Goal: Task Accomplishment & Management: Manage account settings

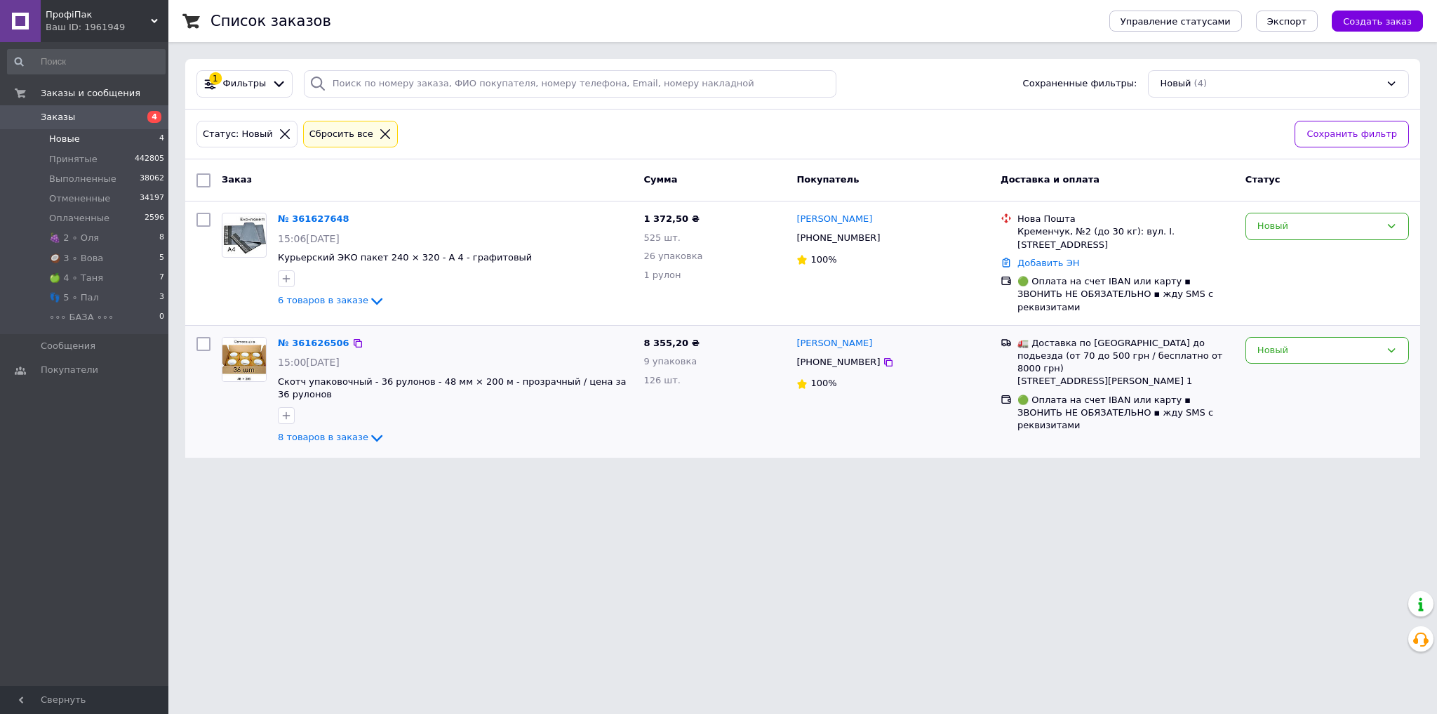
click at [665, 344] on span "8 355,20 ₴" at bounding box center [671, 343] width 55 height 11
drag, startPoint x: 665, startPoint y: 344, endPoint x: 632, endPoint y: 373, distance: 44.3
click at [665, 344] on span "8 355,20 ₴" at bounding box center [671, 343] width 55 height 11
copy span "355,20"
click at [1392, 350] on icon at bounding box center [1391, 350] width 11 height 11
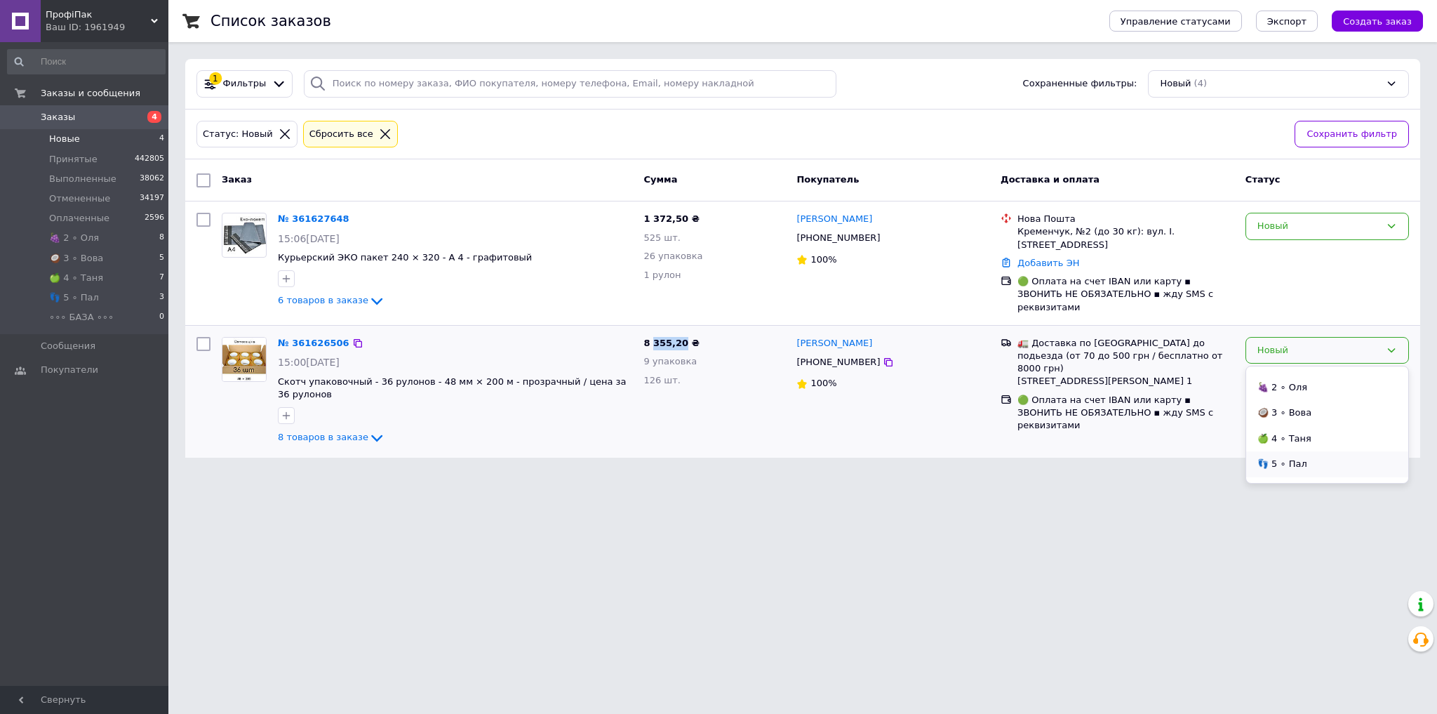
scroll to position [114, 0]
click at [1329, 451] on li "👣 5 ∘ Пал" at bounding box center [1327, 445] width 162 height 26
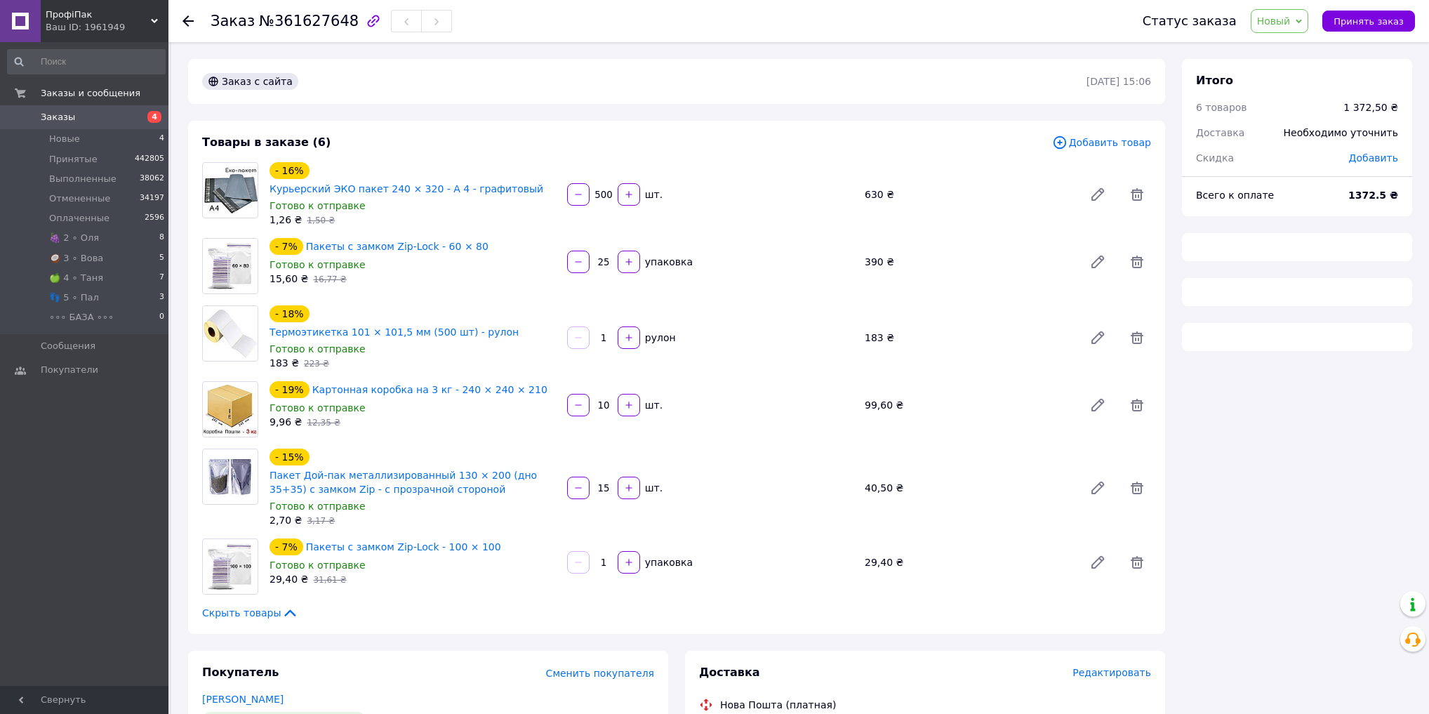
click at [276, 15] on span "№361627648" at bounding box center [309, 21] width 100 height 17
click at [290, 22] on span "№361627648" at bounding box center [309, 21] width 100 height 17
click at [291, 22] on span "№361627648" at bounding box center [309, 21] width 100 height 17
copy span "361627648"
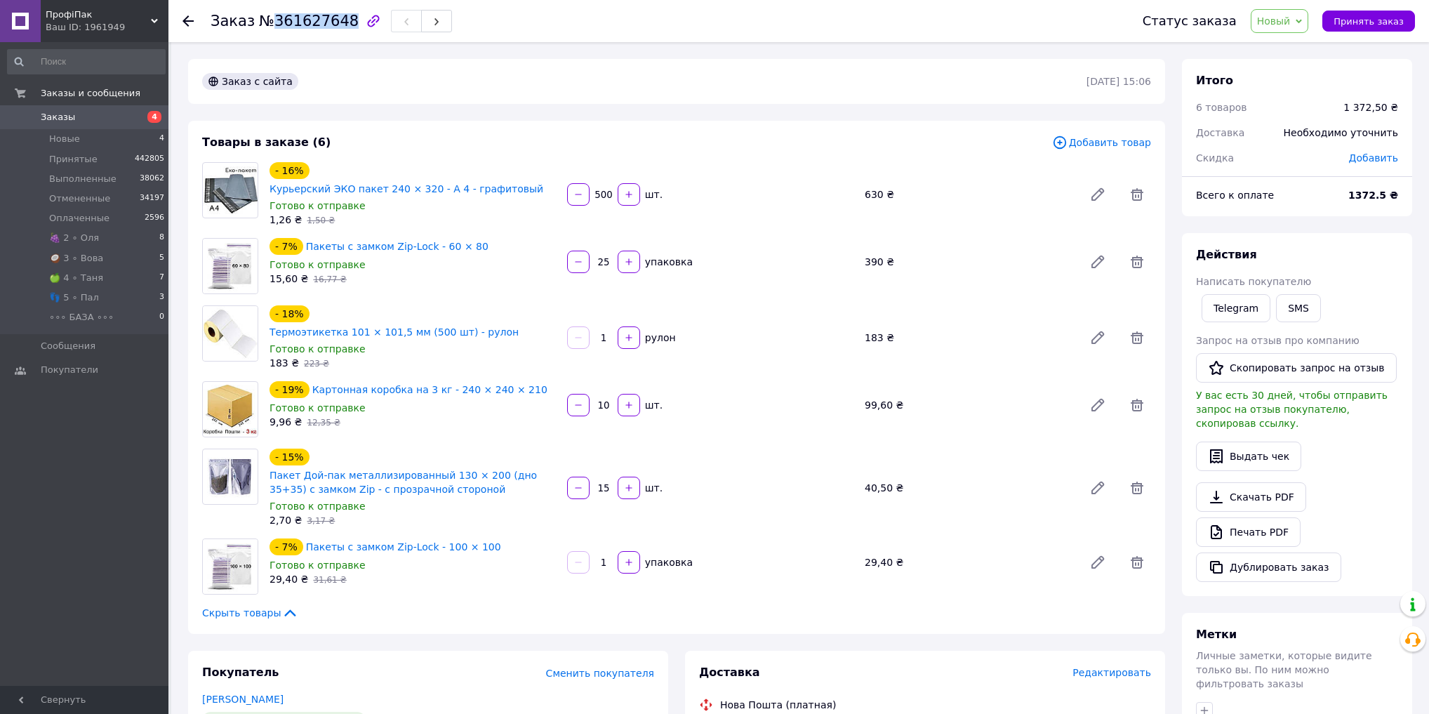
copy span "361627648"
click at [1309, 13] on span "Новый" at bounding box center [1280, 21] width 58 height 24
click at [1291, 41] on li "Принят" at bounding box center [1290, 49] width 79 height 21
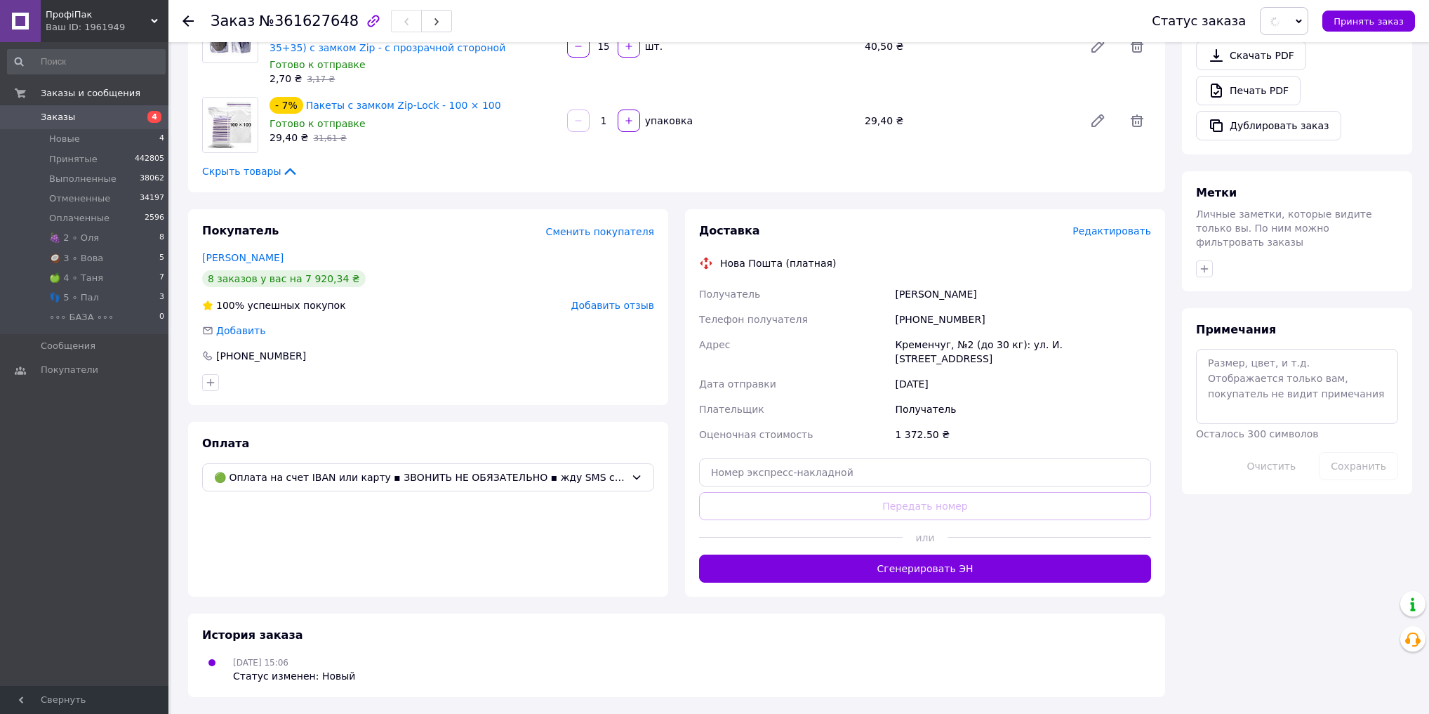
scroll to position [505, 0]
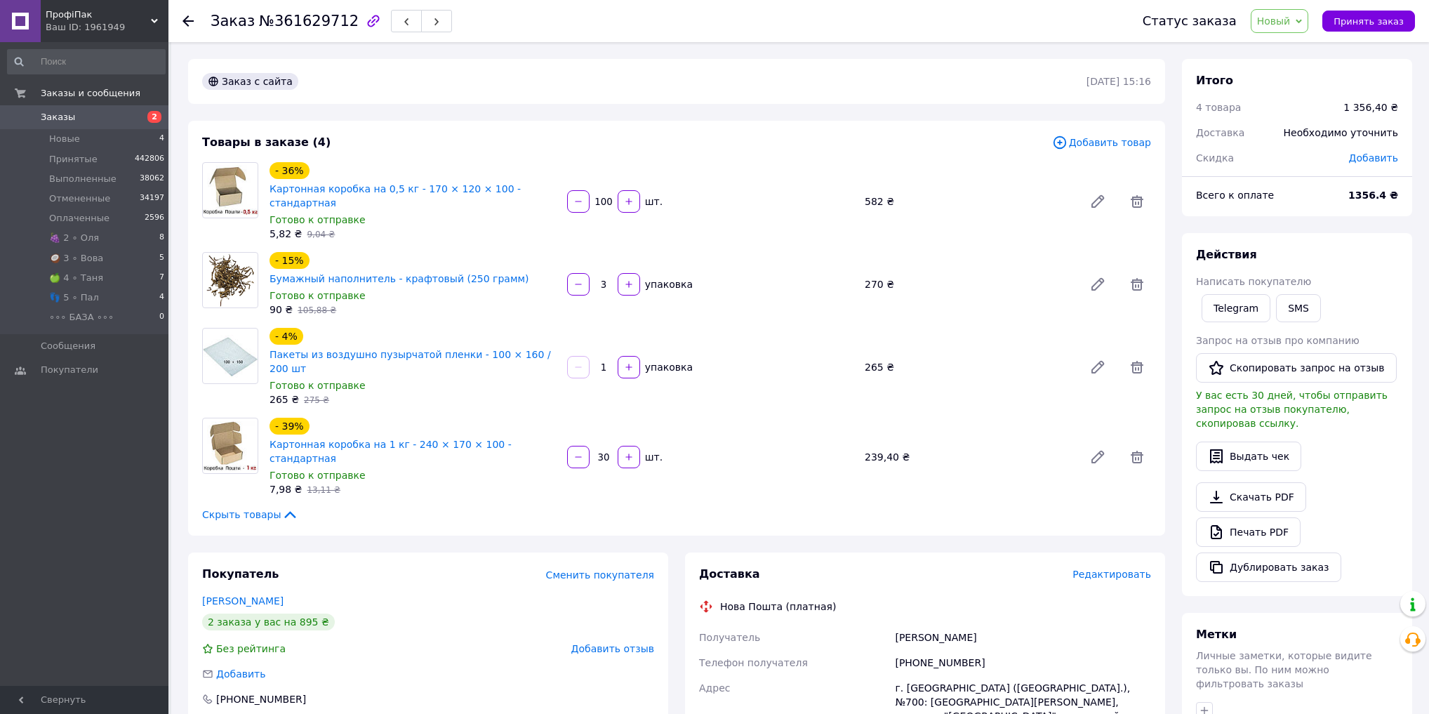
click at [309, 20] on span "№361629712" at bounding box center [309, 21] width 100 height 17
copy span "361629712"
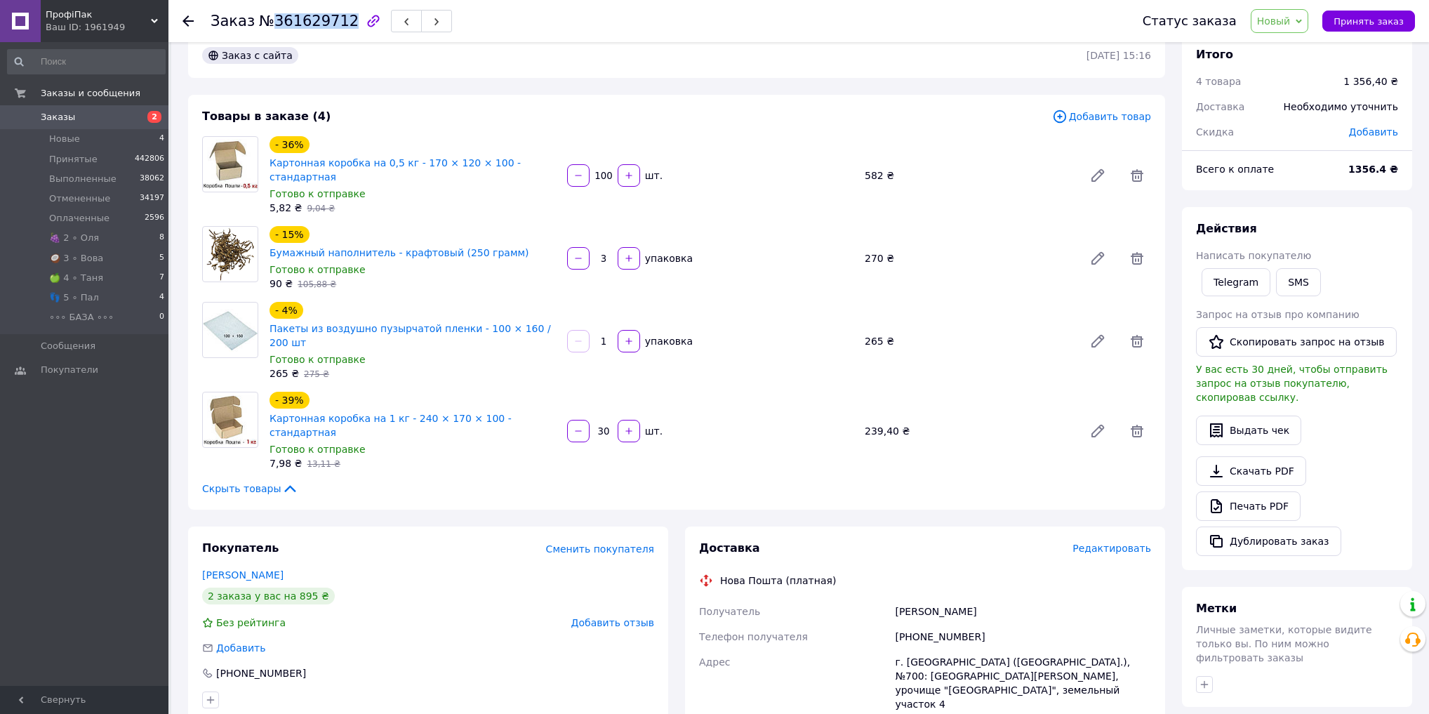
scroll to position [168, 0]
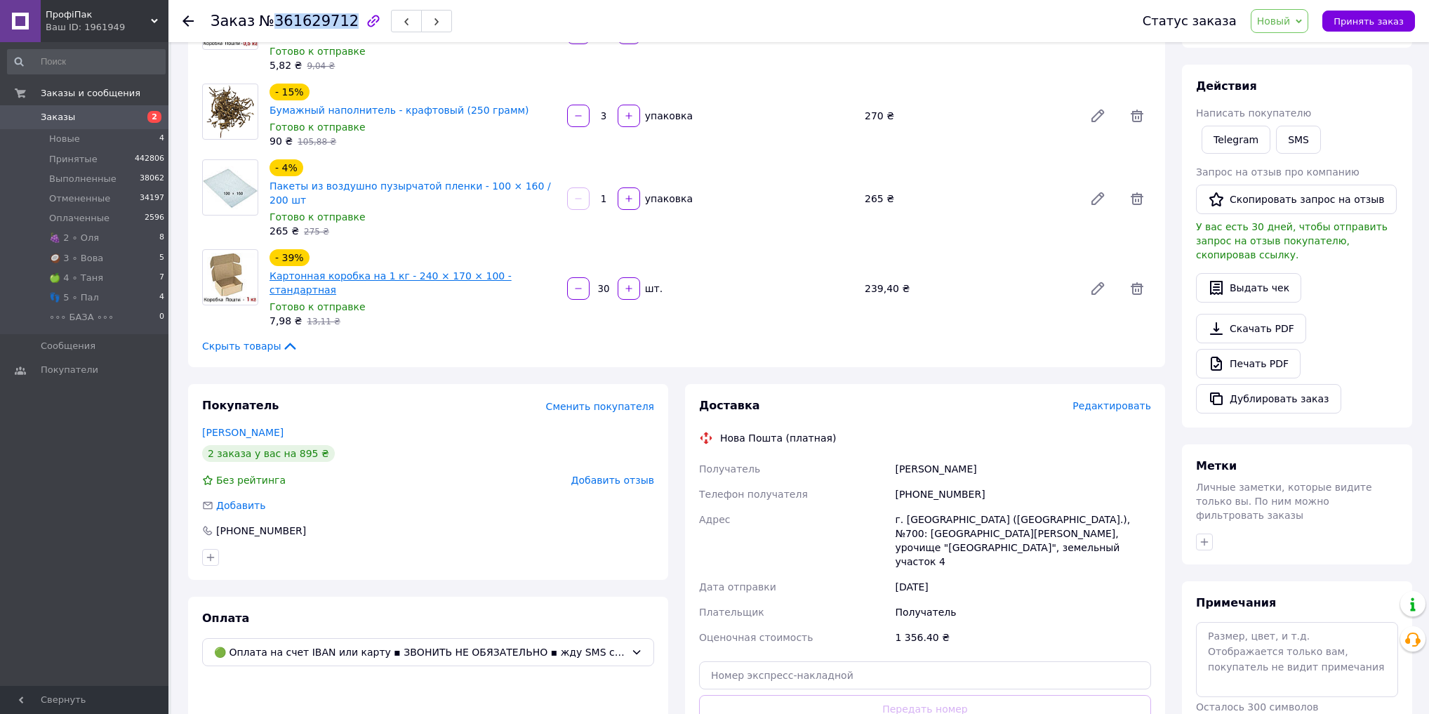
copy span "361629712"
click at [1283, 21] on span "Новый" at bounding box center [1274, 20] width 34 height 11
click at [1285, 46] on li "Принят" at bounding box center [1290, 49] width 79 height 21
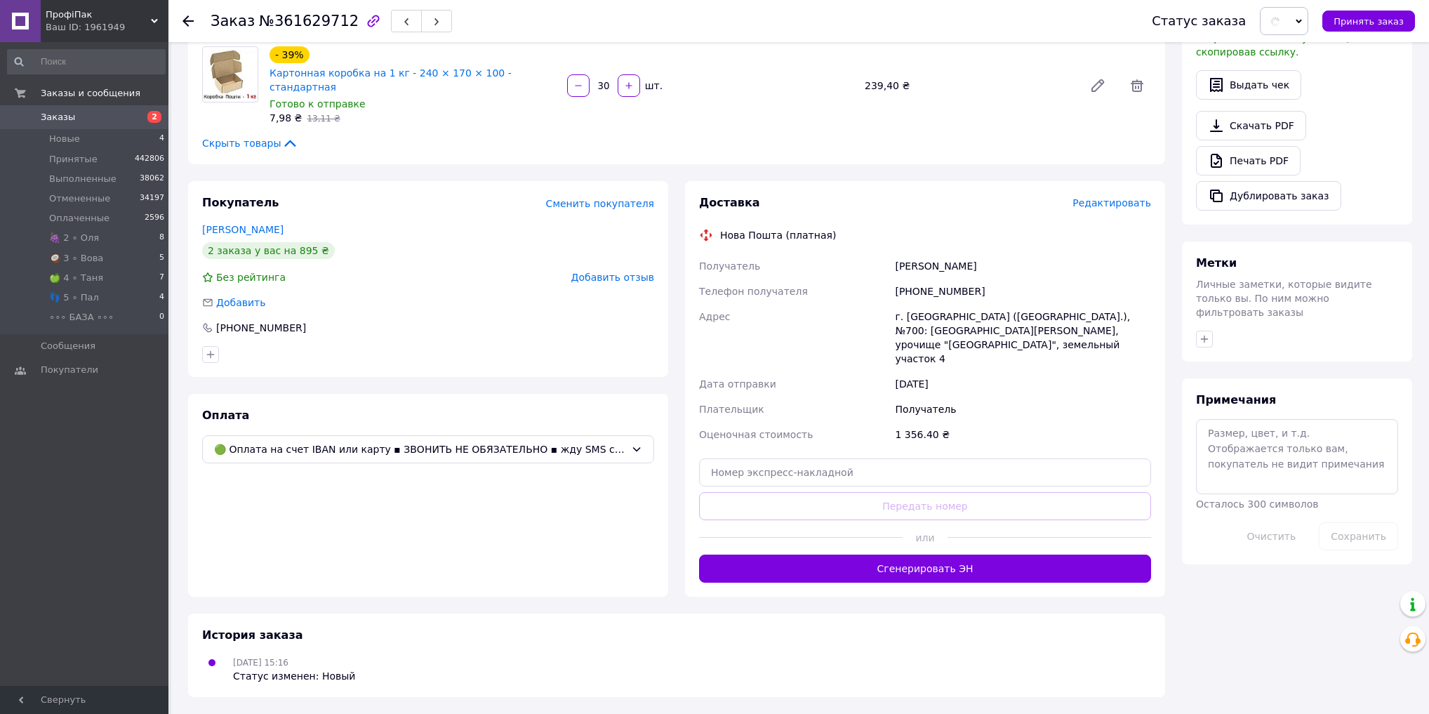
scroll to position [393, 0]
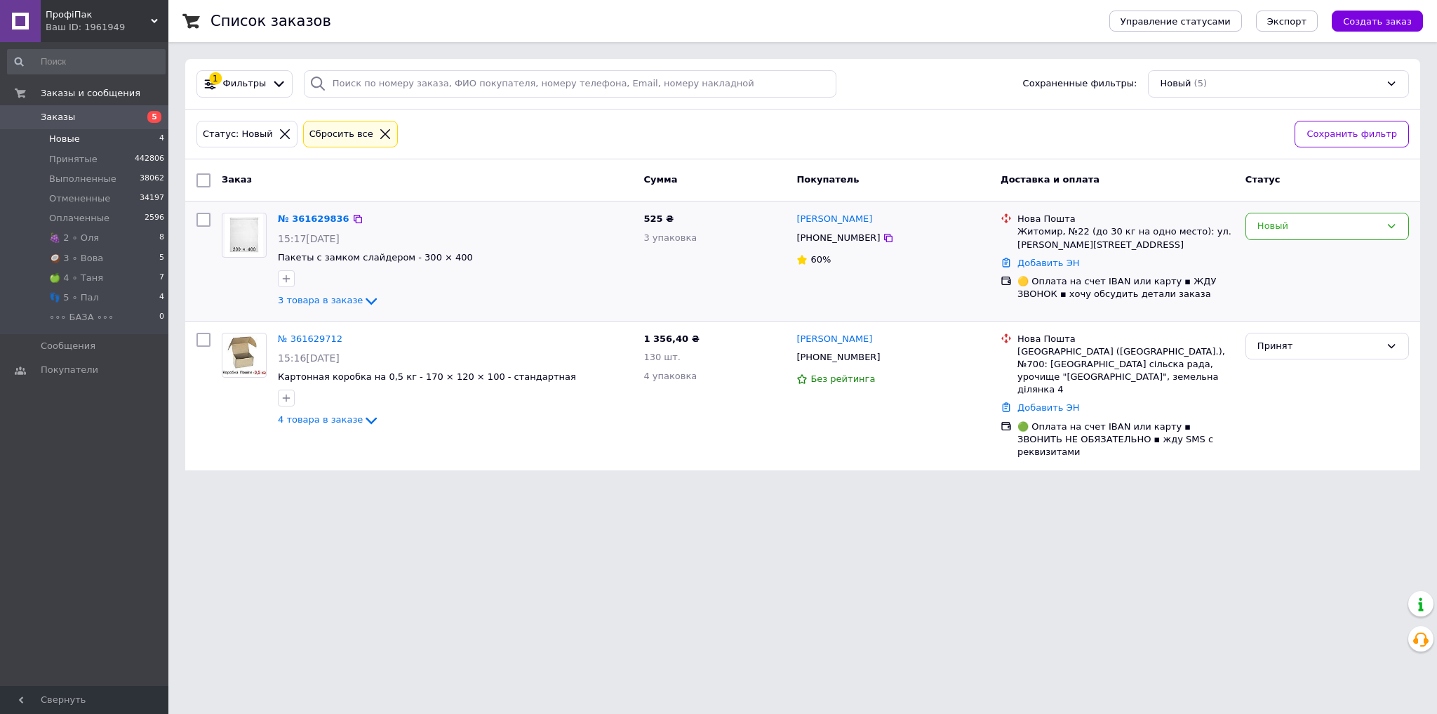
click at [653, 217] on span "525 ₴" at bounding box center [659, 218] width 30 height 11
click at [653, 216] on span "525 ₴" at bounding box center [659, 218] width 30 height 11
copy span "525"
click at [1332, 227] on div "Новый" at bounding box center [1319, 226] width 123 height 15
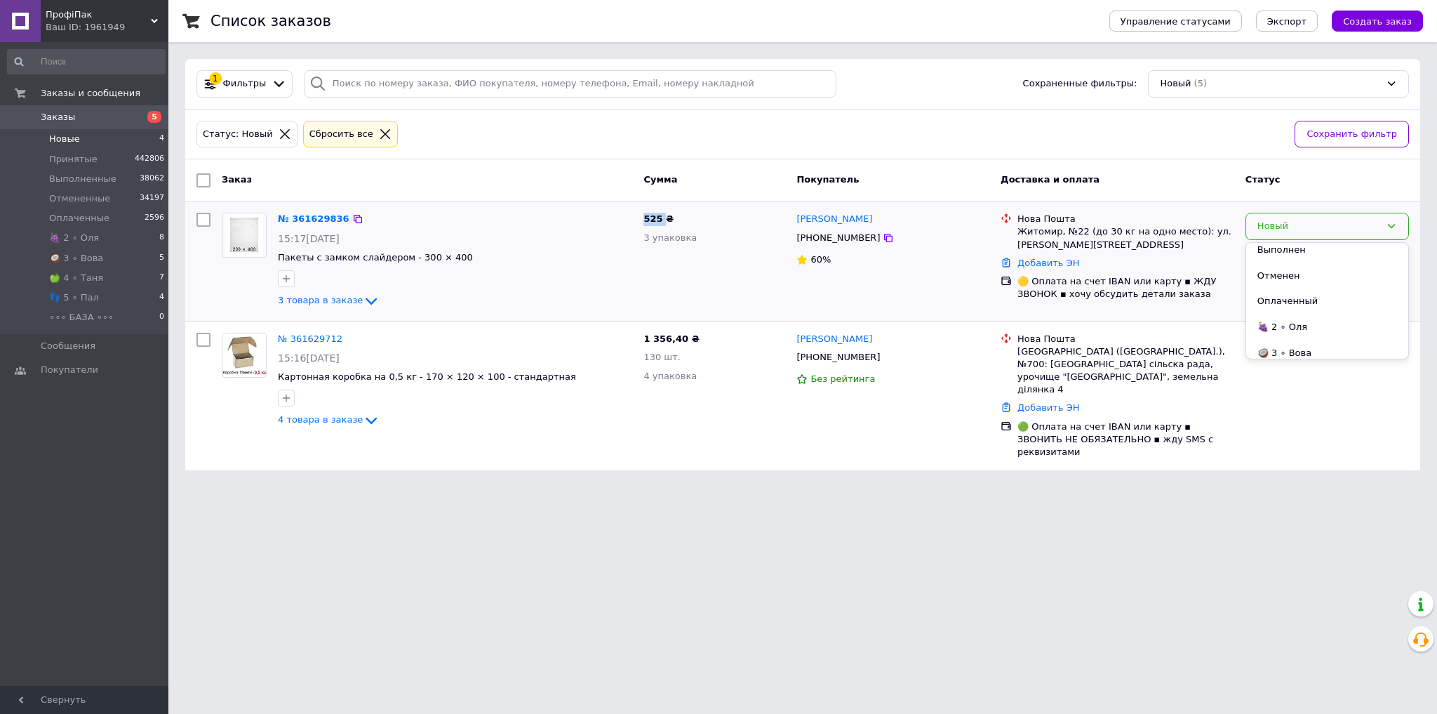
scroll to position [114, 0]
click at [1312, 314] on li "👣 5 ∘ Пал" at bounding box center [1327, 321] width 162 height 26
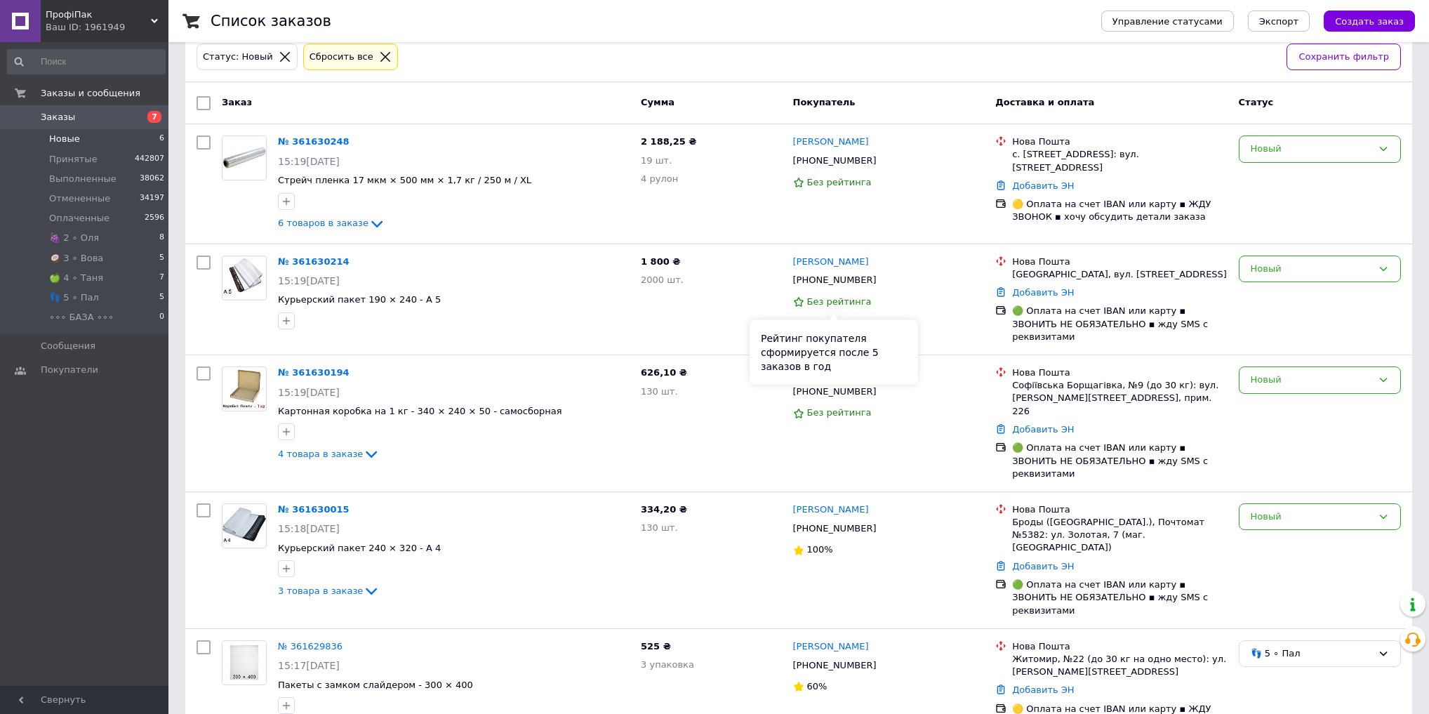
scroll to position [95, 0]
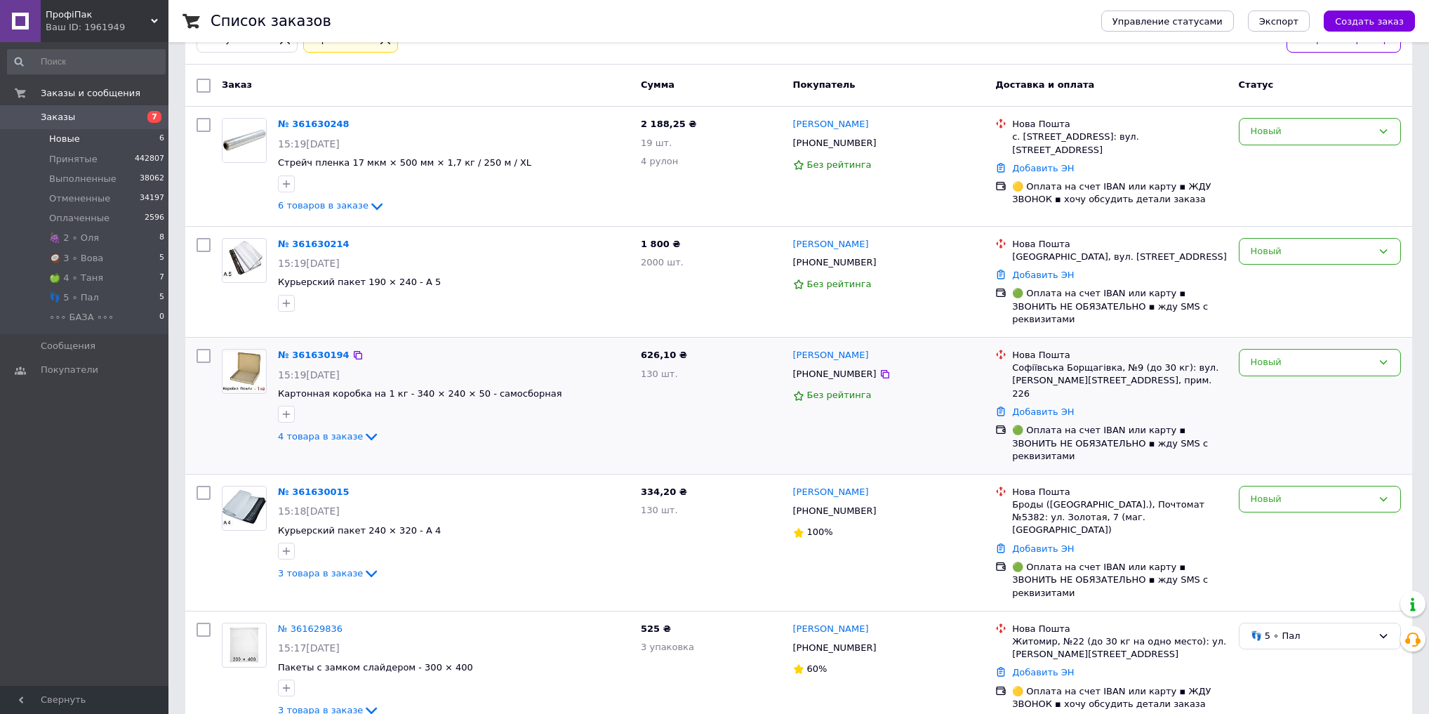
drag, startPoint x: 314, startPoint y: 466, endPoint x: 404, endPoint y: 406, distance: 108.4
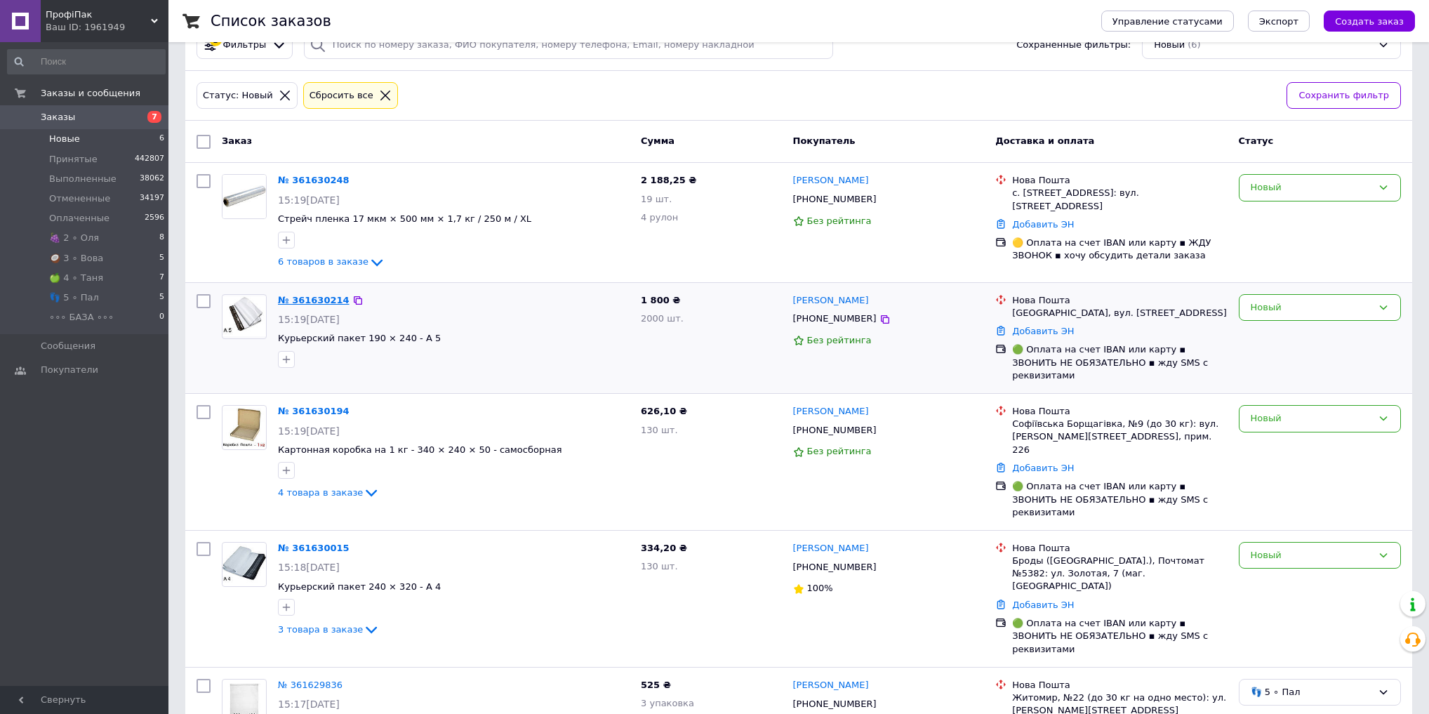
drag, startPoint x: 303, startPoint y: 300, endPoint x: 403, endPoint y: 290, distance: 100.2
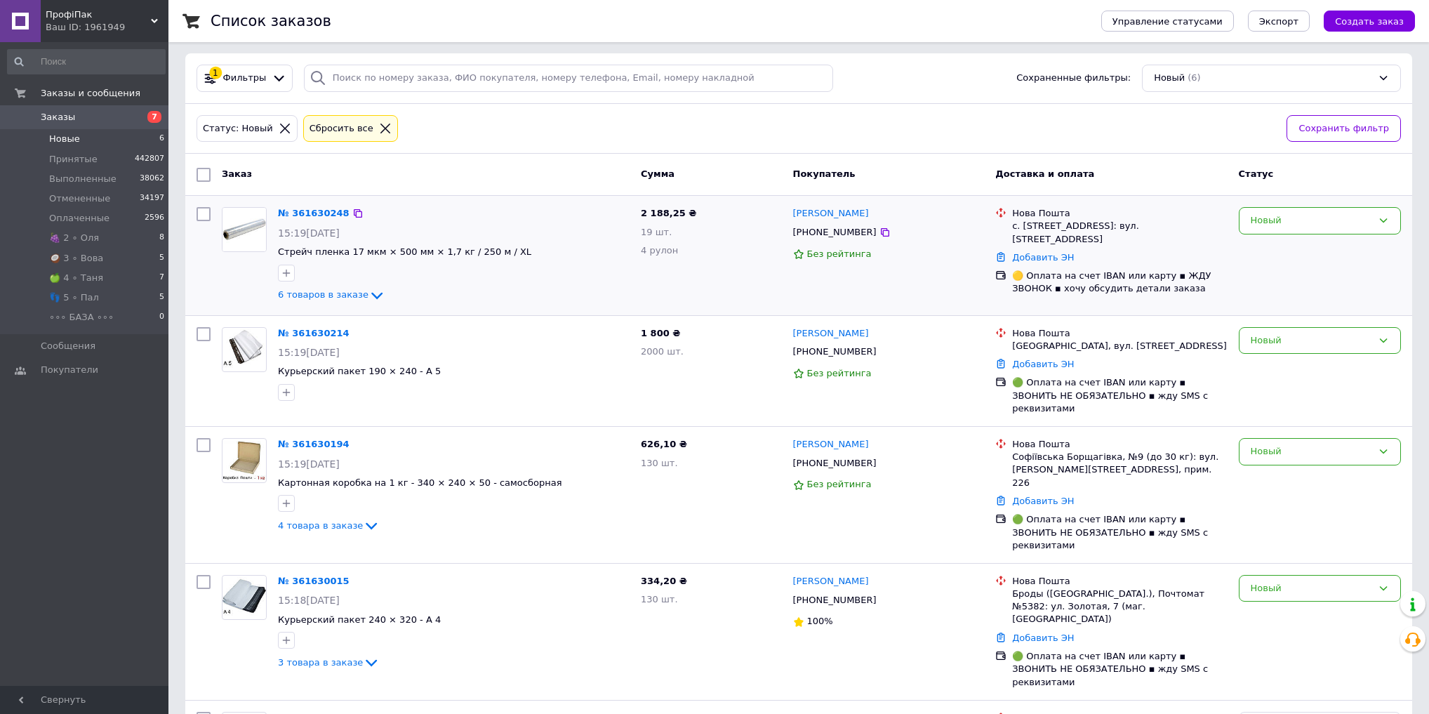
scroll to position [0, 0]
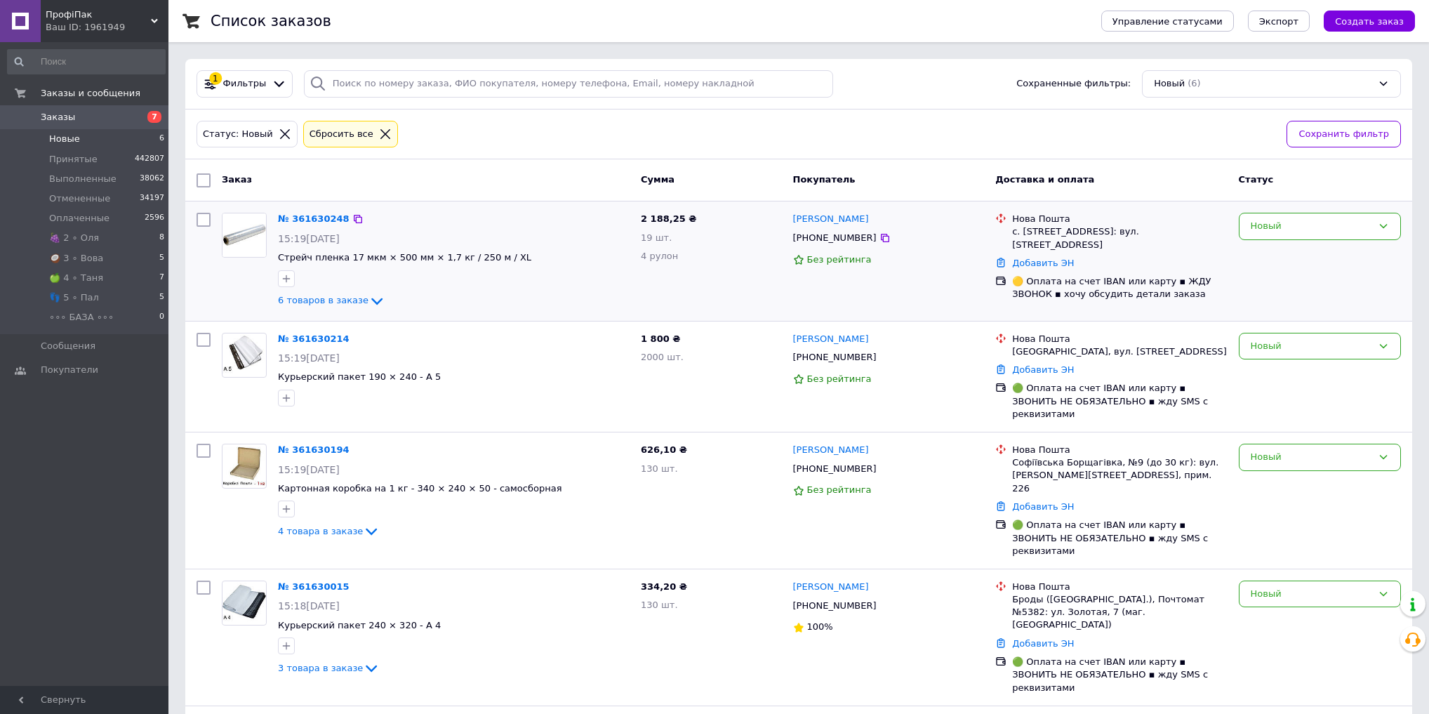
click at [653, 218] on span "2 188,25 ₴" at bounding box center [668, 218] width 55 height 11
copy span "188,25"
click at [1307, 228] on div "Новый" at bounding box center [1311, 226] width 121 height 15
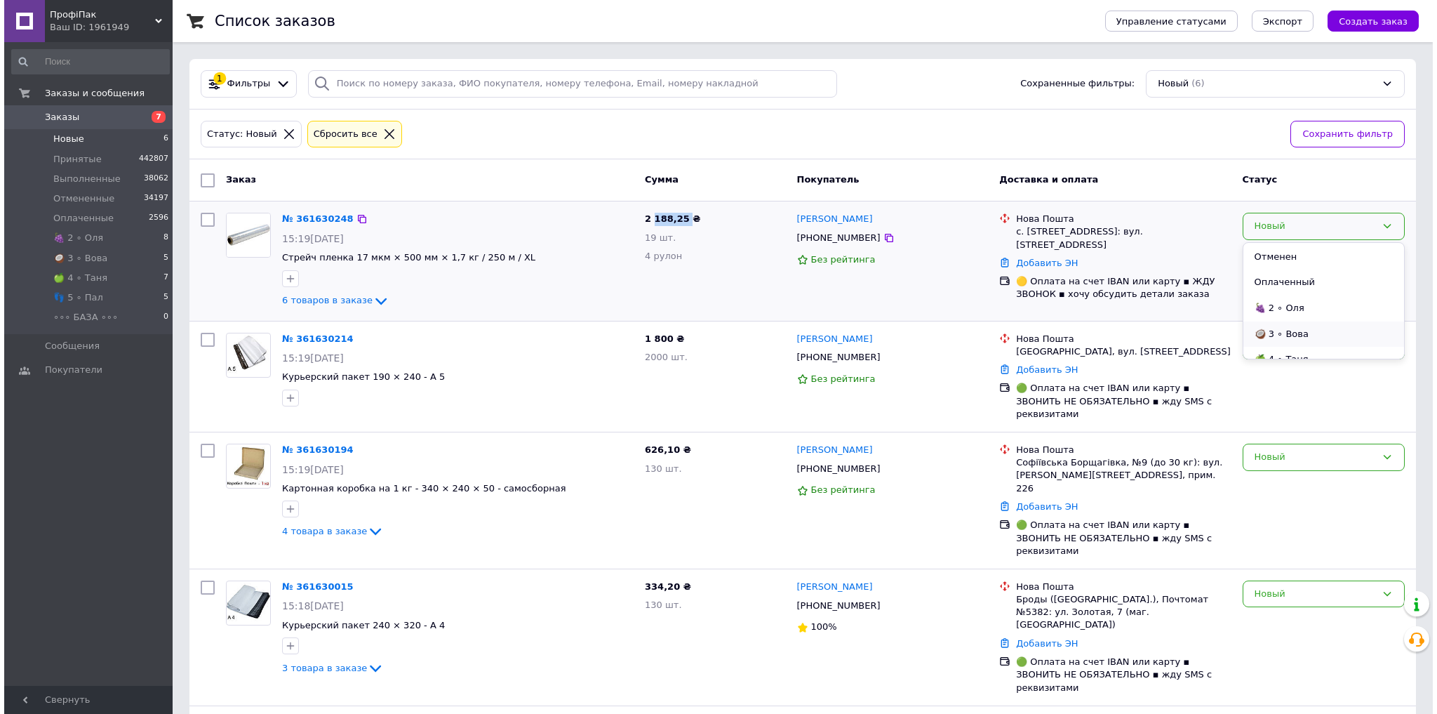
scroll to position [56, 0]
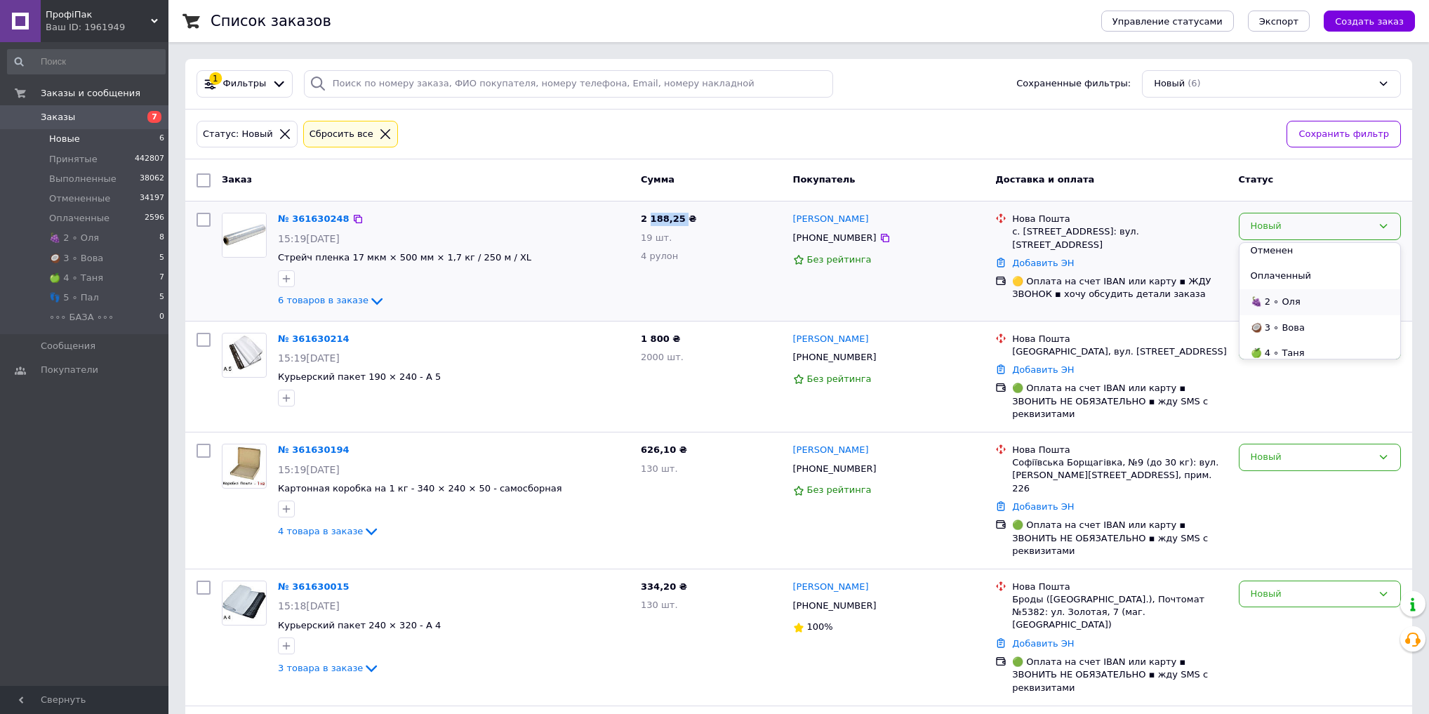
click at [1294, 298] on li "🍇 2 ∘ Оля" at bounding box center [1319, 302] width 161 height 26
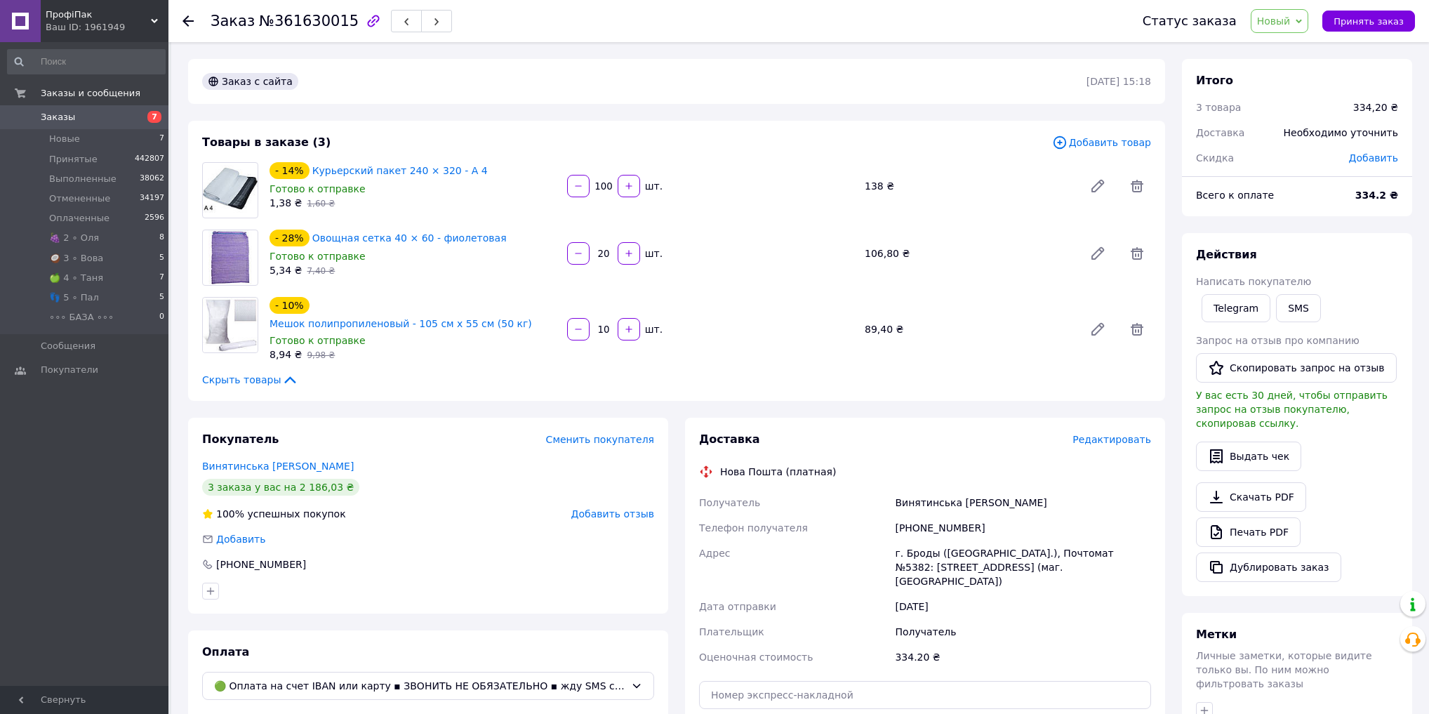
click at [314, 27] on span "№361630015" at bounding box center [309, 21] width 100 height 17
click at [314, 25] on span "№361630015" at bounding box center [309, 21] width 100 height 17
click at [306, 22] on span "№361630015" at bounding box center [309, 21] width 100 height 17
drag, startPoint x: 306, startPoint y: 22, endPoint x: 309, endPoint y: 30, distance: 8.2
click at [306, 23] on span "№361630015" at bounding box center [309, 21] width 100 height 17
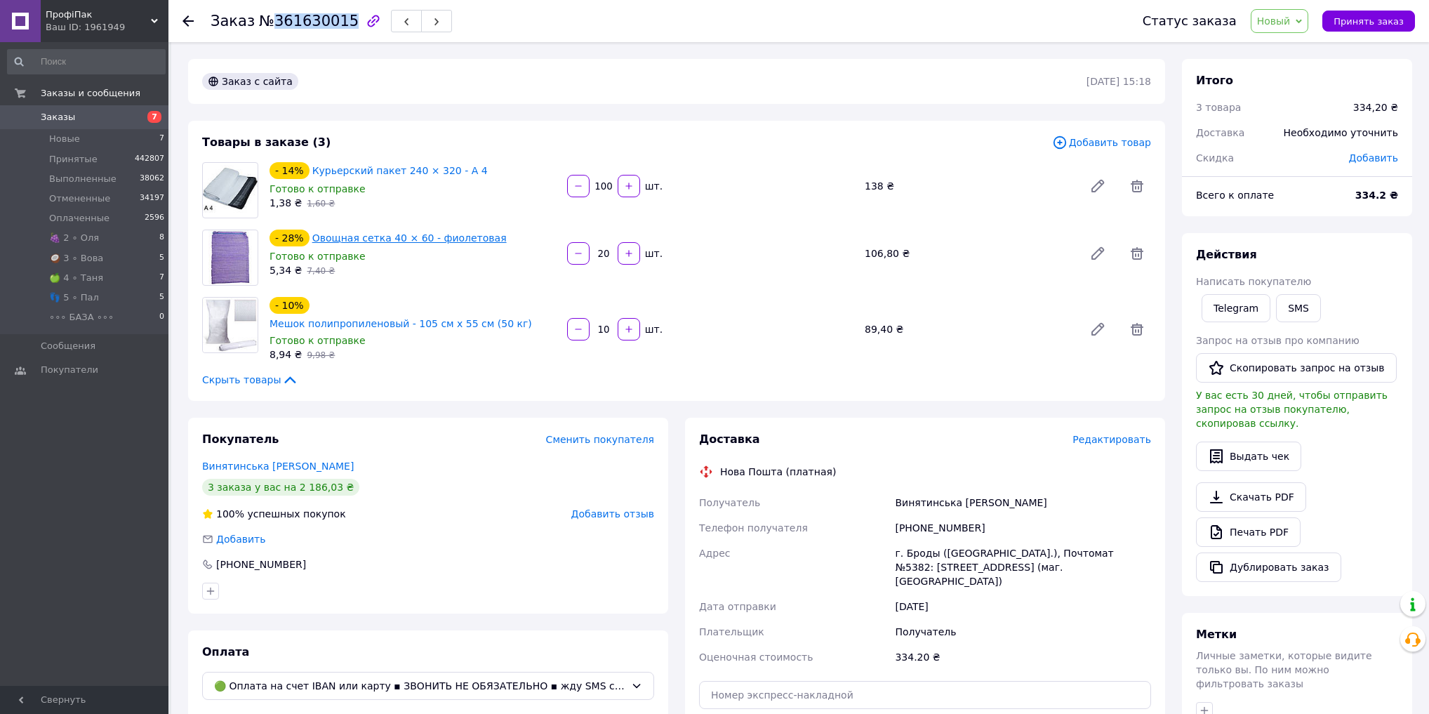
copy span "361630015"
click at [1286, 22] on span "Новый" at bounding box center [1274, 20] width 34 height 11
click at [1288, 49] on li "Принят" at bounding box center [1290, 49] width 79 height 21
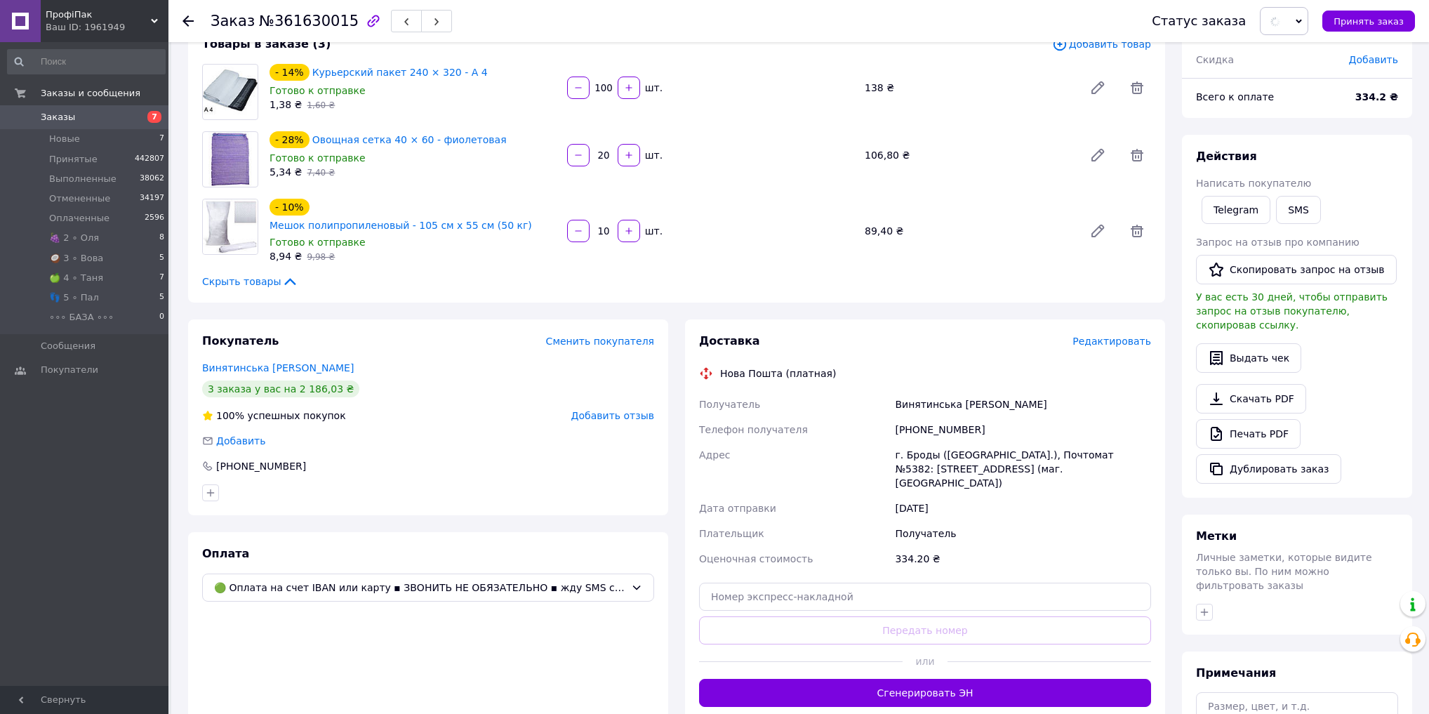
scroll to position [112, 0]
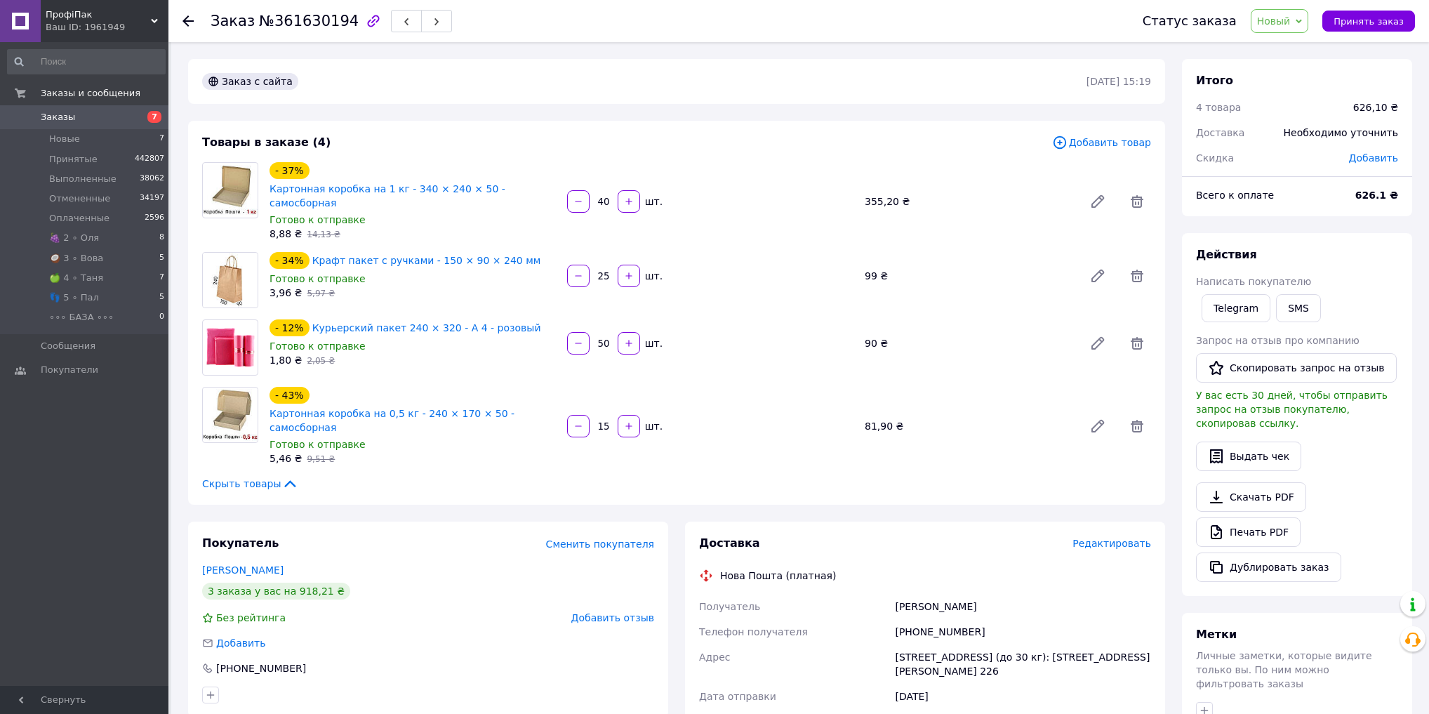
click at [302, 20] on span "№361630194" at bounding box center [309, 21] width 100 height 17
click at [302, 21] on span "№361630194" at bounding box center [309, 21] width 100 height 17
click at [300, 20] on span "№361630194" at bounding box center [309, 21] width 100 height 17
copy span "361630194"
click at [1303, 29] on span "Новый" at bounding box center [1280, 21] width 58 height 24
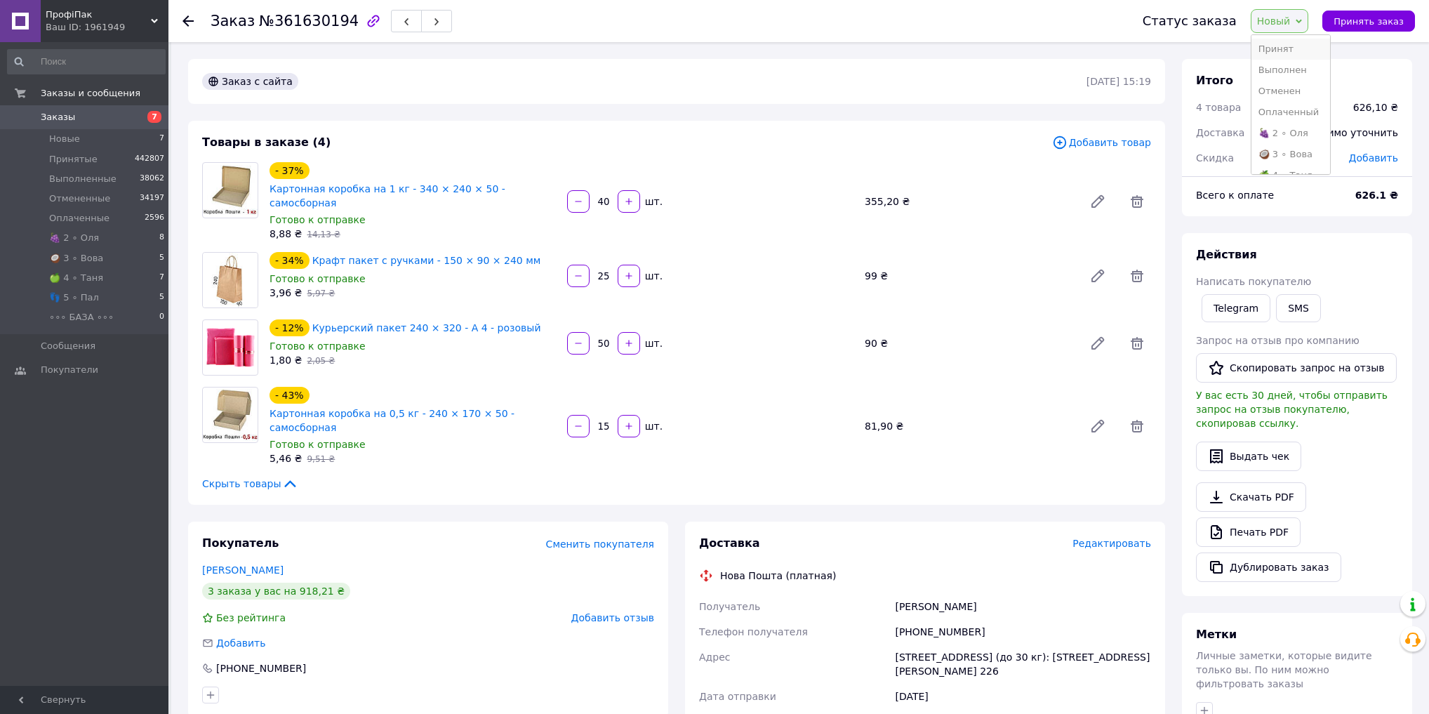
click at [1302, 46] on li "Принят" at bounding box center [1290, 49] width 79 height 21
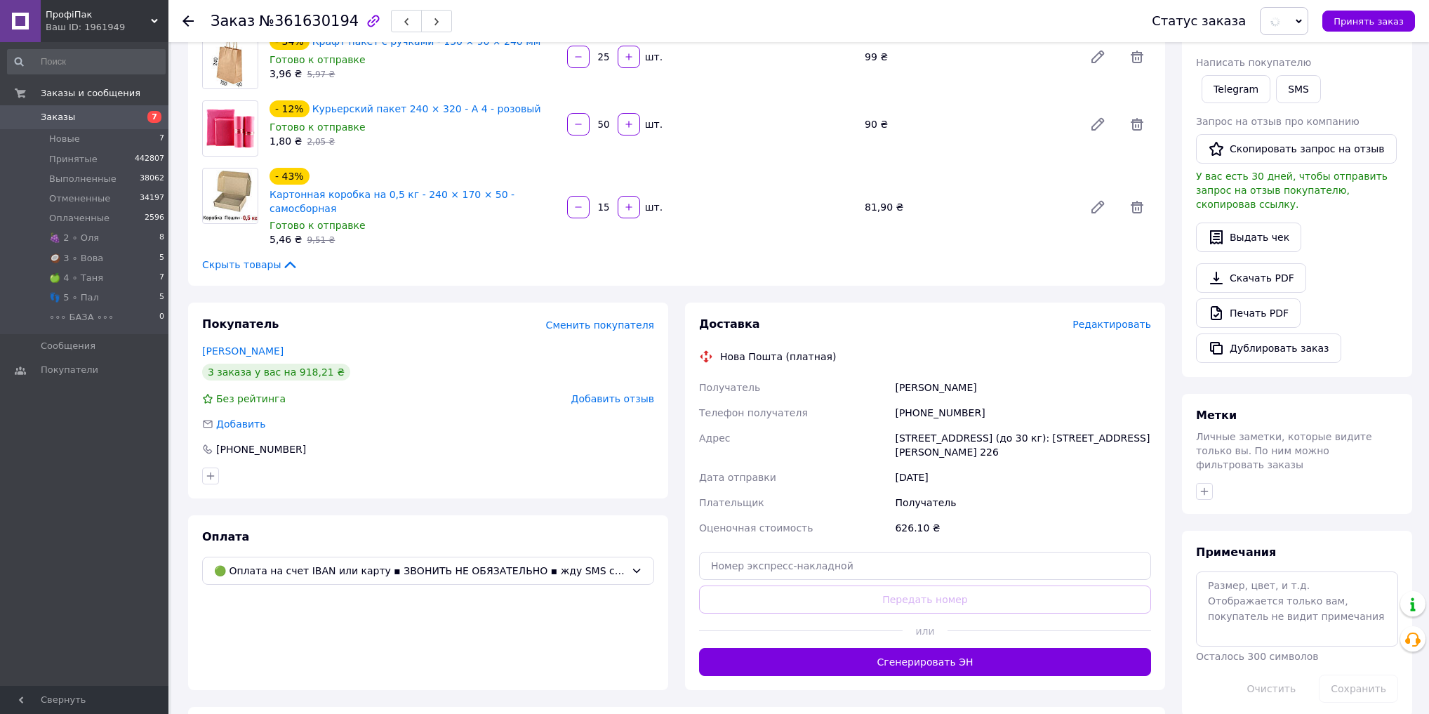
scroll to position [281, 0]
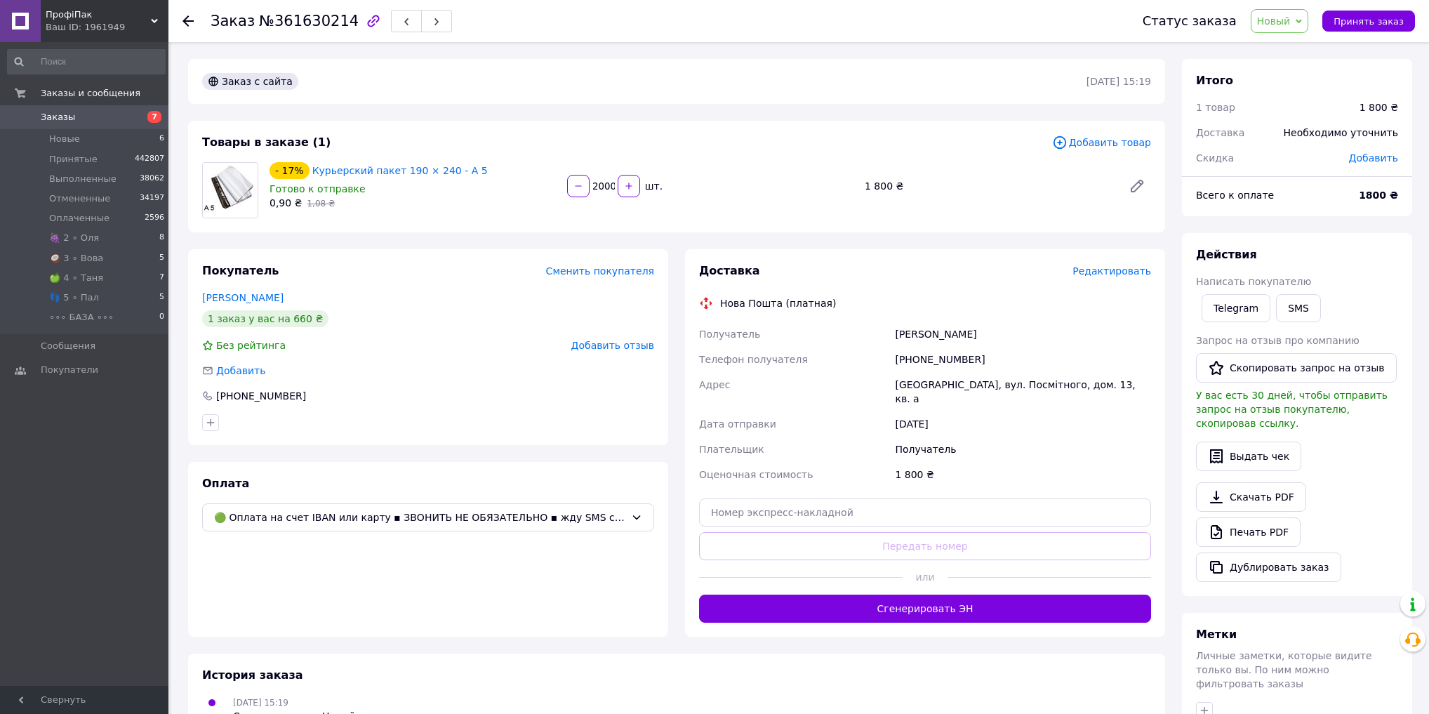
click at [307, 26] on span "№361630214" at bounding box center [309, 21] width 100 height 17
copy span "361630214"
click at [1291, 20] on span "Новый" at bounding box center [1274, 20] width 34 height 11
click at [1286, 54] on li "Принят" at bounding box center [1290, 49] width 79 height 21
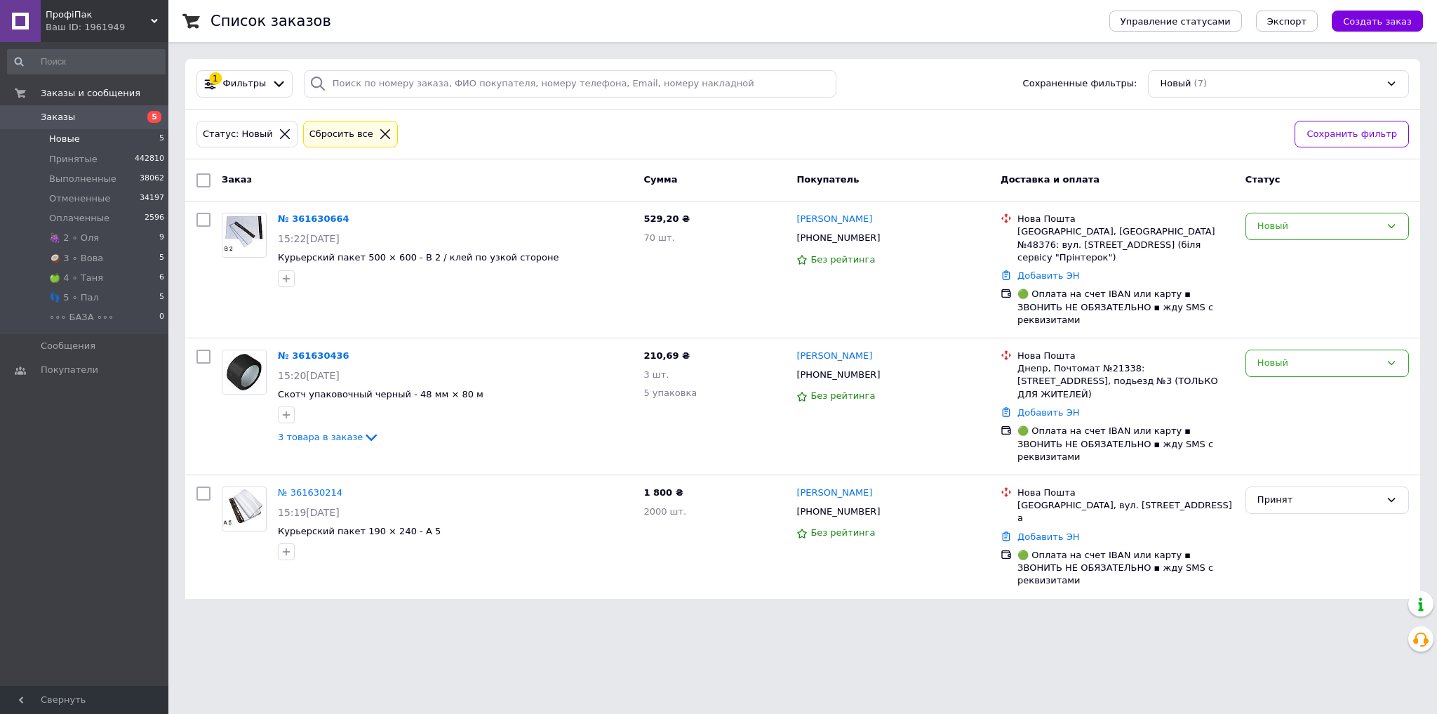
drag, startPoint x: 727, startPoint y: 612, endPoint x: 752, endPoint y: 570, distance: 49.1
click at [730, 612] on html "ПрофіПак Ваш ID: 1961949 Сайт ПрофіПак Кабинет покупателя Проверить состояние с…" at bounding box center [718, 307] width 1437 height 615
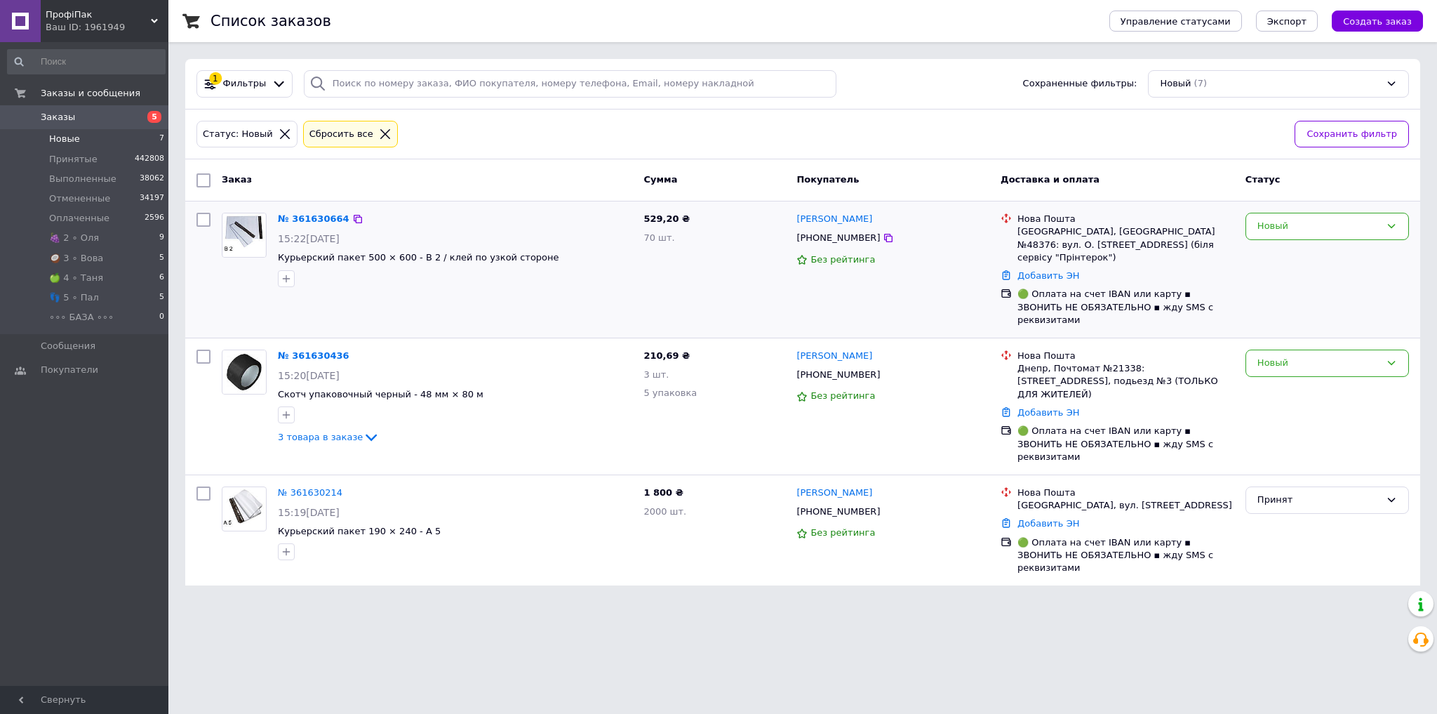
drag, startPoint x: 305, startPoint y: 328, endPoint x: 299, endPoint y: 249, distance: 79.5
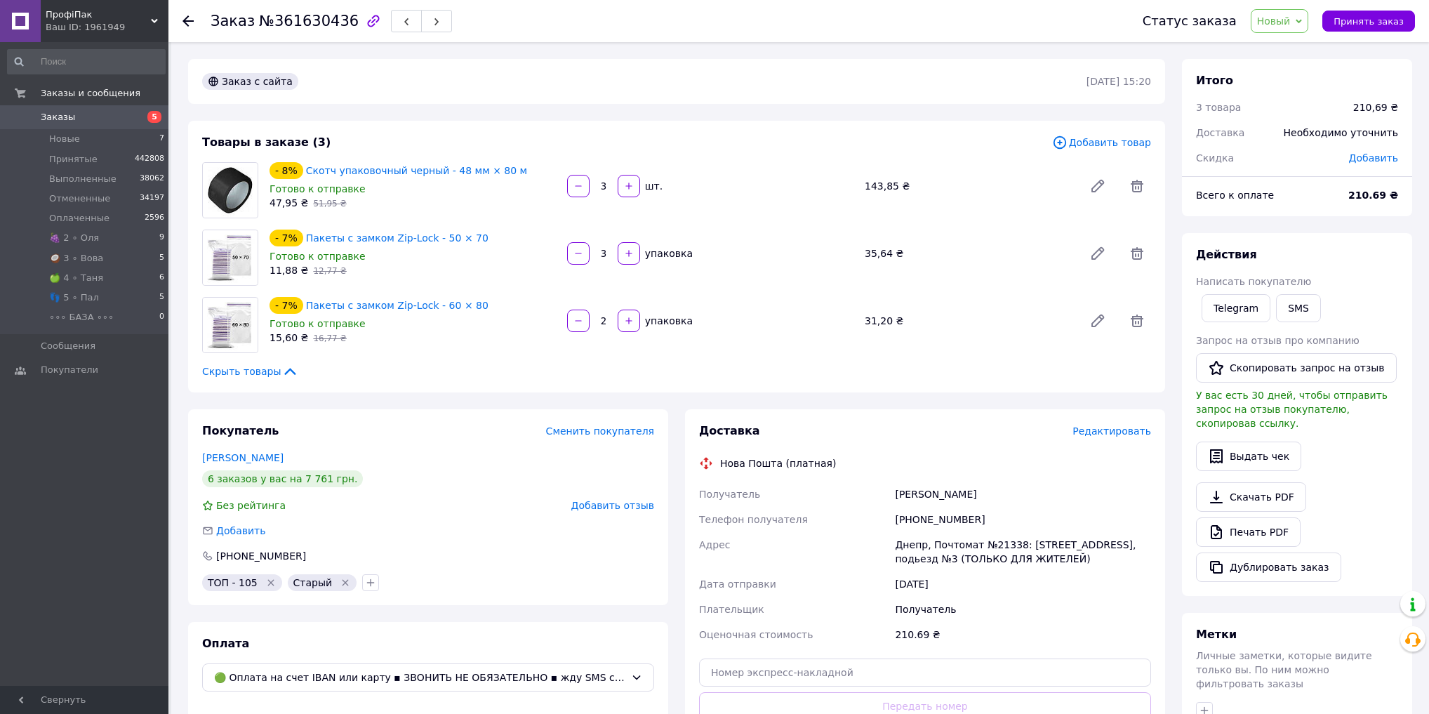
click at [316, 27] on span "№361630436" at bounding box center [309, 21] width 100 height 17
click at [315, 27] on span "№361630436" at bounding box center [309, 21] width 100 height 17
copy span "361630436"
click at [1291, 22] on span "Новый" at bounding box center [1274, 20] width 34 height 11
click at [1288, 45] on li "Принят" at bounding box center [1290, 49] width 79 height 21
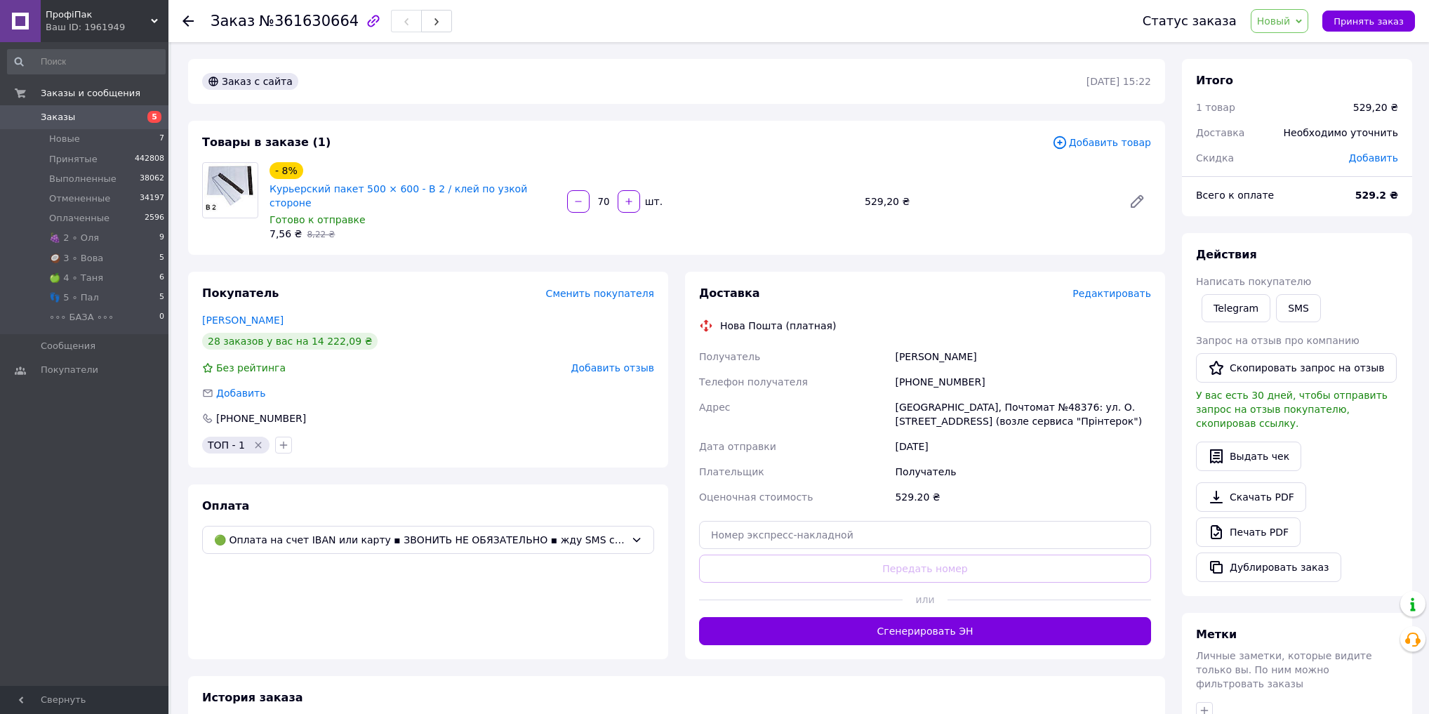
click at [312, 15] on span "№361630664" at bounding box center [309, 21] width 100 height 17
copy span "361630664"
click at [312, 15] on span "№361630664" at bounding box center [309, 21] width 100 height 17
copy span "361630664"
drag, startPoint x: 1297, startPoint y: 9, endPoint x: 1297, endPoint y: 25, distance: 16.1
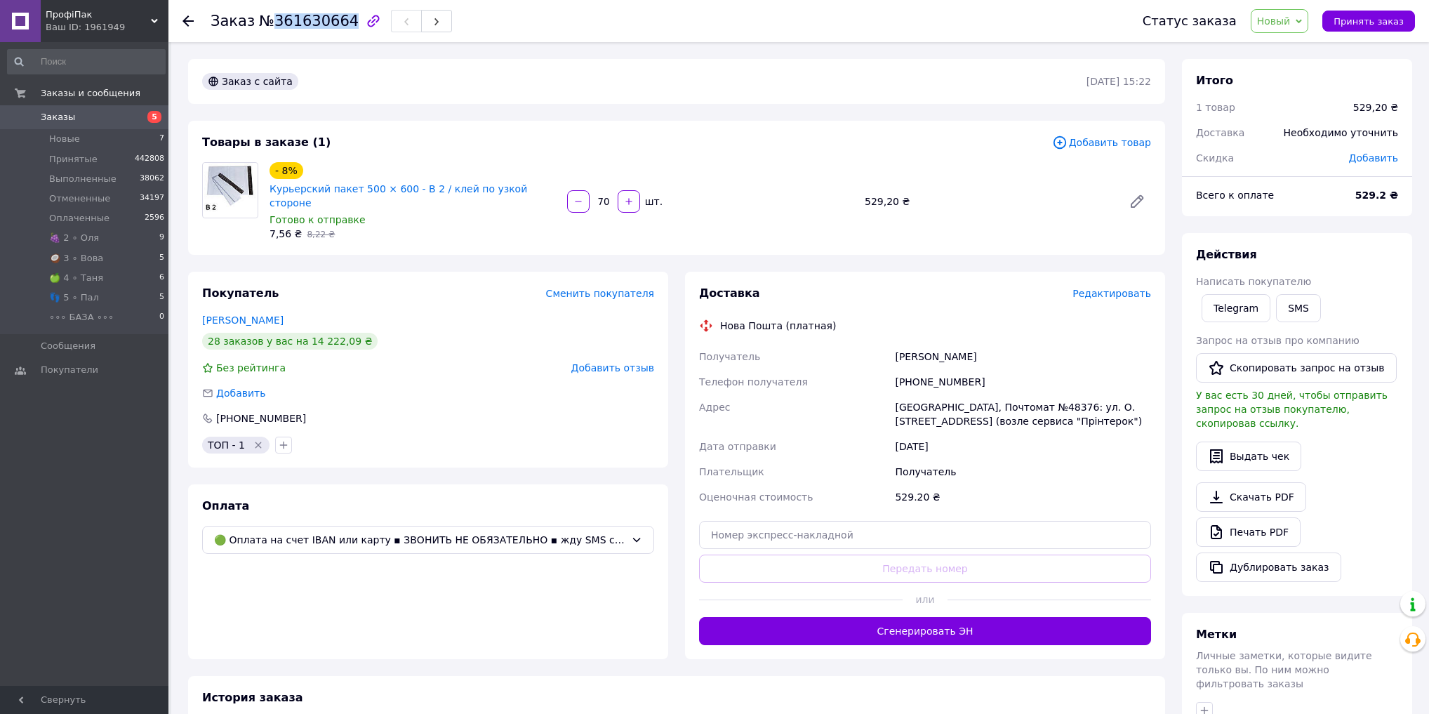
click at [1298, 9] on span "Новый" at bounding box center [1280, 21] width 58 height 24
click at [1295, 48] on li "Принят" at bounding box center [1290, 49] width 79 height 21
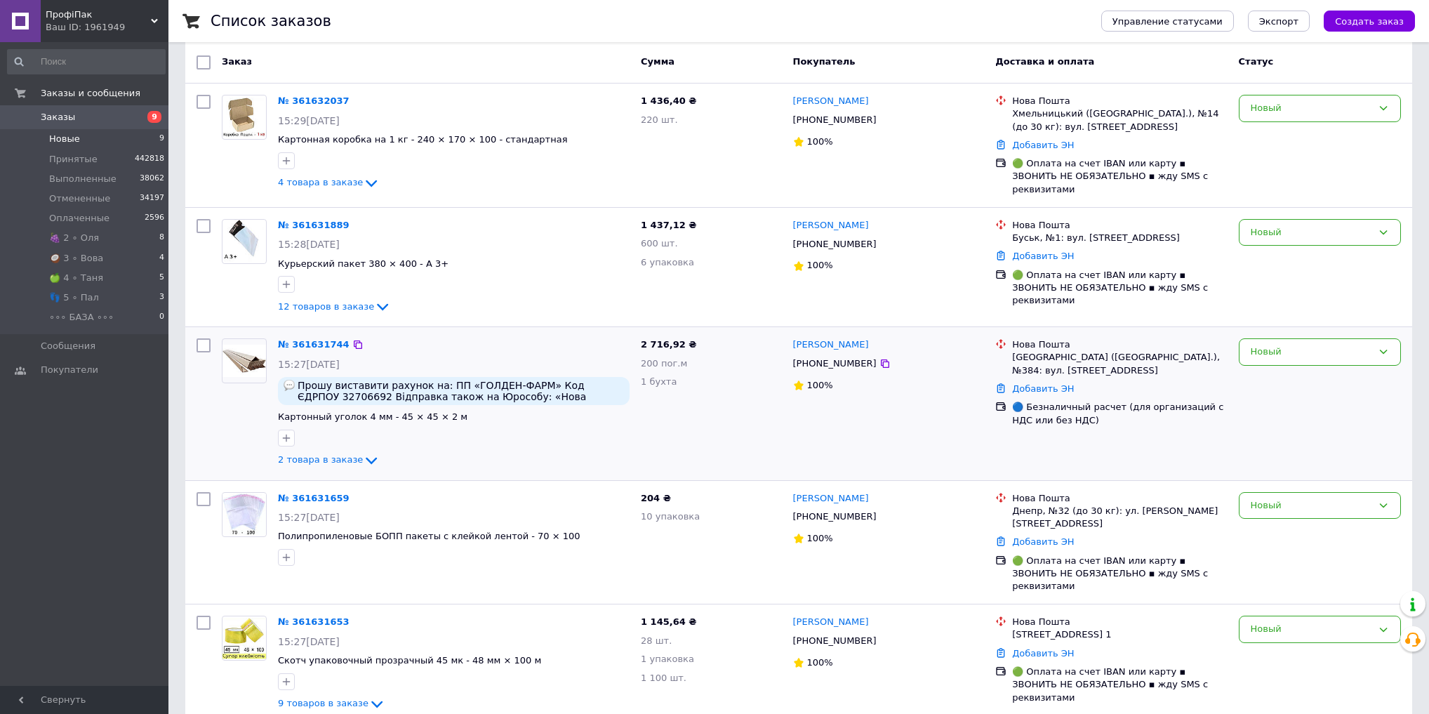
scroll to position [112, 0]
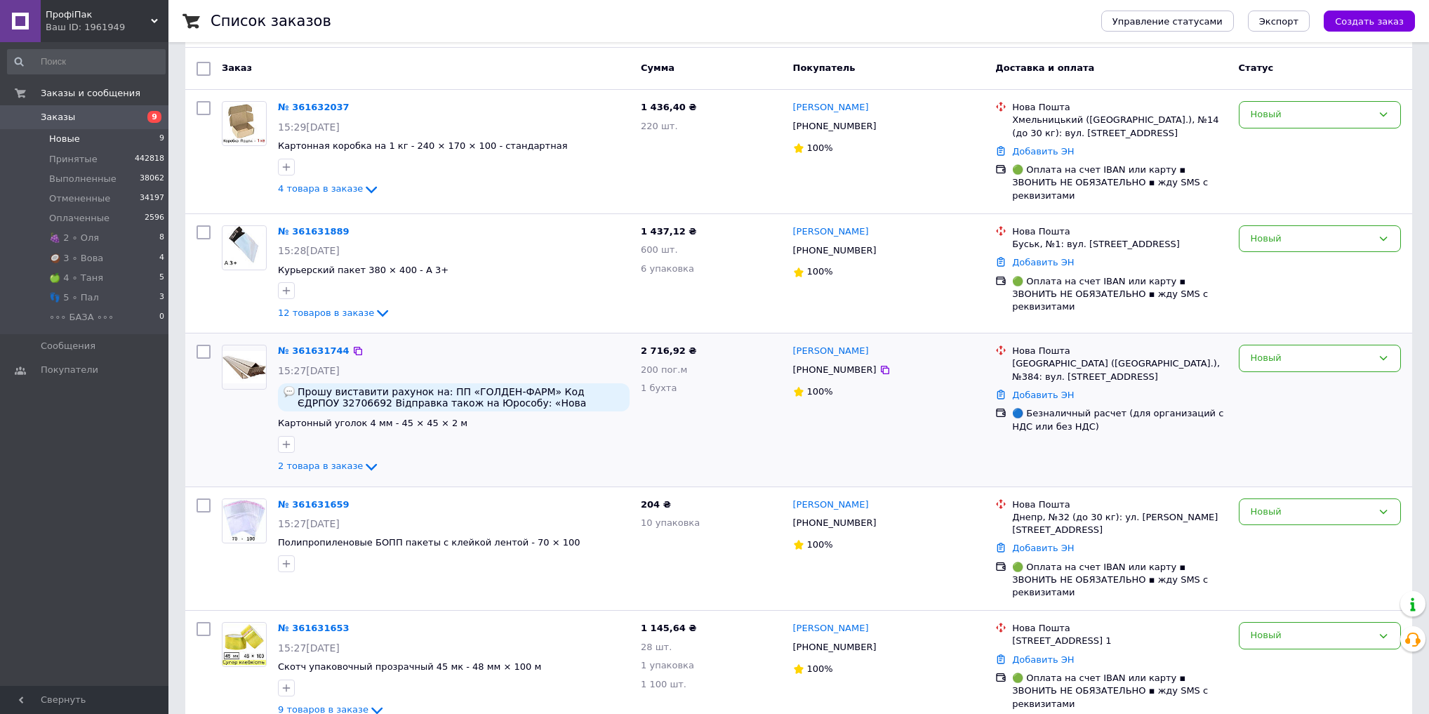
click at [663, 354] on span "2 716,92 ₴" at bounding box center [668, 350] width 55 height 11
copy span "716,92"
click at [1359, 352] on div "Новый" at bounding box center [1311, 358] width 121 height 15
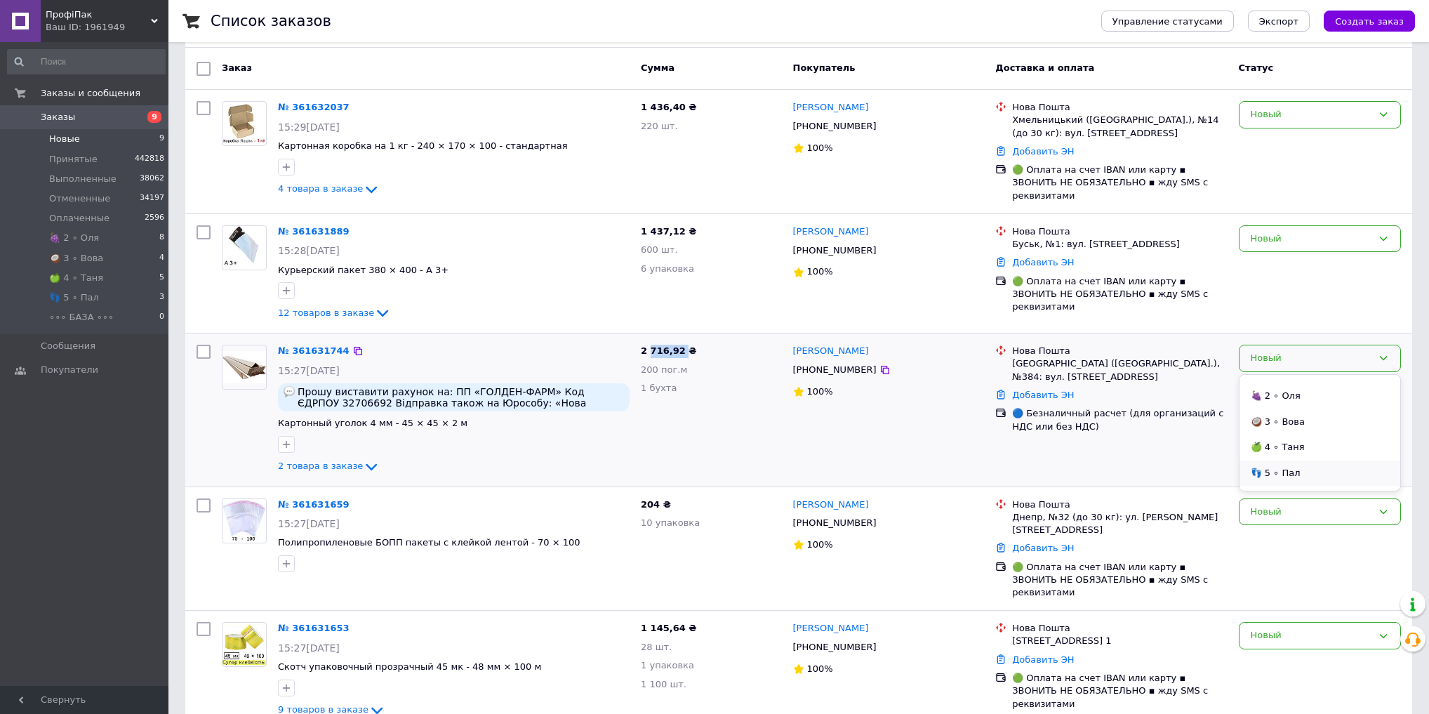
scroll to position [114, 0]
click at [1293, 397] on li "🥥 3 ∘ Вова" at bounding box center [1319, 402] width 161 height 26
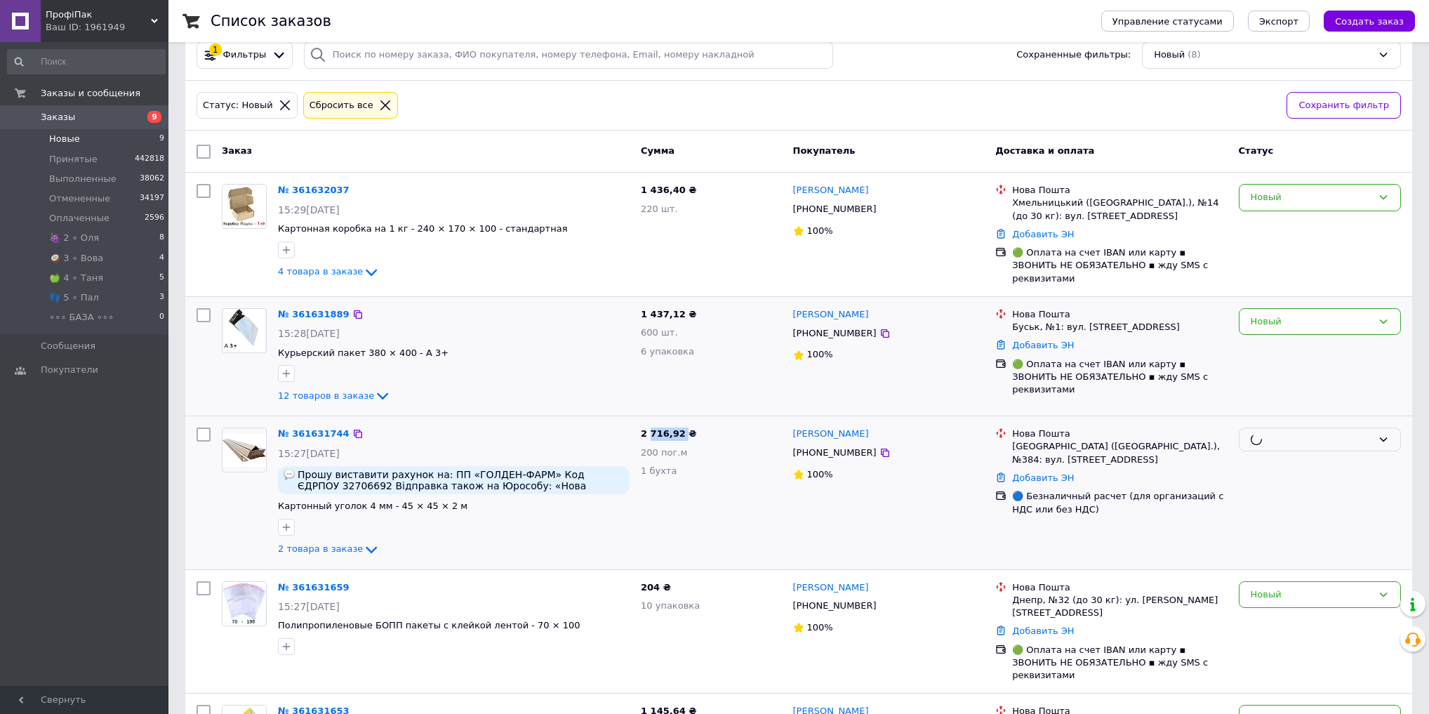
scroll to position [0, 0]
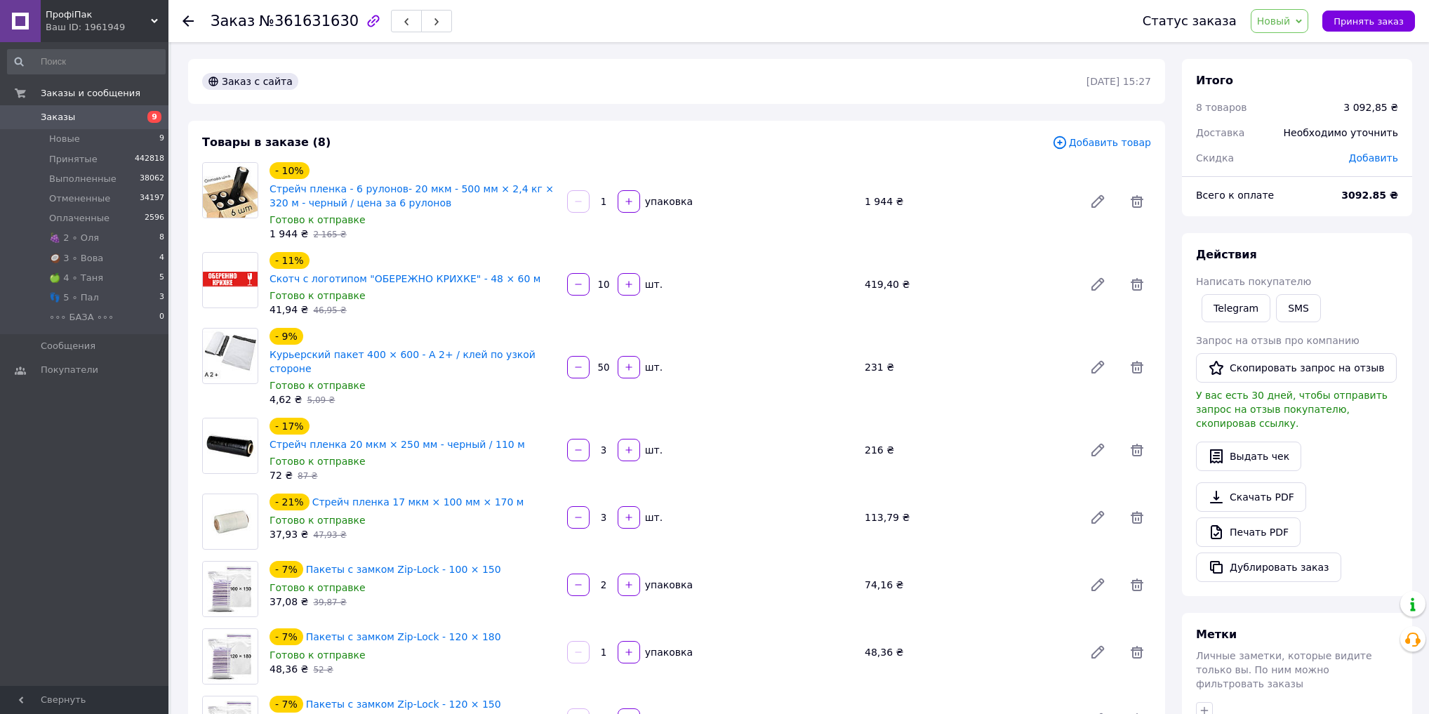
click at [302, 20] on span "№361631630" at bounding box center [309, 21] width 100 height 17
click at [301, 20] on span "№361631630" at bounding box center [309, 21] width 100 height 17
copy span "361631630"
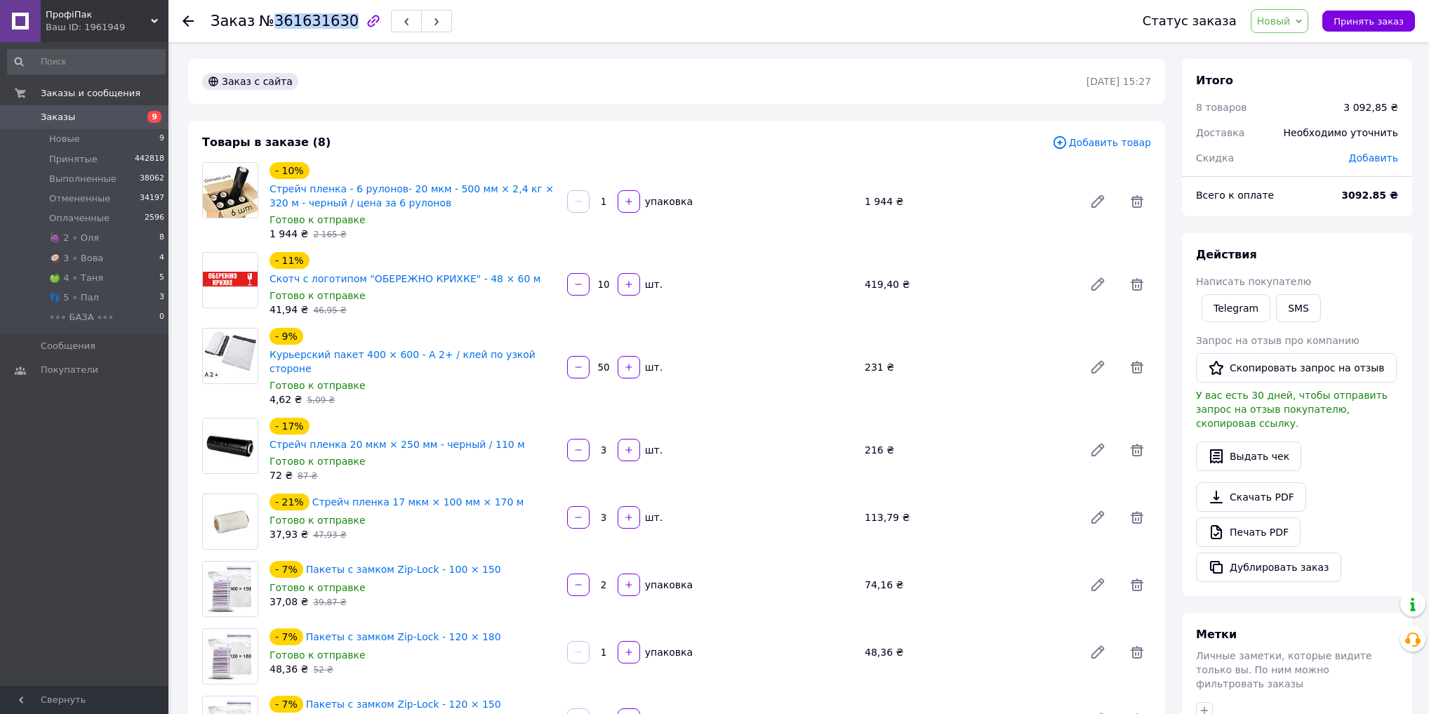
click at [1291, 15] on span "Новый" at bounding box center [1274, 20] width 34 height 11
drag, startPoint x: 1291, startPoint y: 44, endPoint x: 1201, endPoint y: 79, distance: 96.8
click at [1291, 45] on li "Принят" at bounding box center [1290, 49] width 79 height 21
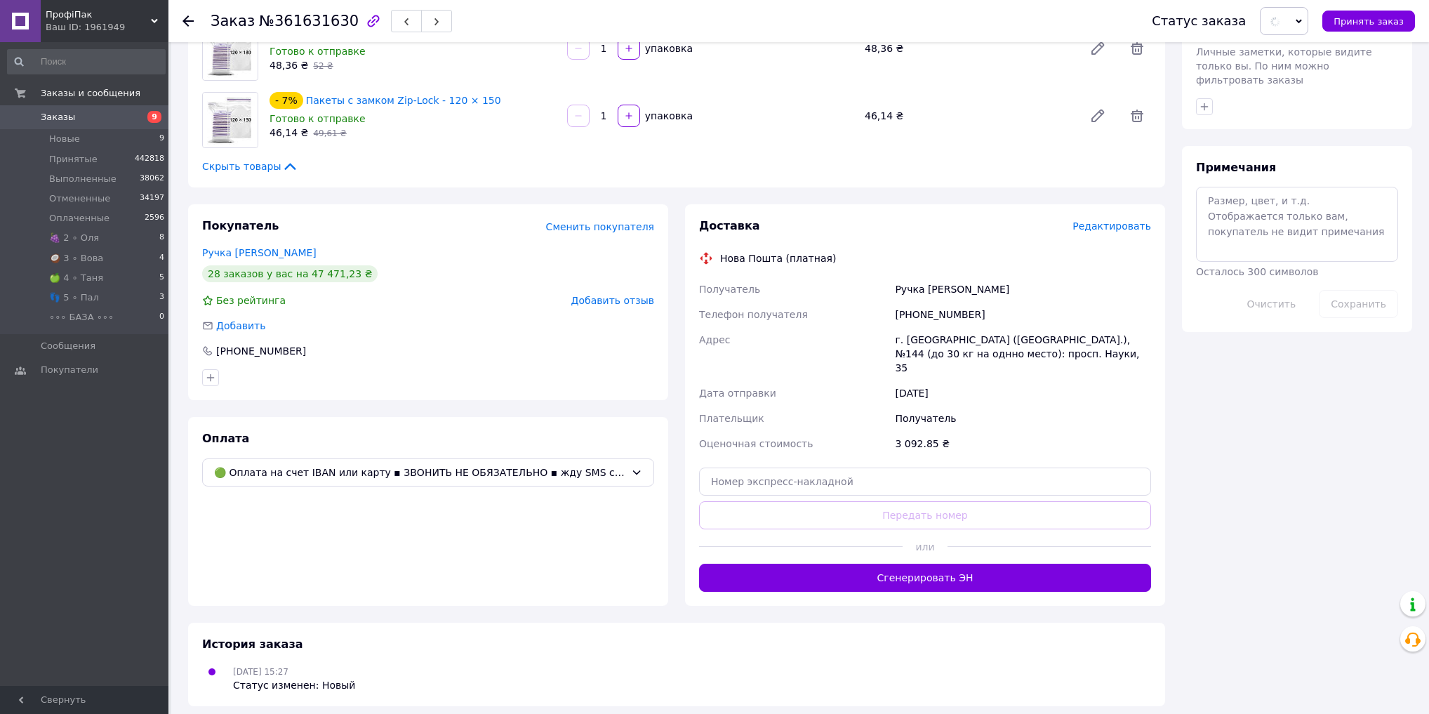
scroll to position [618, 0]
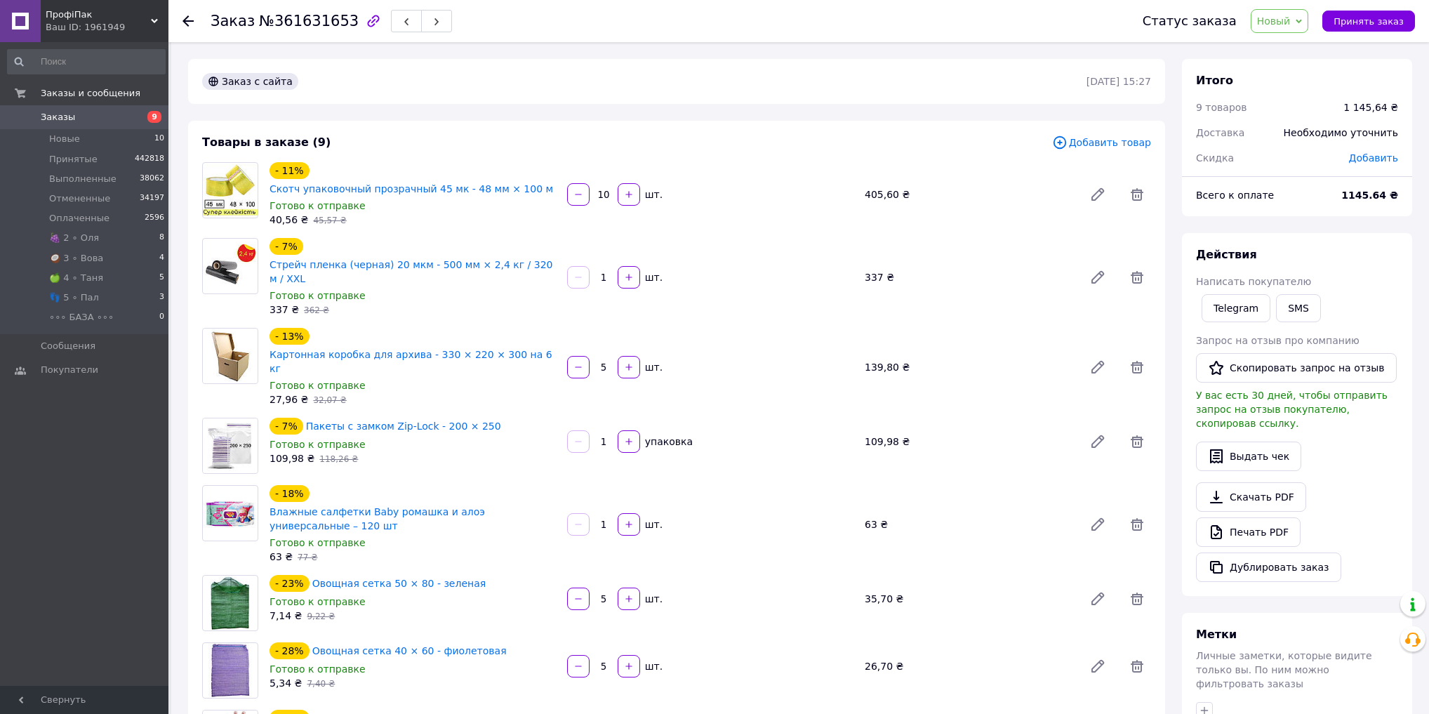
click at [305, 20] on span "№361631653" at bounding box center [309, 21] width 100 height 17
copy span "361631653"
click at [1301, 17] on span "Новый" at bounding box center [1280, 21] width 58 height 24
click at [1291, 48] on li "Принят" at bounding box center [1290, 49] width 79 height 21
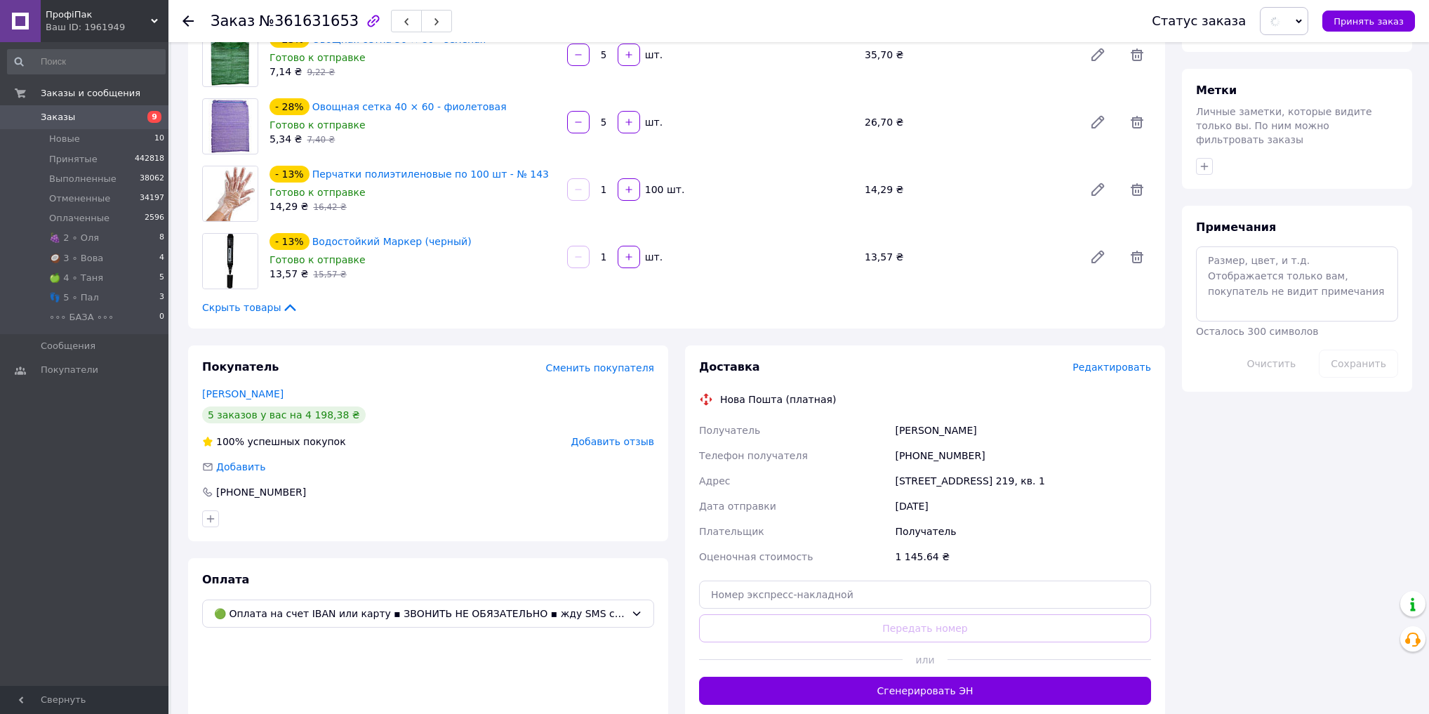
scroll to position [561, 0]
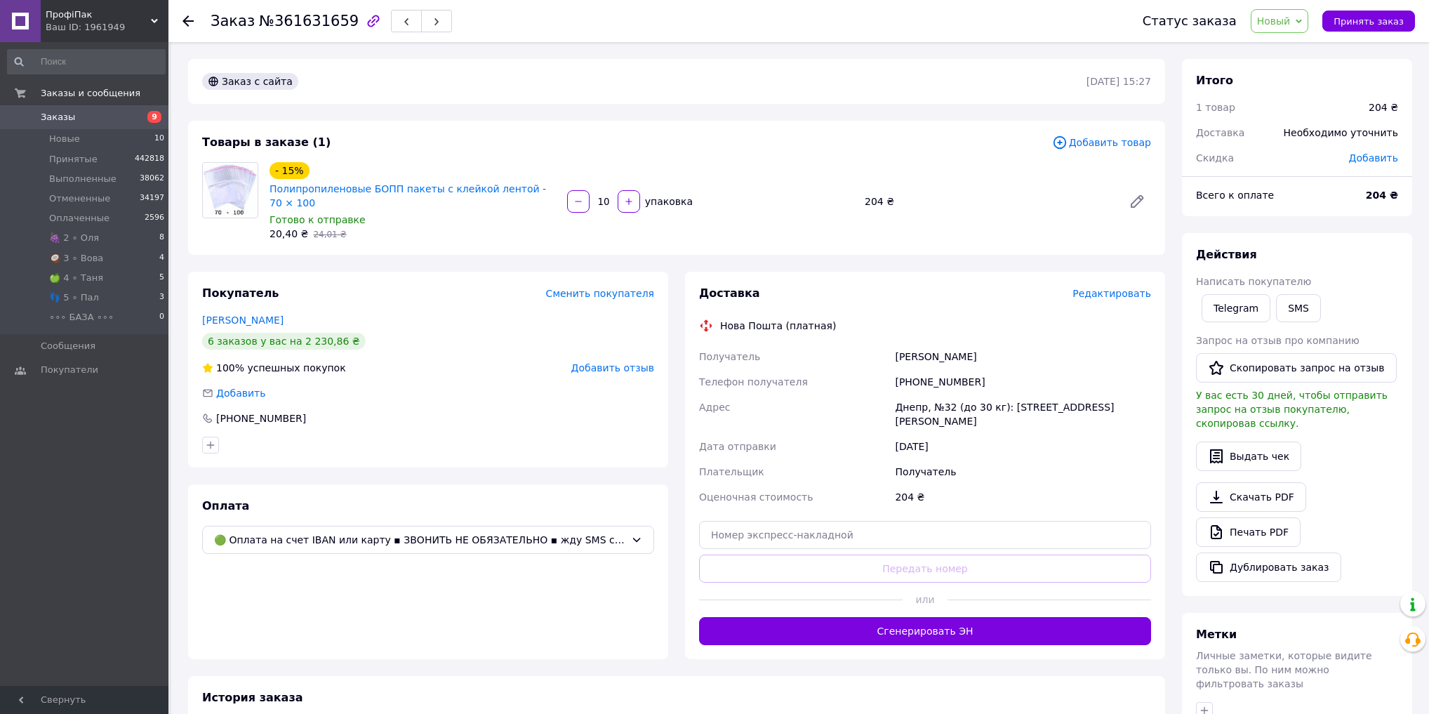
click at [303, 17] on span "№361631659" at bounding box center [309, 21] width 100 height 17
copy span "361631659"
click at [1291, 15] on span "Новый" at bounding box center [1274, 20] width 34 height 11
click at [1295, 47] on li "Принят" at bounding box center [1290, 49] width 79 height 21
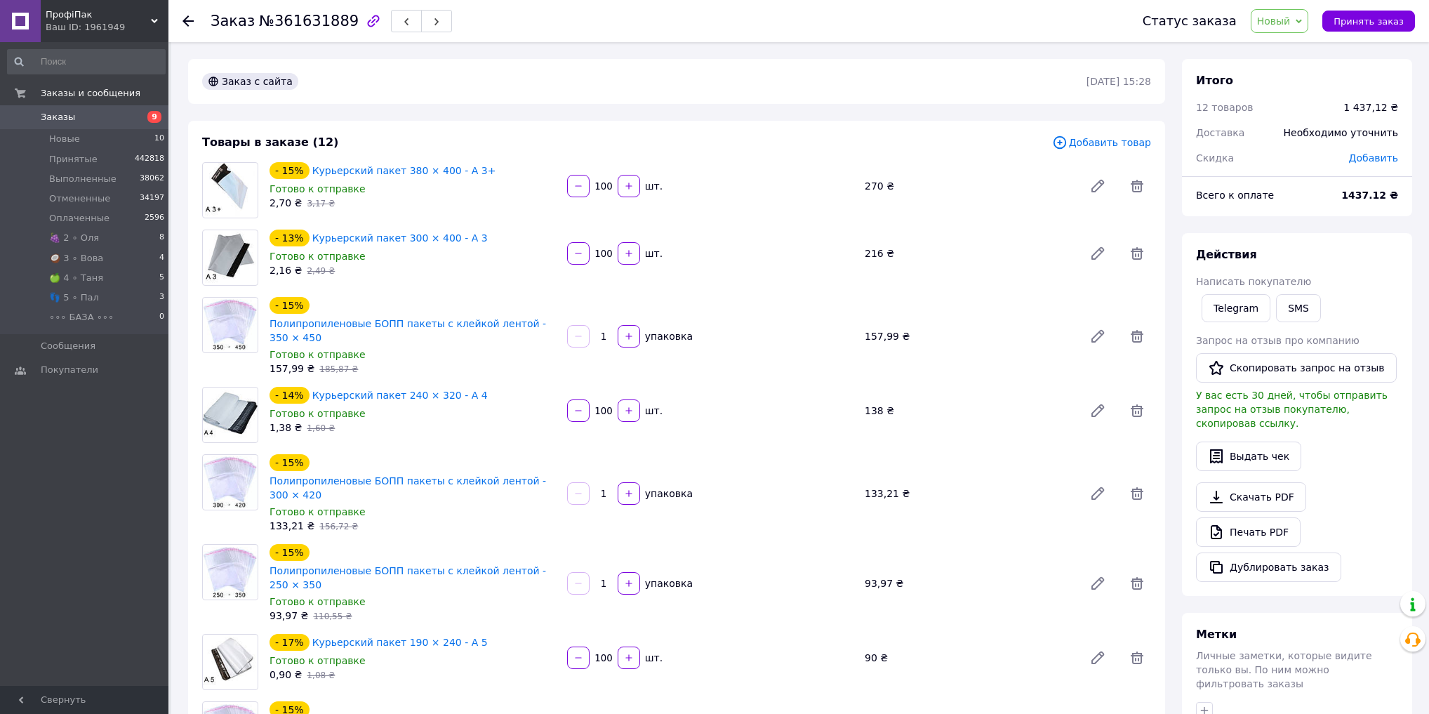
click at [317, 23] on span "№361631889" at bounding box center [309, 21] width 100 height 17
copy span "361631889"
click at [1289, 9] on span "Новый" at bounding box center [1280, 21] width 58 height 24
drag, startPoint x: 1296, startPoint y: 47, endPoint x: 1287, endPoint y: 49, distance: 9.4
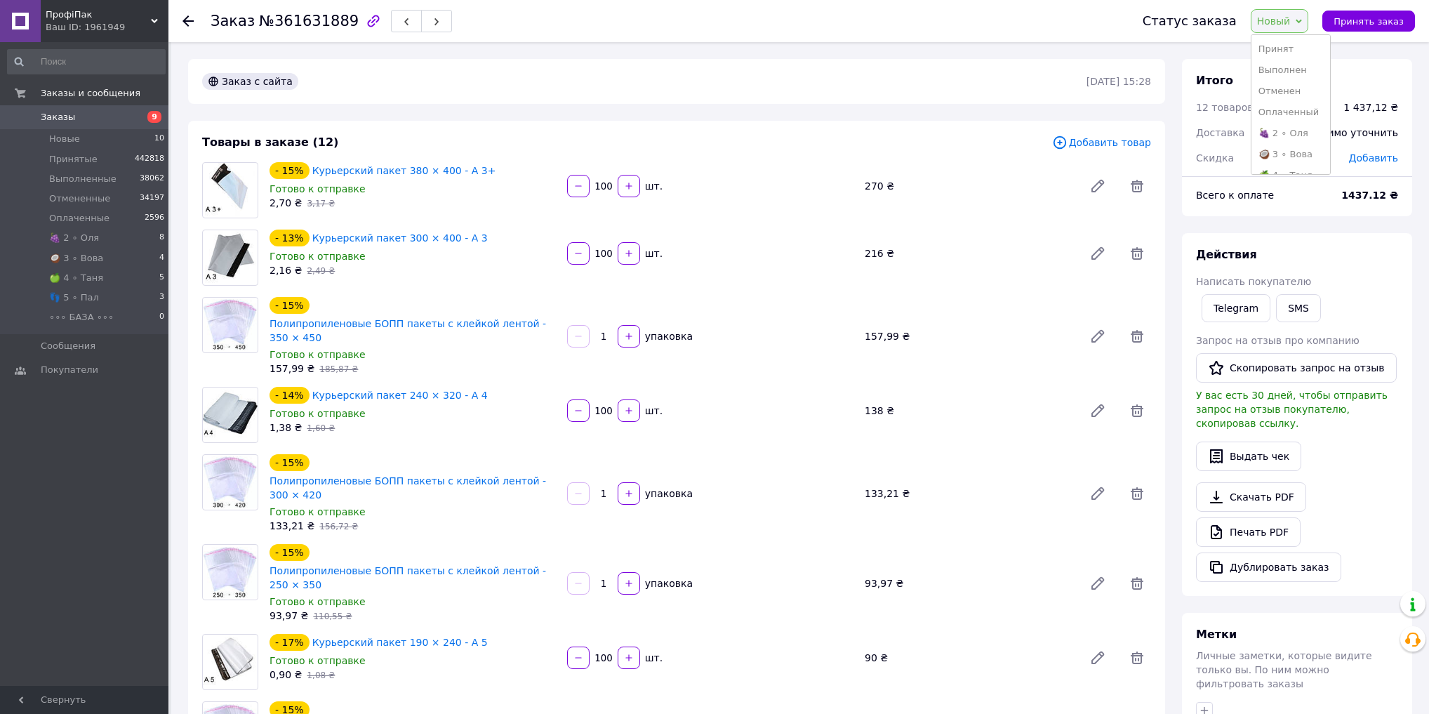
click at [1295, 48] on li "Принят" at bounding box center [1290, 49] width 79 height 21
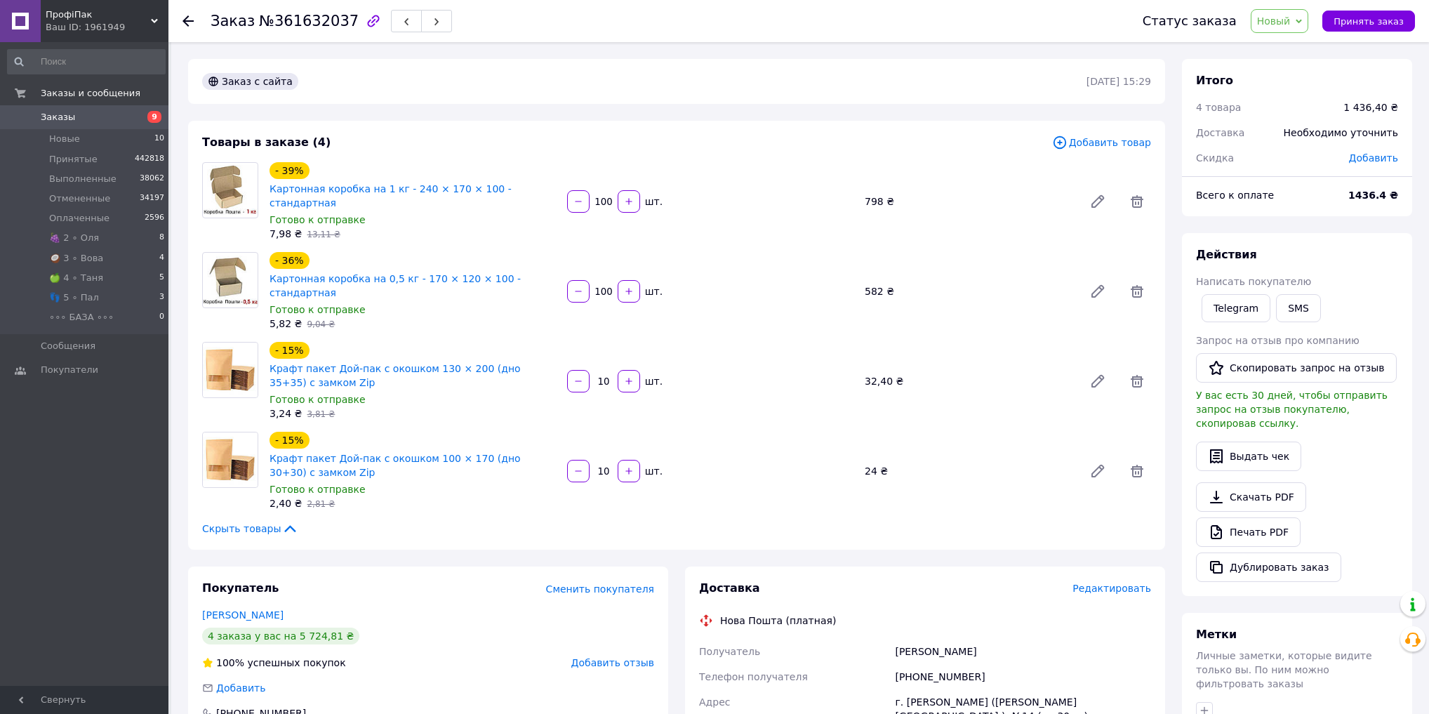
click at [314, 20] on span "№361632037" at bounding box center [309, 21] width 100 height 17
click at [314, 21] on span "№361632037" at bounding box center [309, 21] width 100 height 17
copy span "361632037"
click at [1305, 17] on span "Новый" at bounding box center [1280, 21] width 58 height 24
click at [1305, 51] on li "Принят" at bounding box center [1290, 49] width 79 height 21
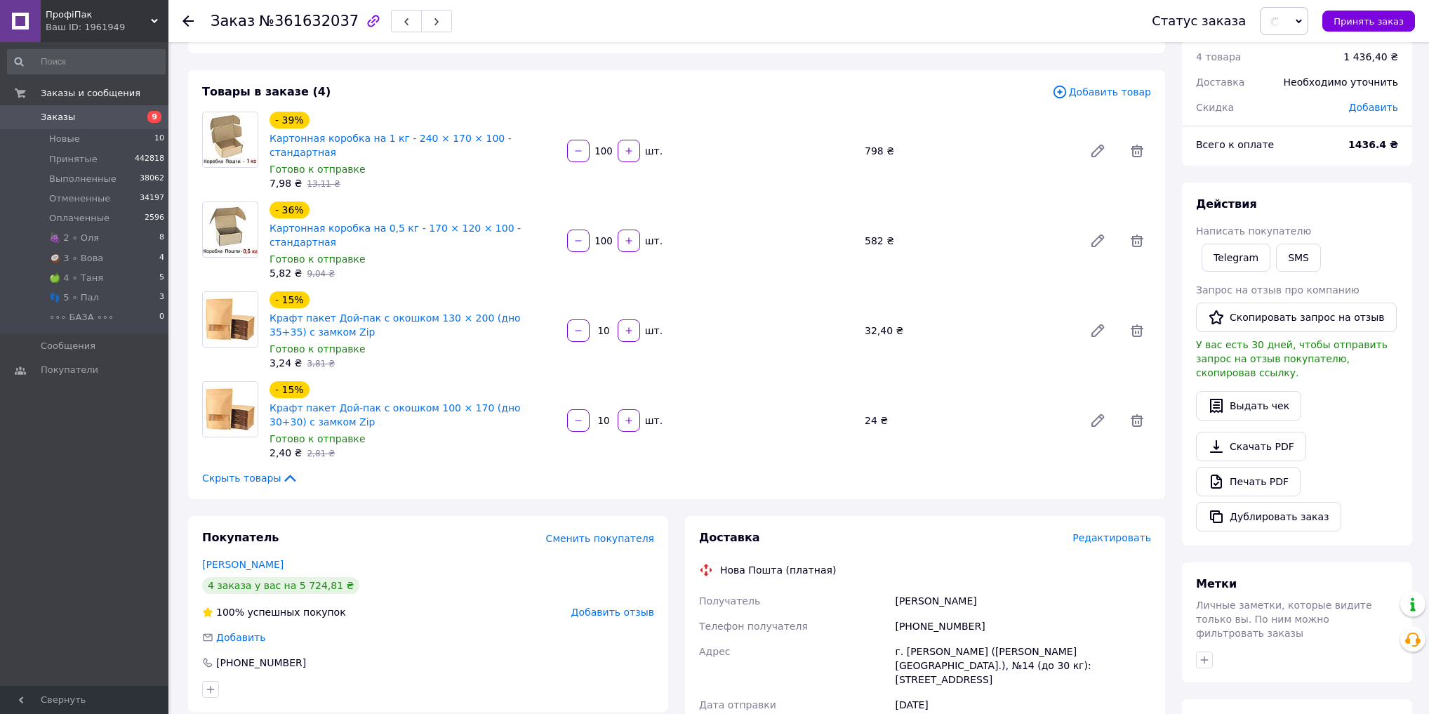
scroll to position [56, 0]
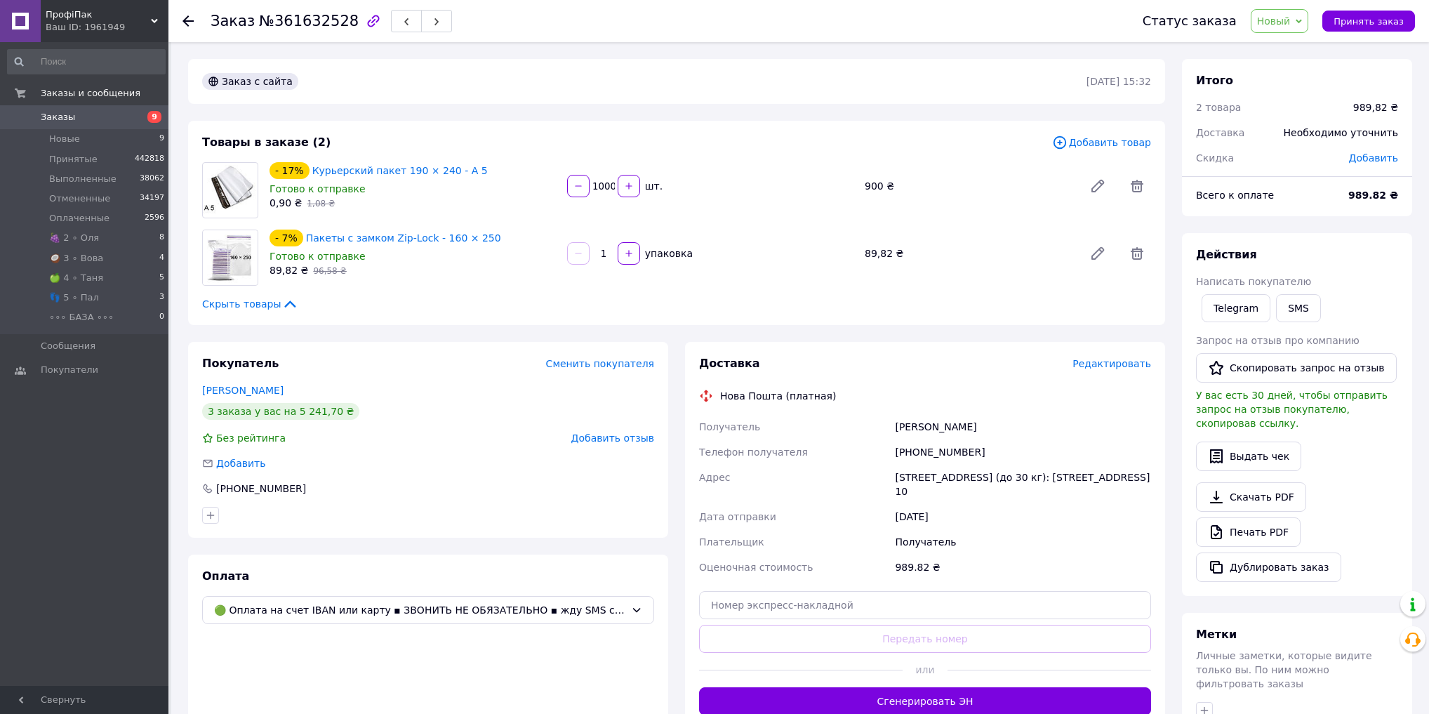
click at [309, 22] on span "№361632528" at bounding box center [309, 21] width 100 height 17
copy span "361632528"
click at [1287, 22] on span "Новый" at bounding box center [1274, 20] width 34 height 11
click at [1291, 45] on li "Принят" at bounding box center [1290, 49] width 79 height 21
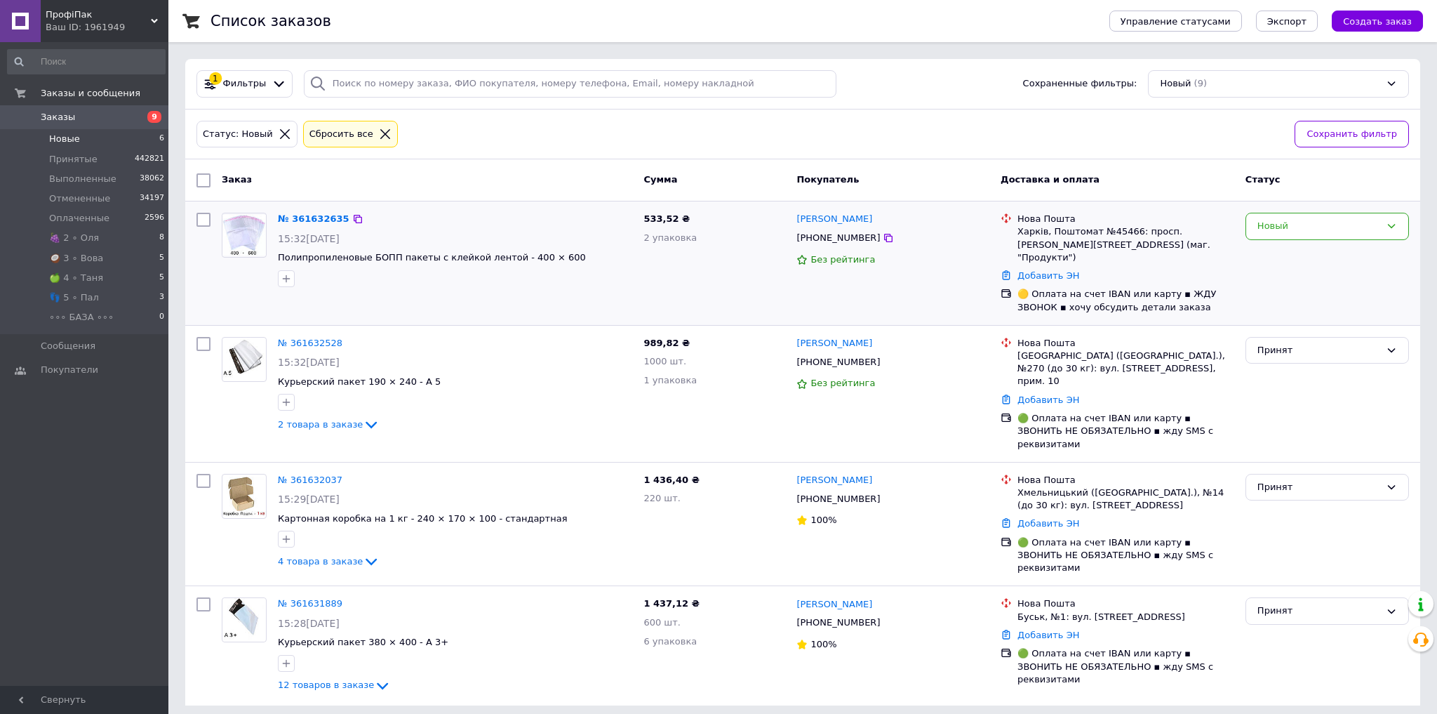
click at [661, 219] on span "533,52 ₴" at bounding box center [667, 218] width 46 height 11
drag, startPoint x: 661, startPoint y: 219, endPoint x: 744, endPoint y: 247, distance: 87.4
click at [662, 220] on span "533,52 ₴" at bounding box center [667, 218] width 46 height 11
copy span "533,52"
click at [1314, 225] on div "Новый" at bounding box center [1319, 226] width 123 height 15
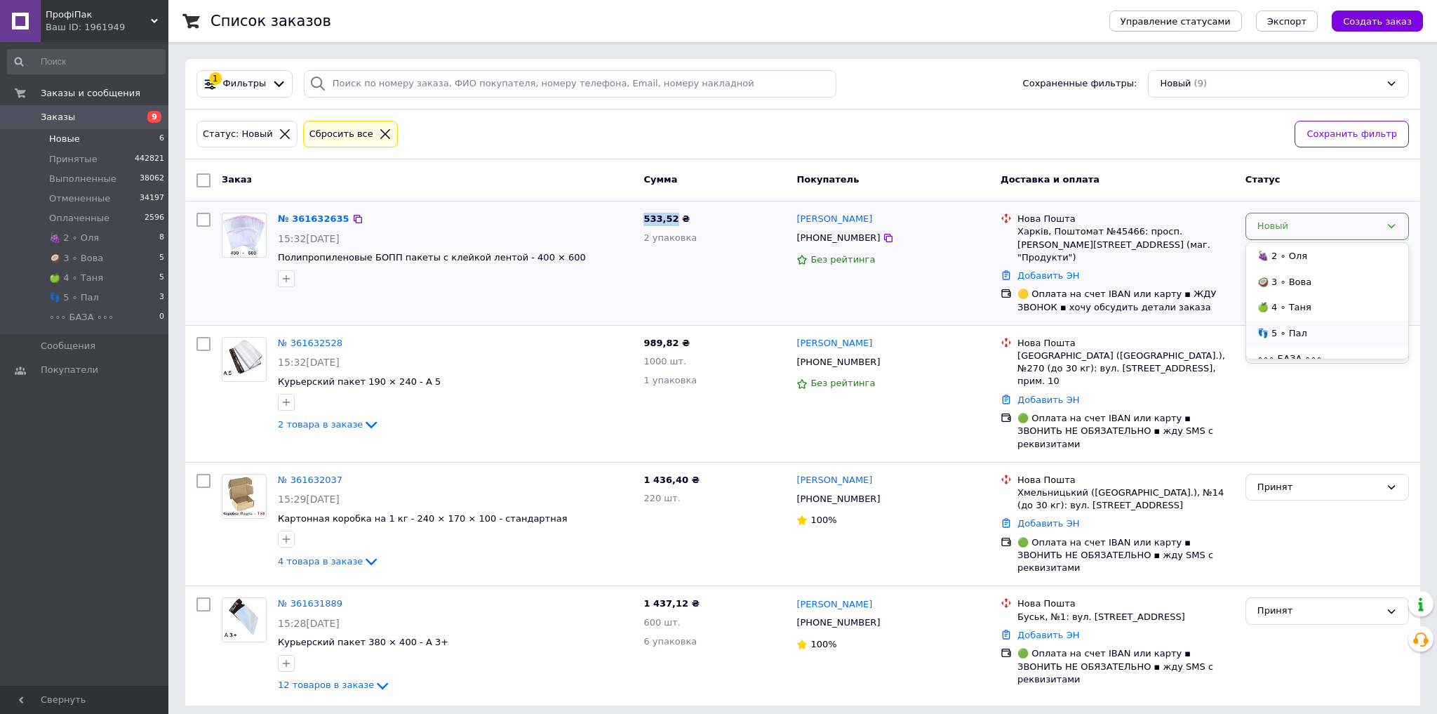
scroll to position [114, 0]
drag, startPoint x: 1311, startPoint y: 318, endPoint x: 1139, endPoint y: 358, distance: 176.5
click at [1310, 319] on li "👣 5 ∘ Пал" at bounding box center [1327, 321] width 162 height 26
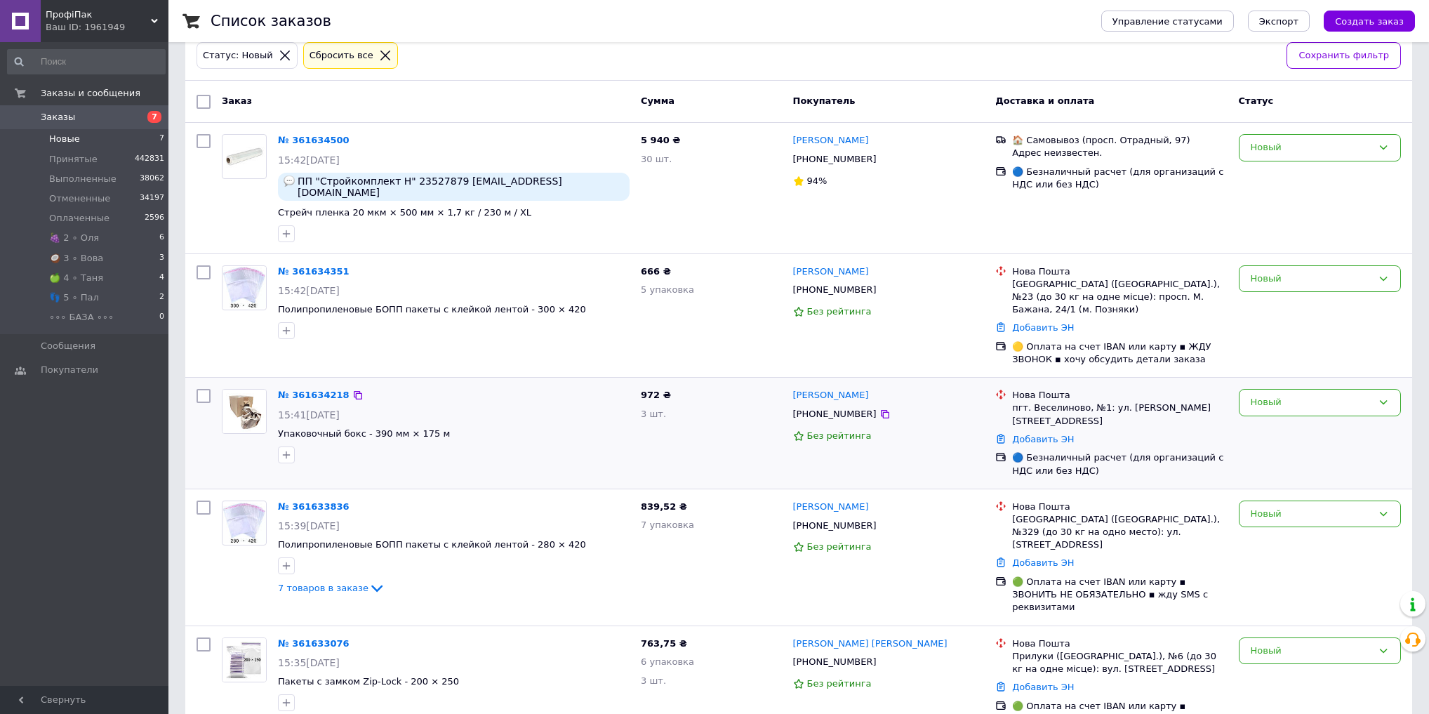
scroll to position [86, 0]
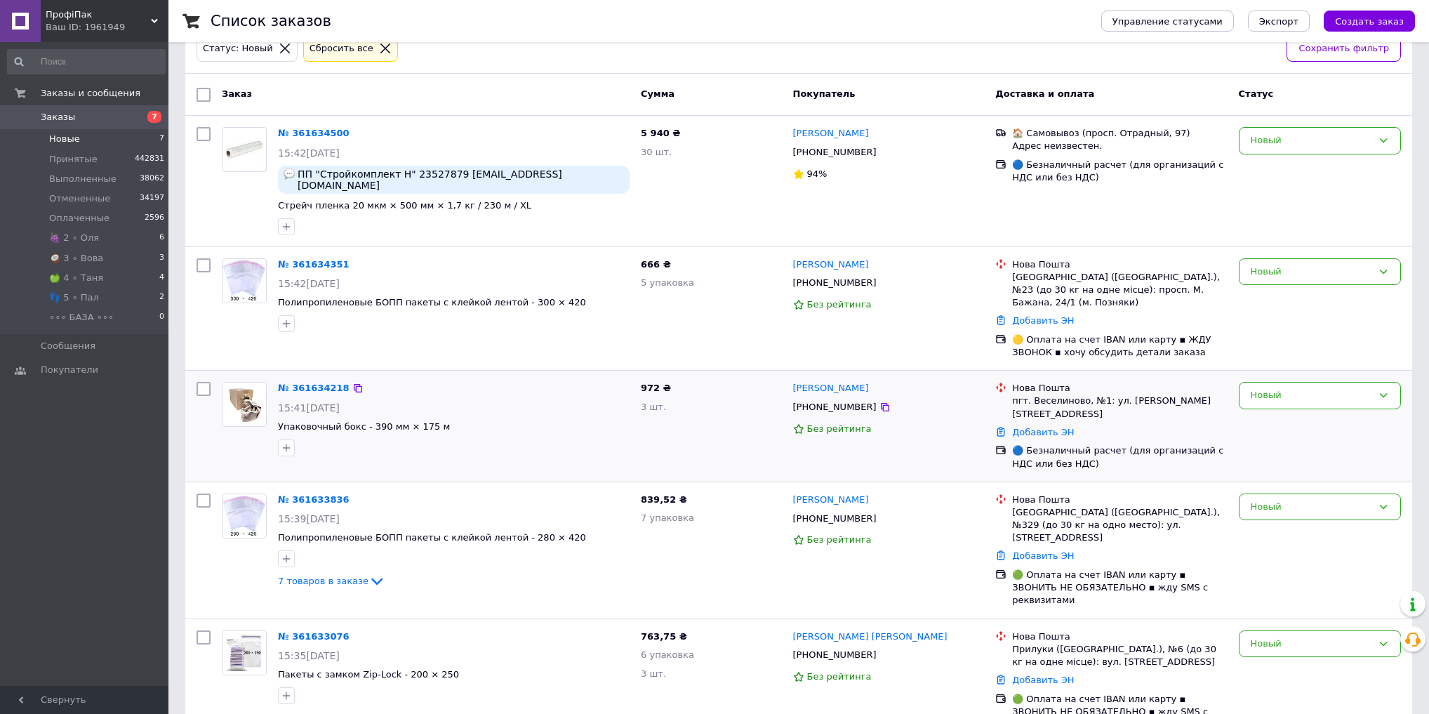
click at [654, 382] on span "972 ₴" at bounding box center [656, 387] width 30 height 11
click at [645, 382] on span "972 ₴" at bounding box center [656, 387] width 30 height 11
copy span "972"
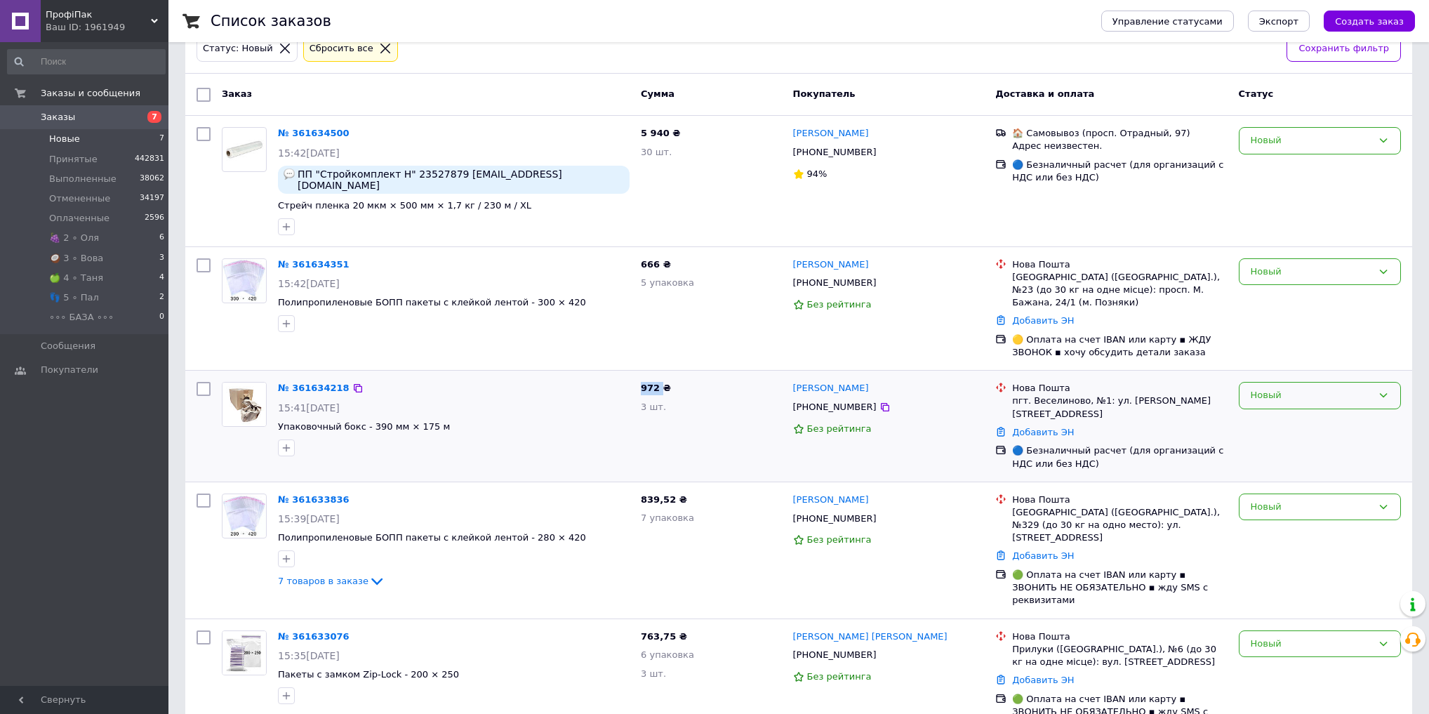
click at [1349, 388] on div "Новый" at bounding box center [1311, 395] width 121 height 15
click at [1312, 453] on li "🍏 4 ∘ Таня" at bounding box center [1319, 466] width 161 height 26
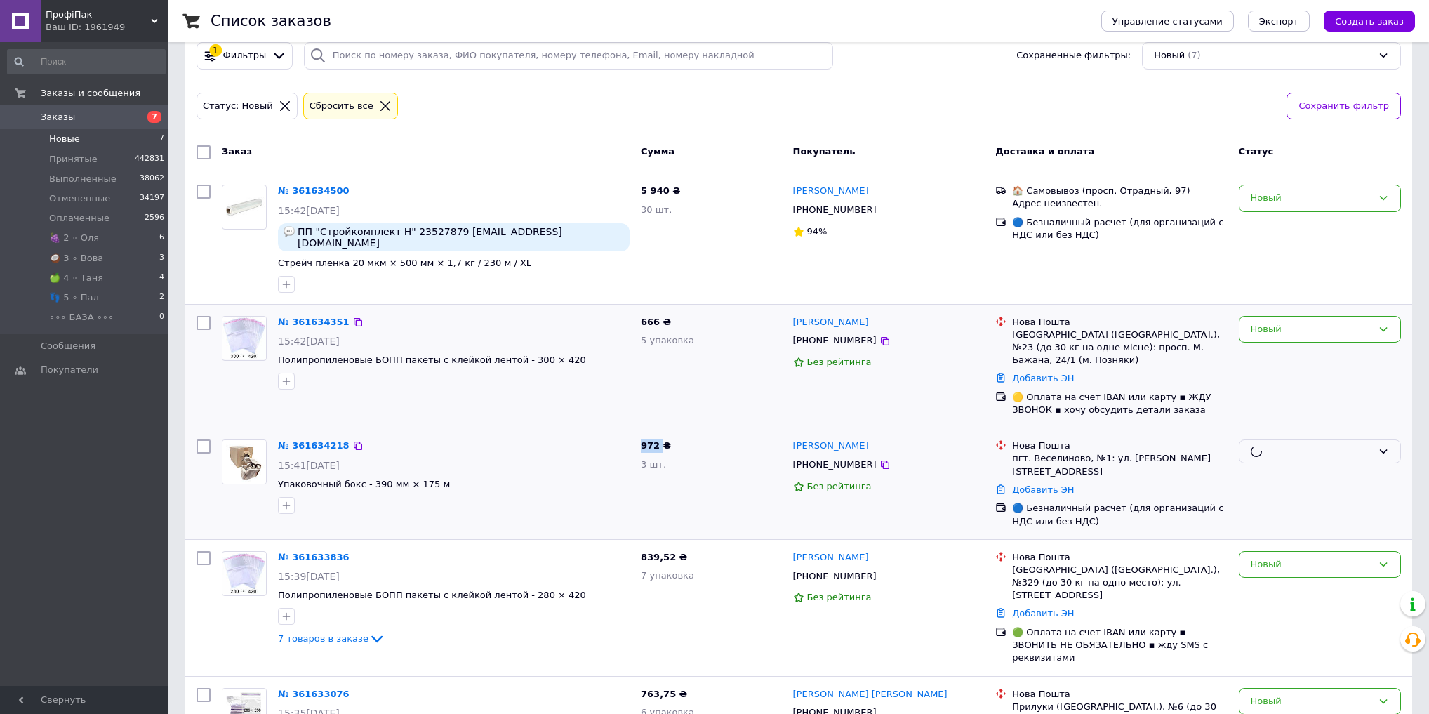
scroll to position [0, 0]
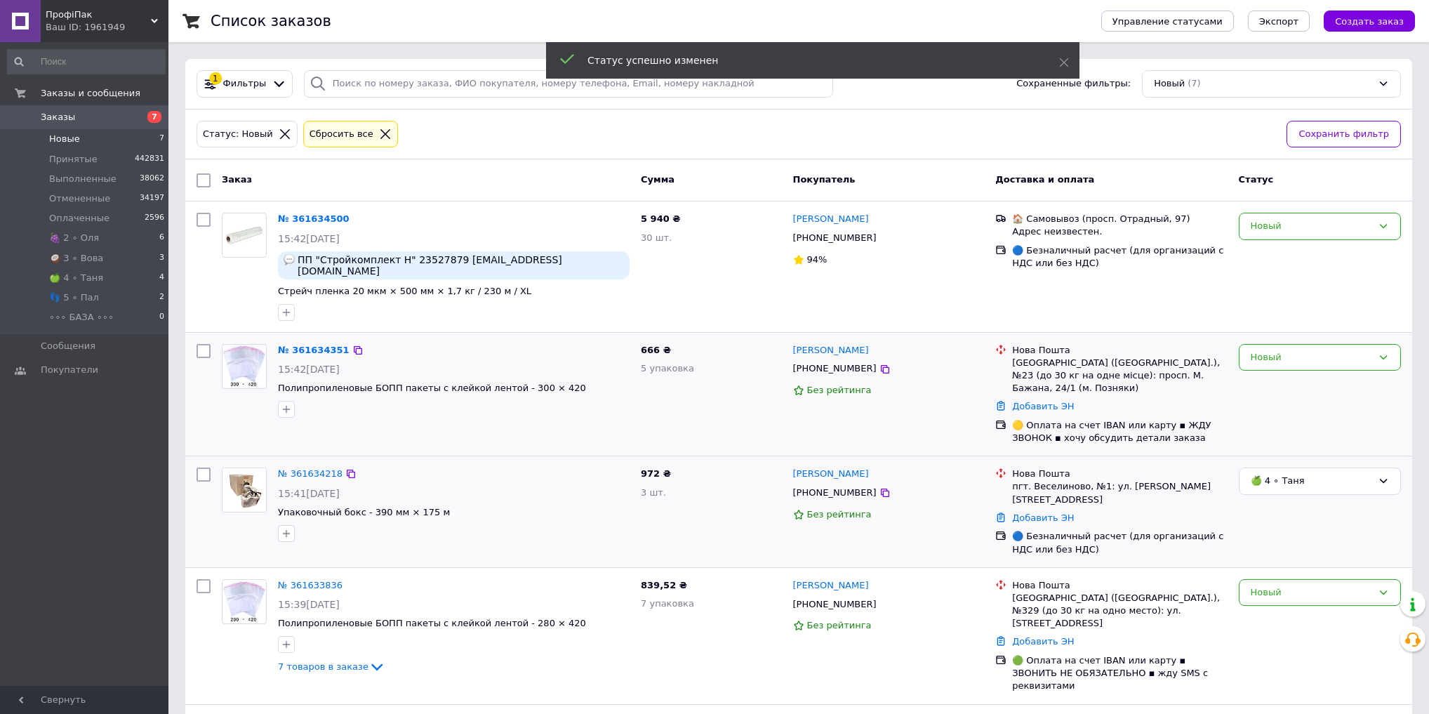
click at [650, 345] on span "666 ₴" at bounding box center [656, 350] width 30 height 11
copy span "666"
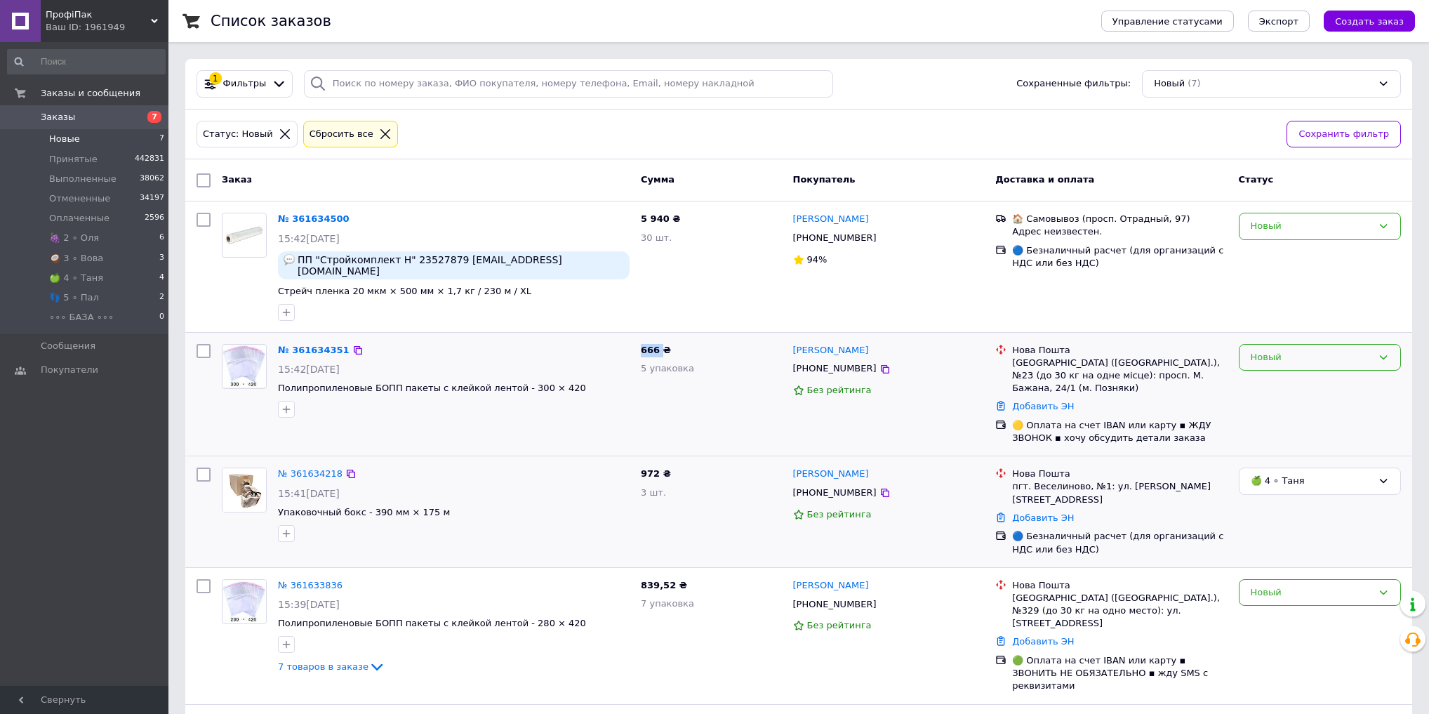
click at [1314, 350] on div "Новый" at bounding box center [1311, 357] width 121 height 15
click at [1295, 477] on li "🍇 2 ∘ Оля" at bounding box center [1319, 489] width 161 height 26
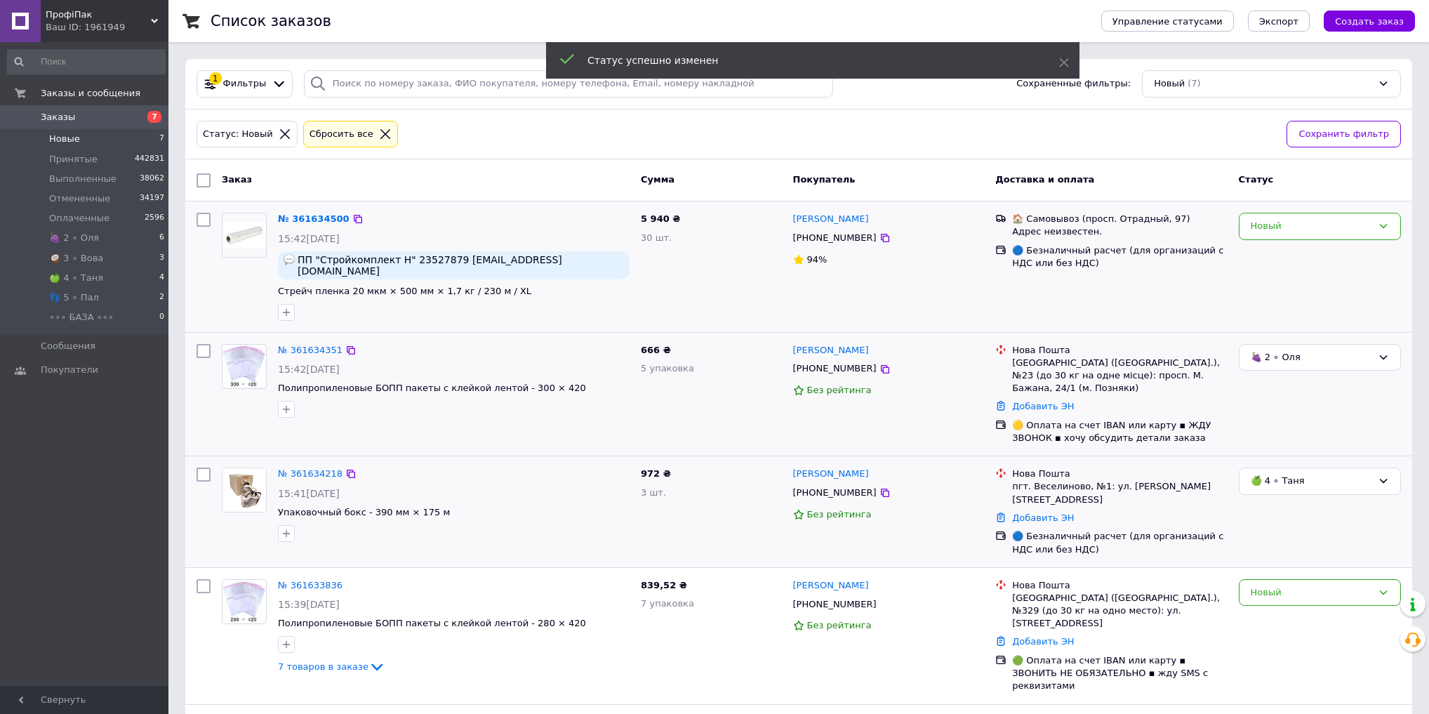
click at [655, 214] on span "5 940 ₴" at bounding box center [660, 218] width 39 height 11
copy span "940"
click at [1323, 225] on div "Новый" at bounding box center [1311, 226] width 121 height 15
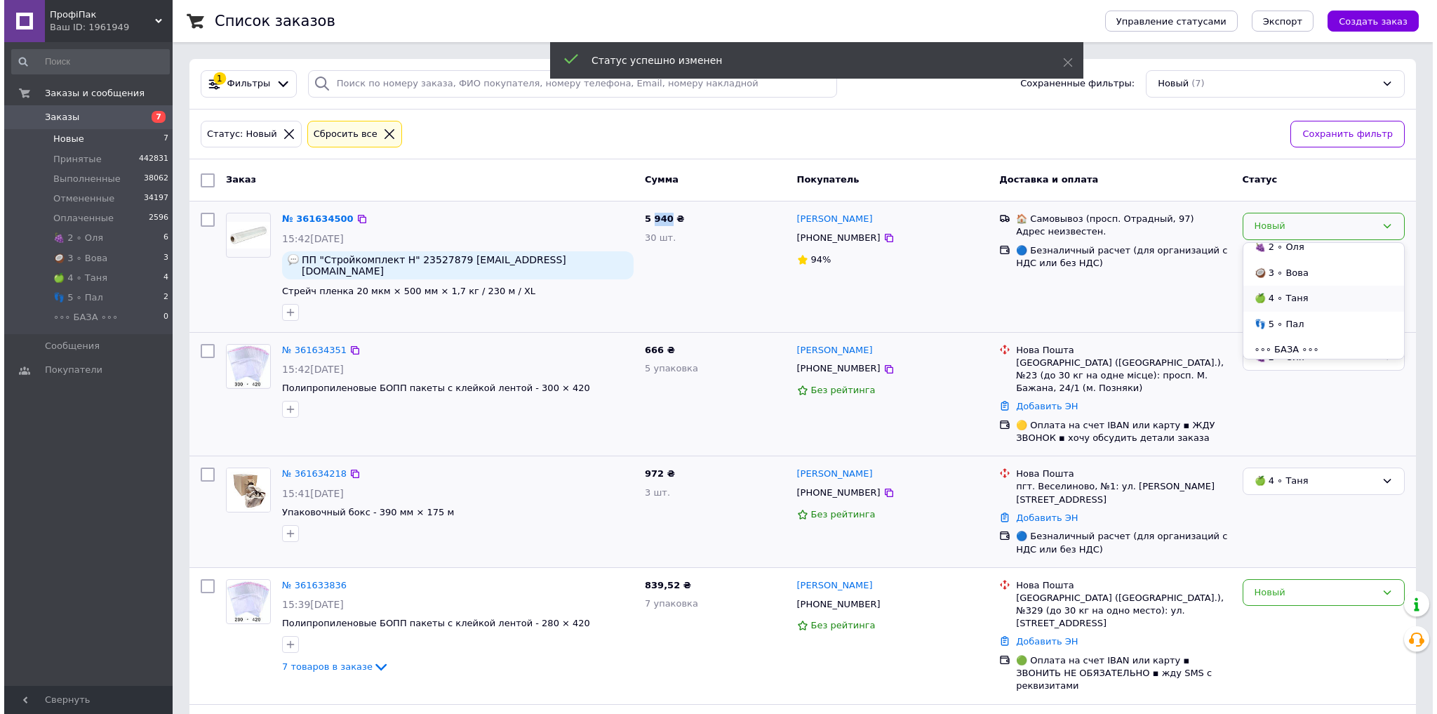
scroll to position [114, 0]
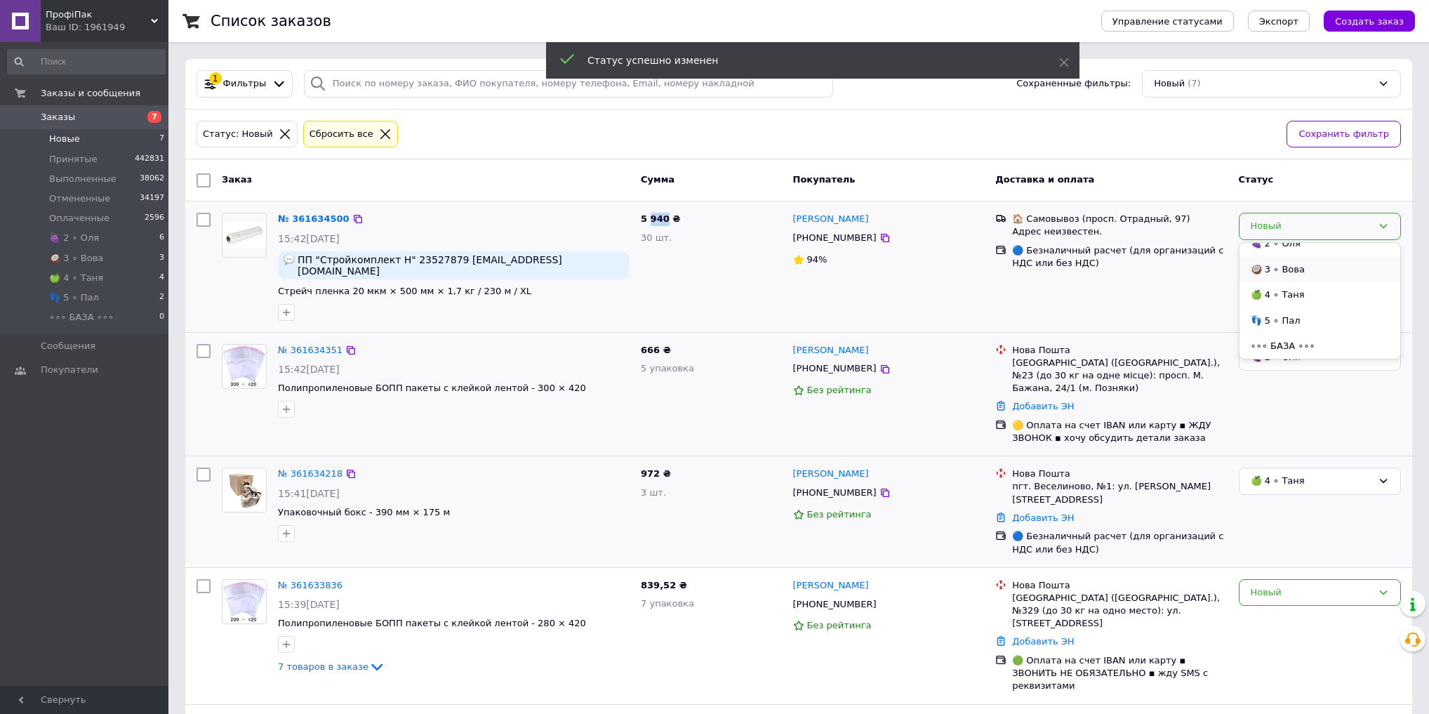
click at [1295, 265] on li "🥥 3 ∘ Вова" at bounding box center [1319, 270] width 161 height 26
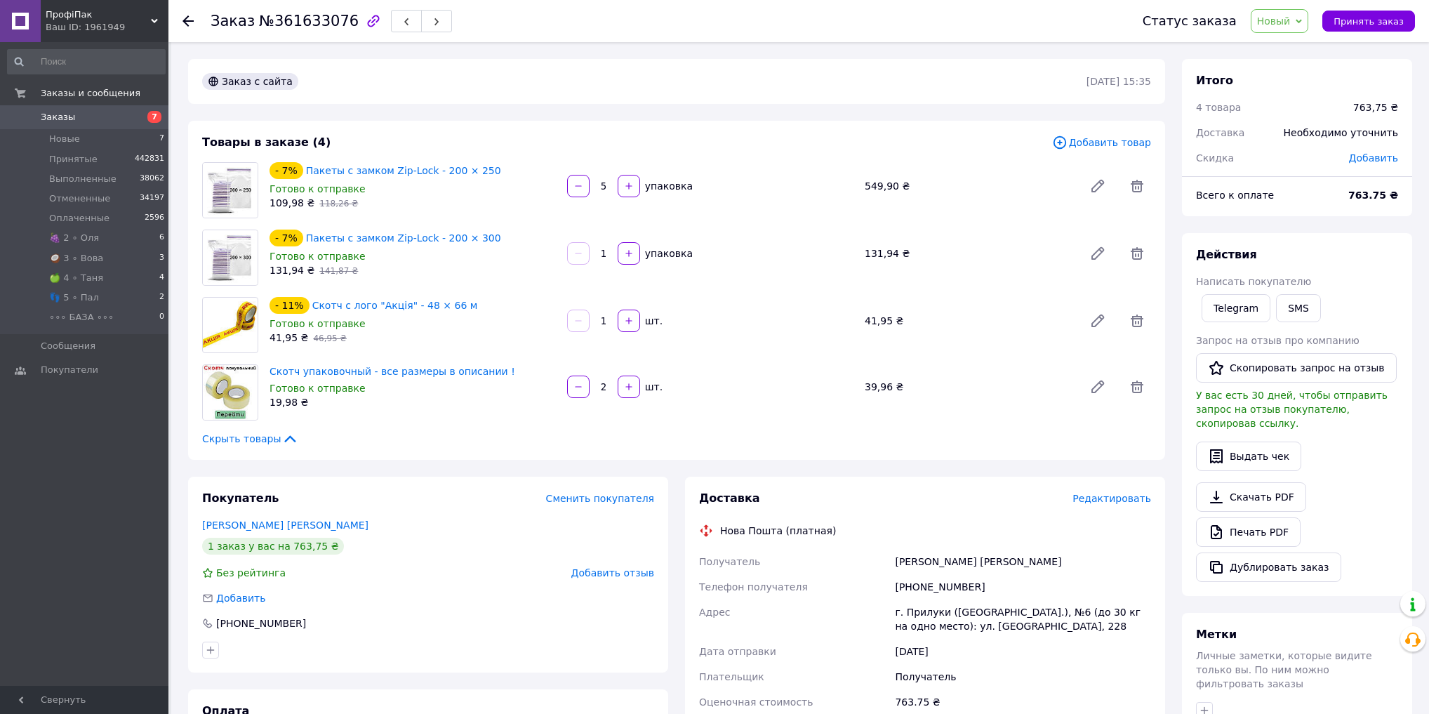
click at [300, 27] on span "№361633076" at bounding box center [309, 21] width 100 height 17
copy span "361633076"
click at [1287, 15] on span "Новый" at bounding box center [1274, 20] width 34 height 11
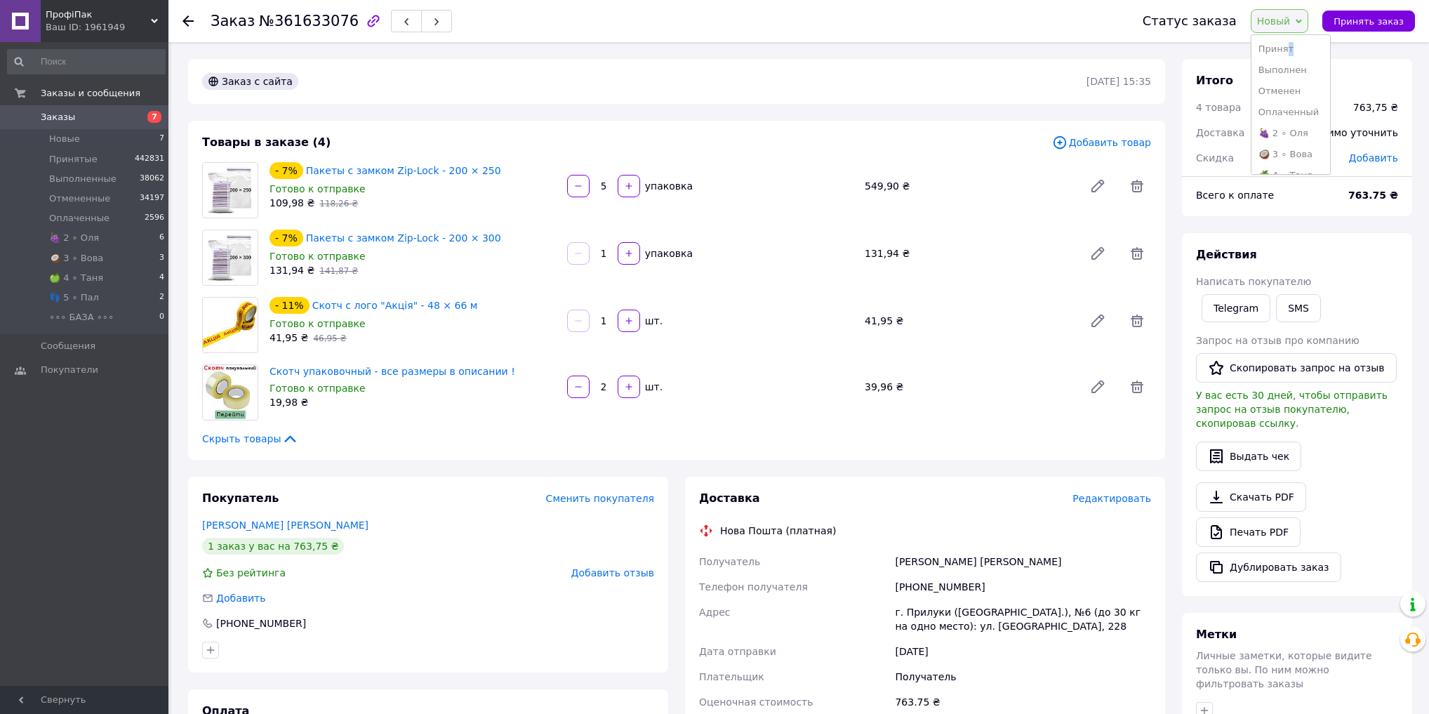
click at [1293, 41] on li "Принят" at bounding box center [1290, 49] width 79 height 21
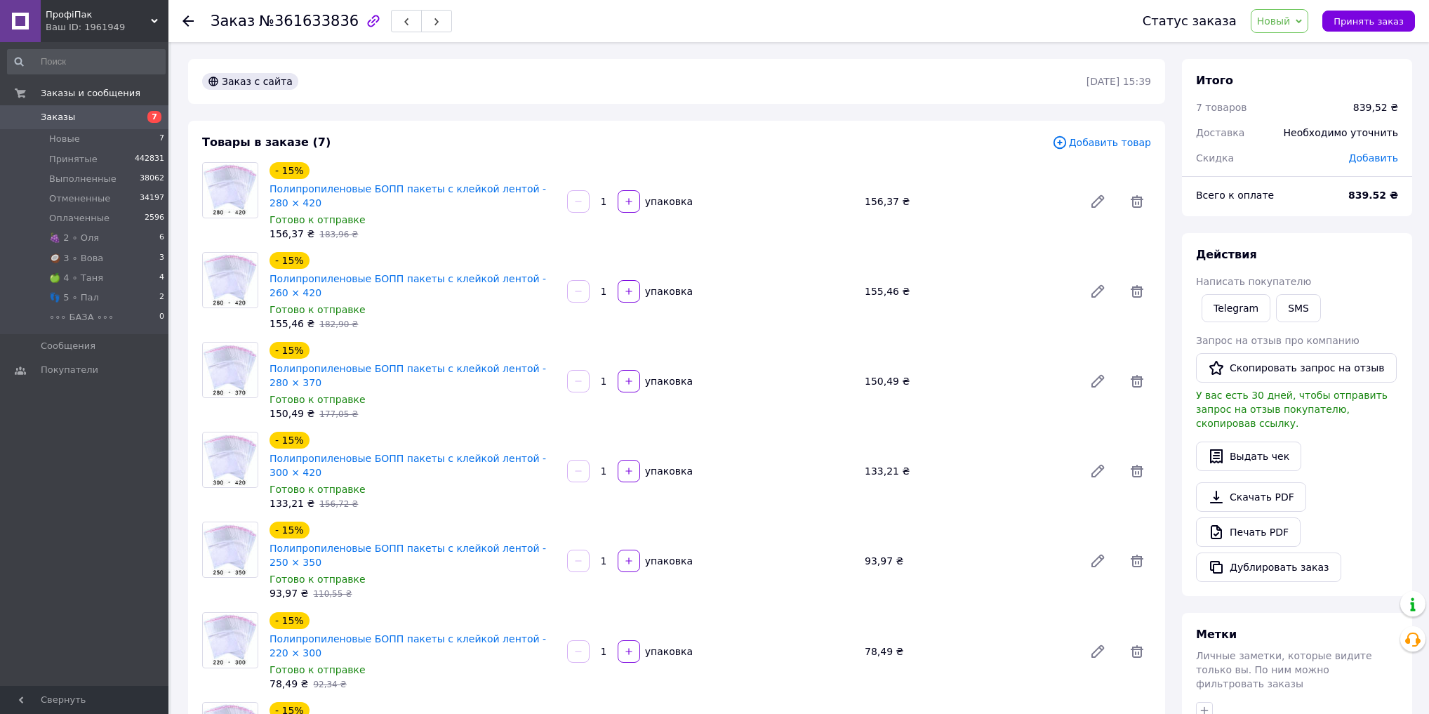
click at [300, 20] on span "№361633836" at bounding box center [309, 21] width 100 height 17
copy span "361633836"
drag, startPoint x: 1300, startPoint y: 20, endPoint x: 1305, endPoint y: 36, distance: 16.9
click at [1301, 19] on span "Новый" at bounding box center [1280, 21] width 58 height 24
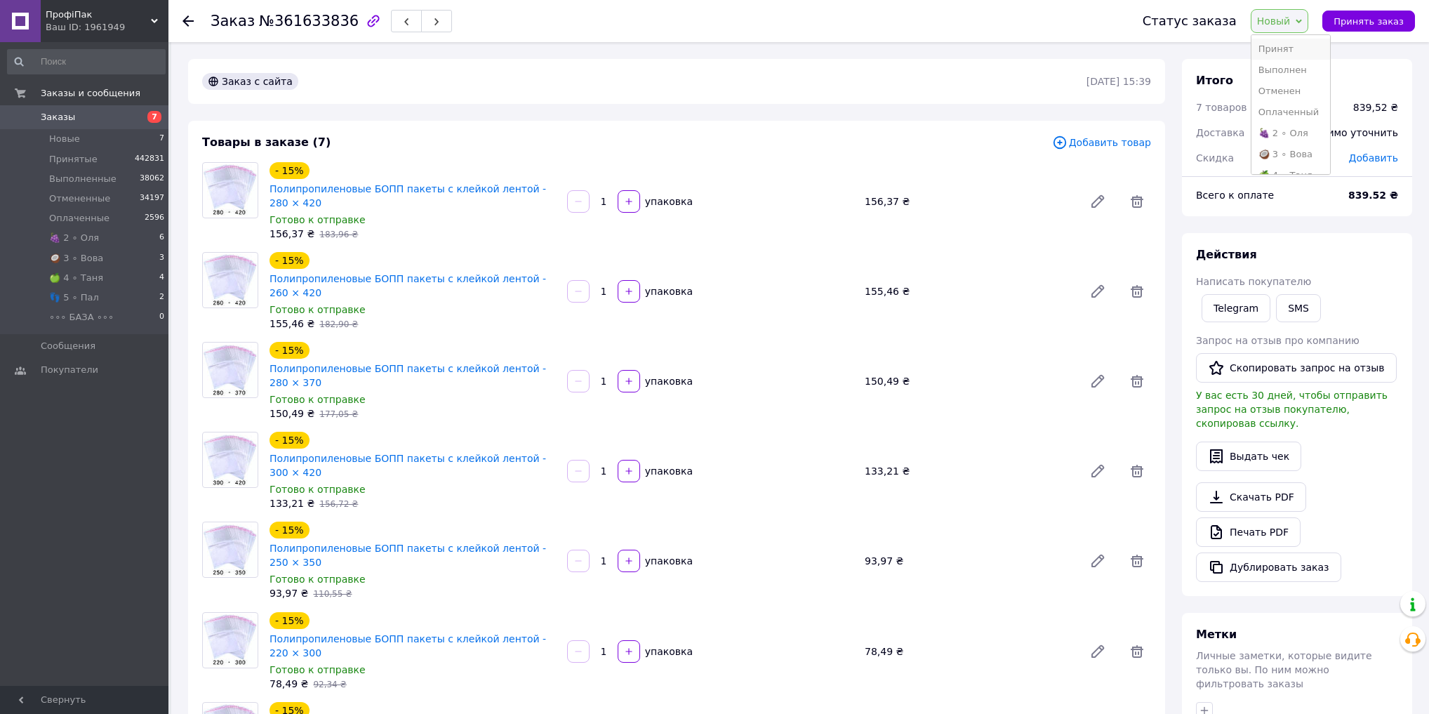
click at [1304, 48] on li "Принят" at bounding box center [1290, 49] width 79 height 21
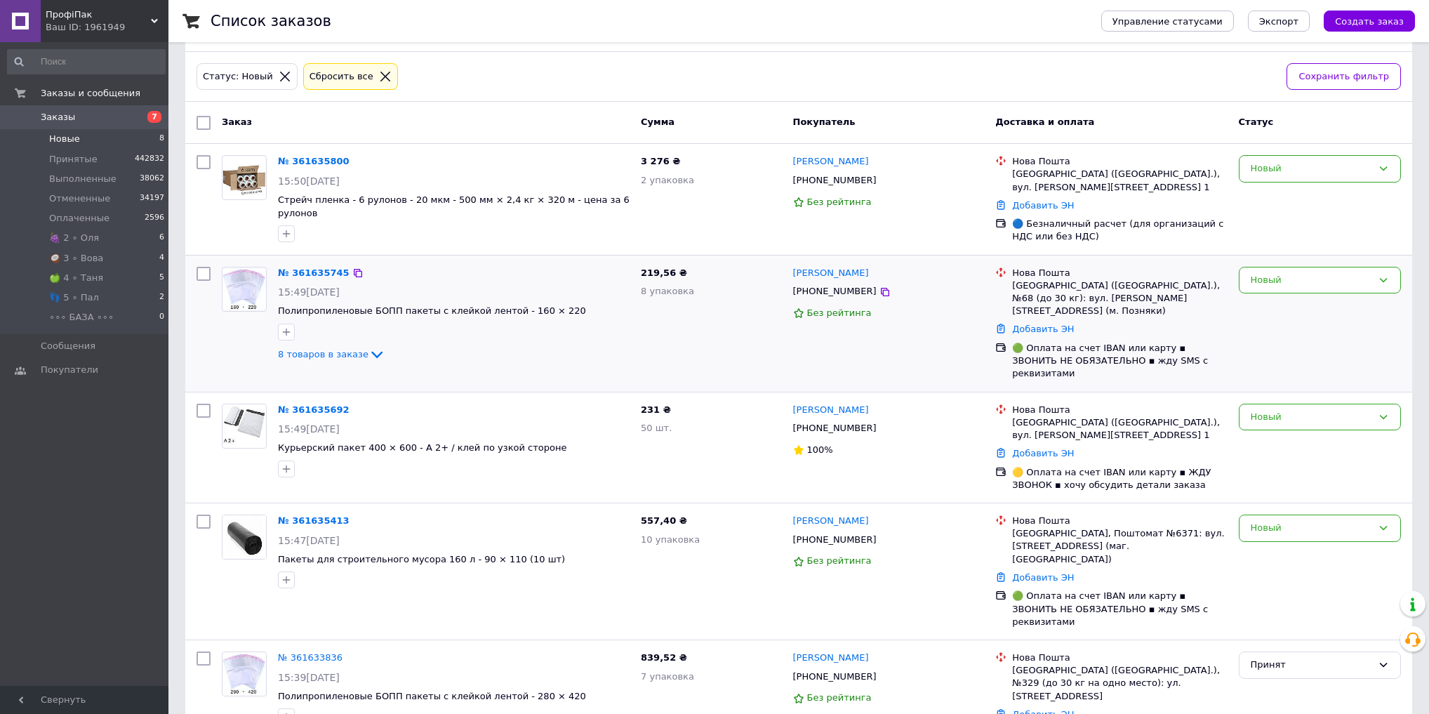
scroll to position [71, 0]
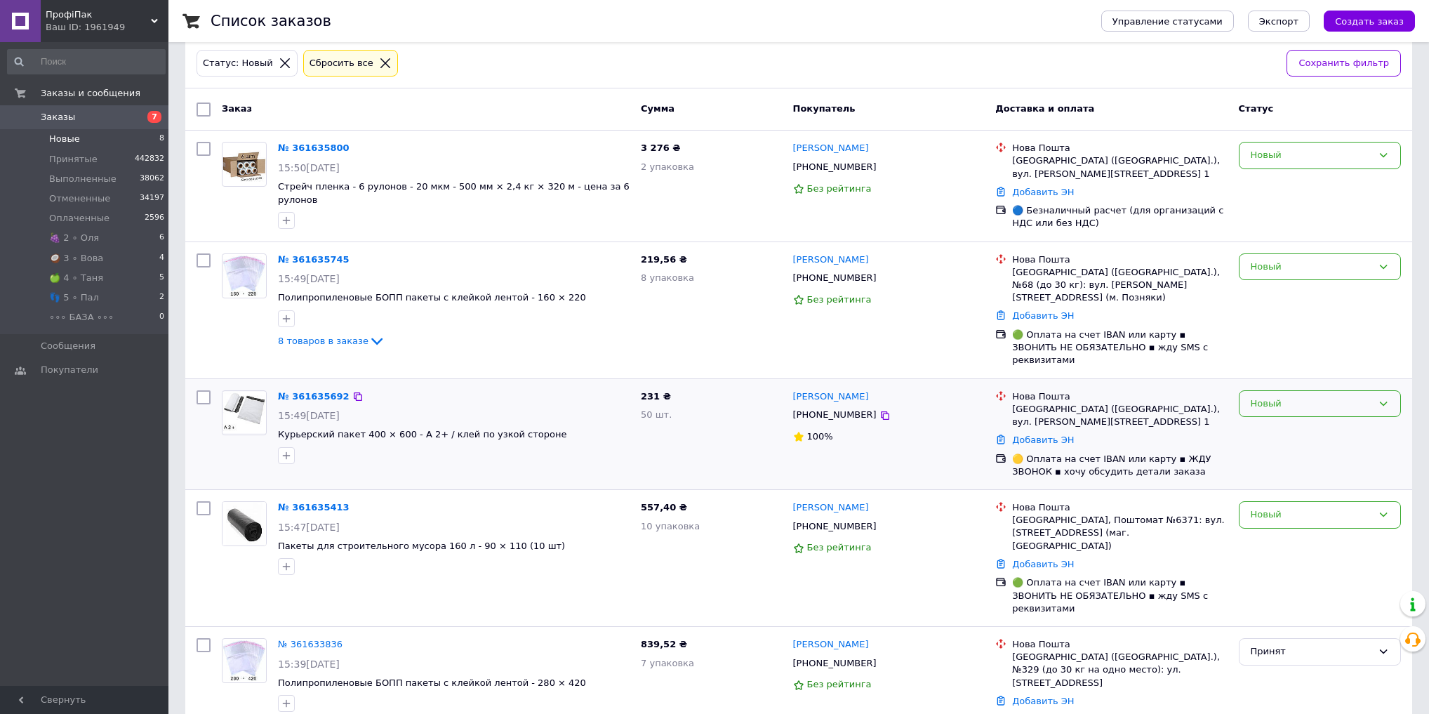
click at [1356, 397] on div "Новый" at bounding box center [1311, 404] width 121 height 15
click at [1307, 466] on li "🍇 2 ∘ Оля" at bounding box center [1319, 479] width 161 height 26
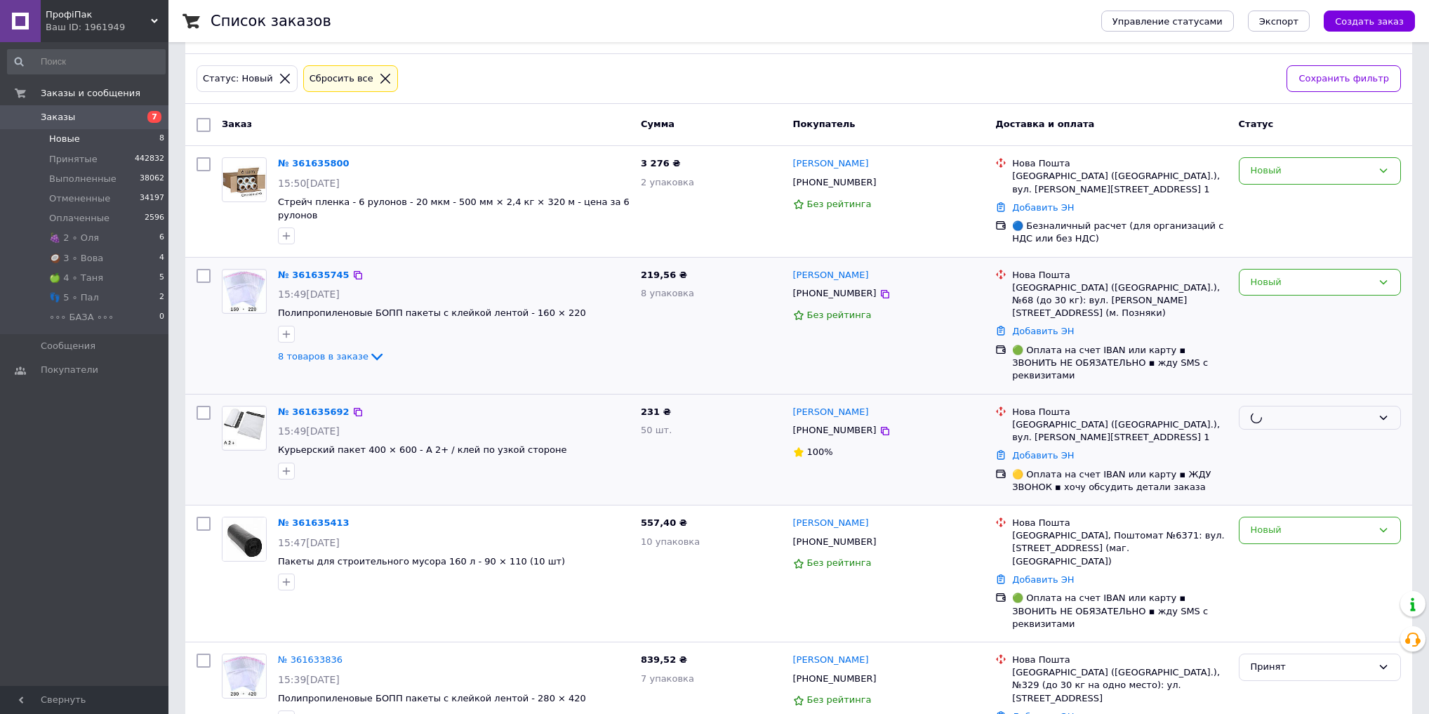
scroll to position [15, 0]
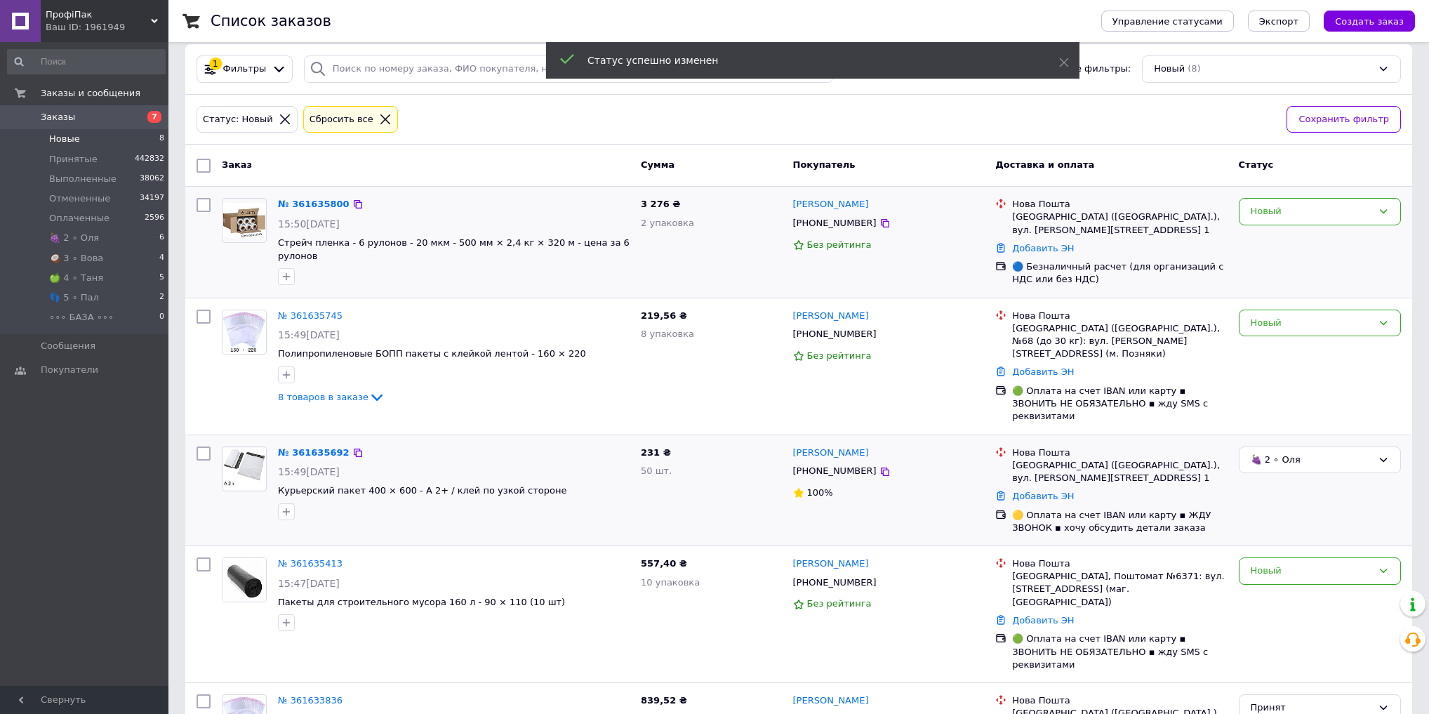
click at [653, 207] on span "3 276 ₴" at bounding box center [660, 204] width 39 height 11
copy span "276"
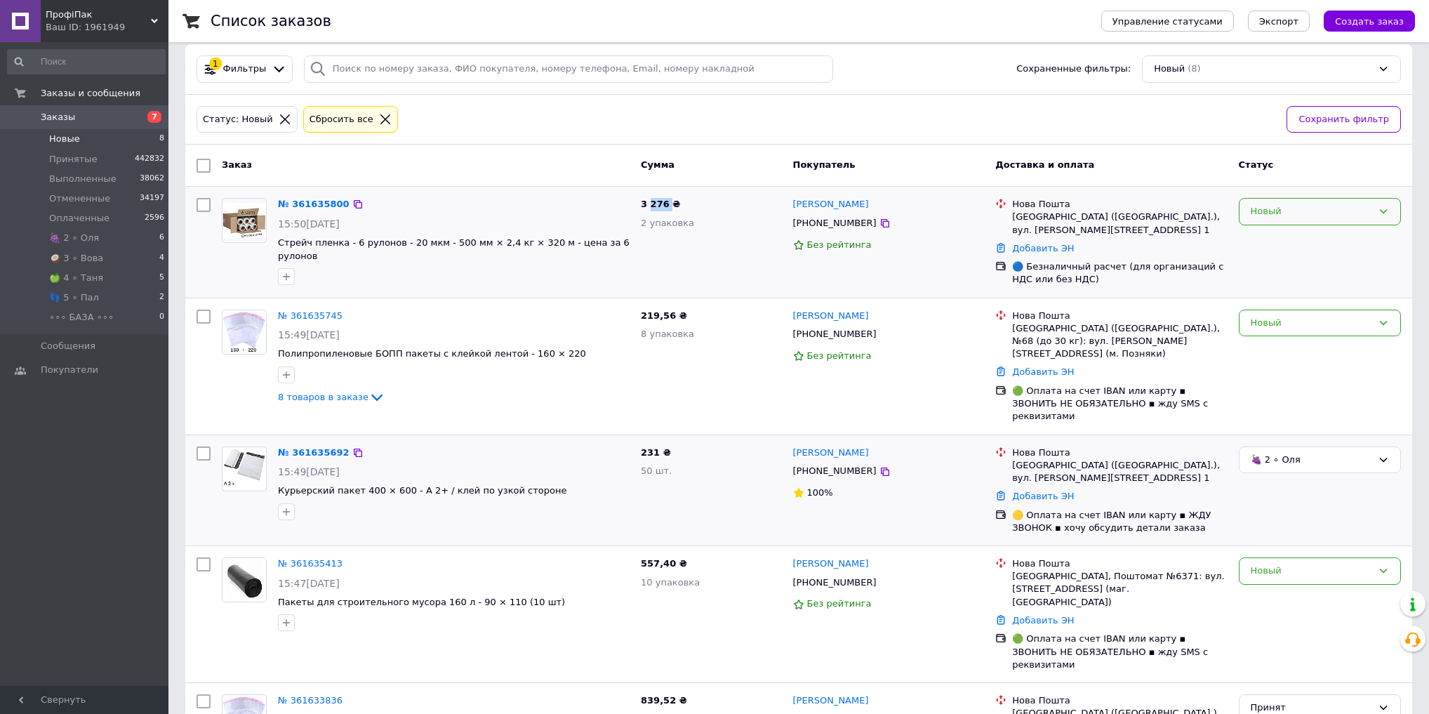
click at [1330, 213] on div "Новый" at bounding box center [1311, 211] width 121 height 15
click at [1300, 274] on li "🍏 4 ∘ Таня" at bounding box center [1319, 280] width 161 height 26
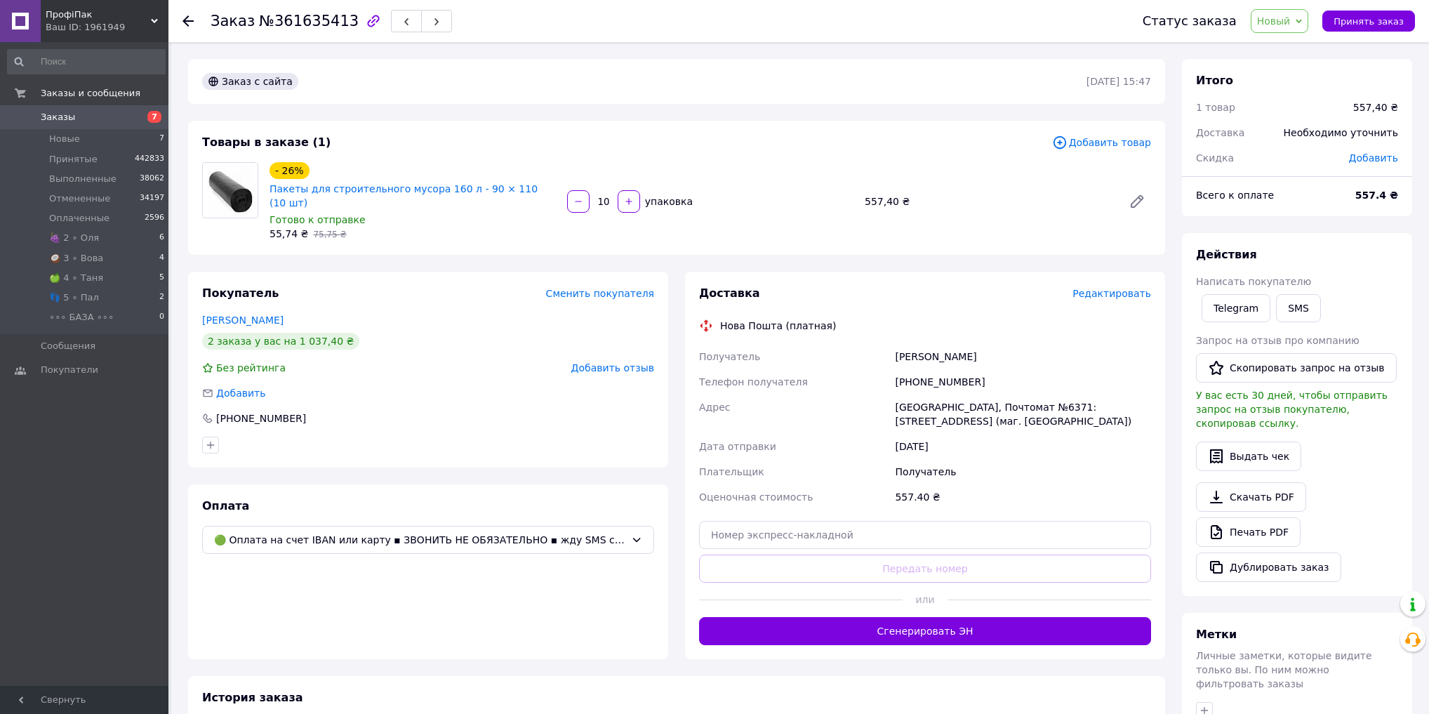
click at [314, 17] on span "№361635413" at bounding box center [309, 21] width 100 height 17
click at [314, 19] on span "№361635413" at bounding box center [309, 21] width 100 height 17
copy span "361635413"
click at [1298, 11] on span "Новый" at bounding box center [1280, 21] width 58 height 24
click at [1298, 50] on li "Принят" at bounding box center [1290, 49] width 79 height 21
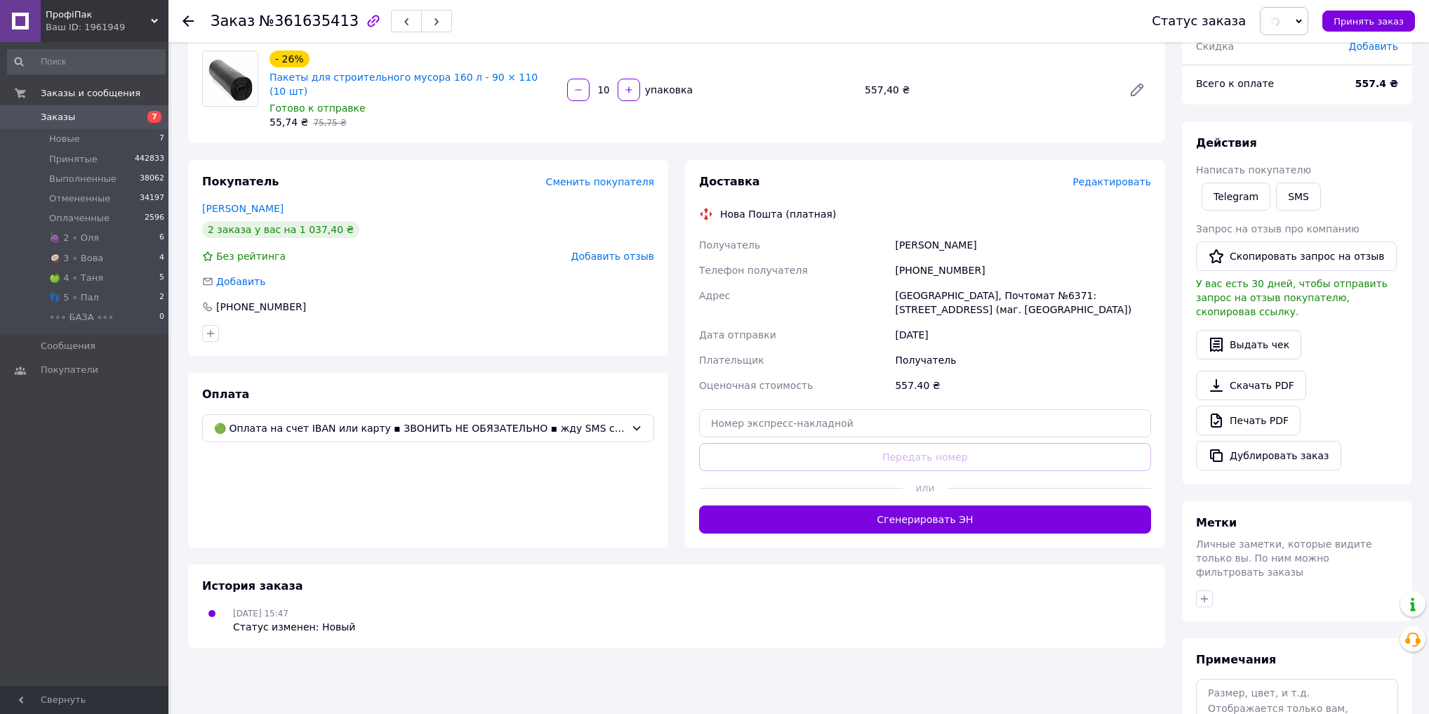
scroll to position [112, 0]
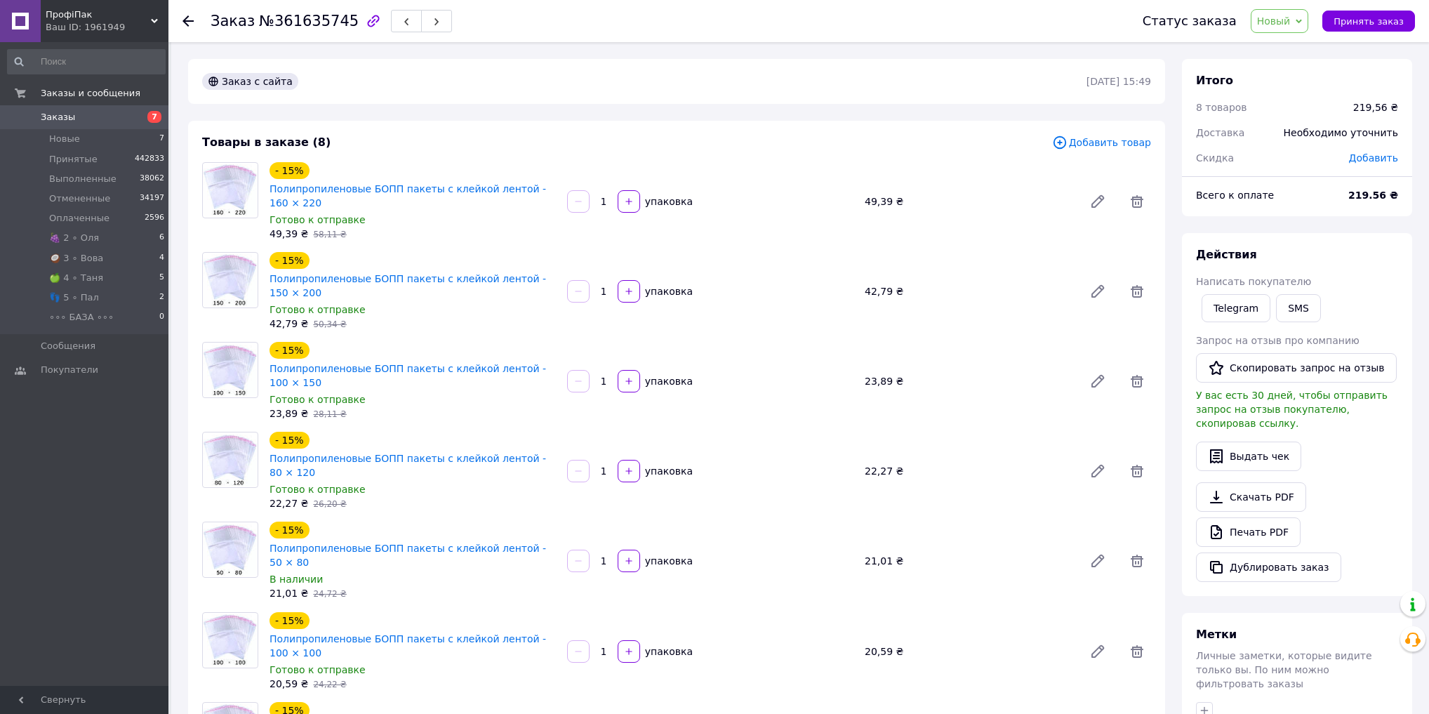
click at [310, 20] on span "№361635745" at bounding box center [309, 21] width 100 height 17
copy span "361635745"
drag, startPoint x: 310, startPoint y: 20, endPoint x: 322, endPoint y: 44, distance: 26.7
click at [310, 20] on span "№361635745" at bounding box center [309, 21] width 100 height 17
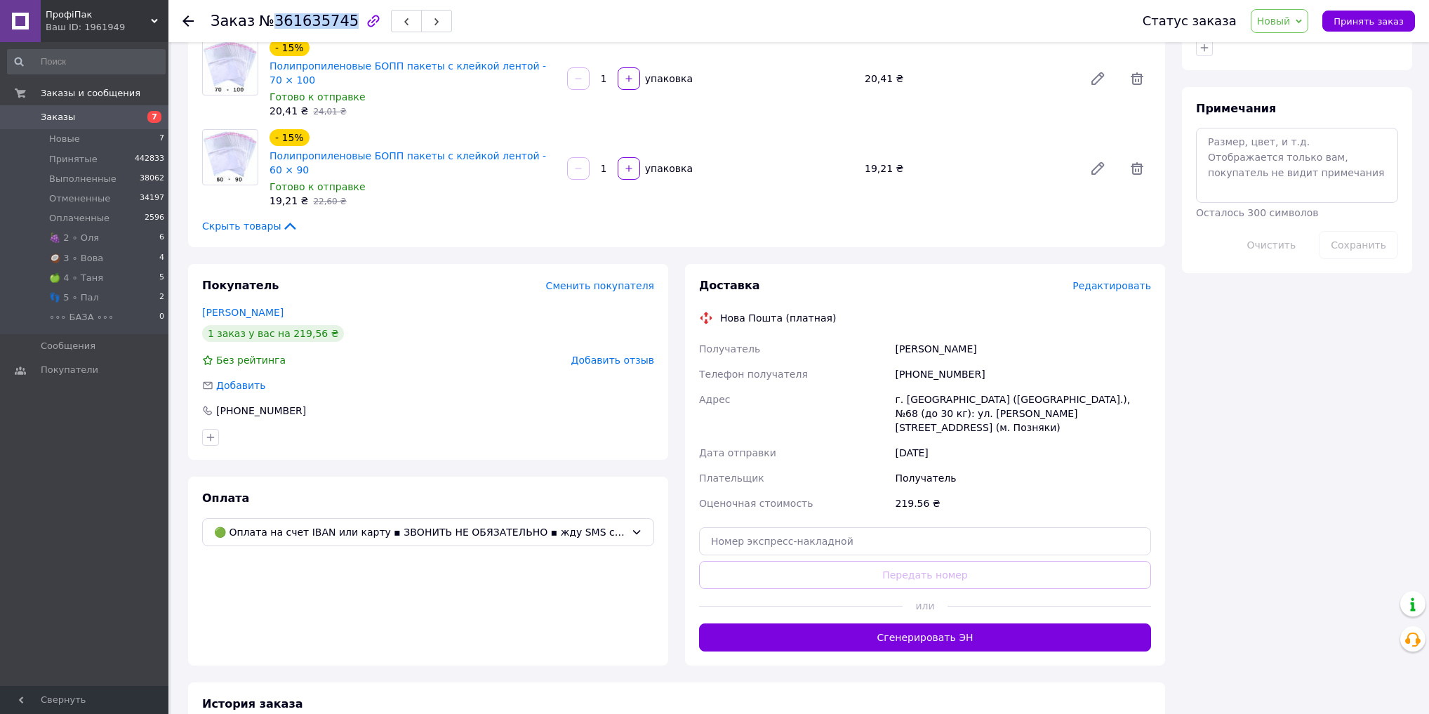
scroll to position [674, 0]
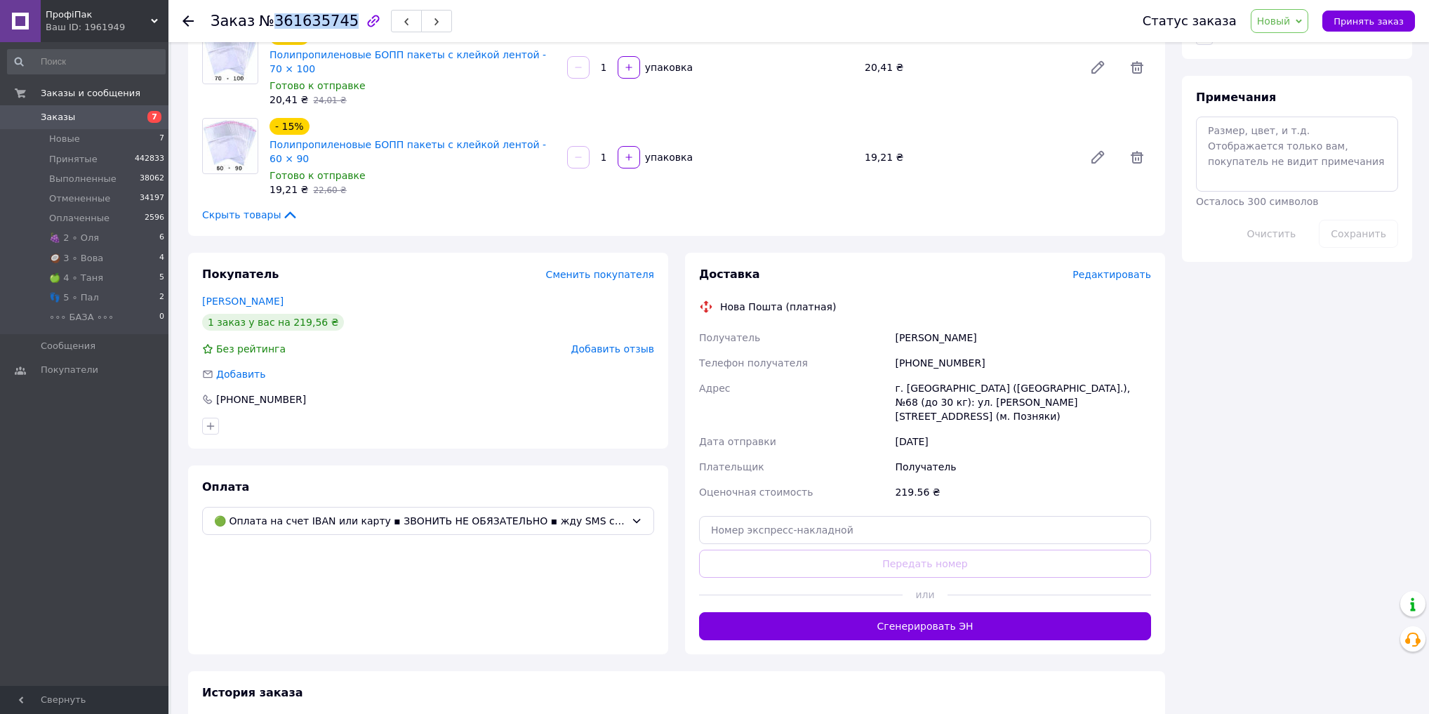
drag, startPoint x: 1302, startPoint y: 28, endPoint x: 1304, endPoint y: 36, distance: 8.5
click at [1303, 28] on span "Новый" at bounding box center [1280, 21] width 58 height 24
click at [1305, 49] on li "Принят" at bounding box center [1290, 49] width 79 height 21
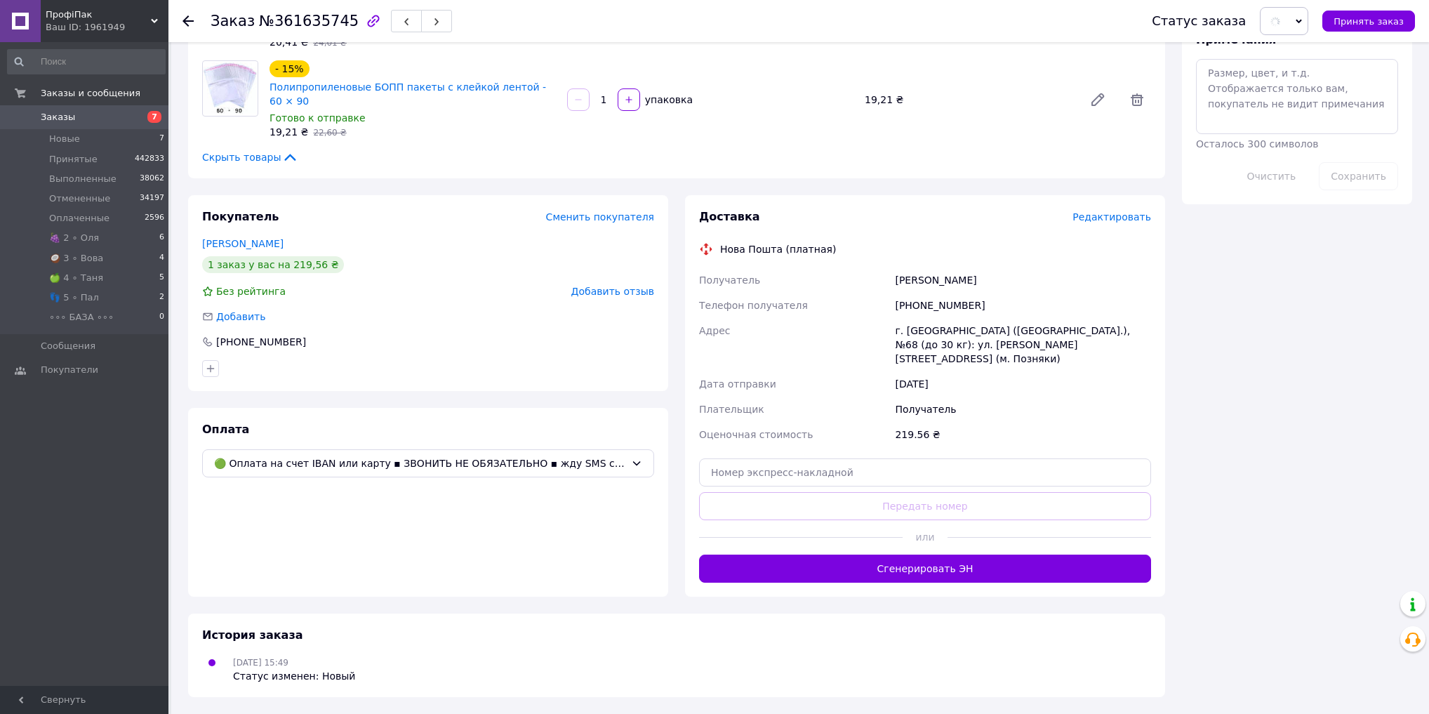
scroll to position [786, 0]
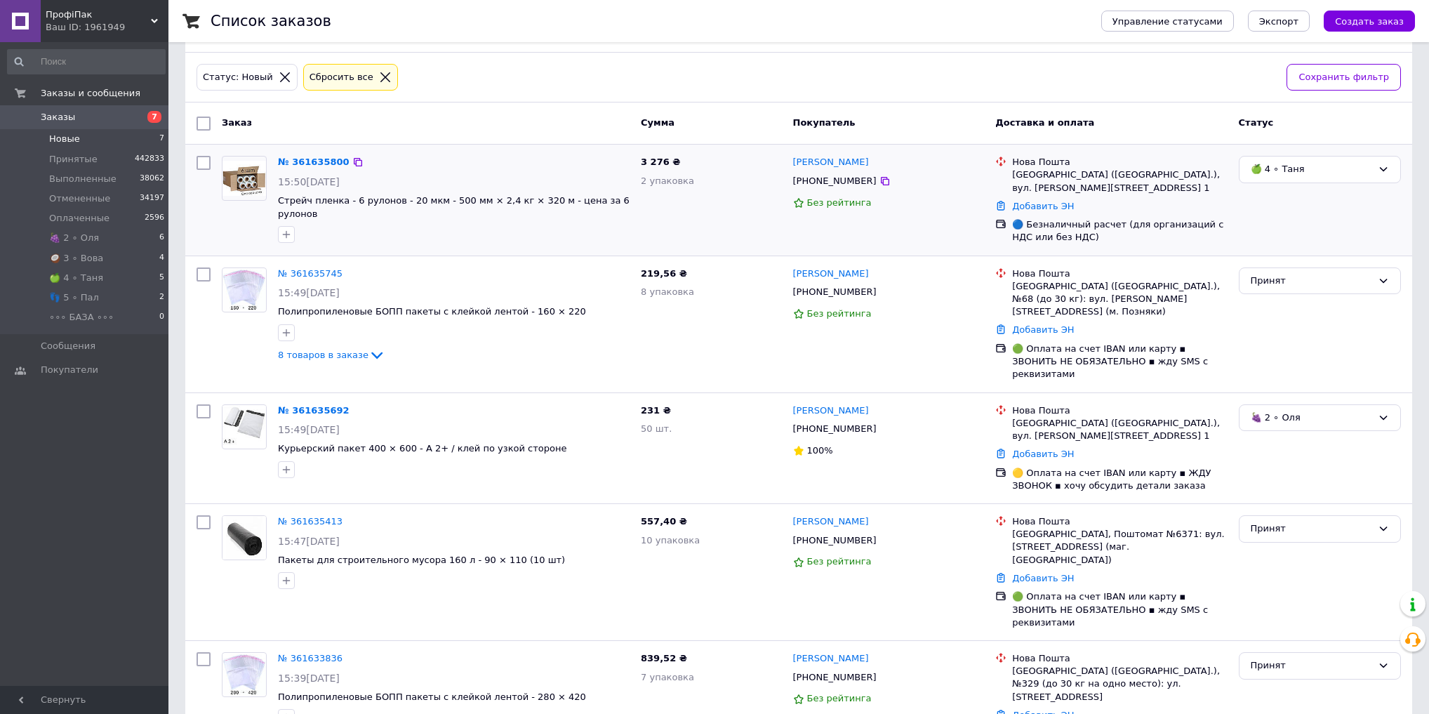
scroll to position [71, 0]
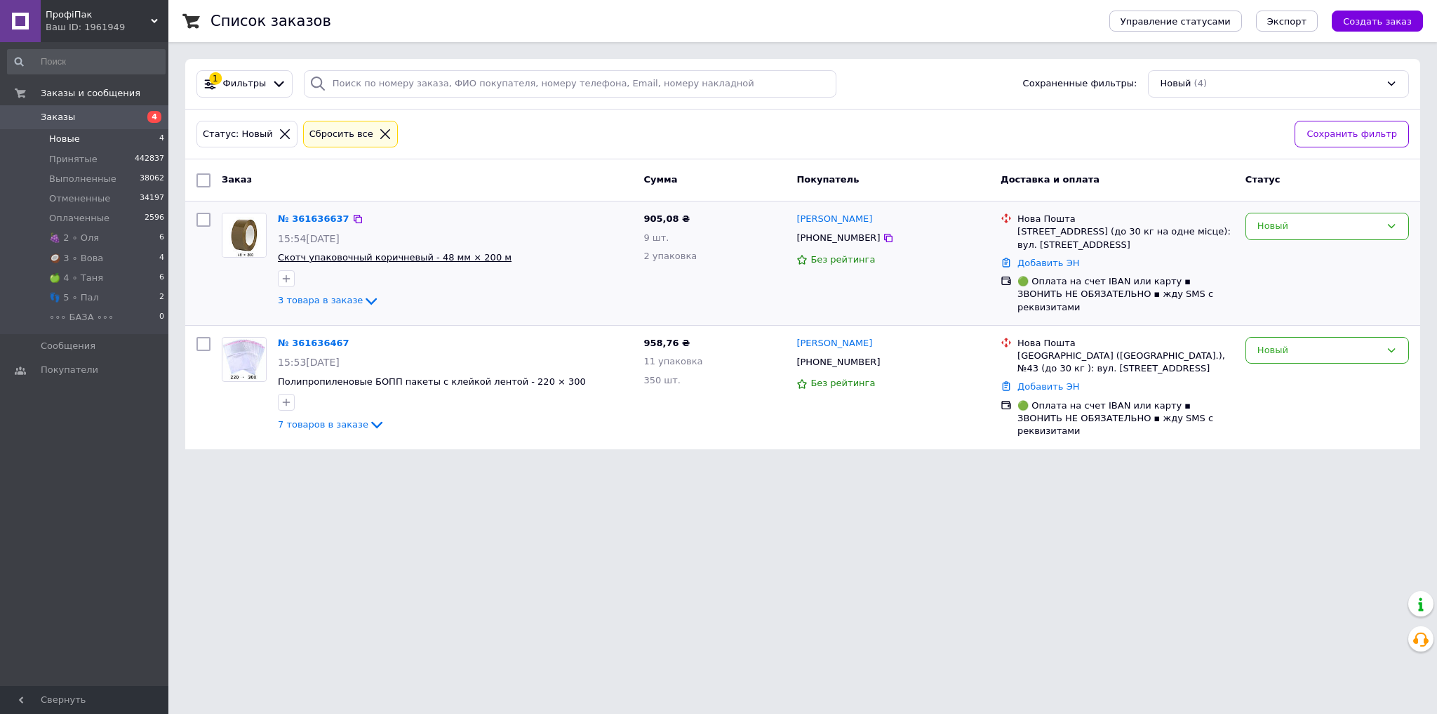
drag, startPoint x: 314, startPoint y: 340, endPoint x: 324, endPoint y: 253, distance: 87.5
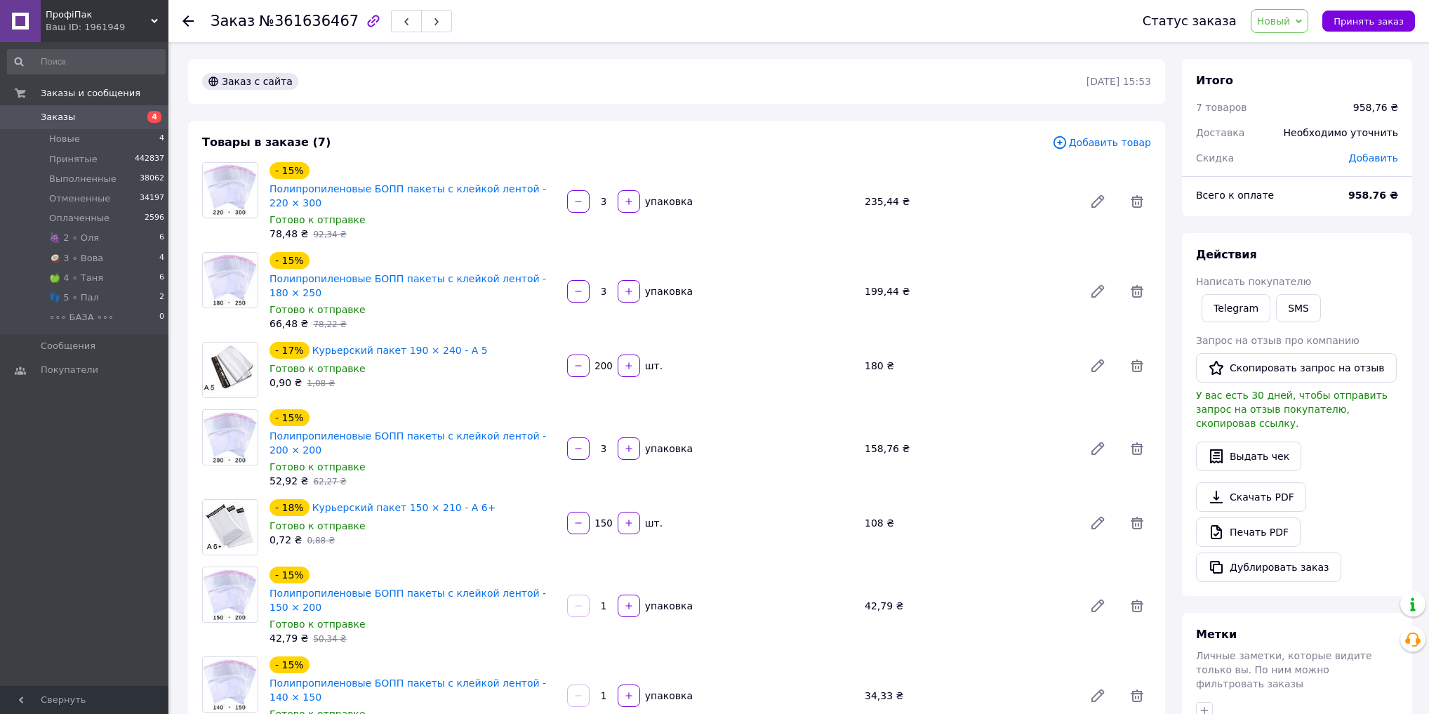
click at [312, 29] on span "№361636467" at bounding box center [309, 21] width 100 height 17
click at [313, 29] on span "№361636467" at bounding box center [309, 21] width 100 height 17
copy span "361636467"
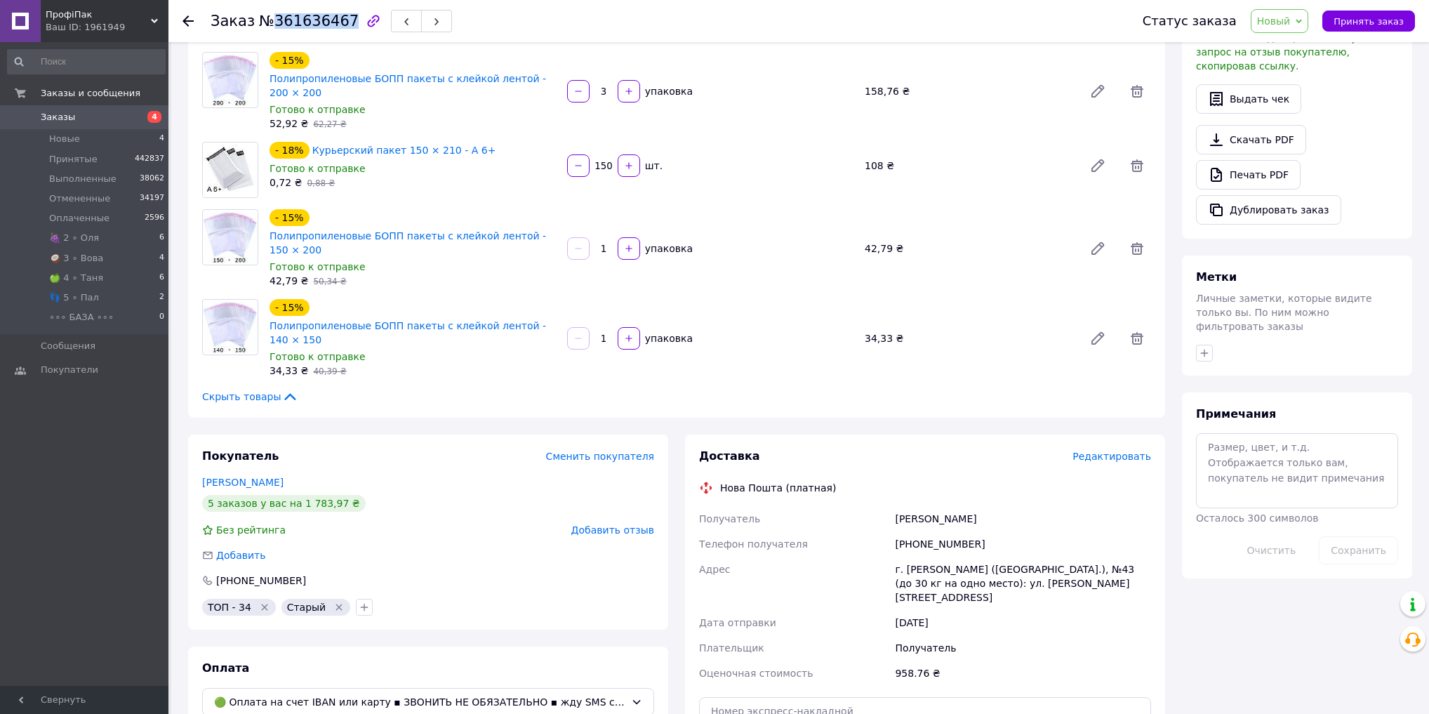
scroll to position [225, 0]
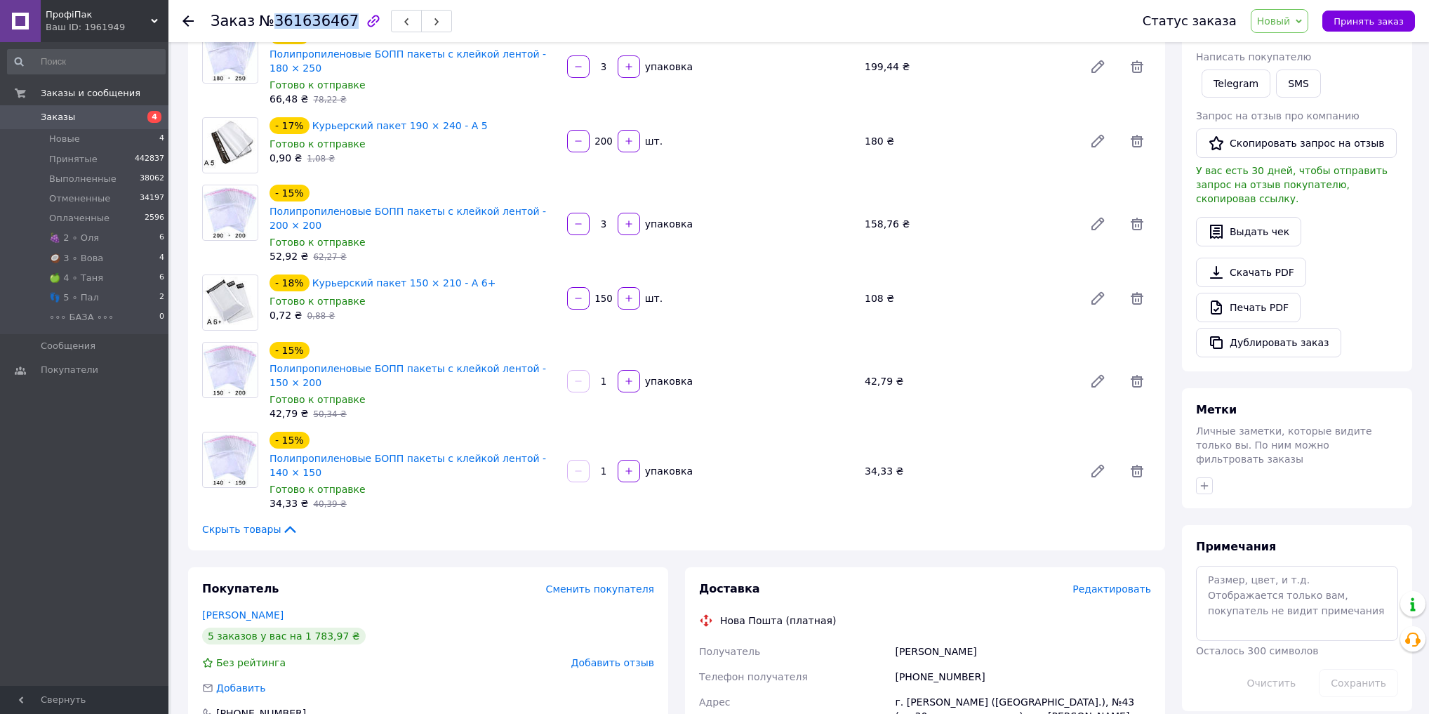
click at [1302, 17] on span "Новый" at bounding box center [1280, 21] width 58 height 24
click at [1289, 48] on li "Принят" at bounding box center [1290, 49] width 79 height 21
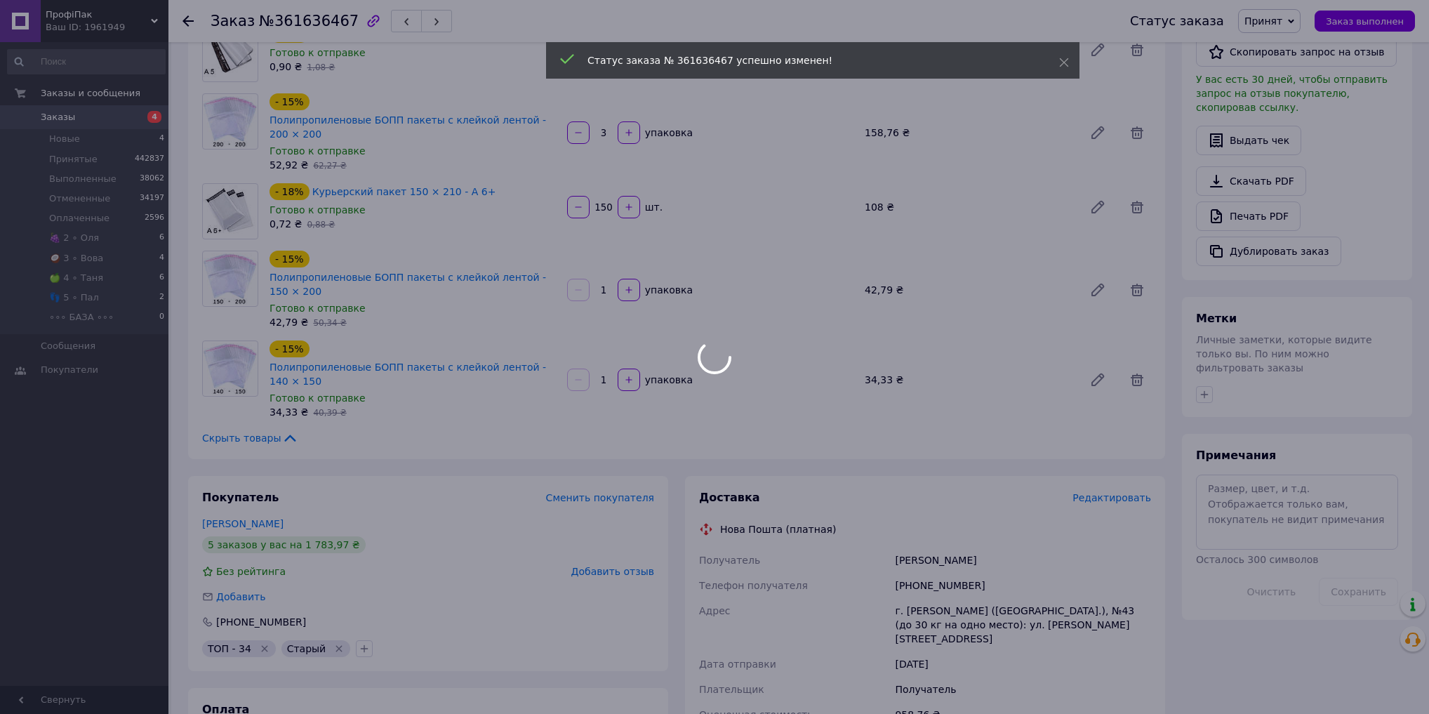
scroll to position [337, 0]
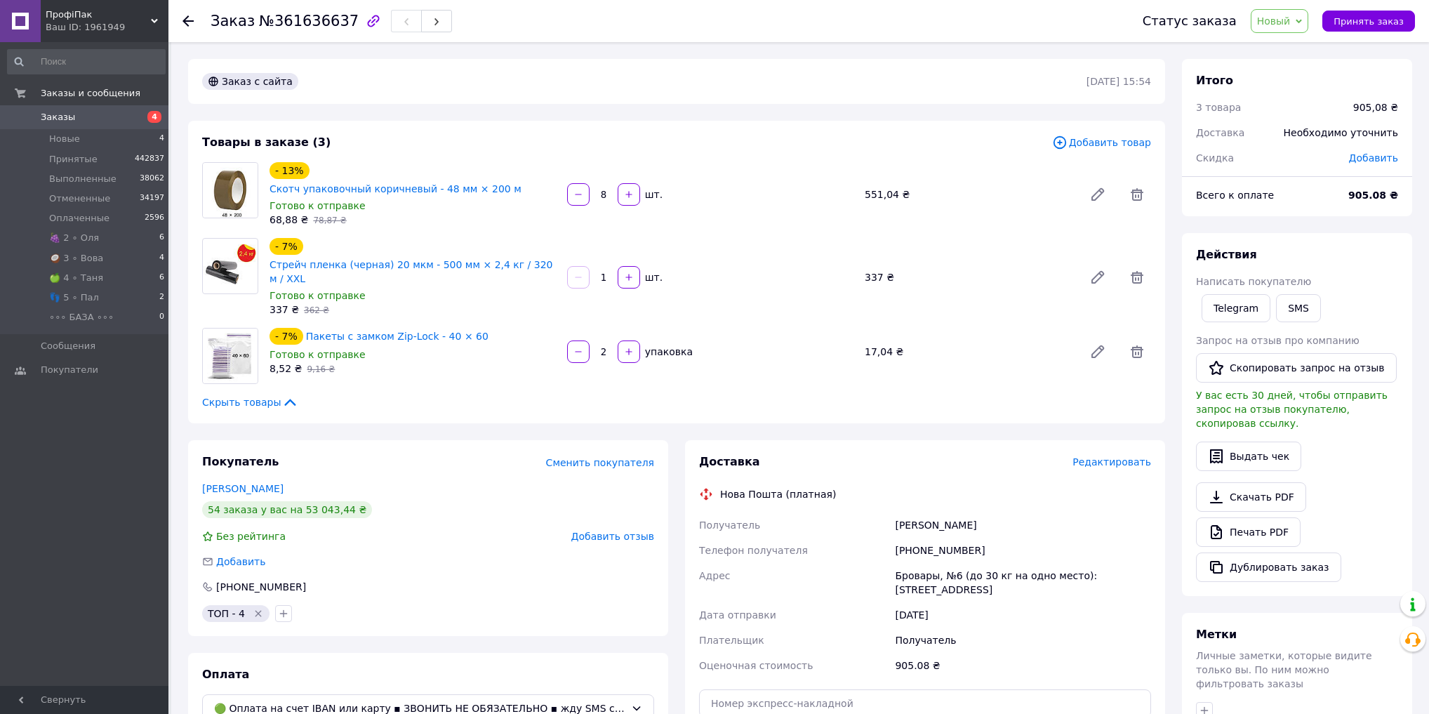
click at [310, 22] on span "№361636637" at bounding box center [309, 21] width 100 height 17
click at [309, 22] on span "№361636637" at bounding box center [309, 21] width 100 height 17
copy span "361636637"
drag, startPoint x: 1301, startPoint y: 20, endPoint x: 1305, endPoint y: 28, distance: 8.8
click at [1304, 20] on span "Новый" at bounding box center [1280, 21] width 58 height 24
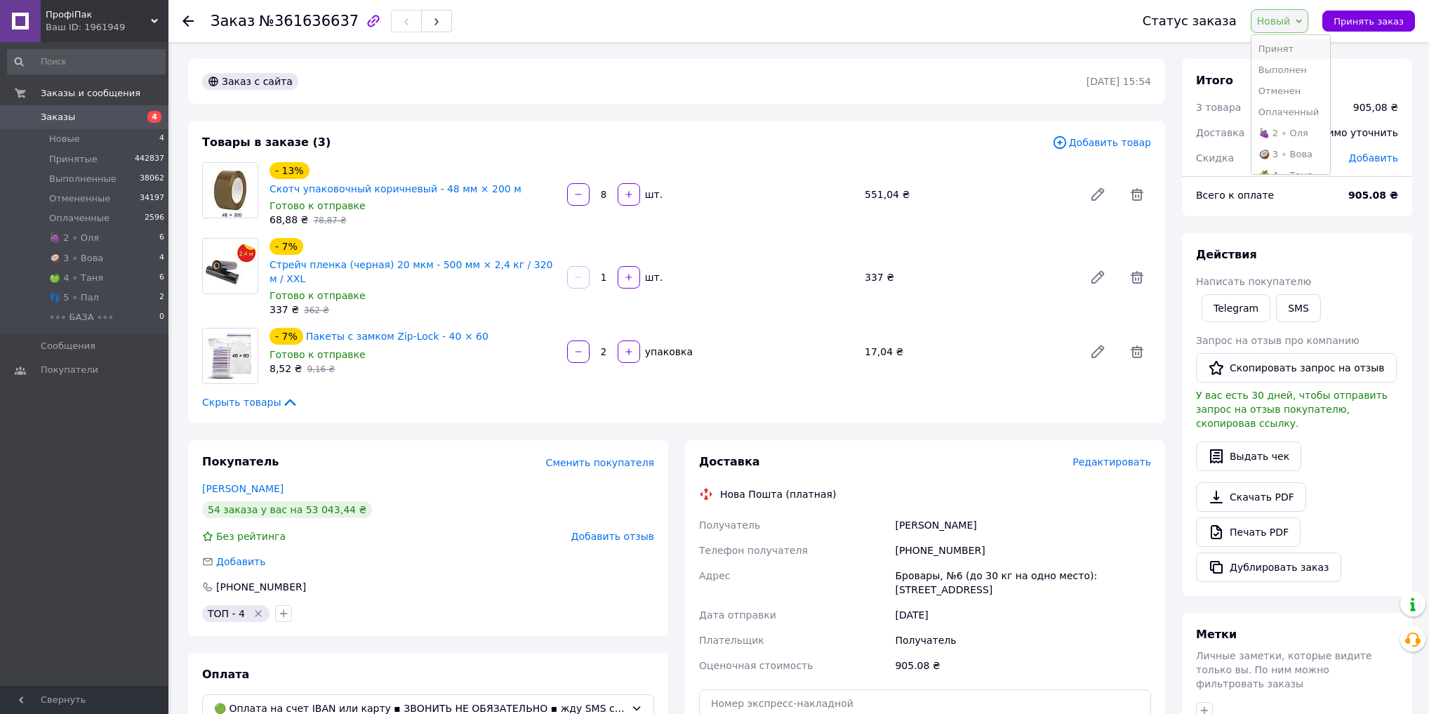
click at [1302, 42] on li "Принят" at bounding box center [1290, 49] width 79 height 21
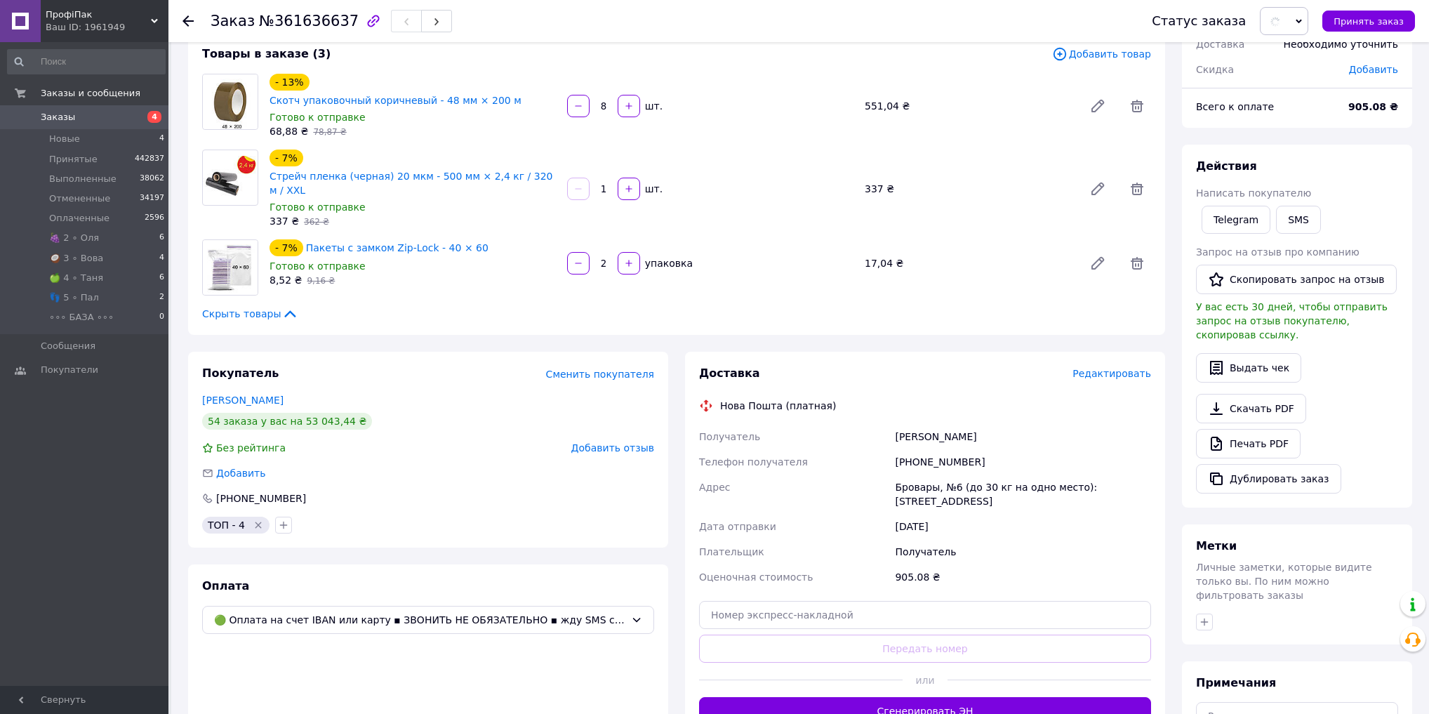
scroll to position [112, 0]
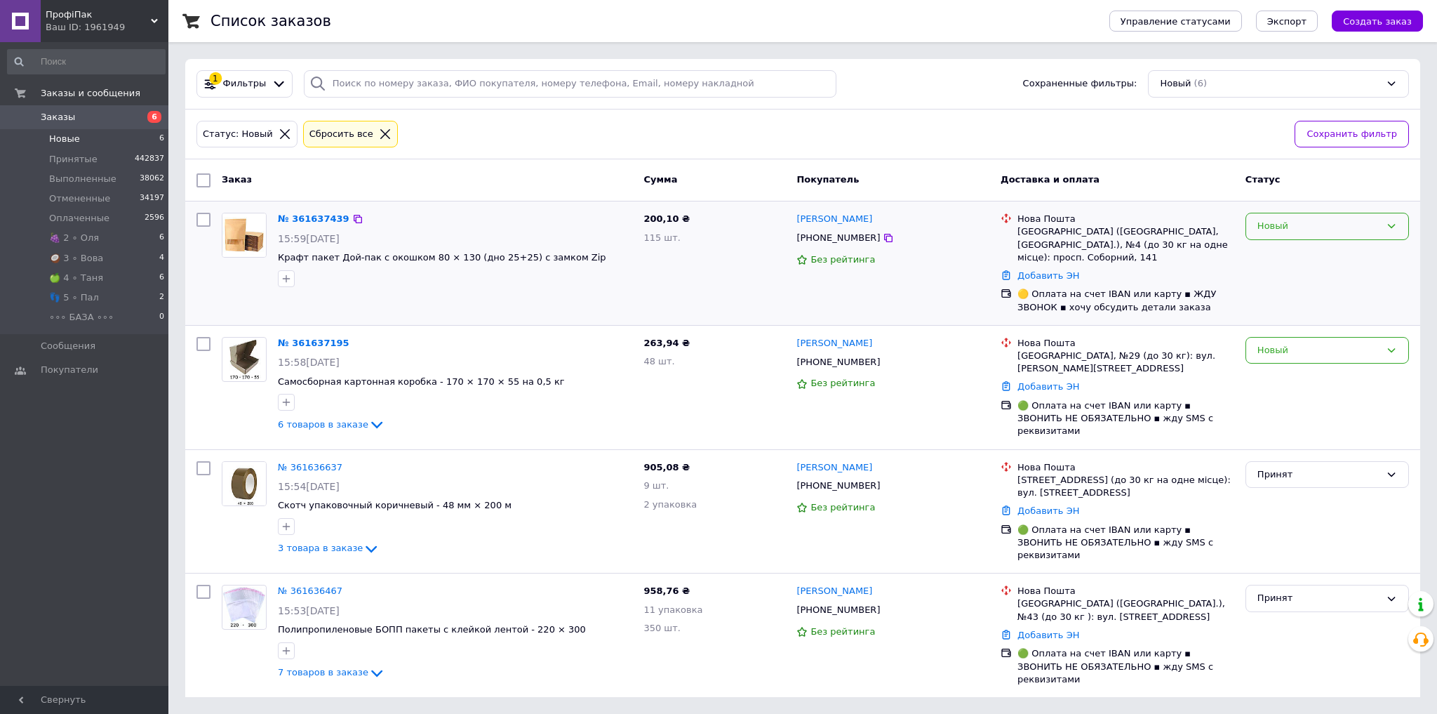
click at [1397, 222] on div "Новый" at bounding box center [1328, 226] width 164 height 27
click at [1319, 314] on li "👣 5 ∘ Пал" at bounding box center [1327, 321] width 162 height 26
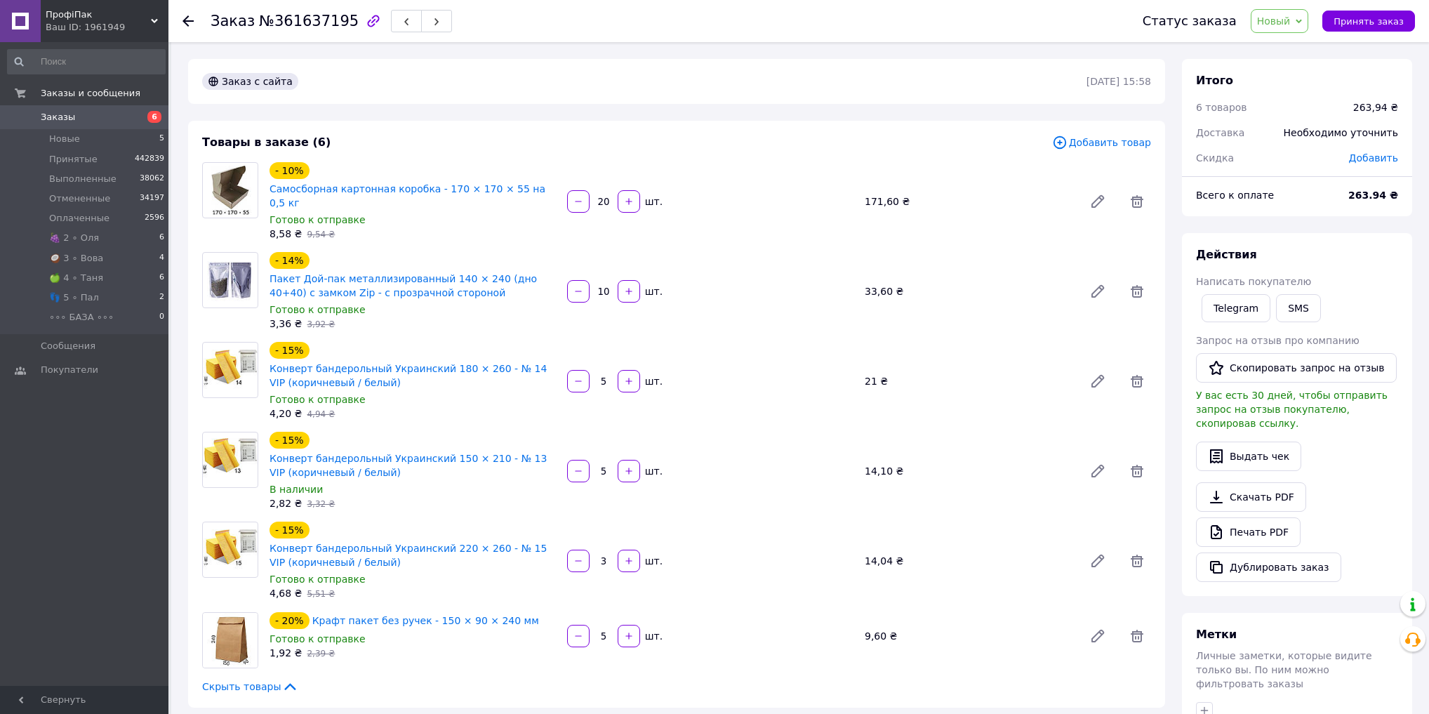
click at [303, 20] on span "№361637195" at bounding box center [309, 21] width 100 height 17
copy span "361637195"
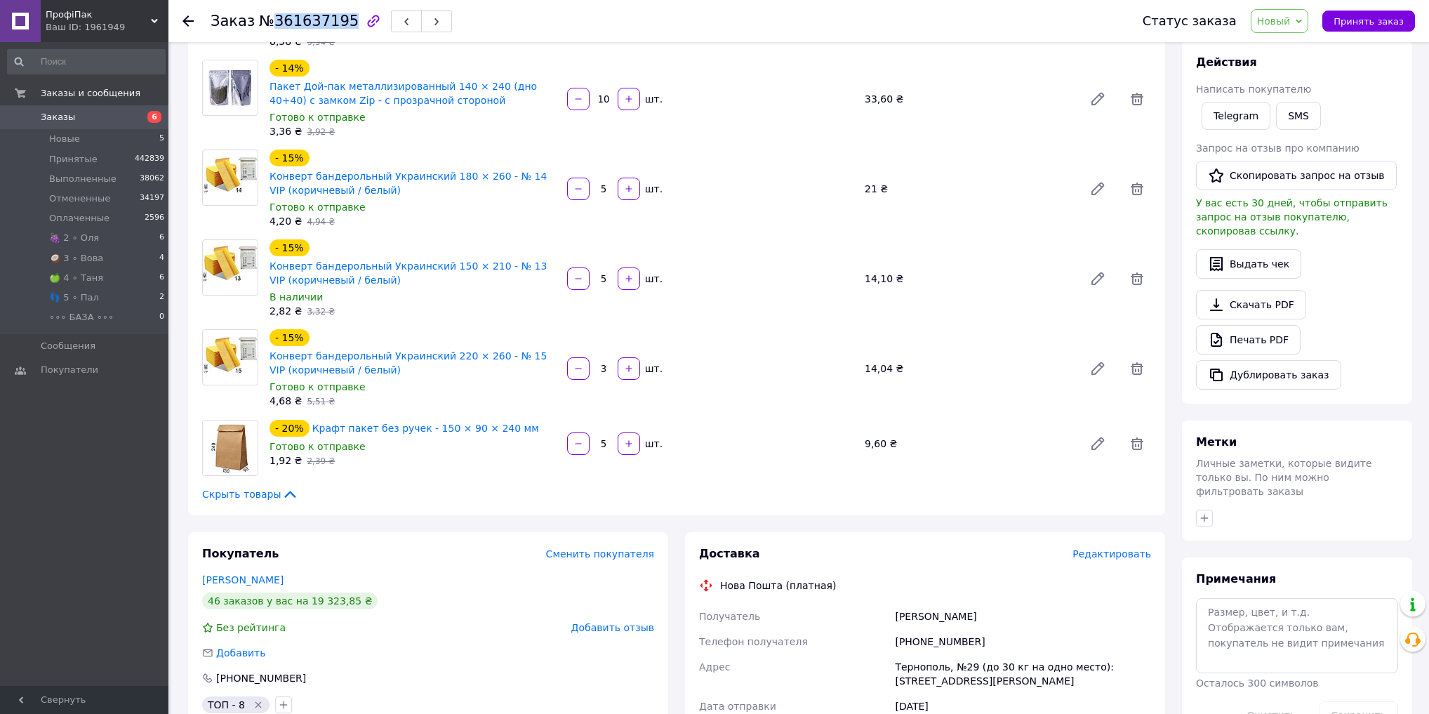
scroll to position [112, 0]
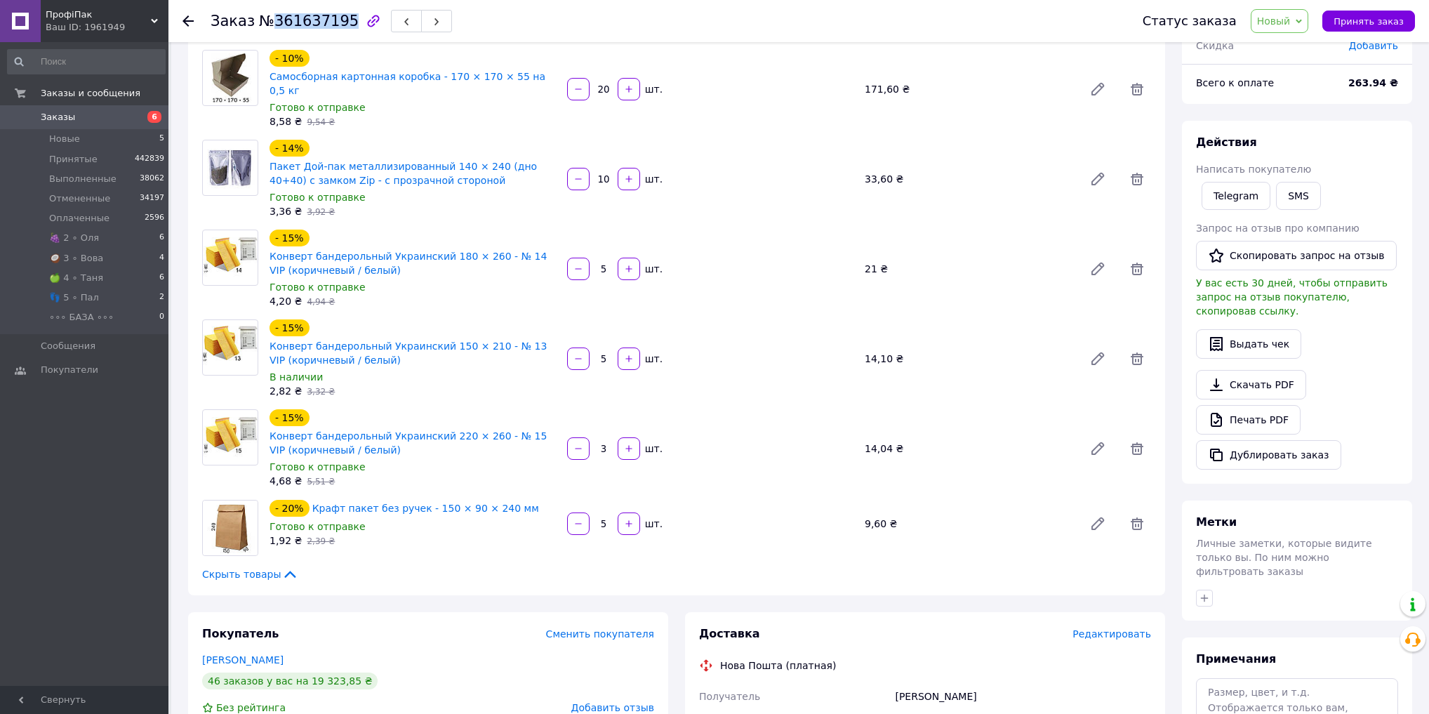
copy span "361637195"
click at [1304, 14] on span "Новый" at bounding box center [1280, 21] width 58 height 24
drag, startPoint x: 1295, startPoint y: 49, endPoint x: 1225, endPoint y: 60, distance: 71.0
click at [1295, 49] on li "Принят" at bounding box center [1290, 49] width 79 height 21
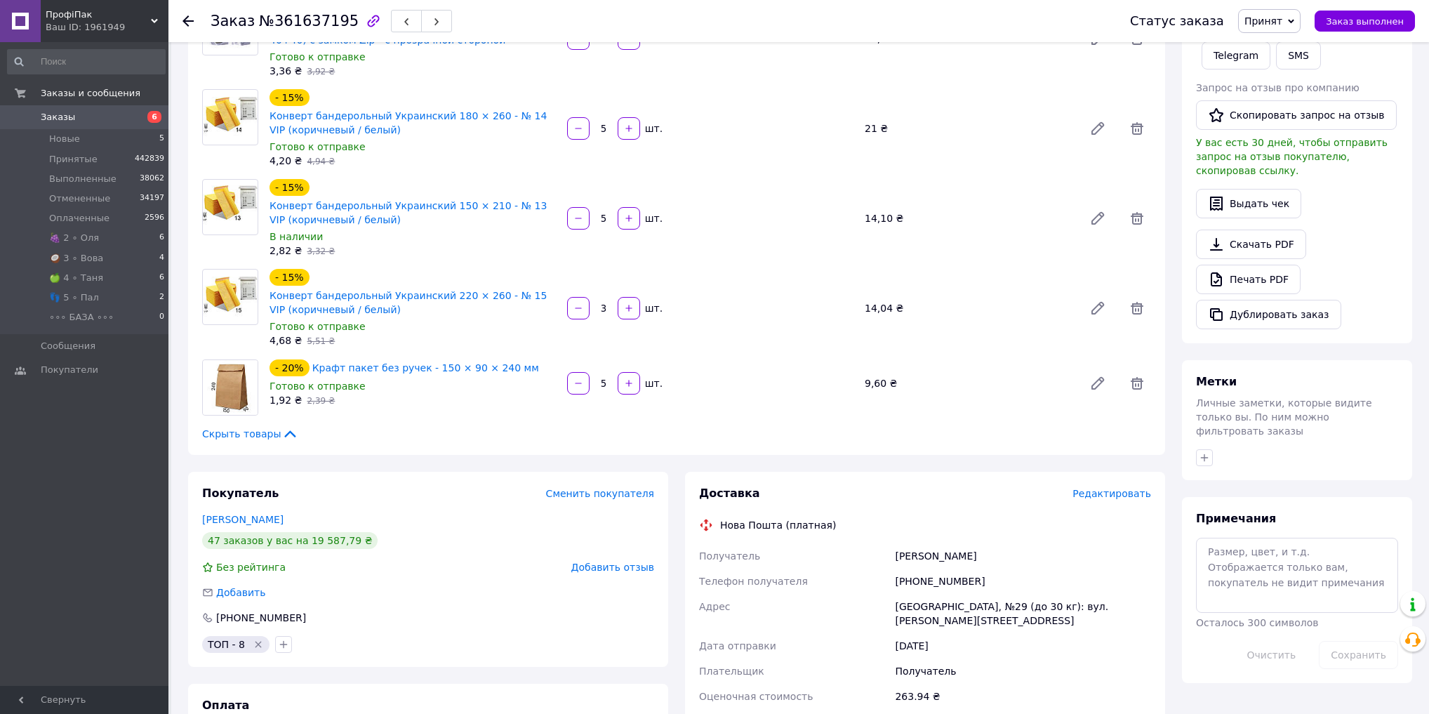
scroll to position [56, 0]
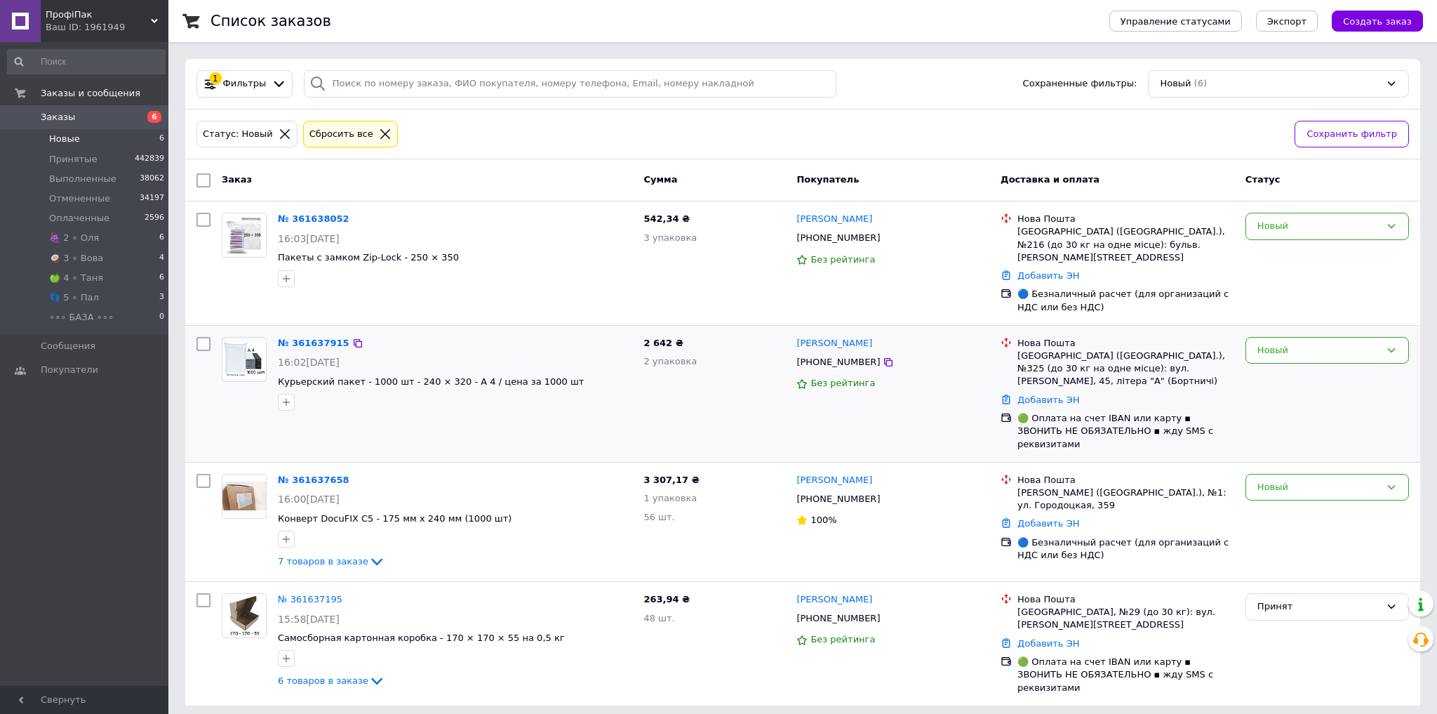
drag, startPoint x: 307, startPoint y: 331, endPoint x: 331, endPoint y: 340, distance: 25.8
click at [665, 474] on span "3 307,17 ₴" at bounding box center [671, 479] width 55 height 11
copy span "307,17"
click at [1284, 480] on div "Новый" at bounding box center [1319, 487] width 123 height 15
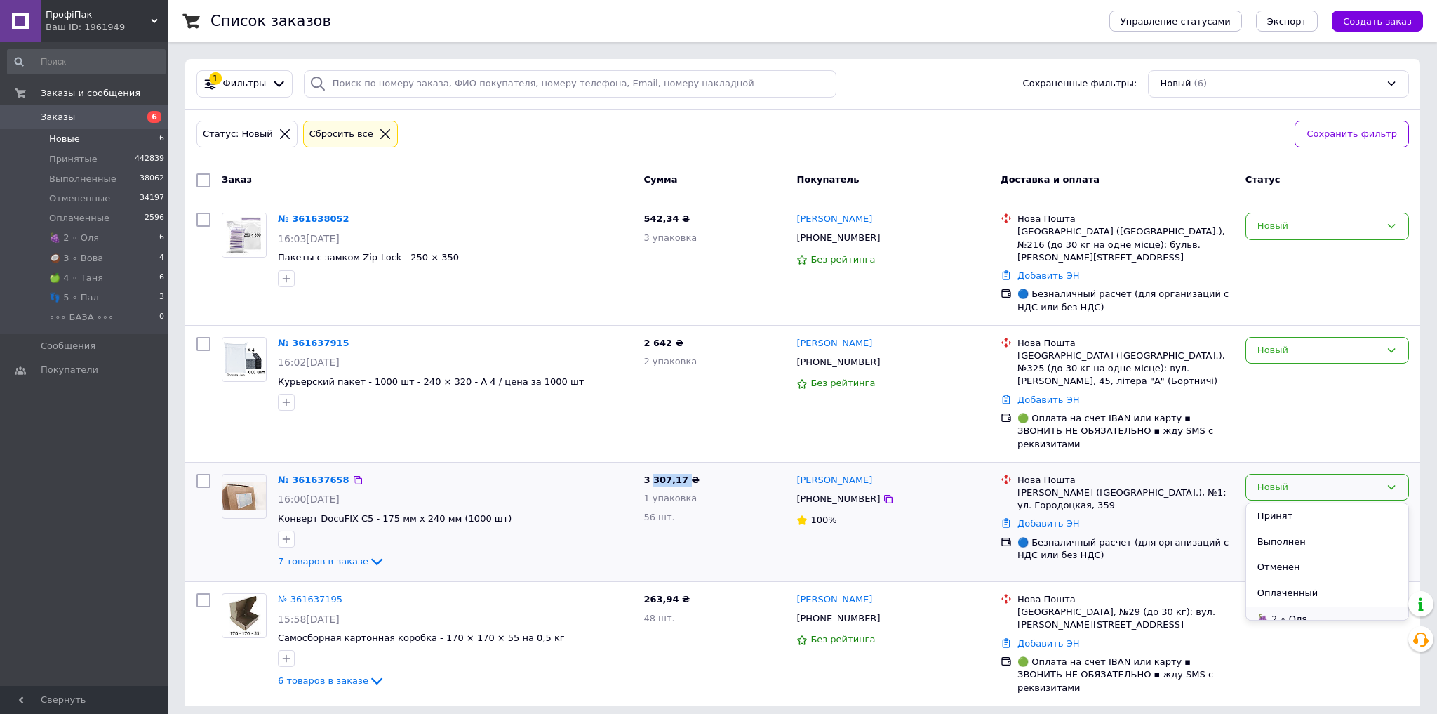
click at [1304, 606] on li "🍇 2 ∘ Оля" at bounding box center [1327, 619] width 162 height 26
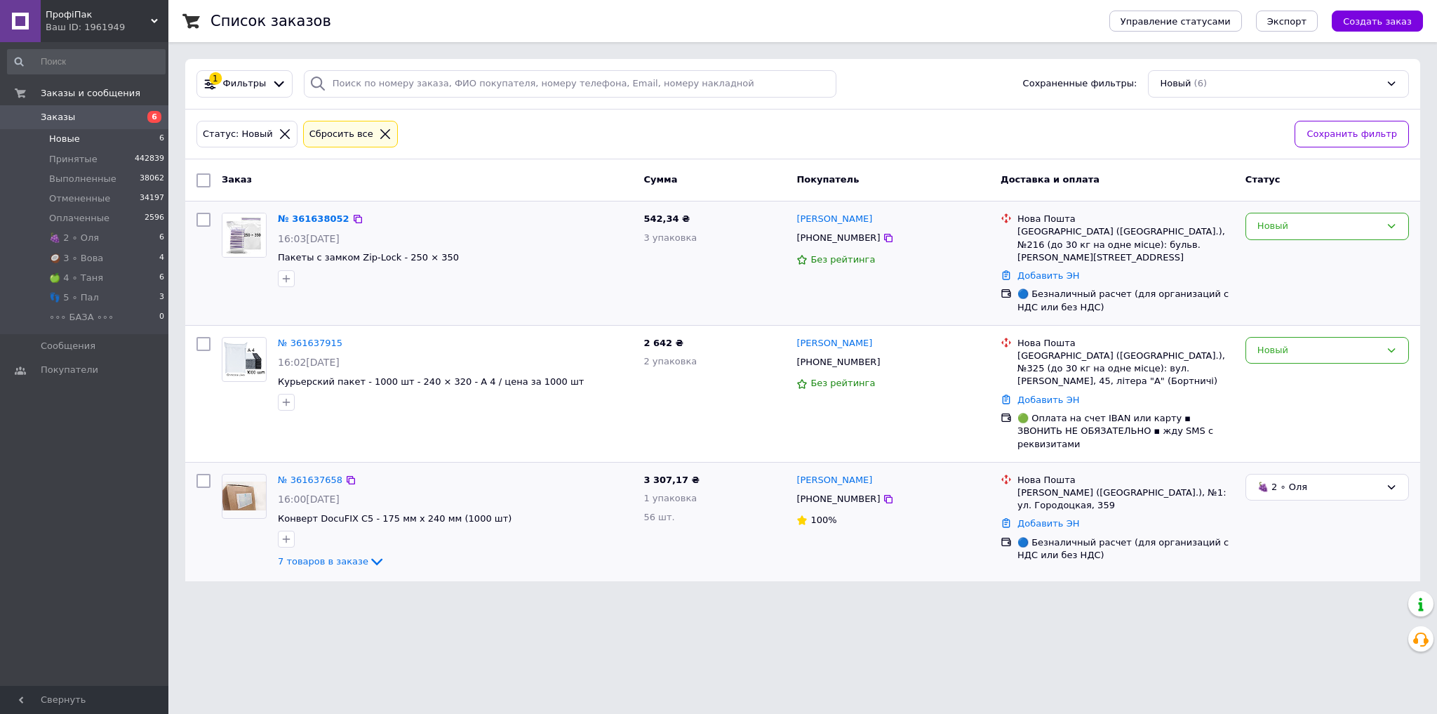
click at [657, 215] on span "542,34 ₴" at bounding box center [667, 218] width 46 height 11
drag, startPoint x: 657, startPoint y: 215, endPoint x: 672, endPoint y: 220, distance: 15.5
click at [657, 215] on span "542,34 ₴" at bounding box center [667, 218] width 46 height 11
copy span "542,34"
click at [1357, 229] on div "Новый" at bounding box center [1319, 226] width 123 height 15
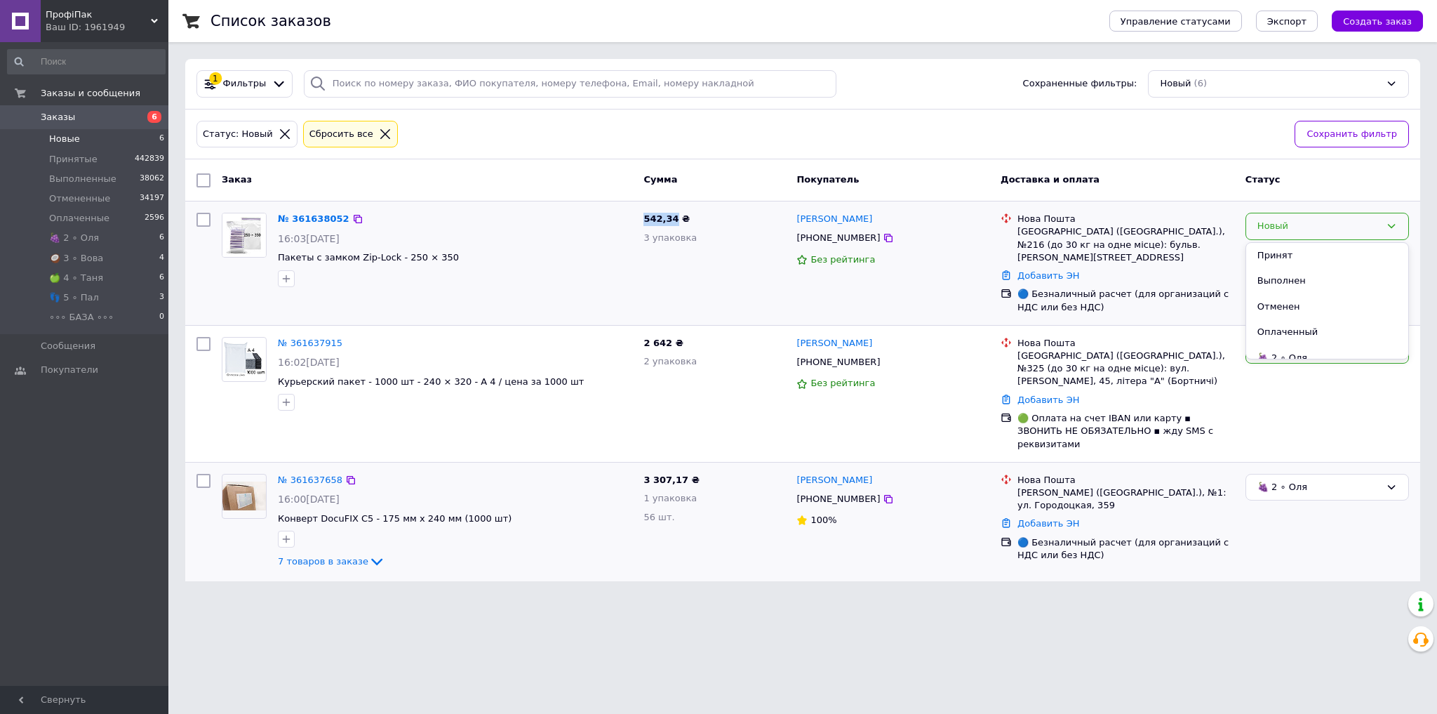
scroll to position [114, 0]
click at [1318, 291] on li "🍏 4 ∘ Таня" at bounding box center [1327, 295] width 162 height 26
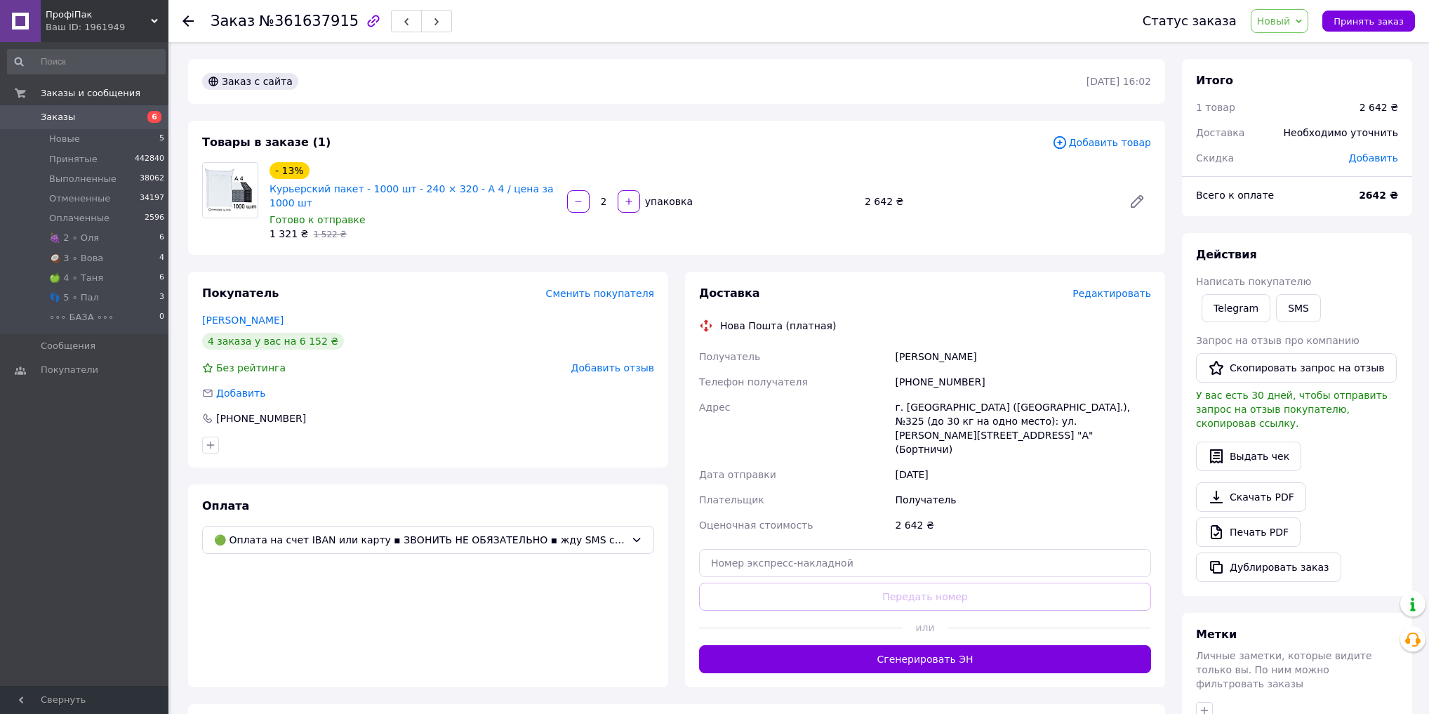
click at [300, 25] on span "№361637915" at bounding box center [309, 21] width 100 height 17
click at [301, 27] on span "№361637915" at bounding box center [309, 21] width 100 height 17
copy span "361637915"
click at [1302, 20] on icon at bounding box center [1298, 21] width 6 height 6
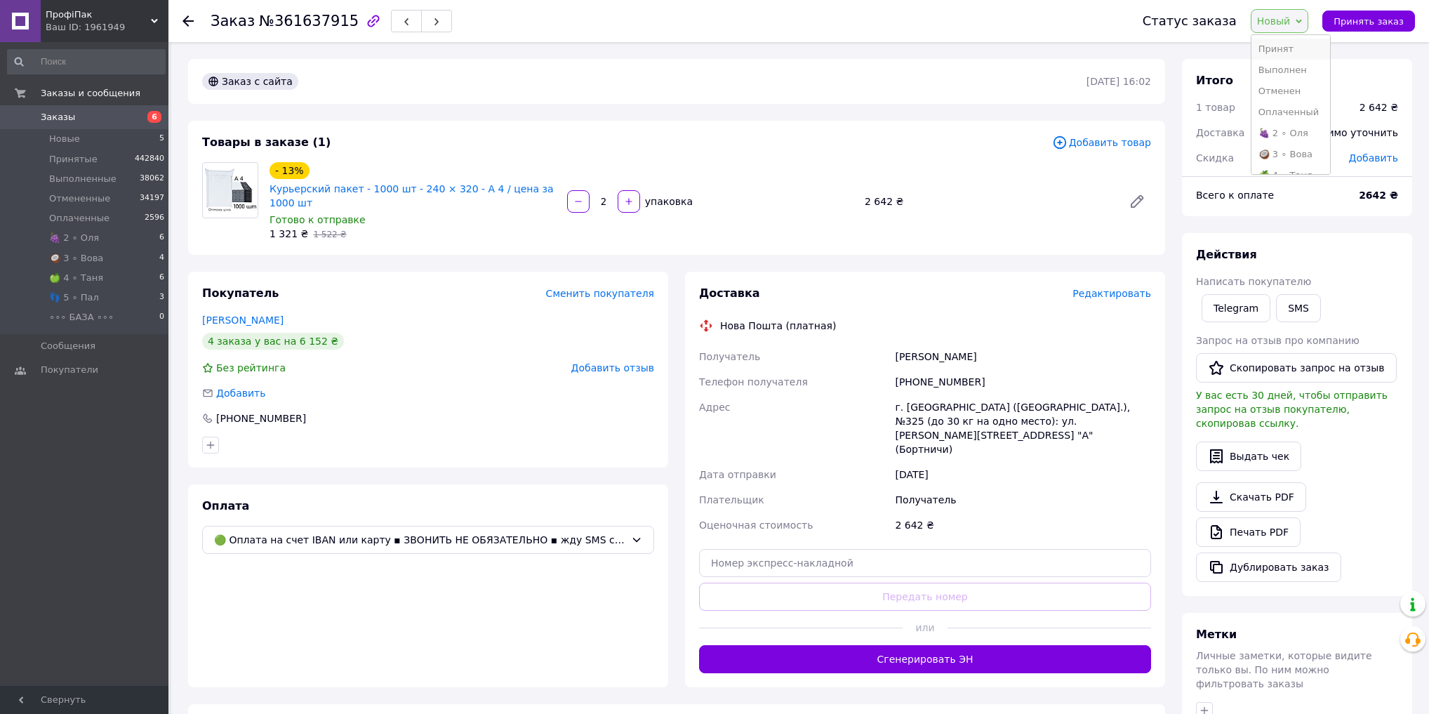
click at [1302, 48] on li "Принят" at bounding box center [1290, 49] width 79 height 21
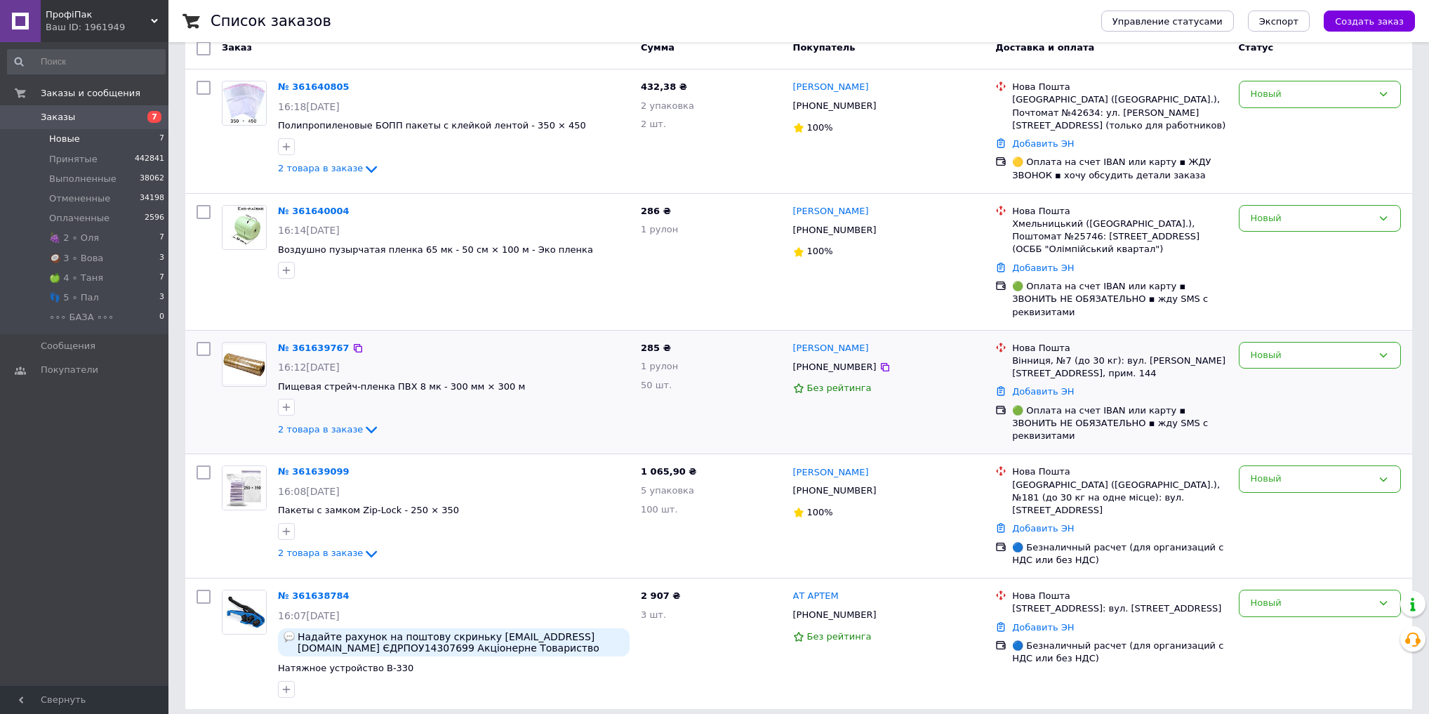
scroll to position [135, 0]
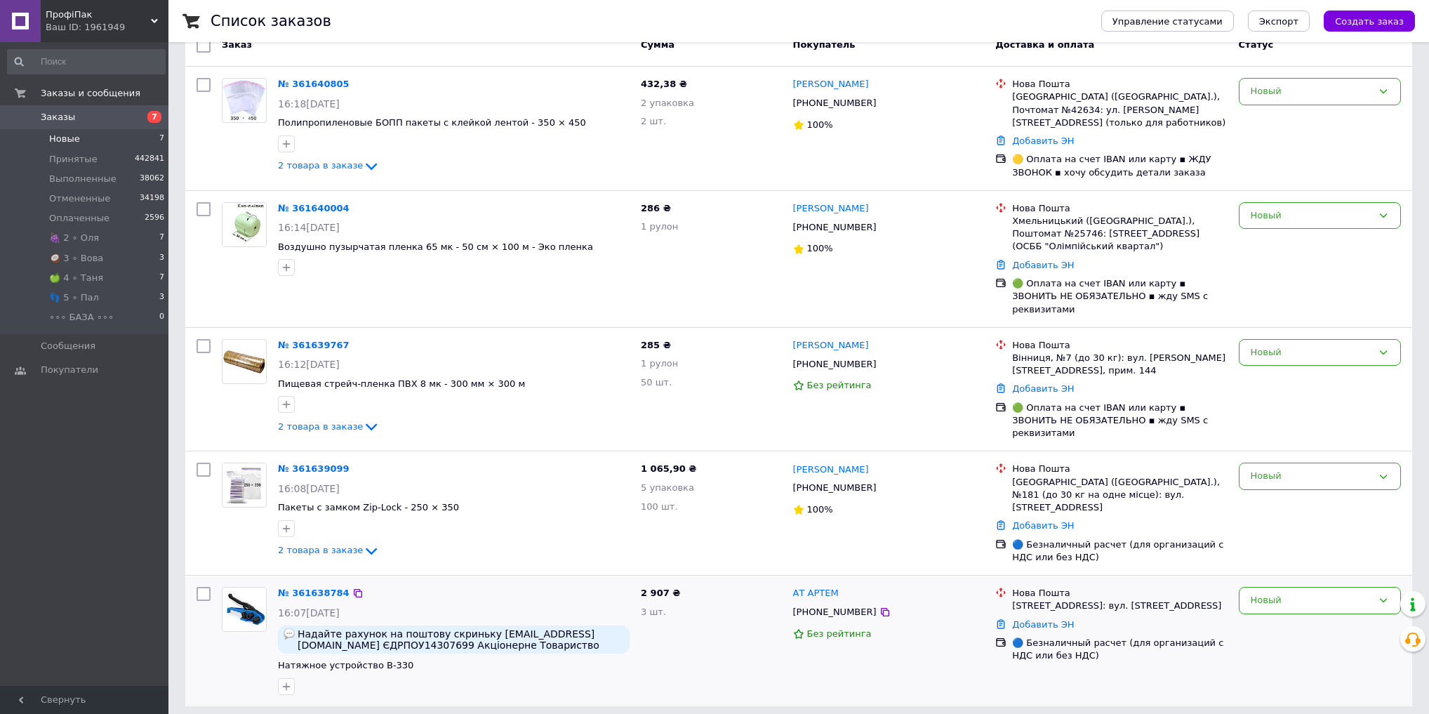
click at [654, 587] on span "2 907 ₴" at bounding box center [660, 592] width 39 height 11
copy span "907"
click at [1303, 593] on div "Новый" at bounding box center [1311, 600] width 121 height 15
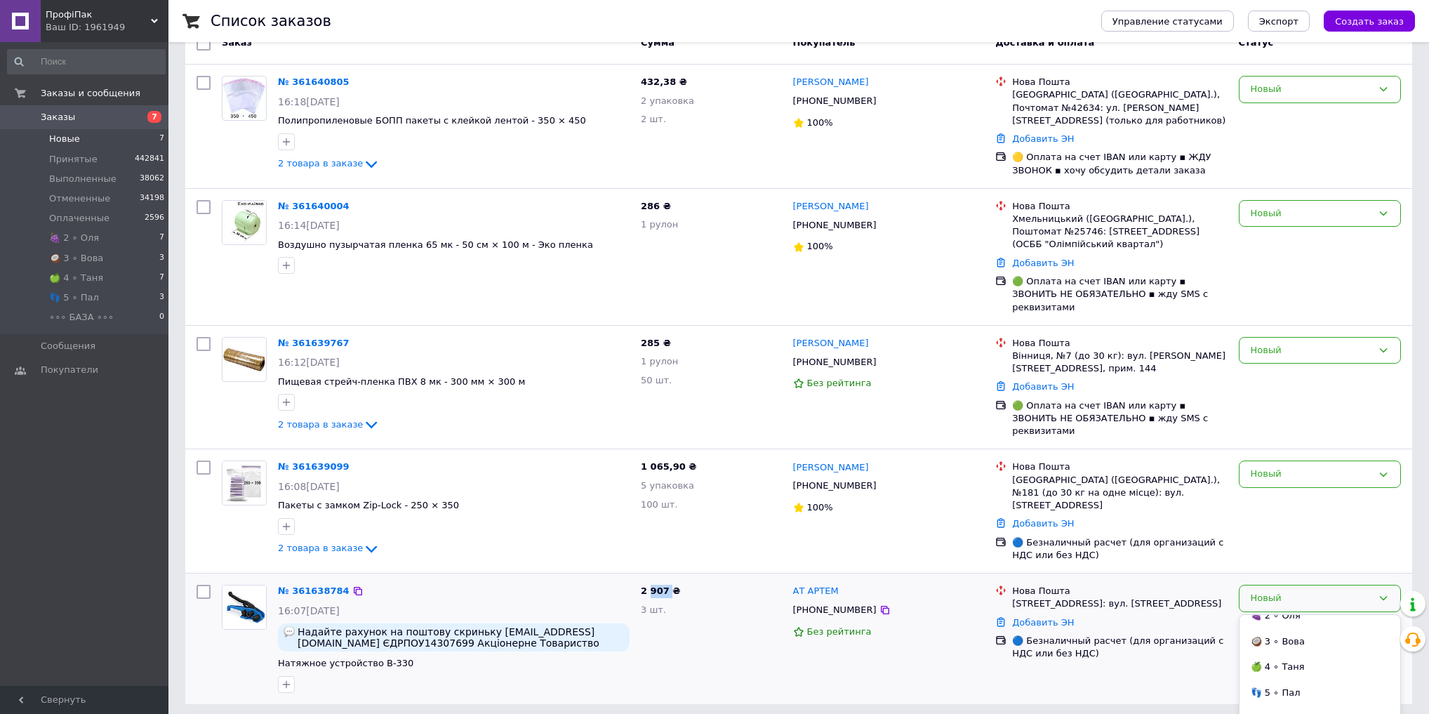
click at [1305, 654] on li "🍏 4 ∘ Таня" at bounding box center [1319, 667] width 161 height 26
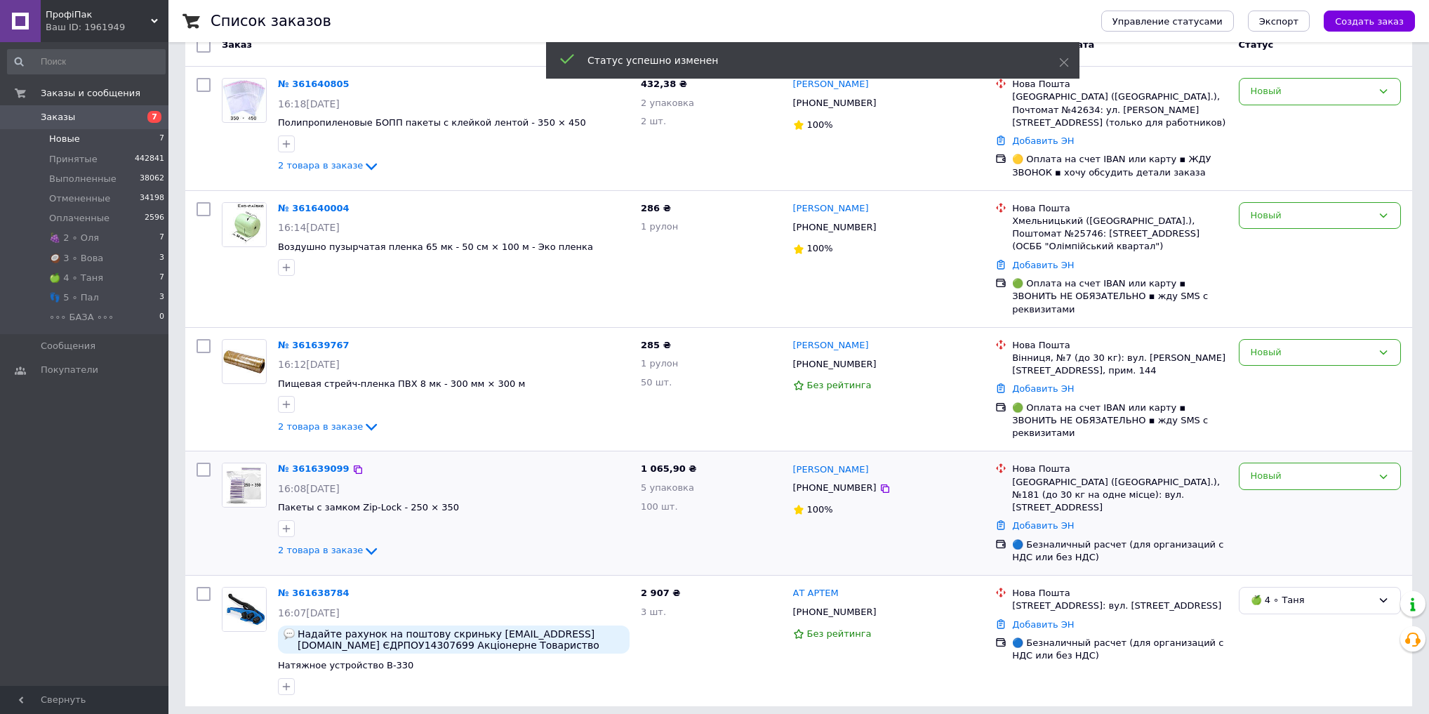
click at [661, 463] on span "1 065,90 ₴" at bounding box center [668, 468] width 55 height 11
copy span "065,90"
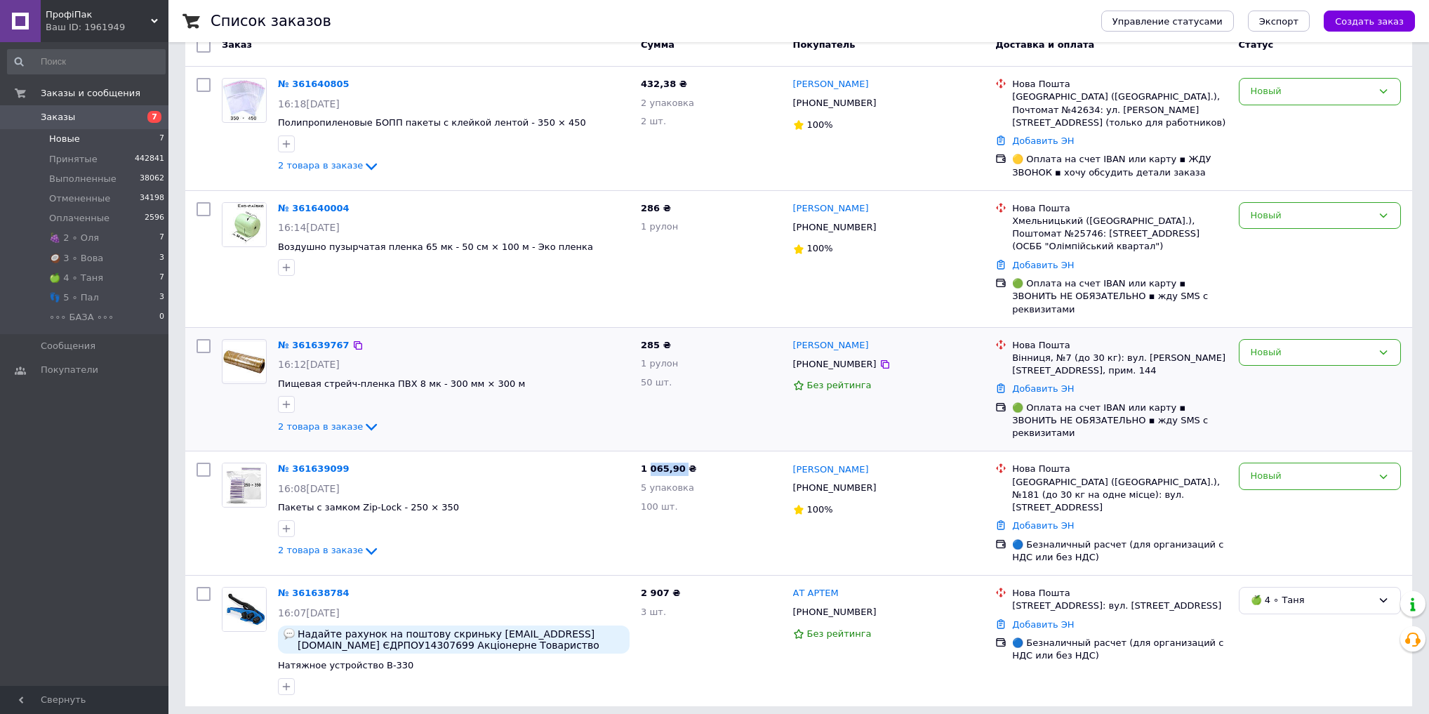
copy span "065,90"
click at [1286, 469] on div "Новый" at bounding box center [1311, 476] width 121 height 15
click at [1319, 595] on li "🍇 2 ∘ Оля" at bounding box center [1319, 608] width 161 height 26
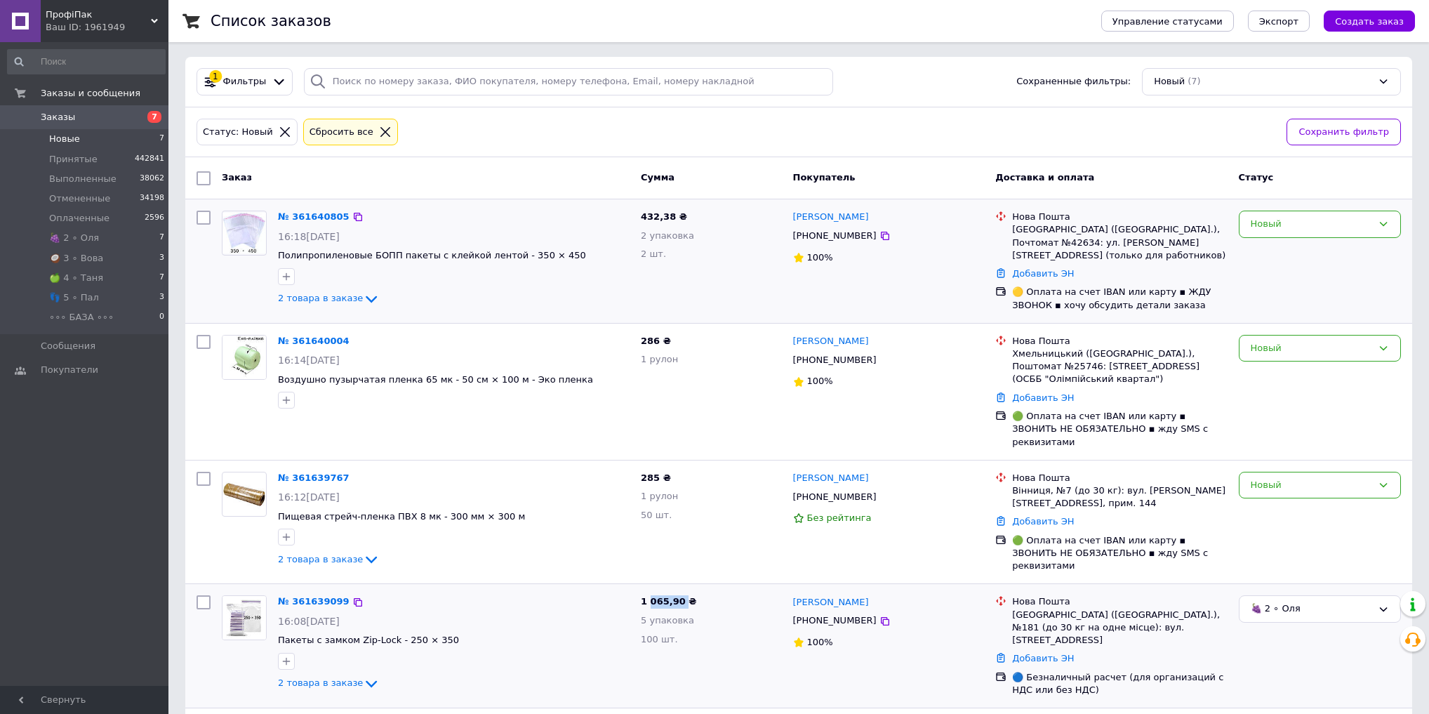
scroll to position [0, 0]
click at [1301, 224] on div "Новый" at bounding box center [1311, 226] width 121 height 15
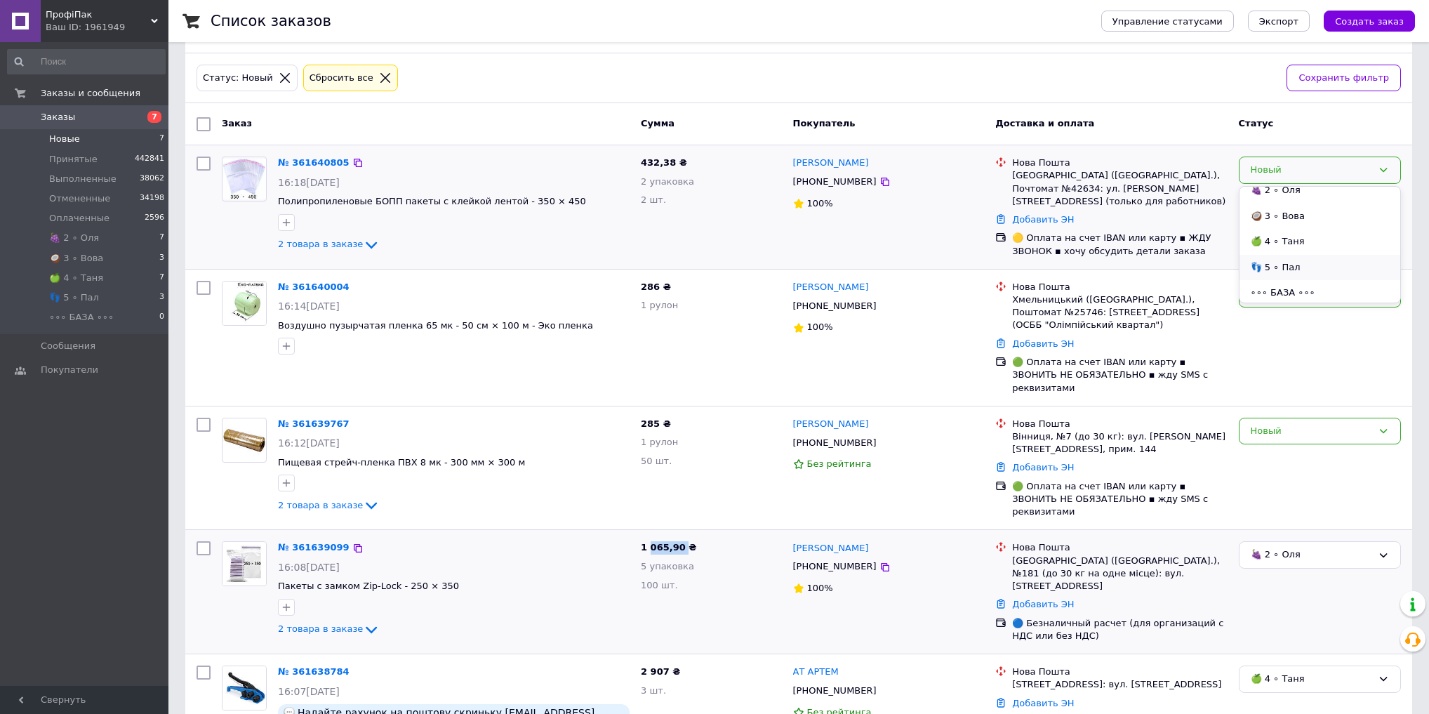
scroll to position [114, 0]
click at [1311, 257] on li "👣 5 ∘ Пал" at bounding box center [1319, 265] width 161 height 26
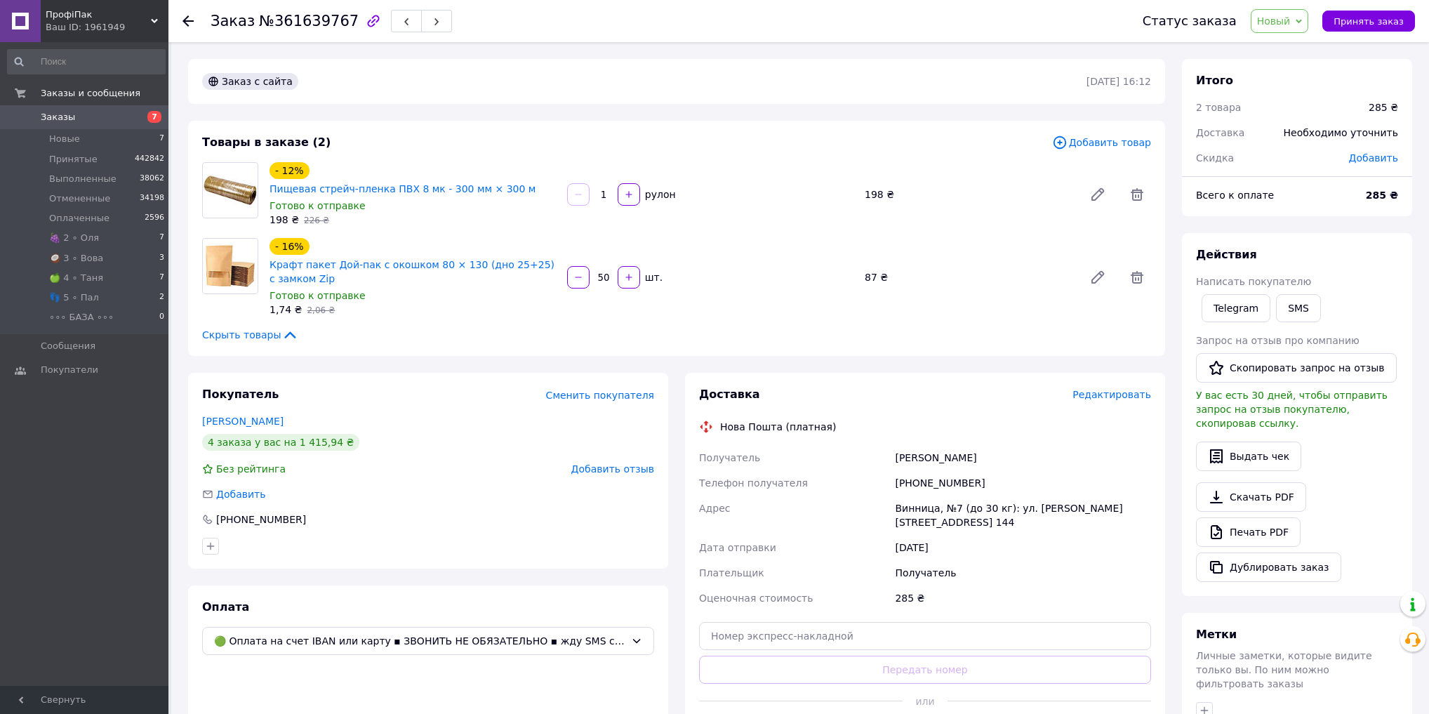
click at [318, 16] on span "№361639767" at bounding box center [309, 21] width 100 height 17
copy span "361639767"
drag, startPoint x: 1277, startPoint y: 22, endPoint x: 1286, endPoint y: 44, distance: 22.9
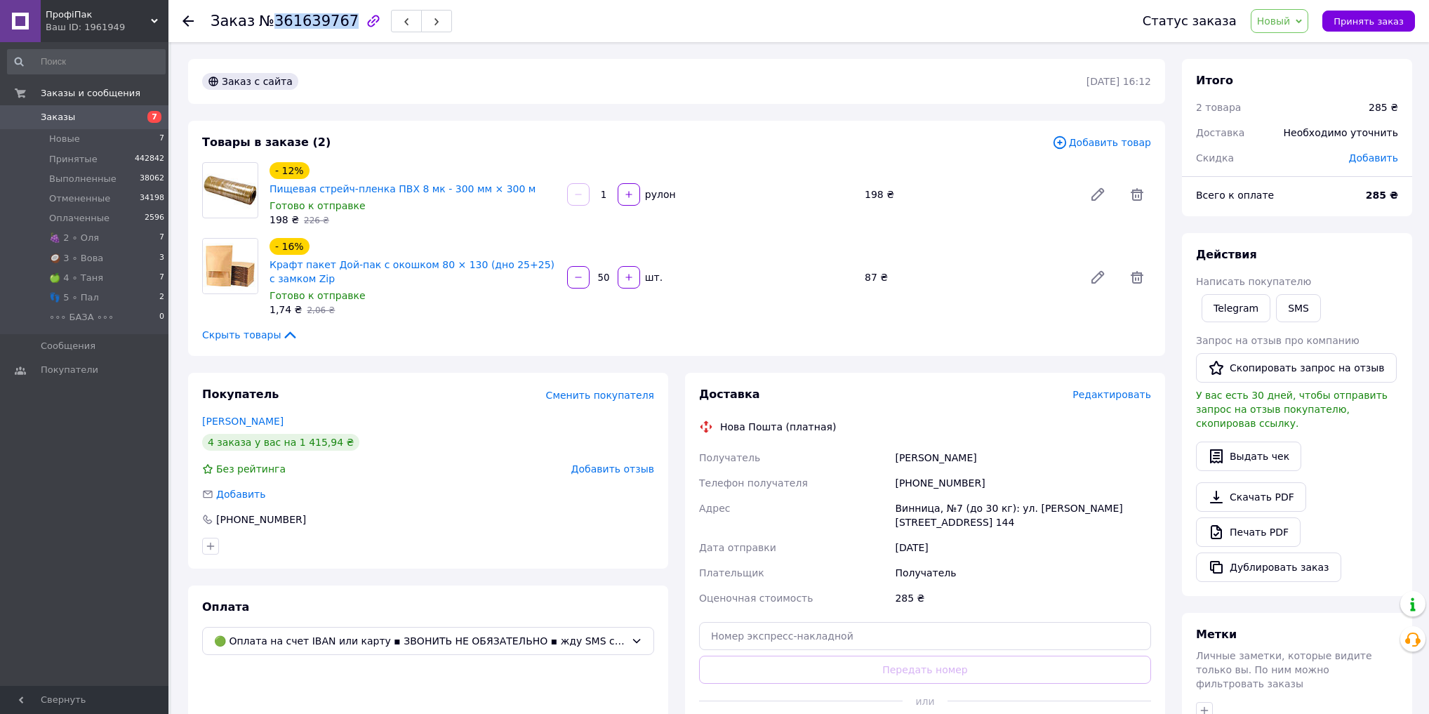
click at [1278, 22] on span "Новый" at bounding box center [1274, 20] width 34 height 11
click at [1288, 46] on li "Принят" at bounding box center [1290, 49] width 79 height 21
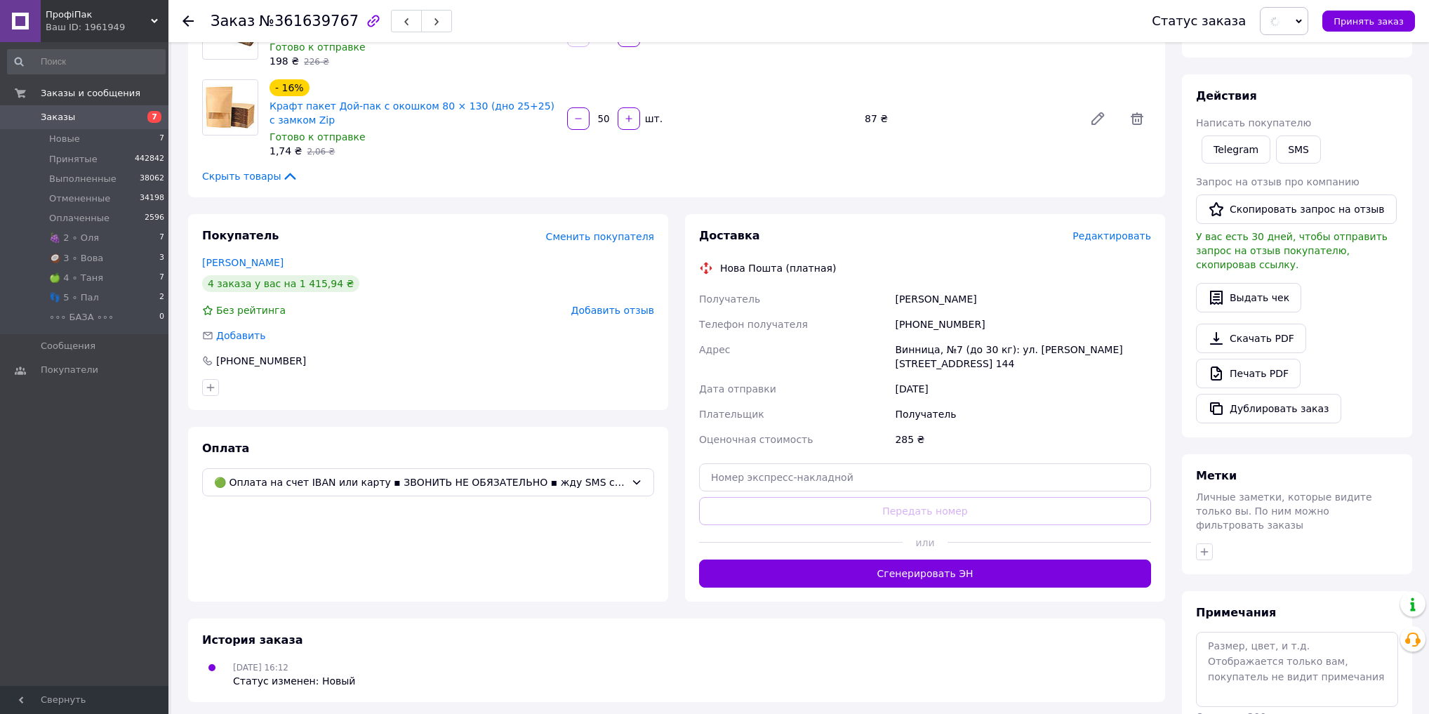
scroll to position [168, 0]
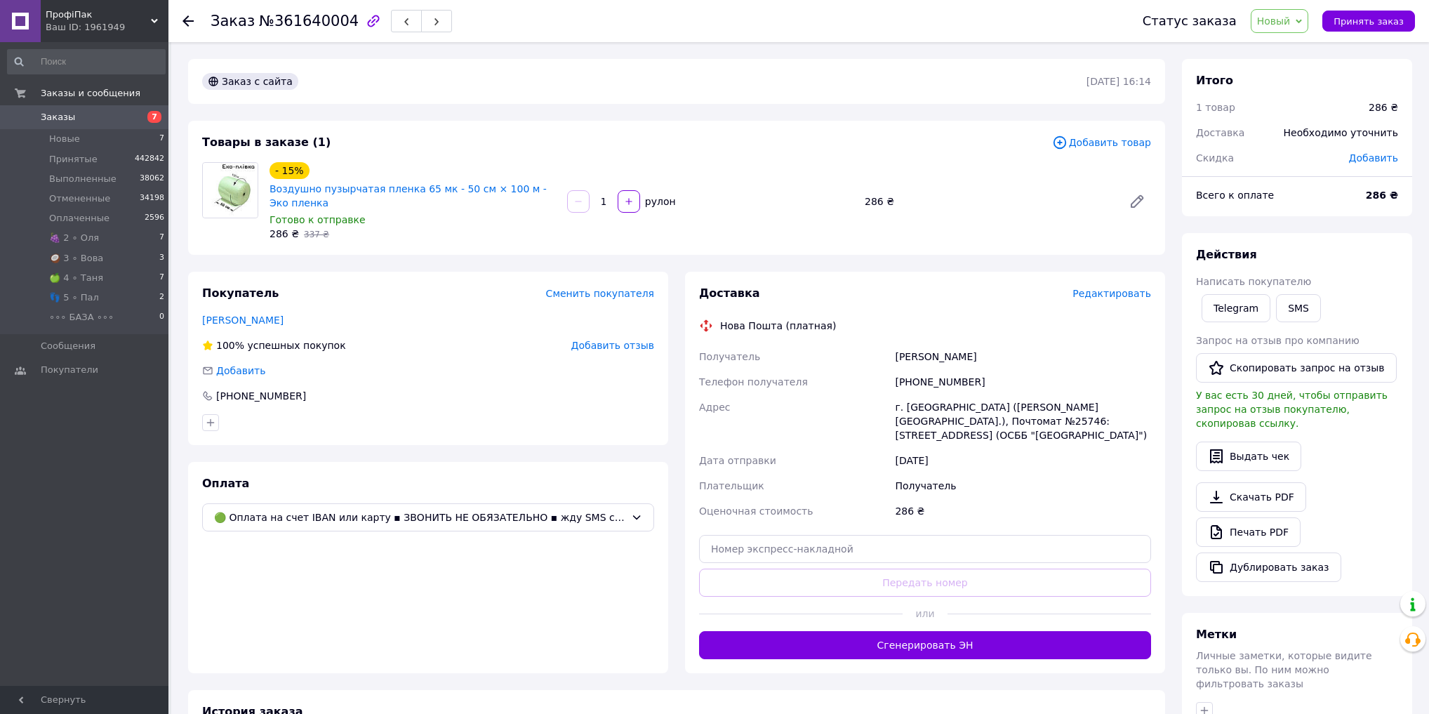
click at [326, 20] on span "№361640004" at bounding box center [309, 21] width 100 height 17
copy span "361640004"
click at [1288, 15] on span "Новый" at bounding box center [1274, 20] width 34 height 11
click at [1286, 50] on li "Принят" at bounding box center [1290, 49] width 79 height 21
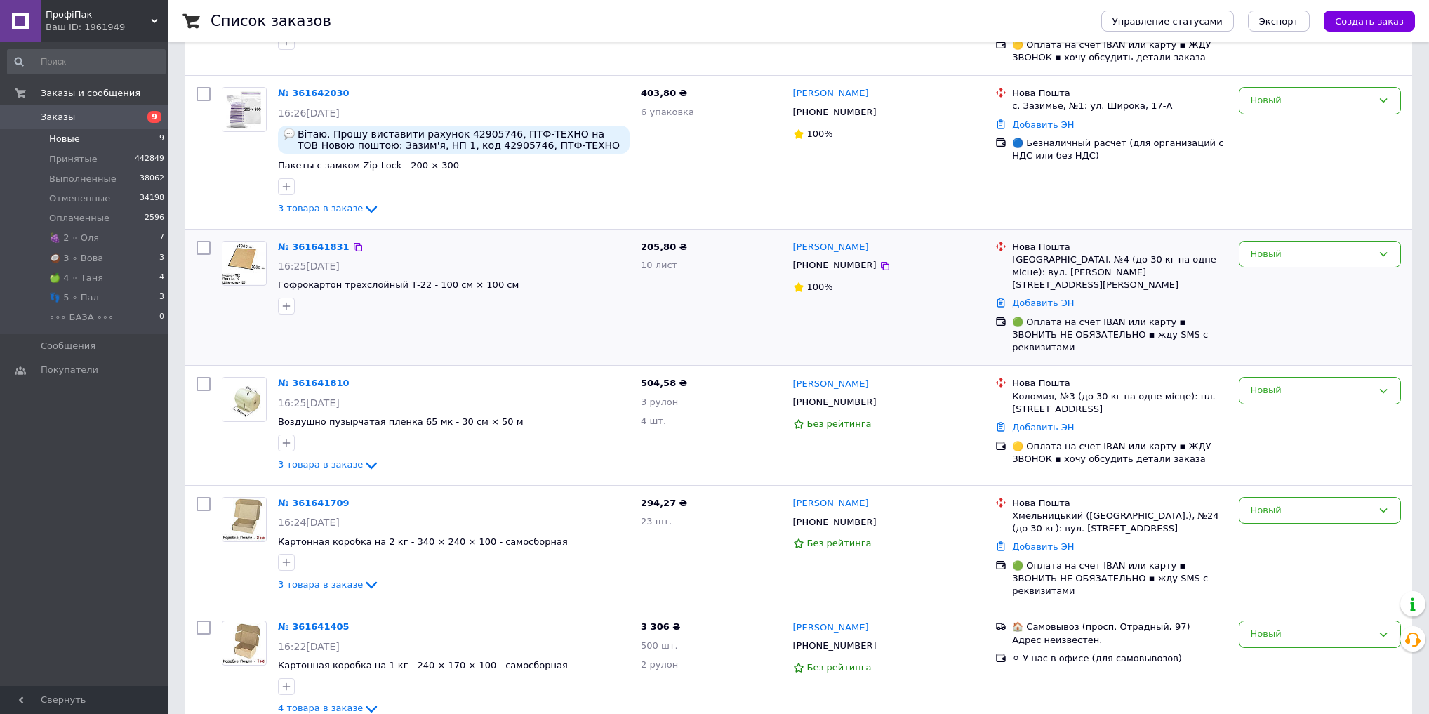
scroll to position [366, 0]
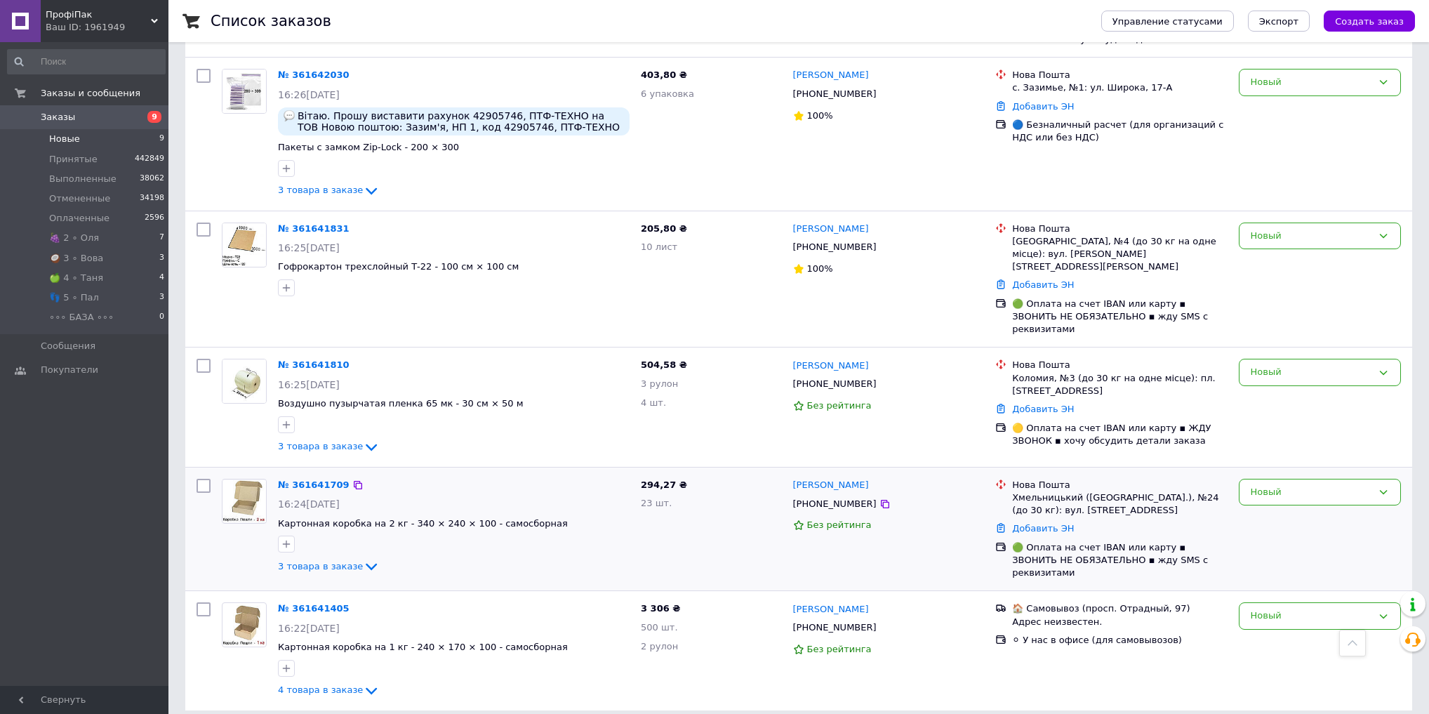
drag, startPoint x: 291, startPoint y: 463, endPoint x: 326, endPoint y: 458, distance: 34.7
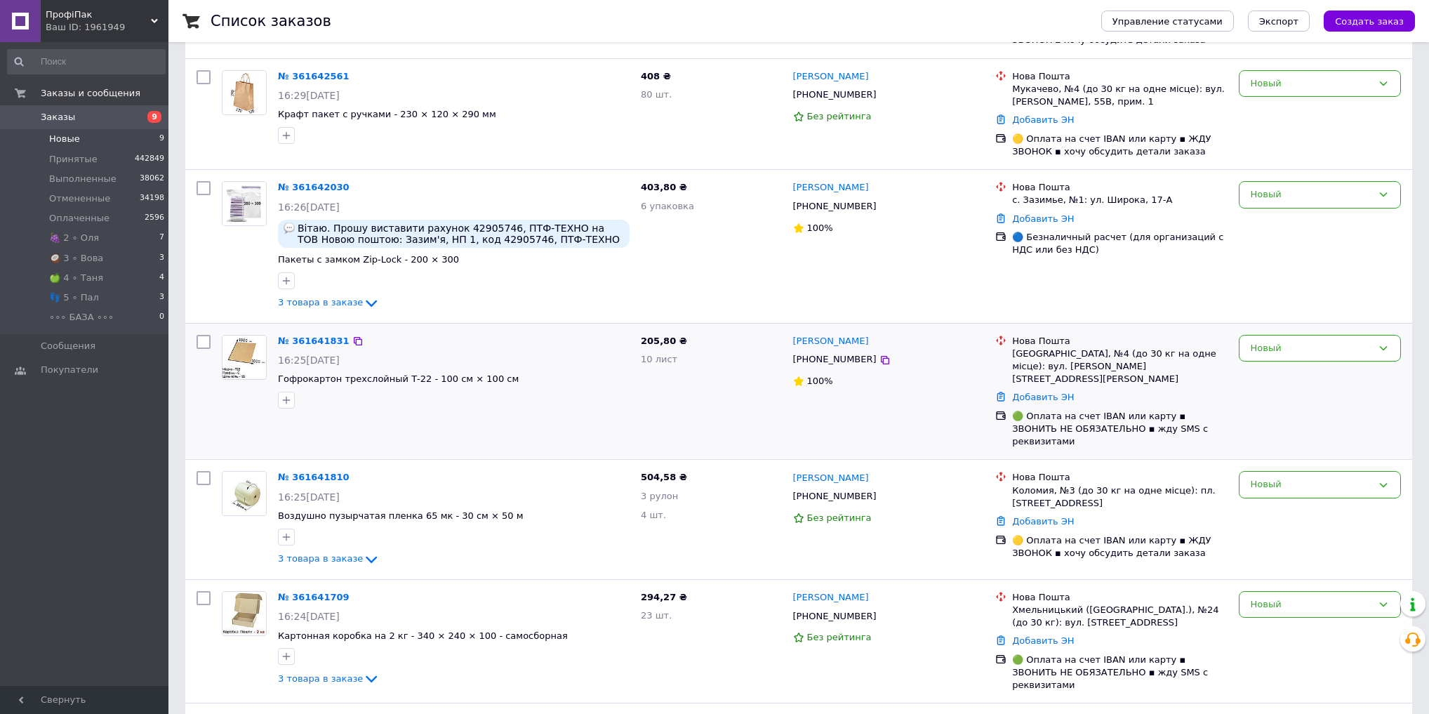
drag, startPoint x: 313, startPoint y: 346, endPoint x: 379, endPoint y: 357, distance: 66.8
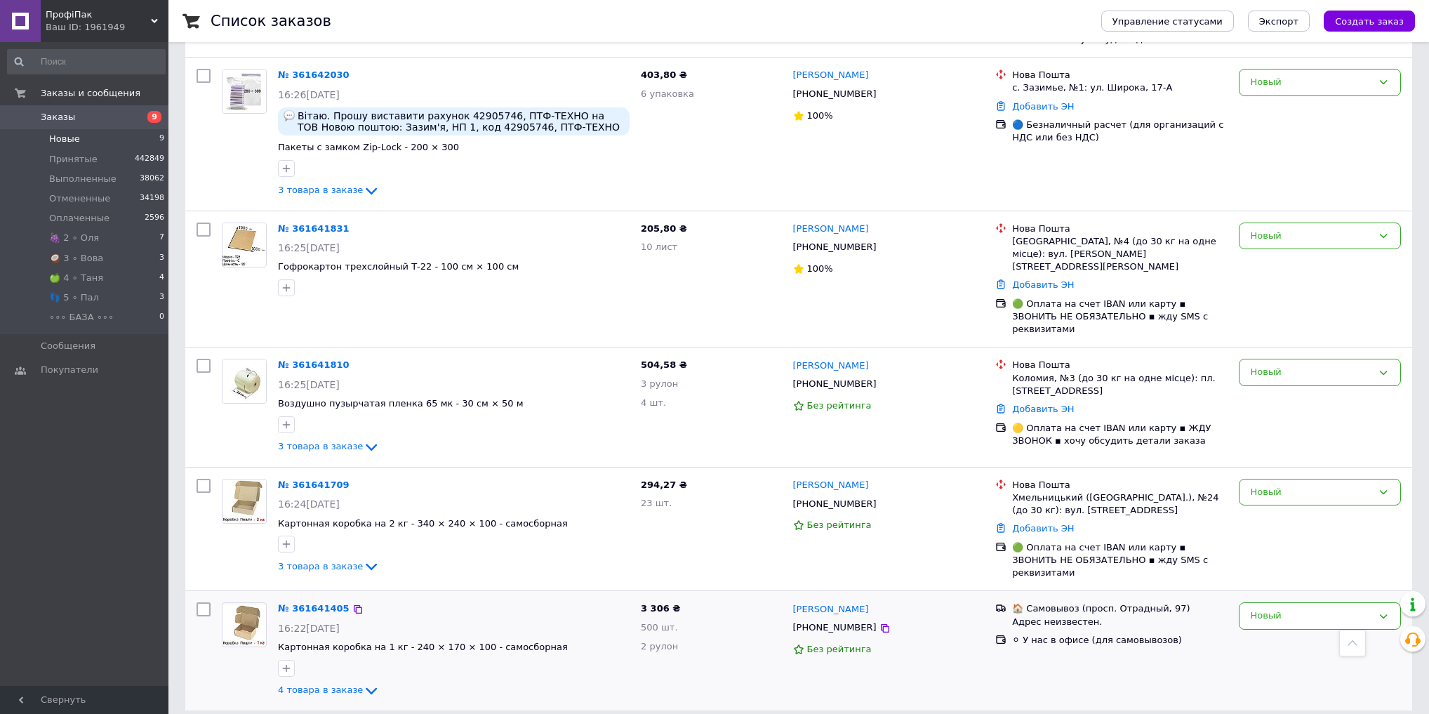
click at [660, 603] on span "3 306 ₴" at bounding box center [660, 608] width 39 height 11
copy span "306"
click at [1283, 608] on div "Новый" at bounding box center [1311, 615] width 121 height 15
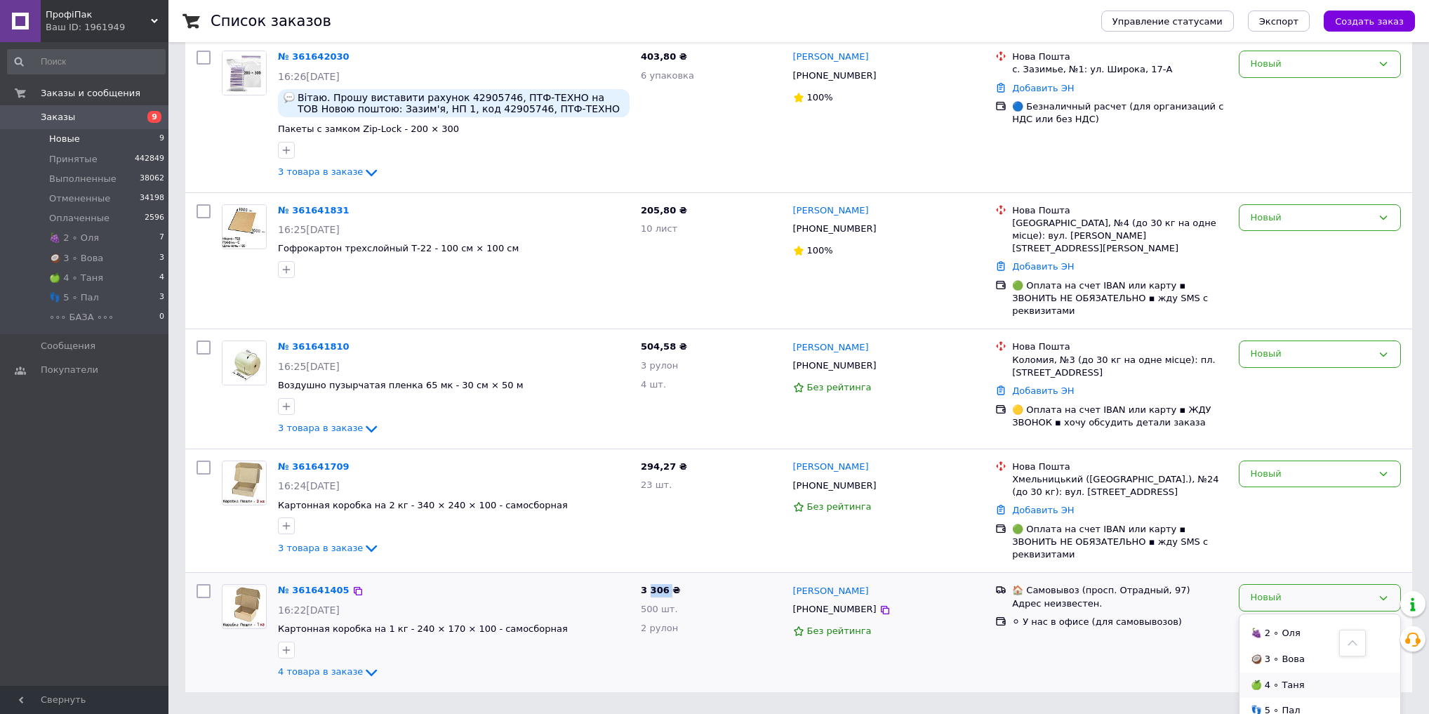
scroll to position [114, 0]
click at [1289, 654] on li "🍏 4 ∘ Таня" at bounding box center [1319, 667] width 161 height 26
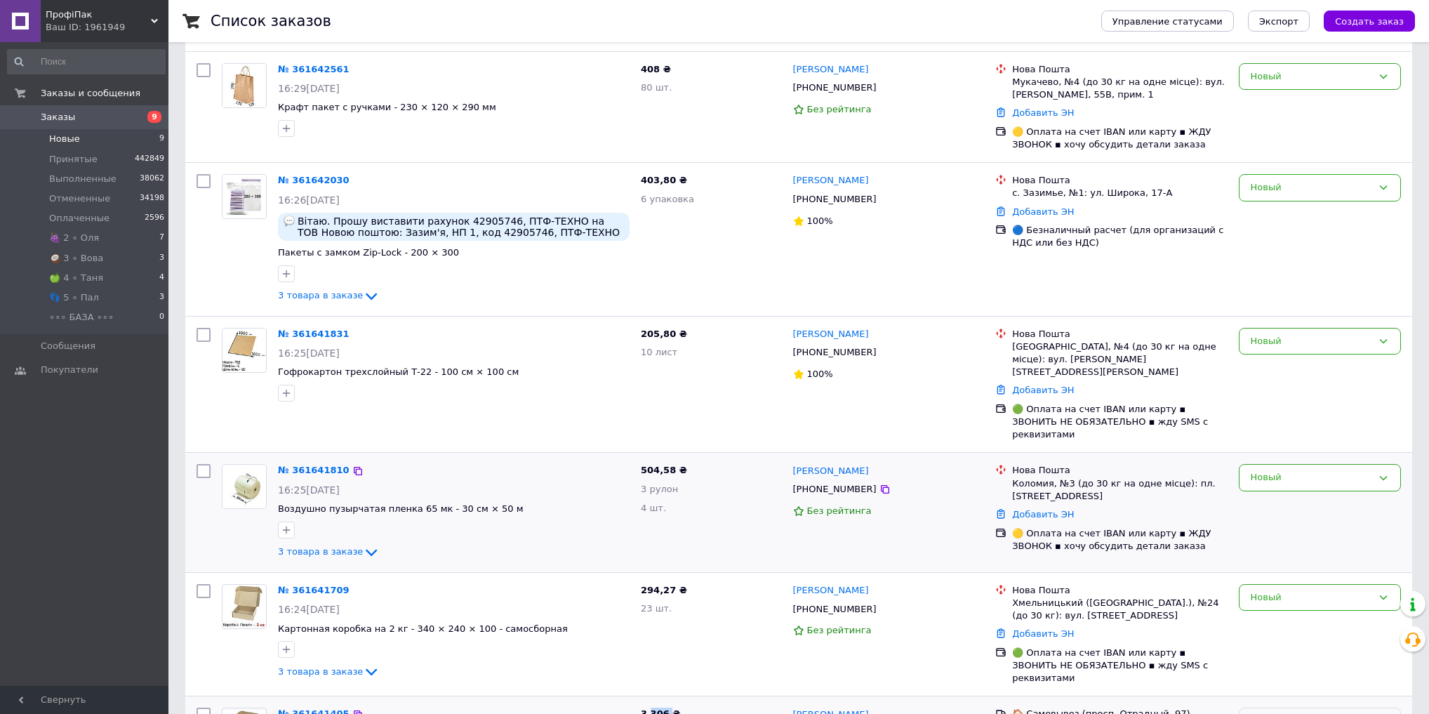
scroll to position [254, 0]
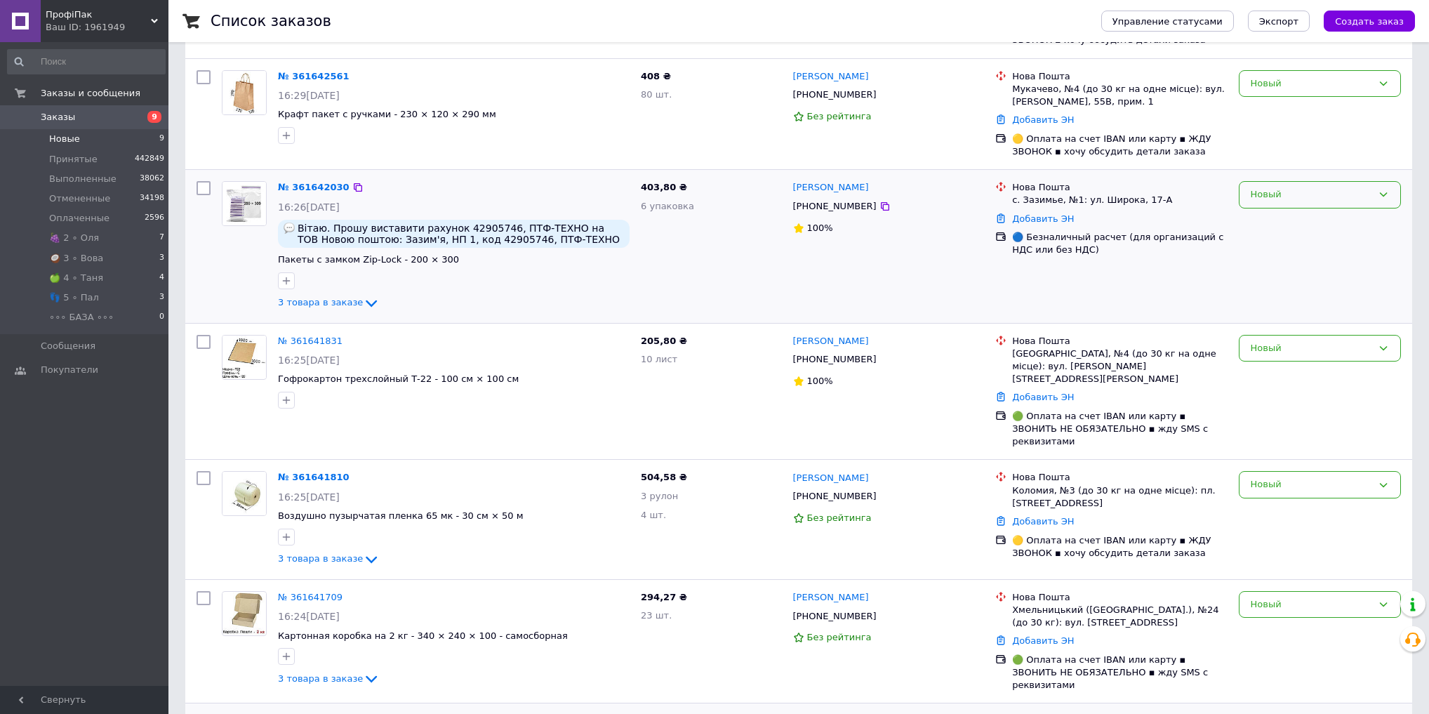
click at [1368, 188] on div "Новый" at bounding box center [1311, 194] width 121 height 15
drag, startPoint x: 1301, startPoint y: 239, endPoint x: 1292, endPoint y: 237, distance: 9.2
click at [1300, 239] on li "🥥 3 ∘ Вова" at bounding box center [1319, 238] width 161 height 26
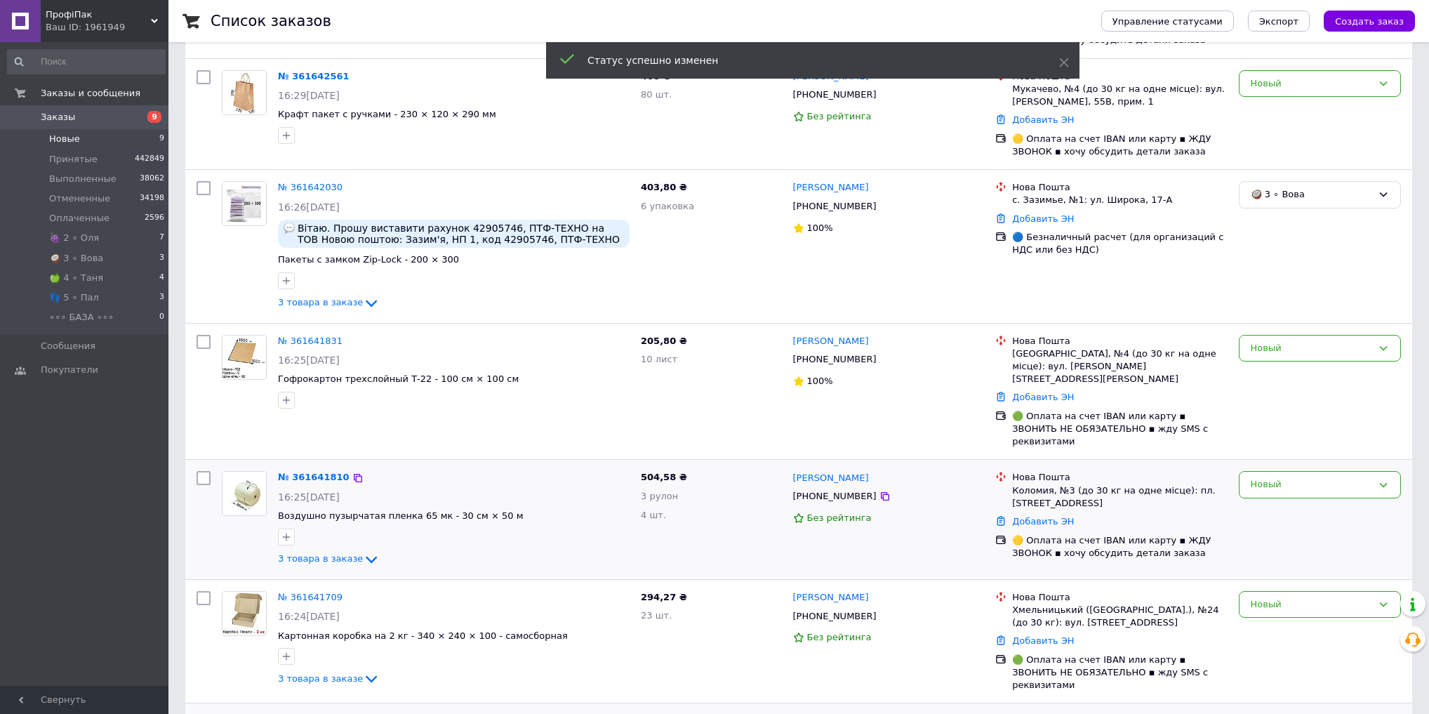
click at [664, 472] on span "504,58 ₴" at bounding box center [664, 477] width 46 height 11
copy span "504,58"
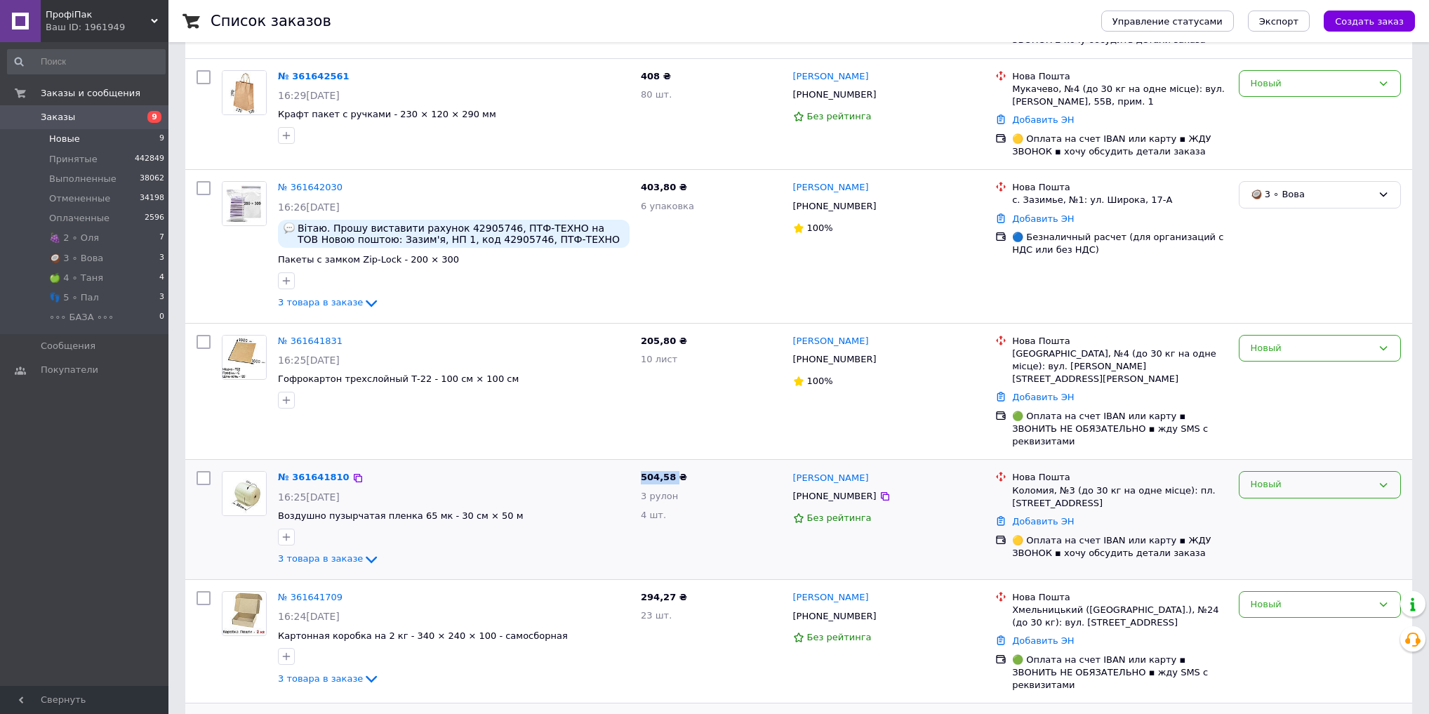
click at [1368, 477] on div "Новый" at bounding box center [1311, 484] width 121 height 15
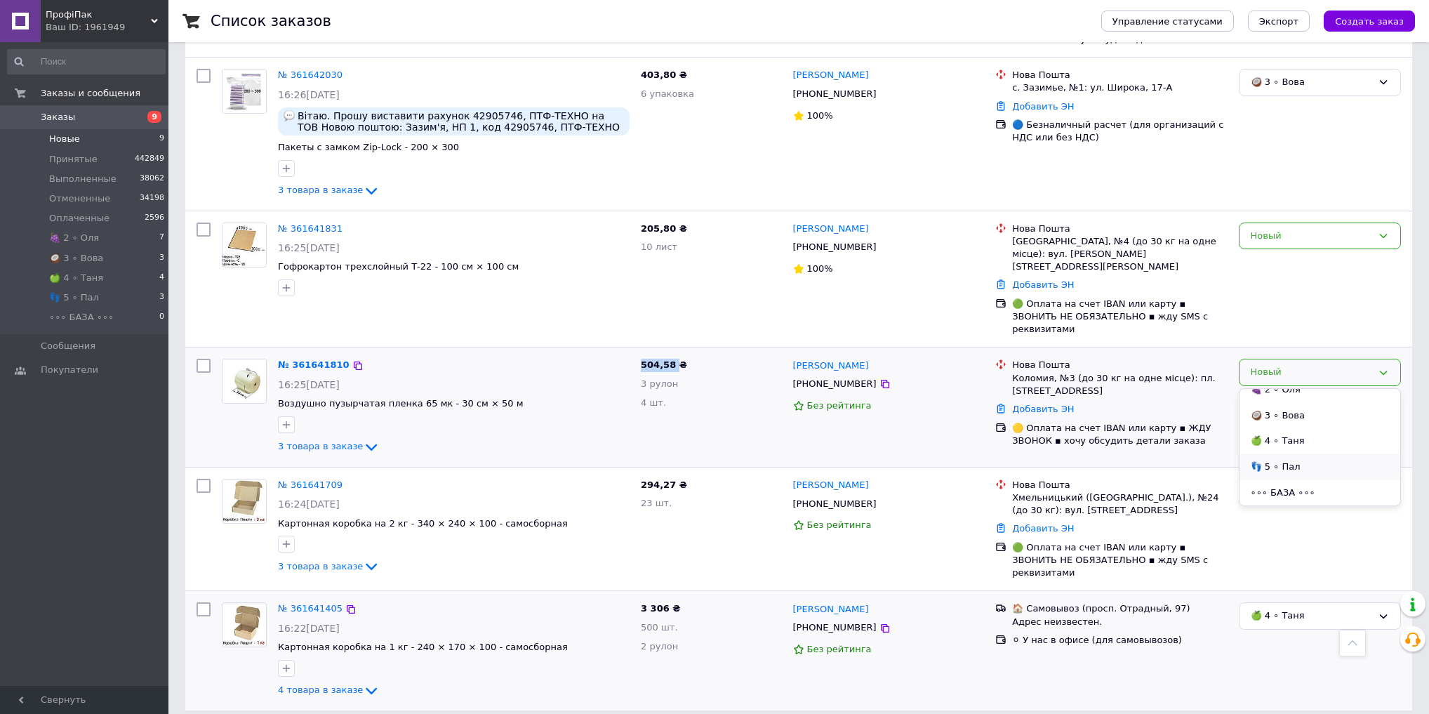
click at [1298, 454] on li "👣 5 ∘ Пал" at bounding box center [1319, 467] width 161 height 26
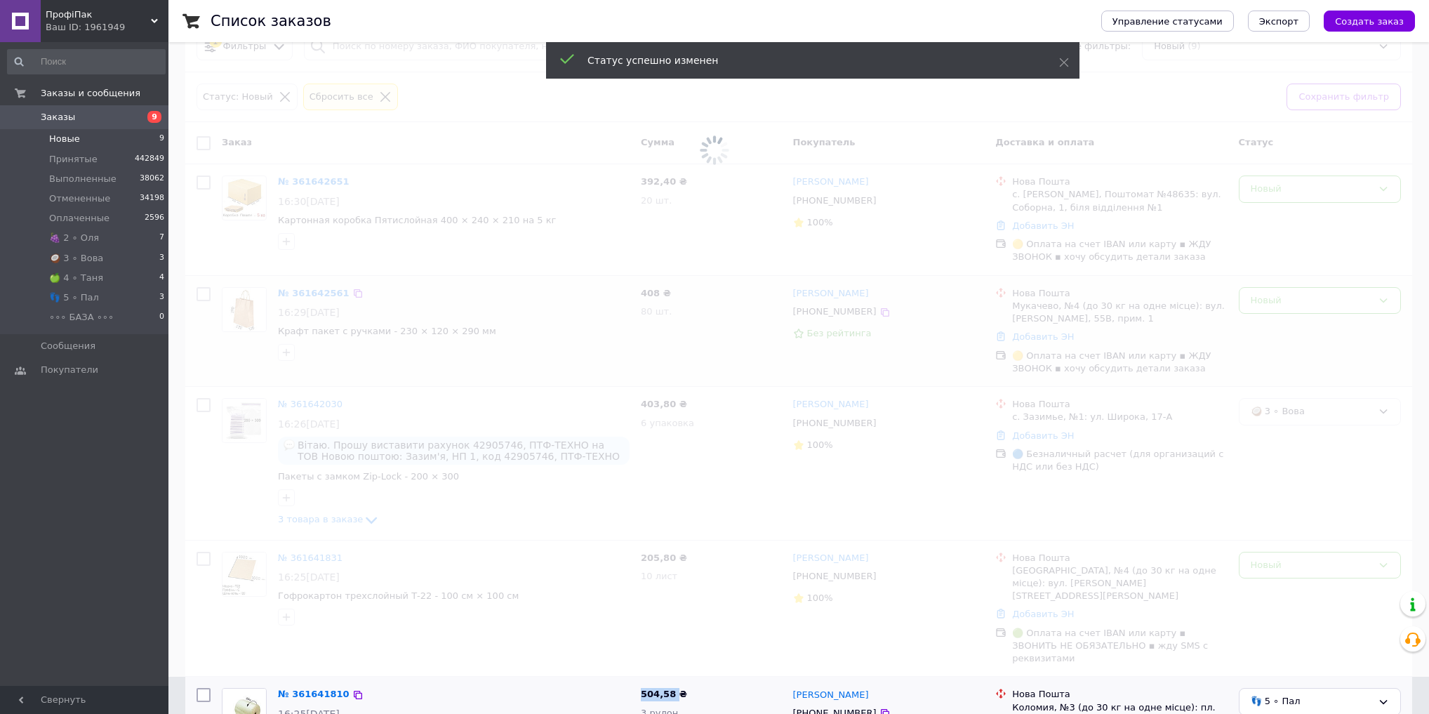
scroll to position [29, 0]
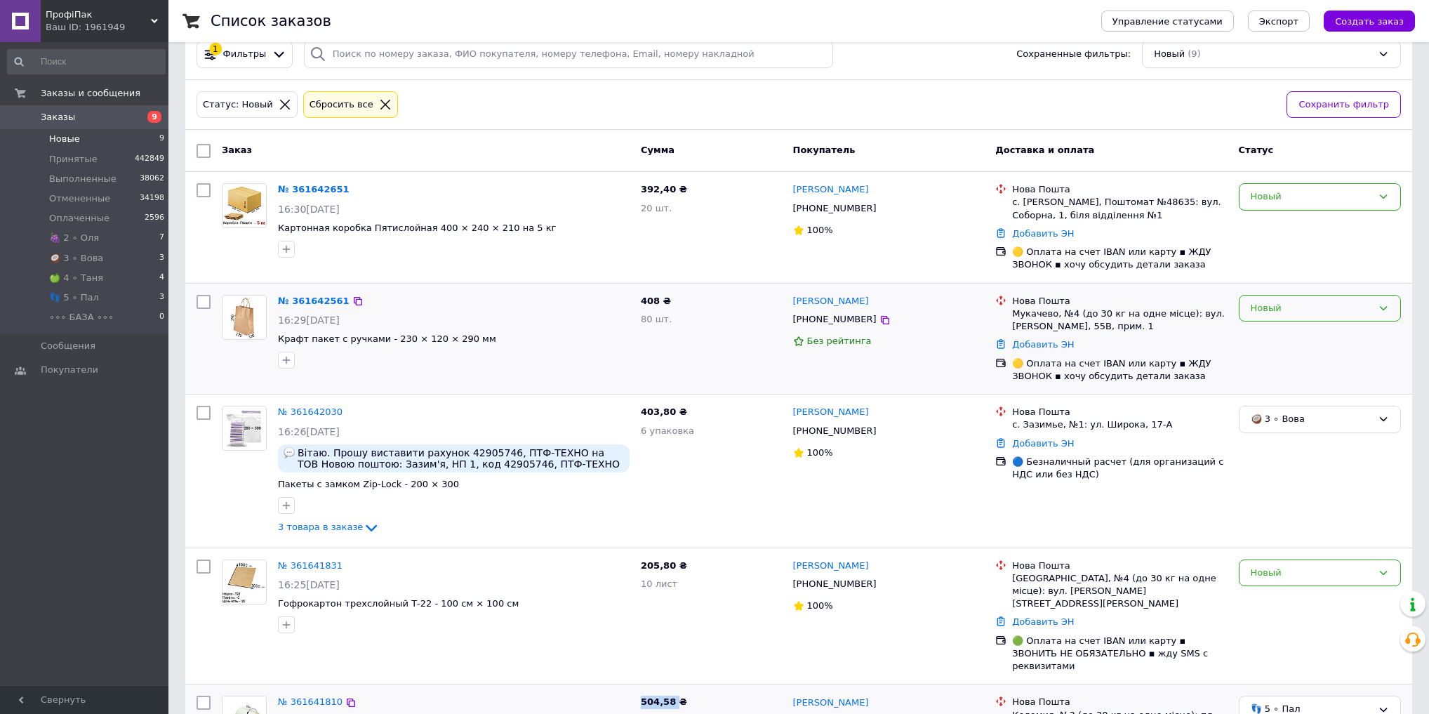
click at [1293, 309] on div "Новый" at bounding box center [1311, 308] width 121 height 15
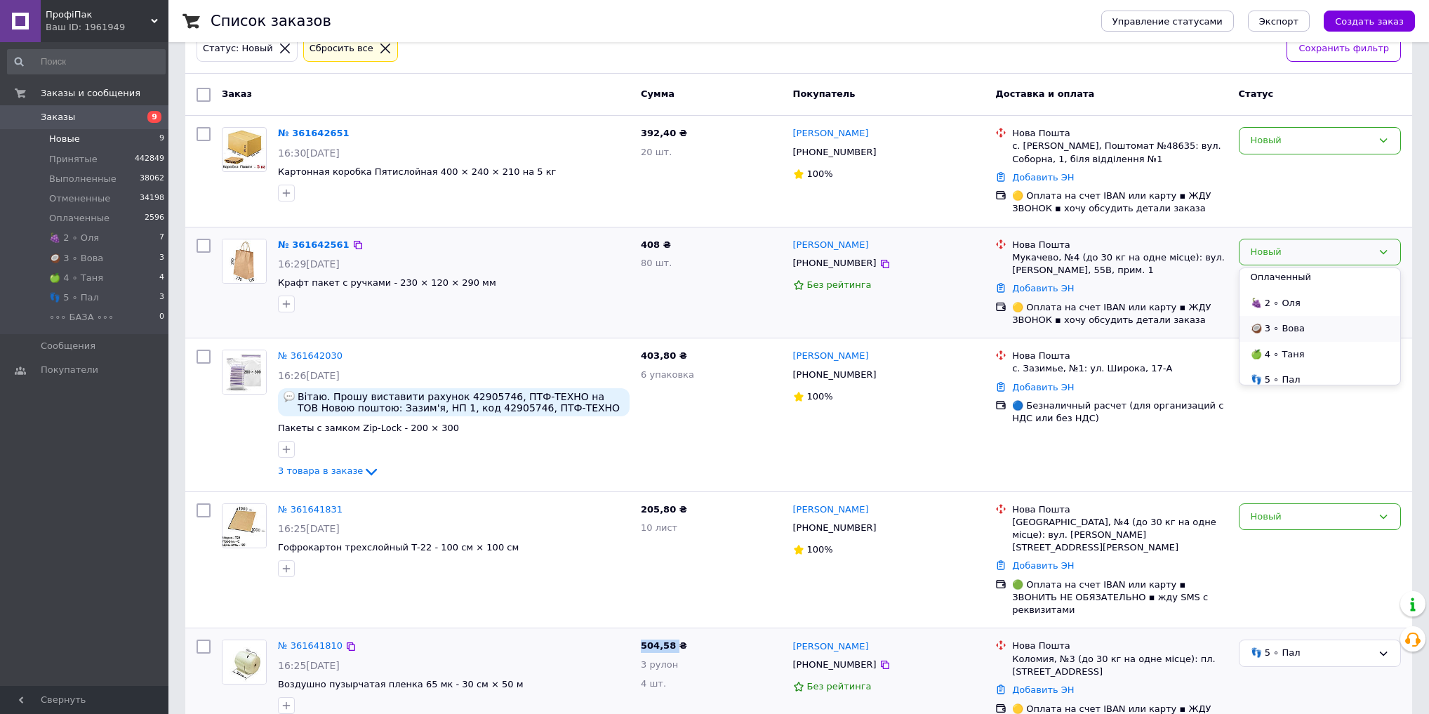
scroll to position [114, 0]
click at [1311, 313] on li "🍏 4 ∘ Таня" at bounding box center [1319, 321] width 161 height 26
click at [1307, 135] on div "Новый" at bounding box center [1311, 140] width 121 height 15
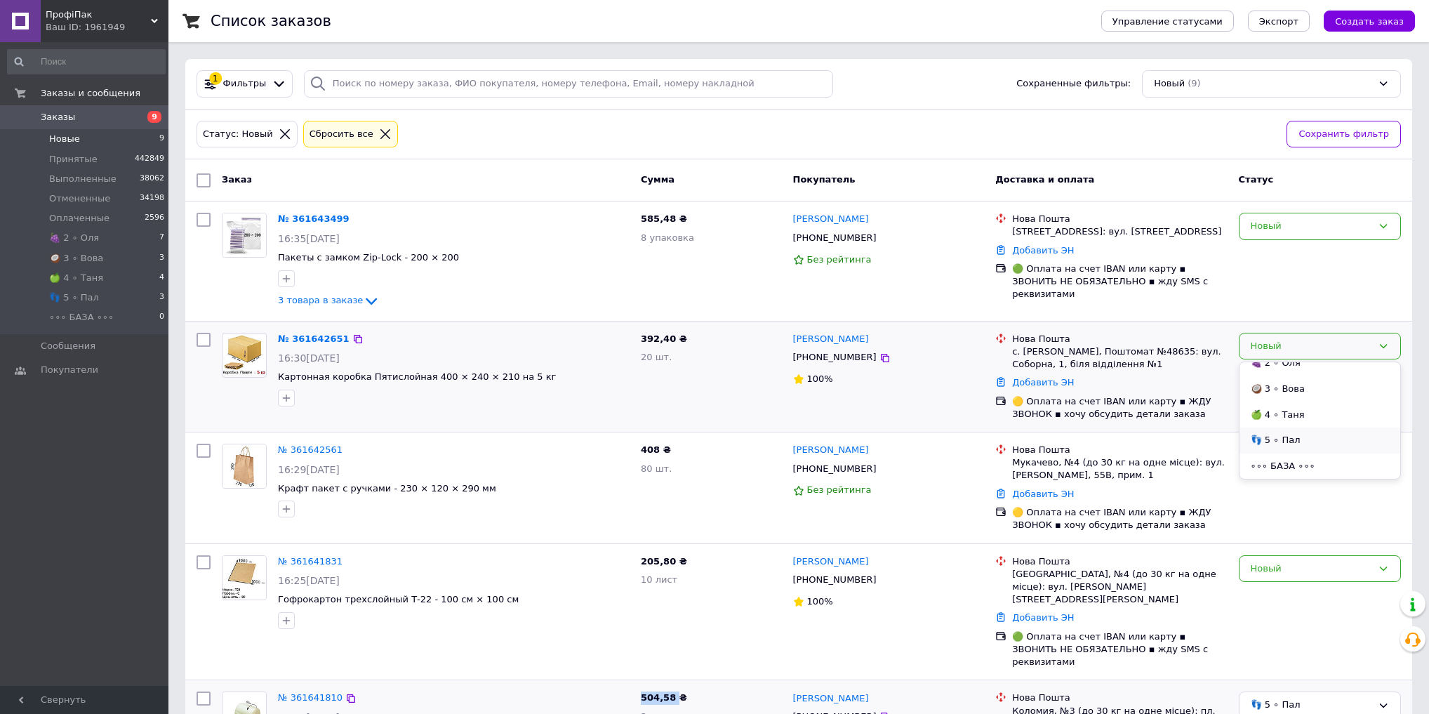
click at [1302, 439] on li "👣 5 ∘ Пал" at bounding box center [1319, 440] width 161 height 26
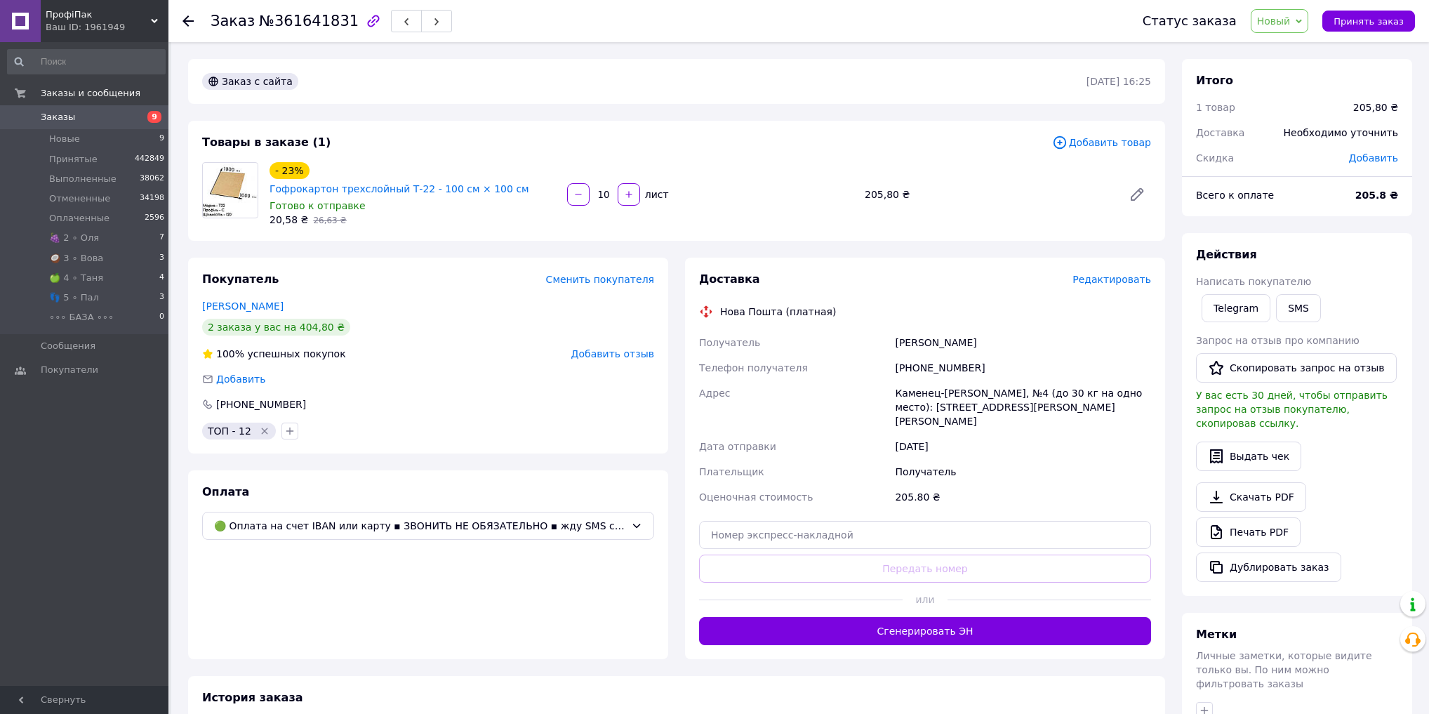
click at [323, 23] on span "№361641831" at bounding box center [309, 21] width 100 height 17
copy span "361641831"
click at [322, 23] on span "№361641831" at bounding box center [309, 21] width 100 height 17
click at [1294, 8] on div "Статус заказа Новый Принят Выполнен Отменен Оплаченный 🍇 2 ∘ Оля 🥥 3 ∘ Вова 🍏 4…" at bounding box center [1264, 21] width 300 height 42
click at [1288, 42] on div "Заказ №361641831 Статус заказа Новый Принят Выполнен Отменен Оплаченный 🍇 2 ∘ О…" at bounding box center [800, 497] width 1258 height 910
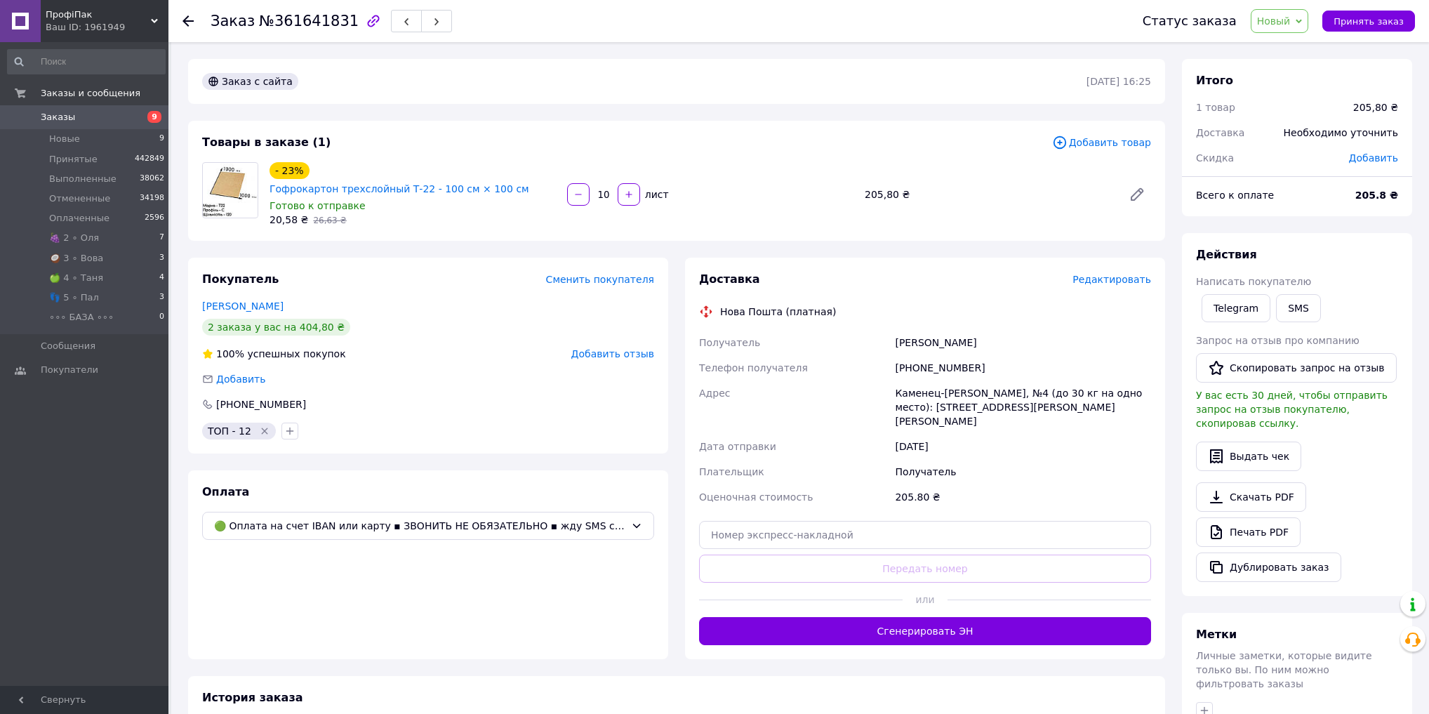
click at [1291, 17] on span "Новый" at bounding box center [1274, 20] width 34 height 11
click at [1287, 45] on li "Принят" at bounding box center [1290, 49] width 79 height 21
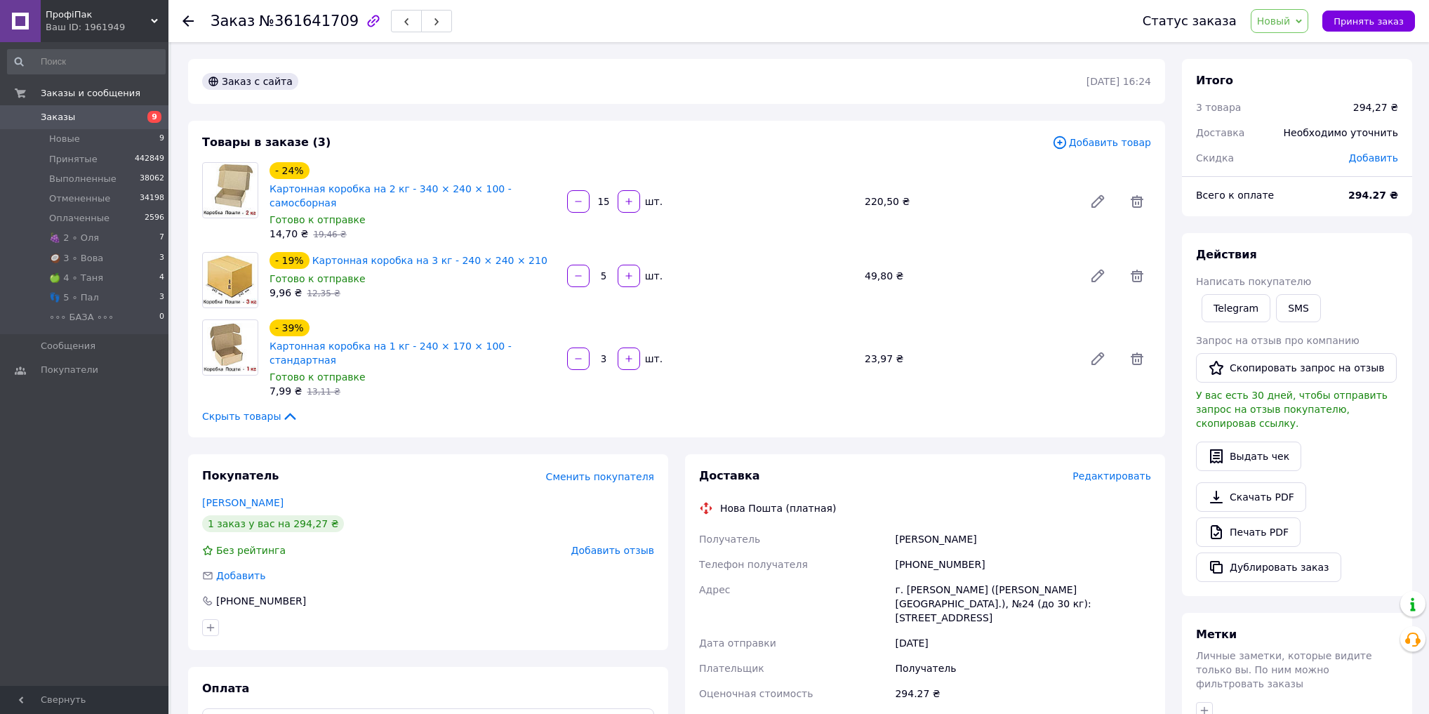
click at [293, 27] on span "№361641709" at bounding box center [309, 21] width 100 height 17
copy span "361641709"
click at [1302, 20] on icon at bounding box center [1298, 21] width 6 height 6
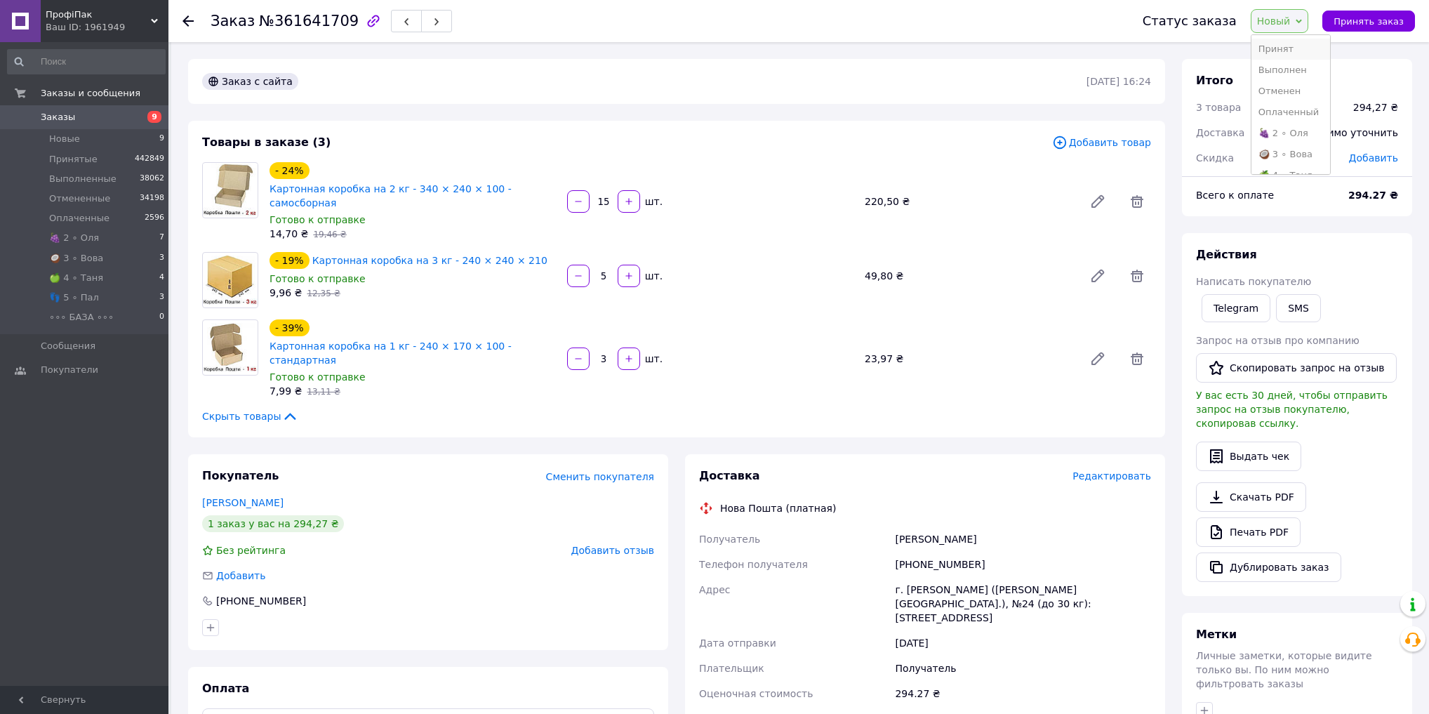
click at [1294, 47] on li "Принят" at bounding box center [1290, 49] width 79 height 21
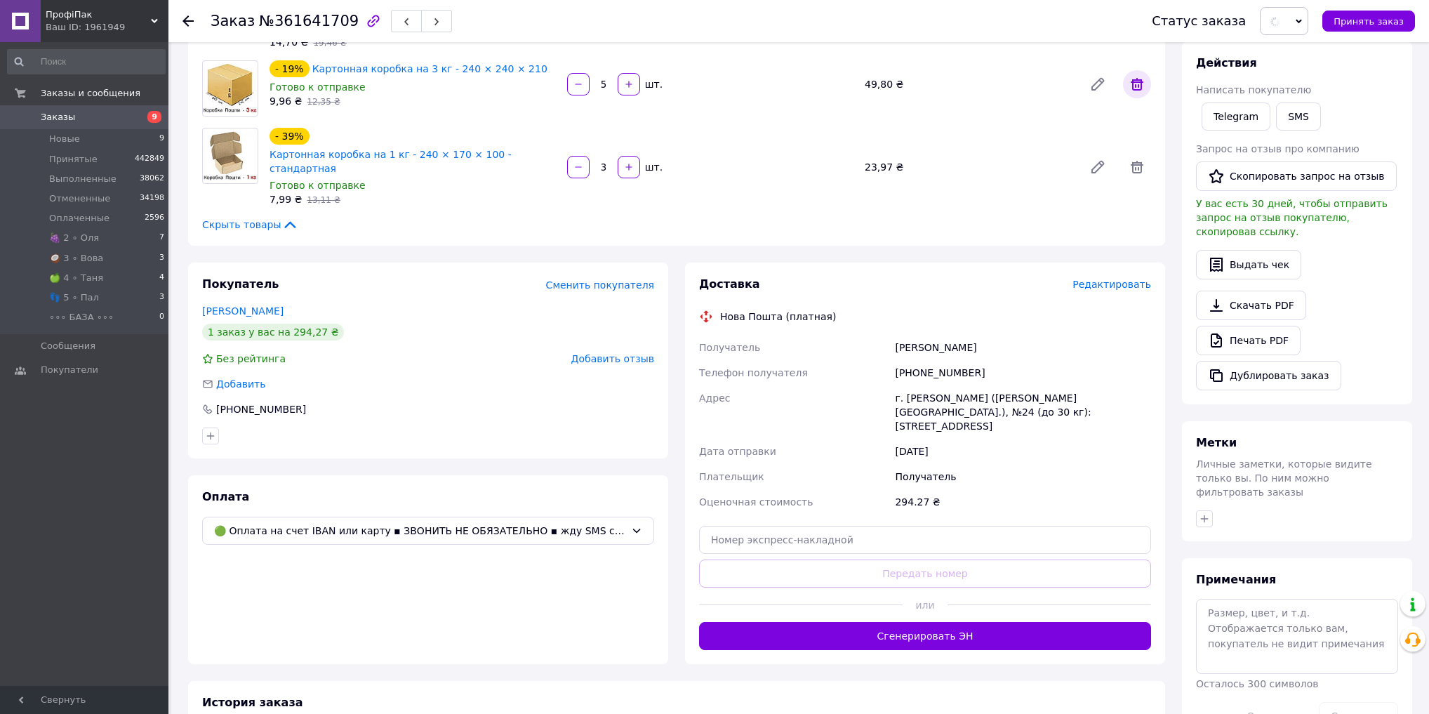
scroll to position [225, 0]
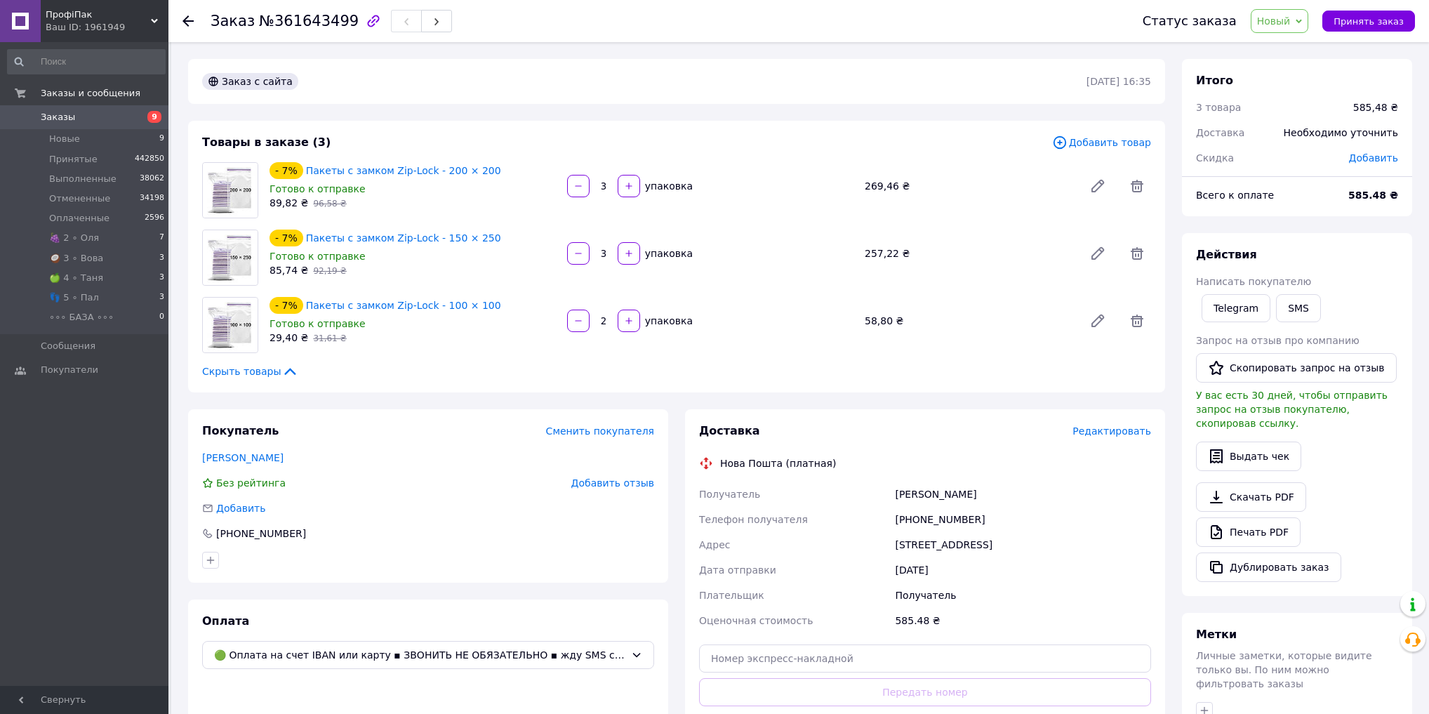
click at [309, 14] on span "№361643499" at bounding box center [309, 21] width 100 height 17
copy span "361643499"
click at [1291, 15] on span "Новый" at bounding box center [1274, 20] width 34 height 11
click at [1293, 48] on li "Принят" at bounding box center [1290, 49] width 79 height 21
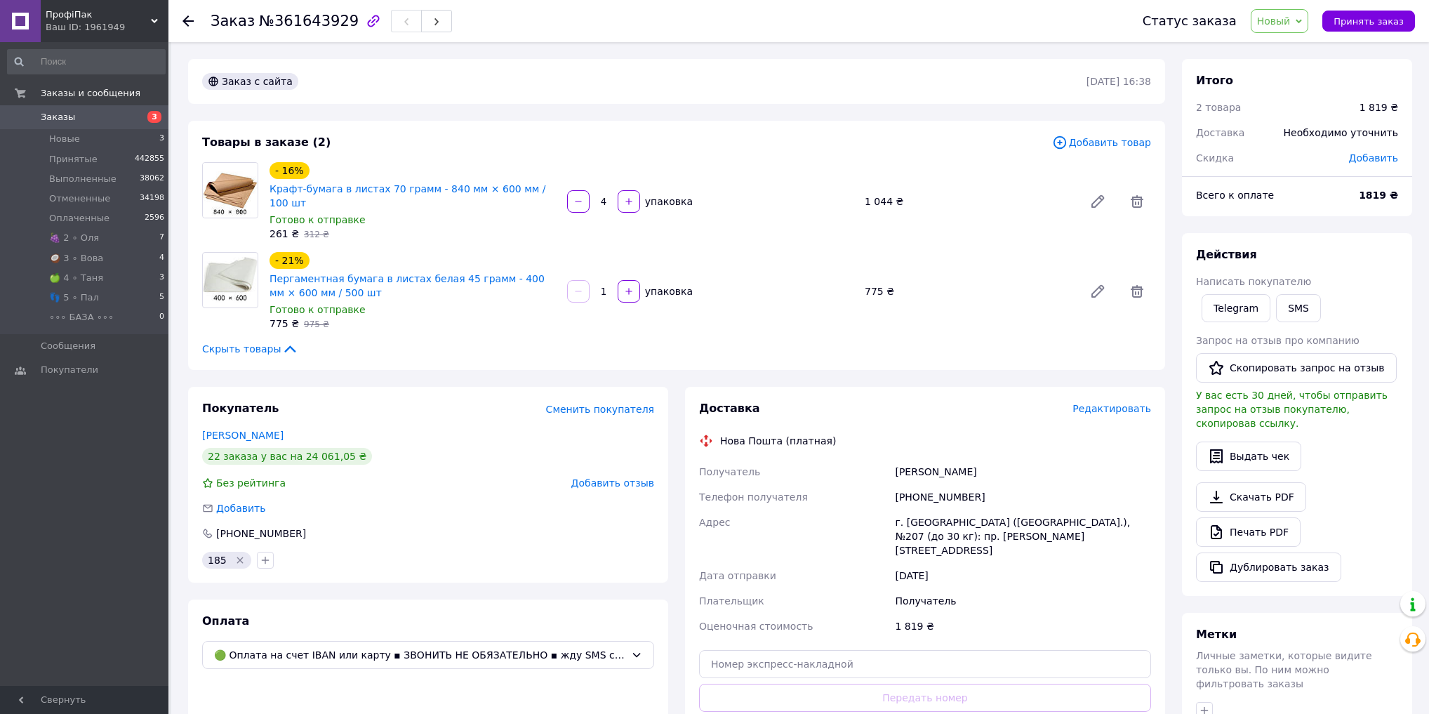
click at [302, 20] on span "№361643929" at bounding box center [309, 21] width 100 height 17
copy span "361643929"
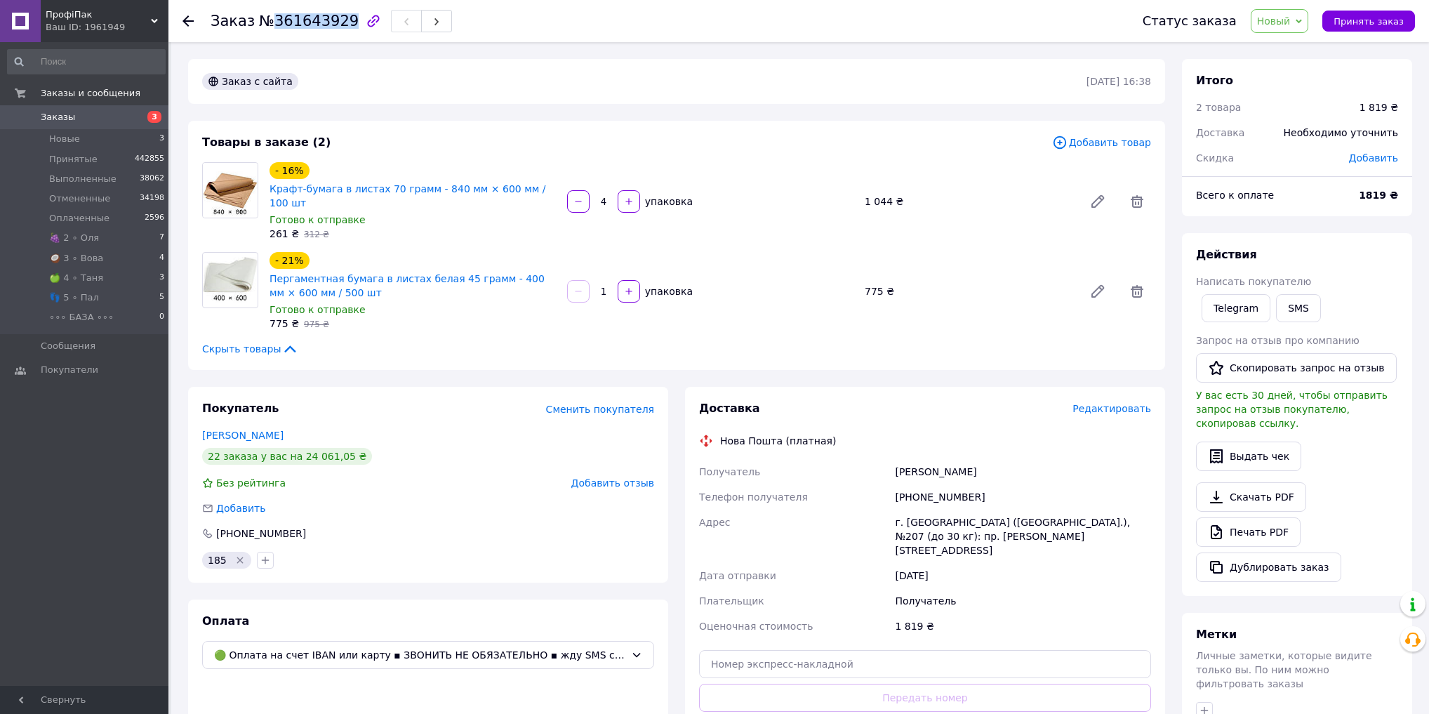
click at [1291, 17] on span "Новый" at bounding box center [1274, 20] width 34 height 11
click at [1288, 51] on li "Принят" at bounding box center [1290, 49] width 79 height 21
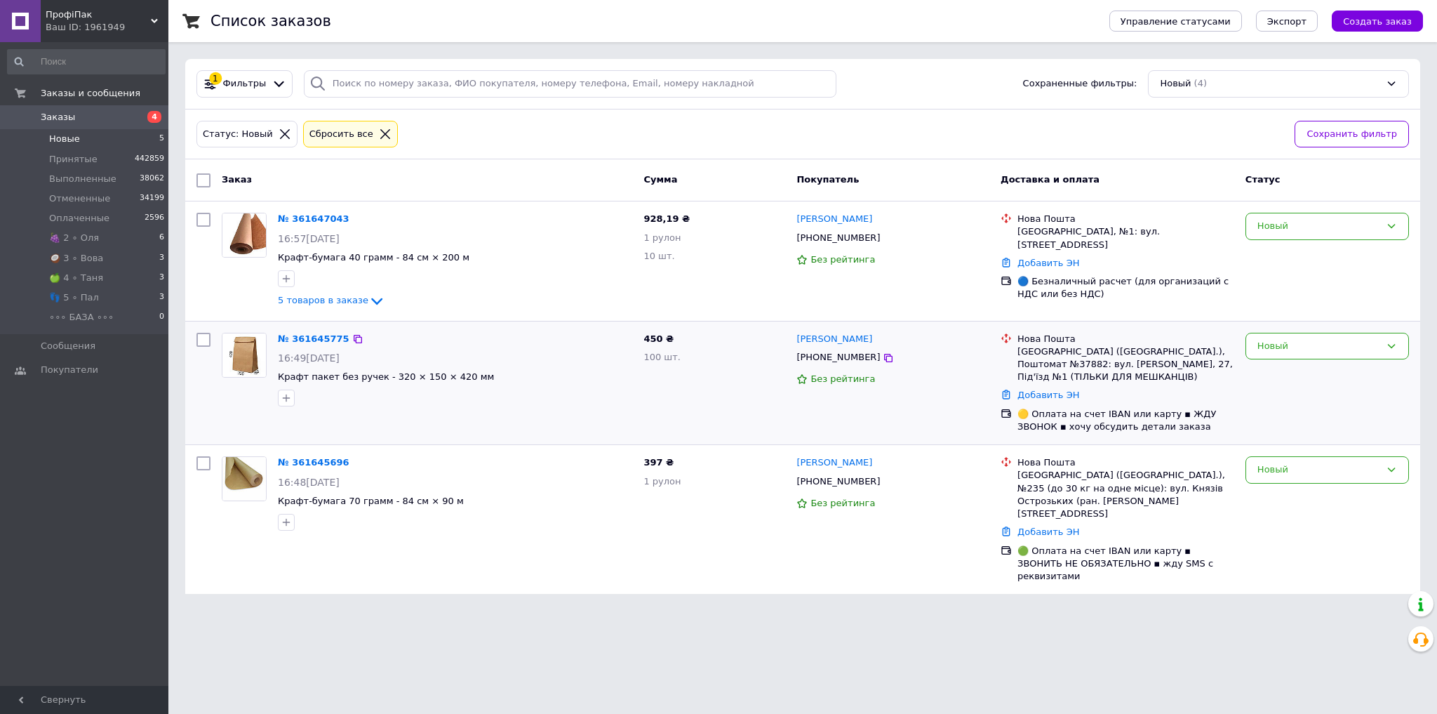
drag, startPoint x: 314, startPoint y: 464, endPoint x: 452, endPoint y: 410, distance: 148.4
click at [1341, 350] on div "Новый" at bounding box center [1319, 346] width 123 height 15
click at [1320, 436] on li "👣 5 ∘ Пал" at bounding box center [1327, 440] width 162 height 26
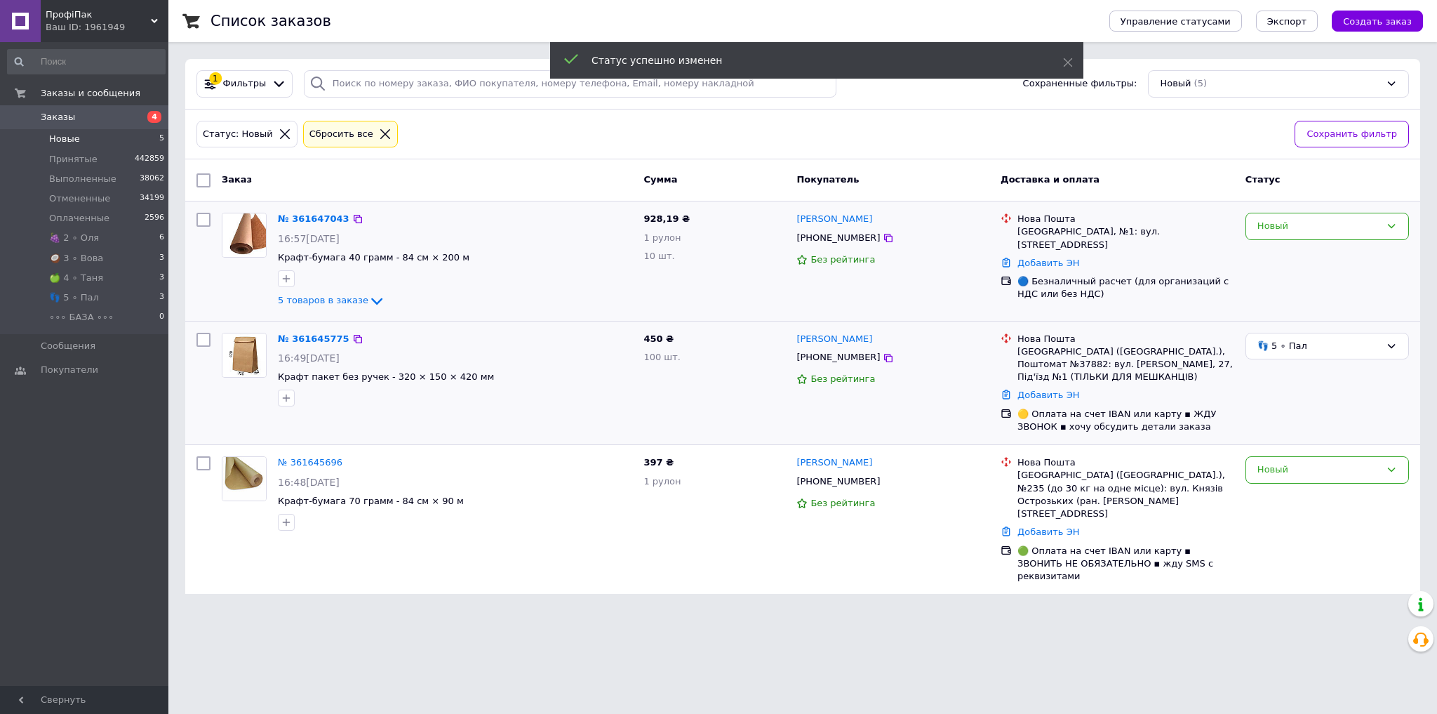
click at [658, 215] on span "928,19 ₴" at bounding box center [667, 218] width 46 height 11
copy span "928,19"
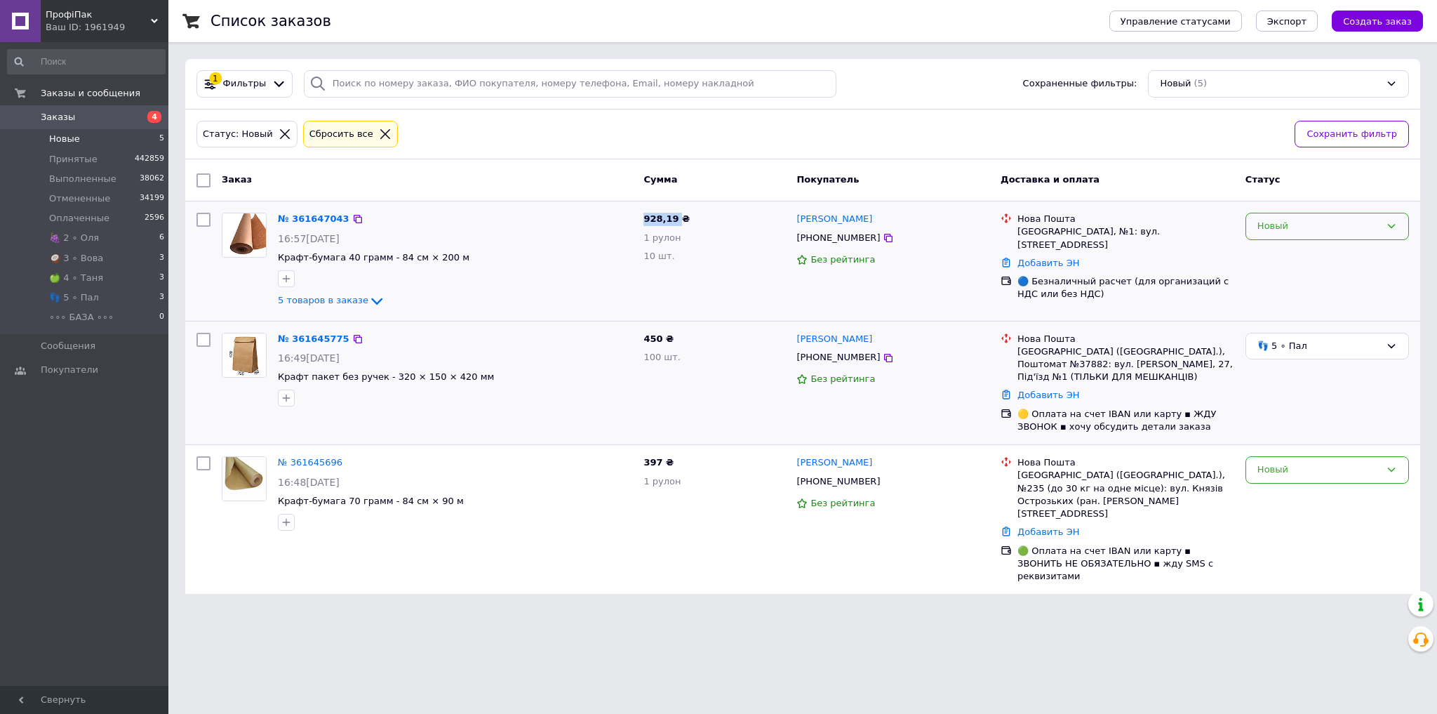
click at [1347, 220] on div "Новый" at bounding box center [1319, 226] width 123 height 15
drag, startPoint x: 1305, startPoint y: 267, endPoint x: 1239, endPoint y: 322, distance: 86.7
click at [1305, 267] on li "🥥 3 ∘ Вова" at bounding box center [1327, 272] width 162 height 26
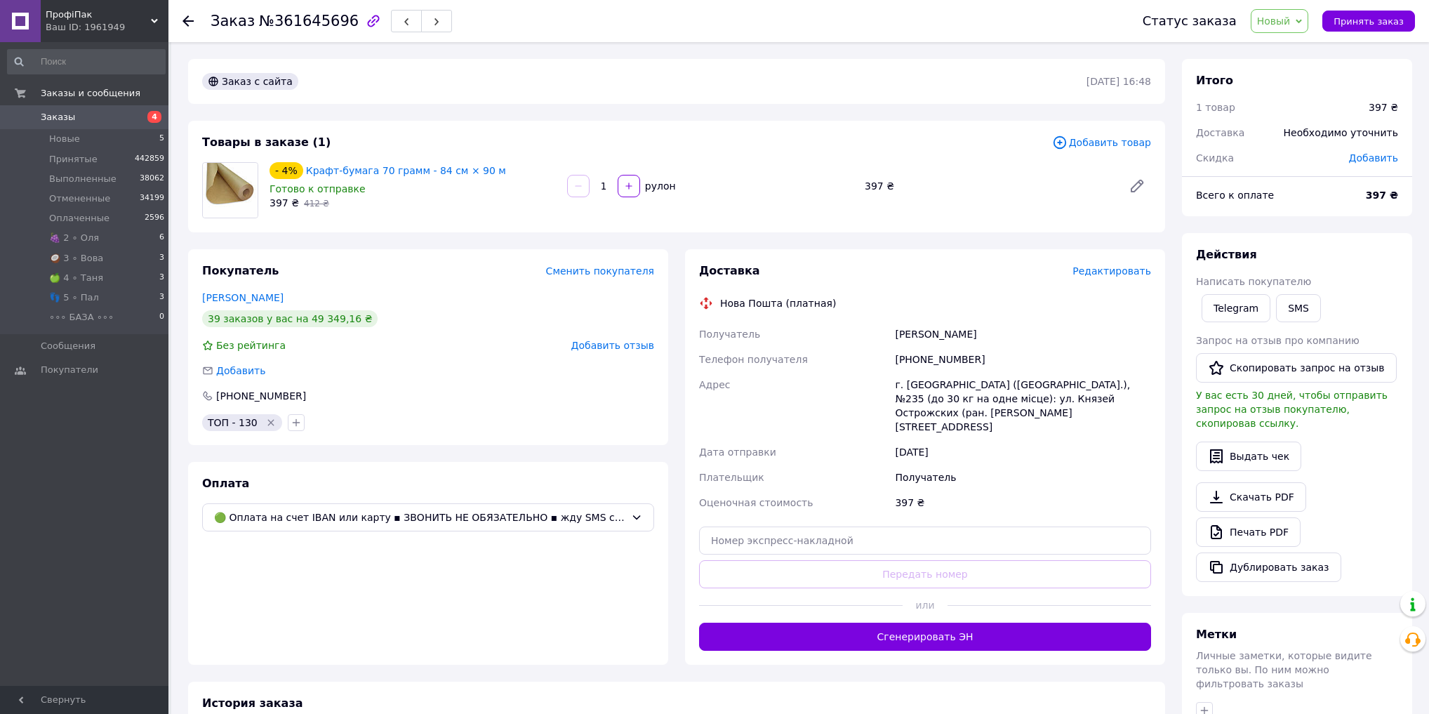
click at [316, 23] on span "№361645696" at bounding box center [309, 21] width 100 height 17
copy span "361645696"
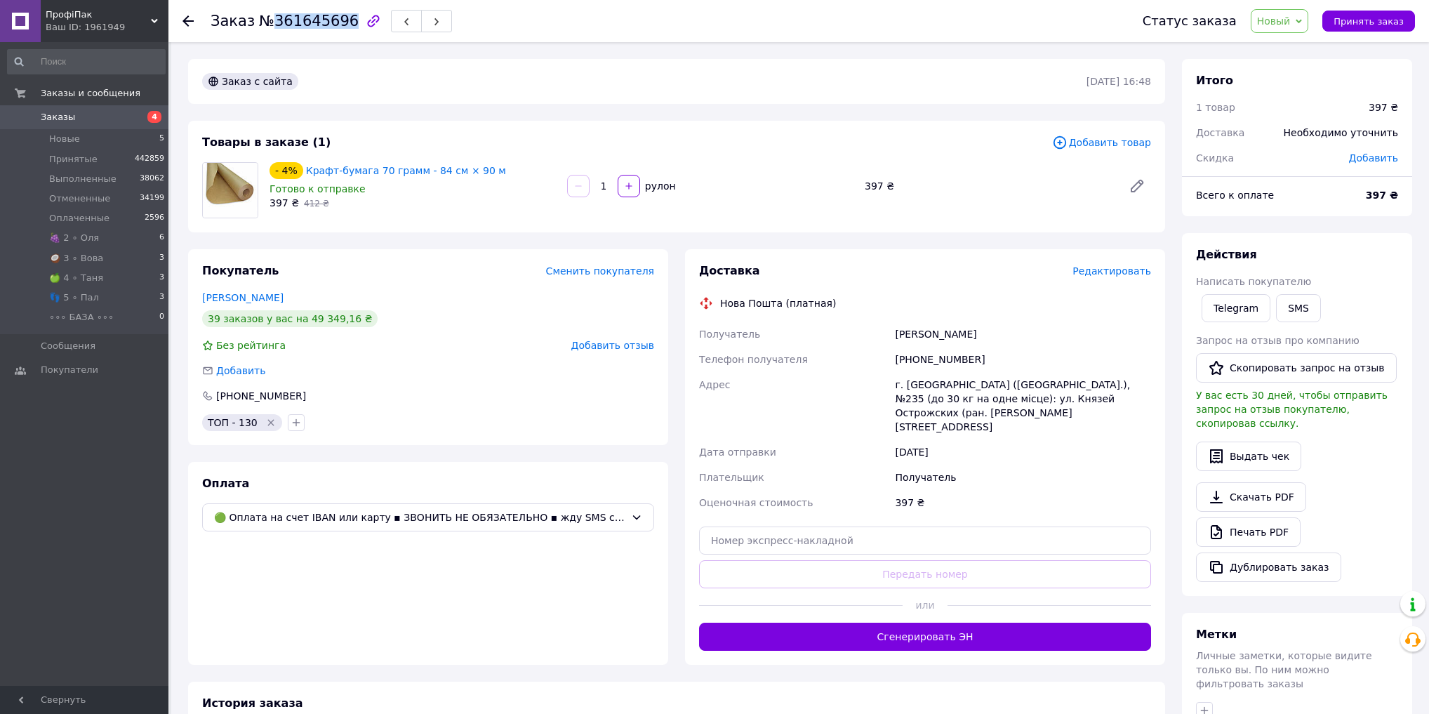
copy span "361645696"
drag, startPoint x: 1313, startPoint y: 23, endPoint x: 1311, endPoint y: 32, distance: 9.4
click at [1309, 23] on span "Новый" at bounding box center [1280, 21] width 58 height 24
click at [1305, 53] on li "Принят" at bounding box center [1290, 49] width 79 height 21
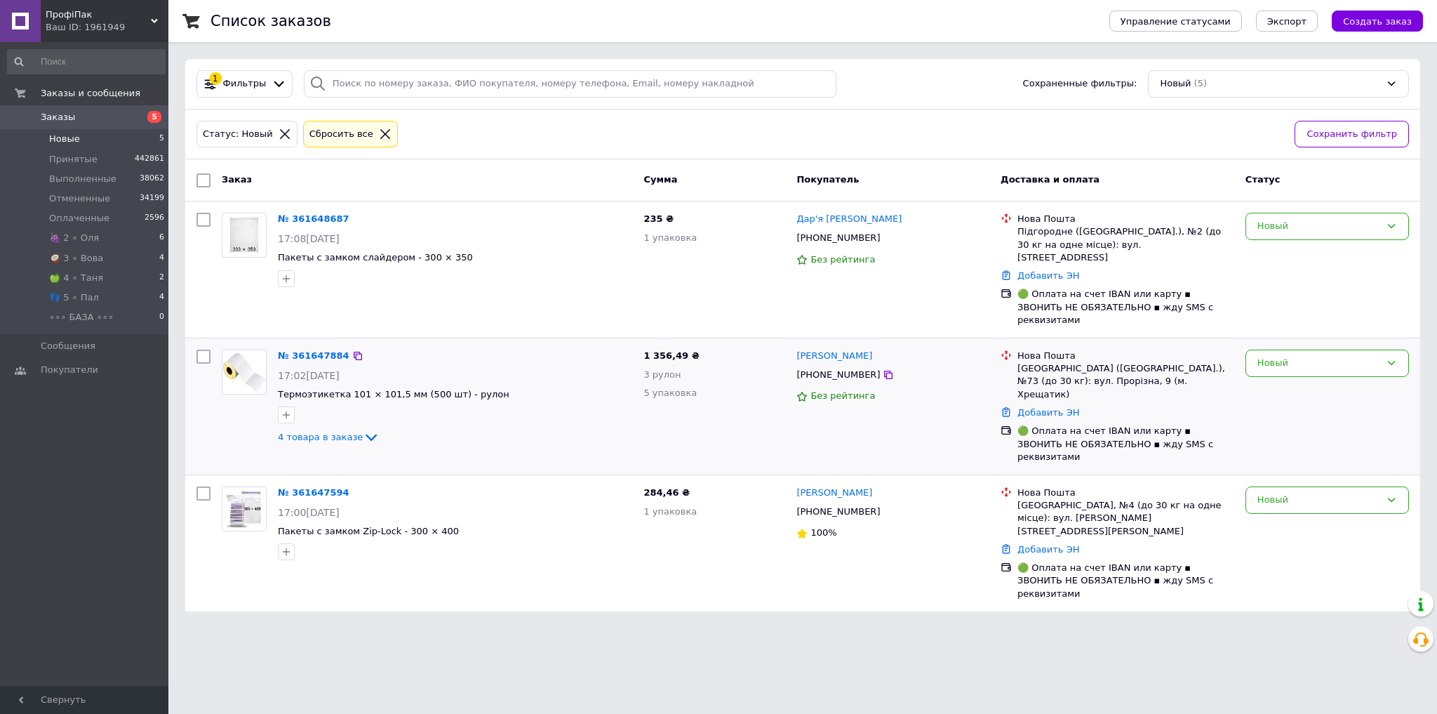
drag, startPoint x: 316, startPoint y: 452, endPoint x: 322, endPoint y: 427, distance: 26.0
drag, startPoint x: 311, startPoint y: 217, endPoint x: 306, endPoint y: 200, distance: 17.5
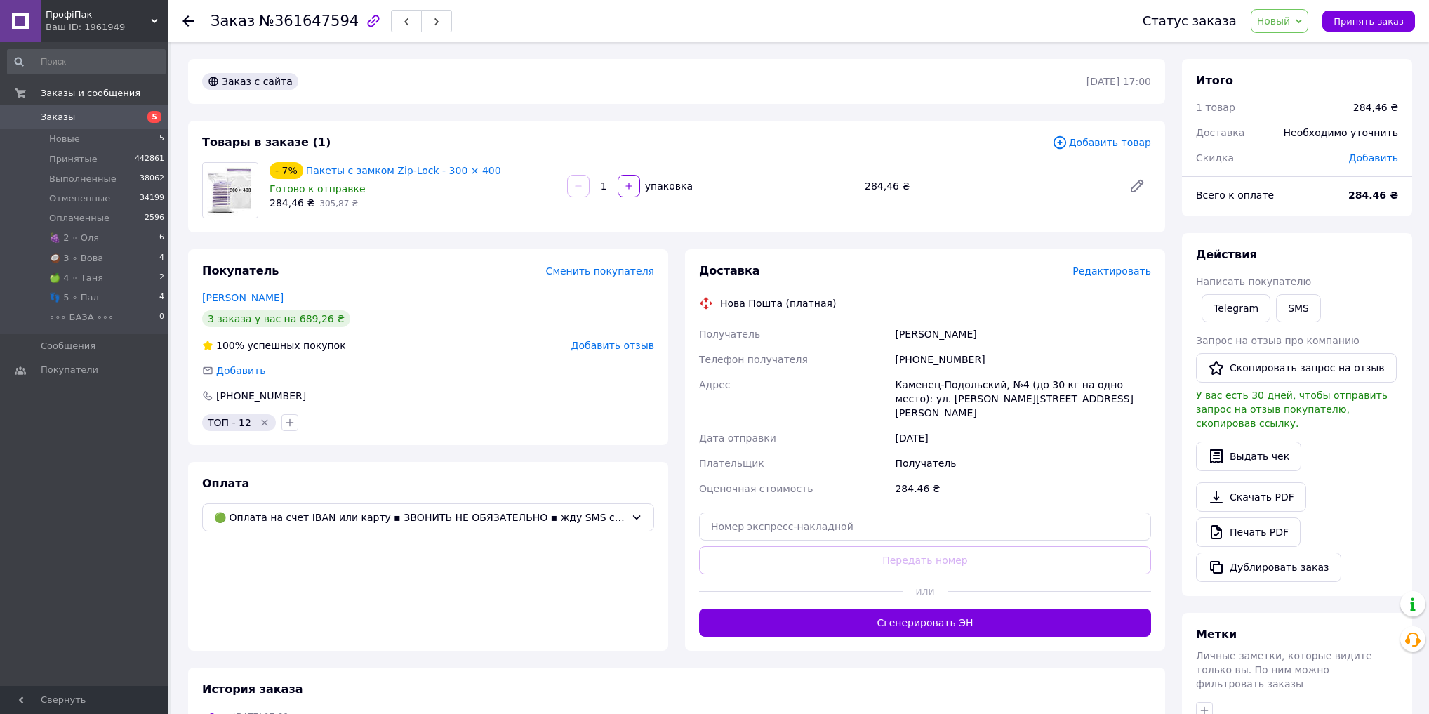
click at [308, 15] on span "№361647594" at bounding box center [309, 21] width 100 height 17
copy span "361647594"
click at [1291, 21] on span "Новый" at bounding box center [1274, 20] width 34 height 11
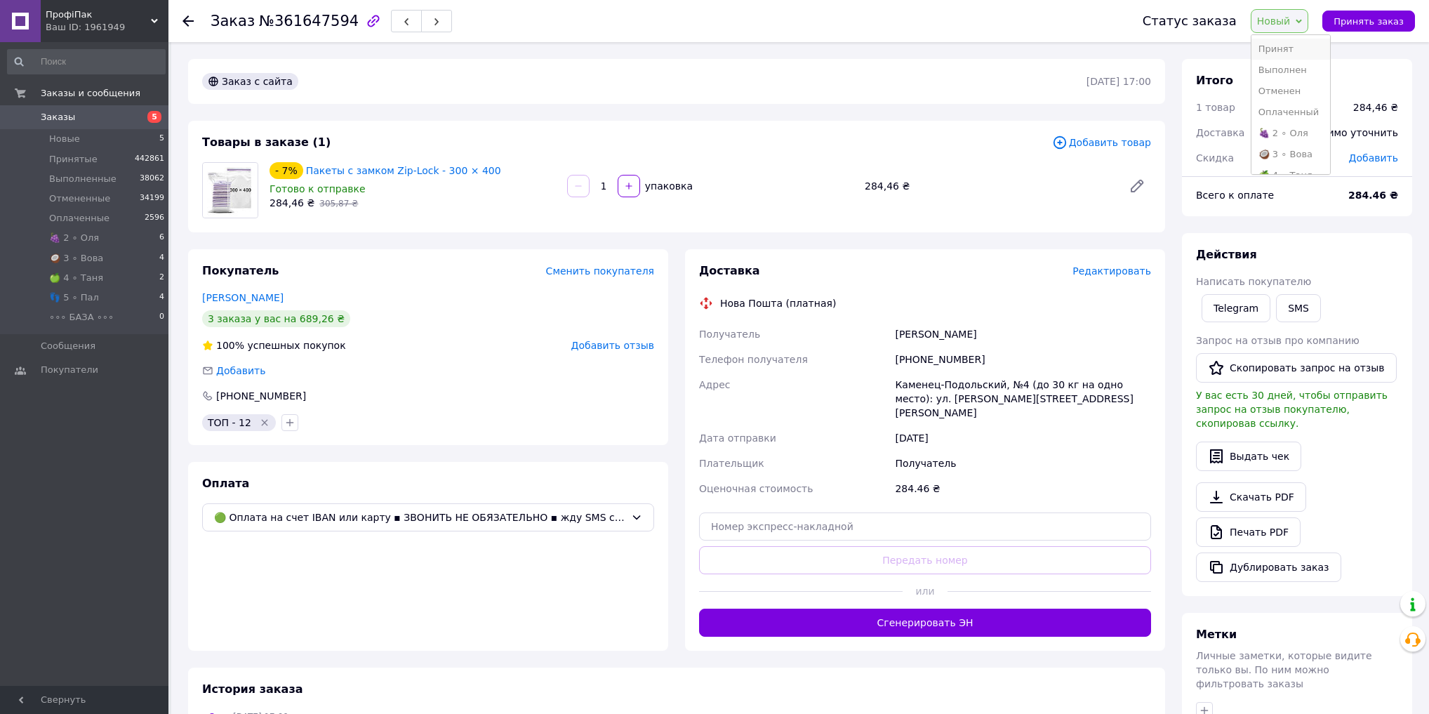
click at [1294, 48] on li "Принят" at bounding box center [1290, 49] width 79 height 21
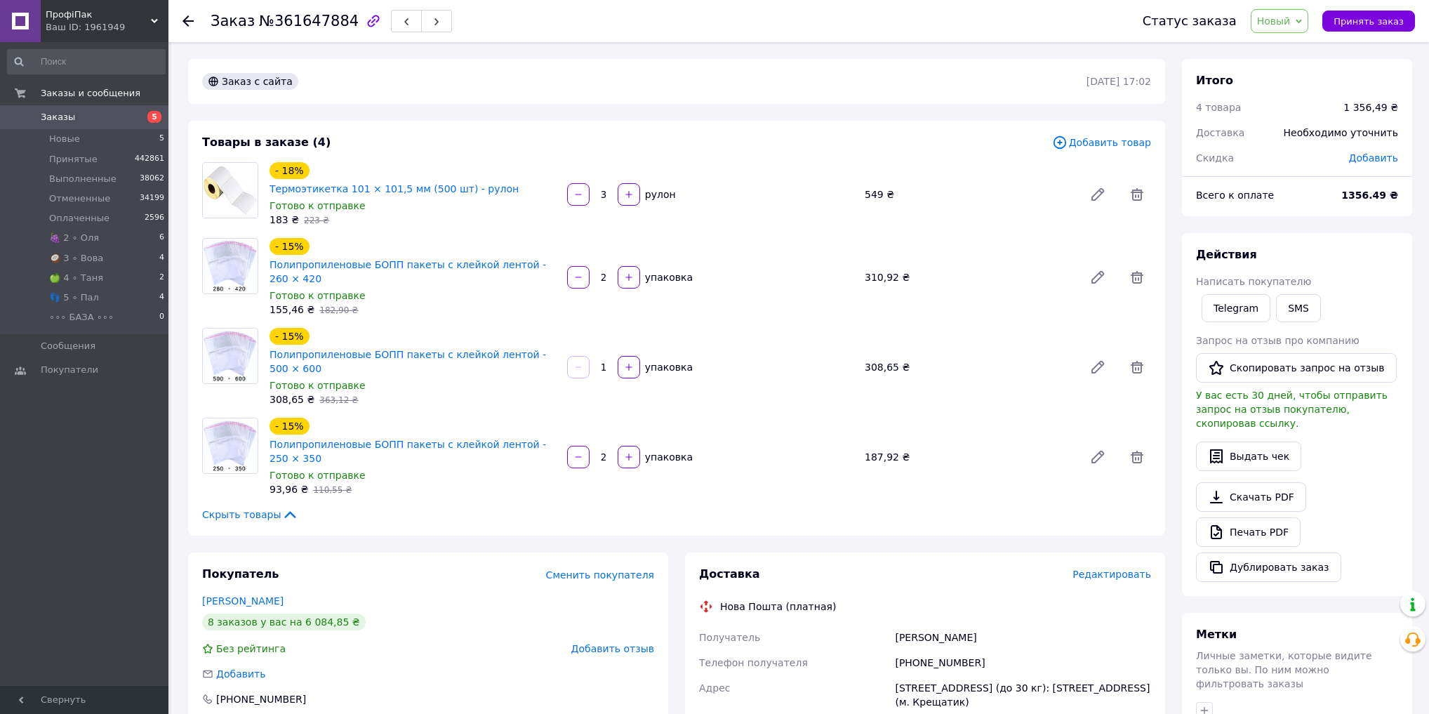
click at [314, 19] on span "№361647884" at bounding box center [309, 21] width 100 height 17
copy span "361647884"
click at [314, 19] on span "№361647884" at bounding box center [309, 21] width 100 height 17
click at [1285, 25] on span "Новый" at bounding box center [1274, 20] width 34 height 11
click at [1286, 48] on li "Принят" at bounding box center [1290, 49] width 79 height 21
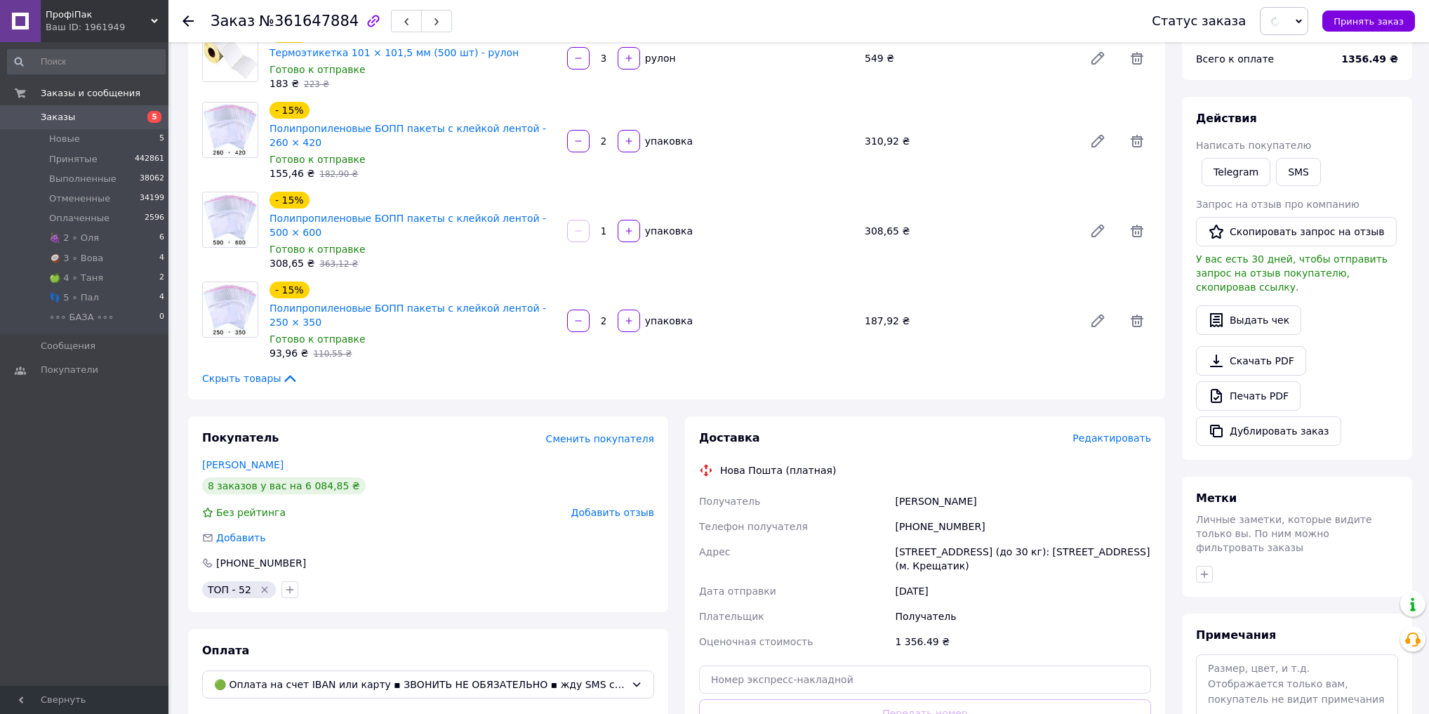
scroll to position [168, 0]
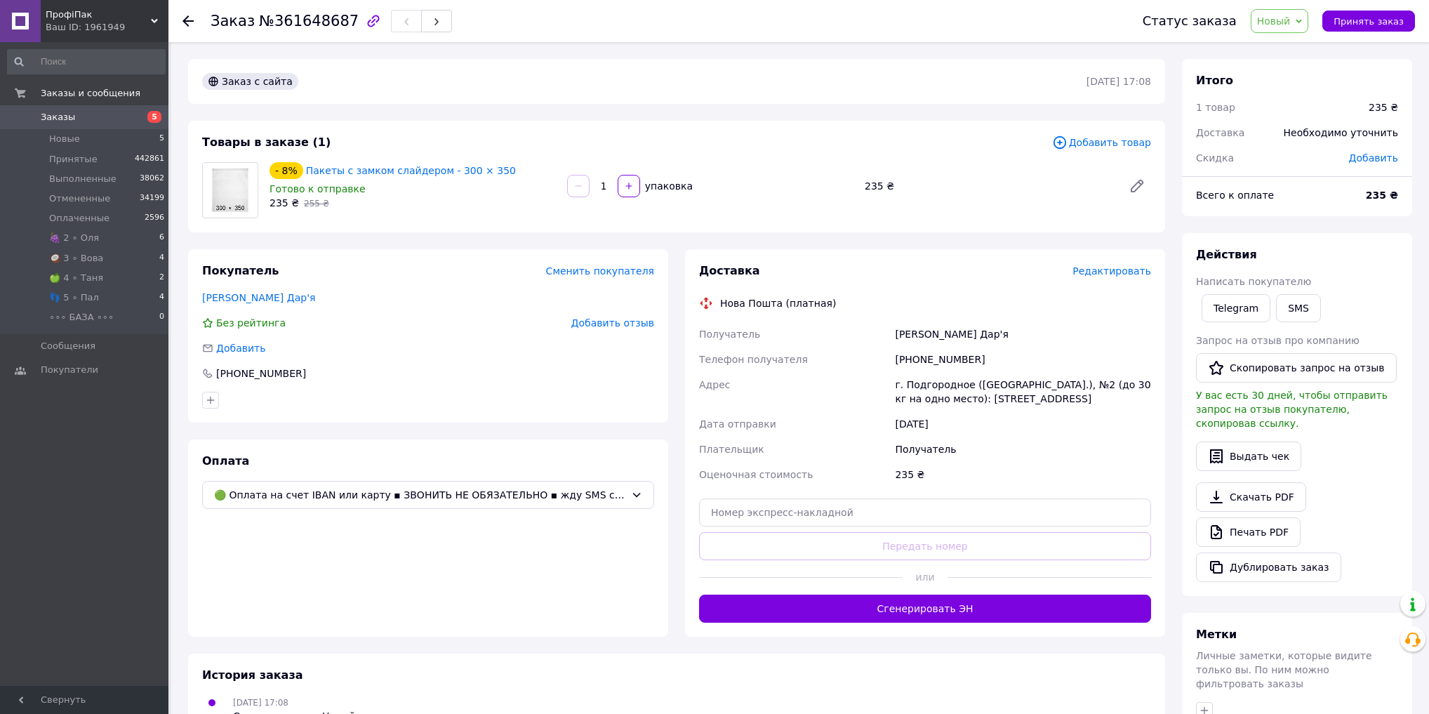
click at [305, 17] on span "№361648687" at bounding box center [309, 21] width 100 height 17
copy span "361648687"
click at [1286, 24] on span "Новый" at bounding box center [1274, 20] width 34 height 11
click at [1291, 50] on li "Принят" at bounding box center [1290, 49] width 79 height 21
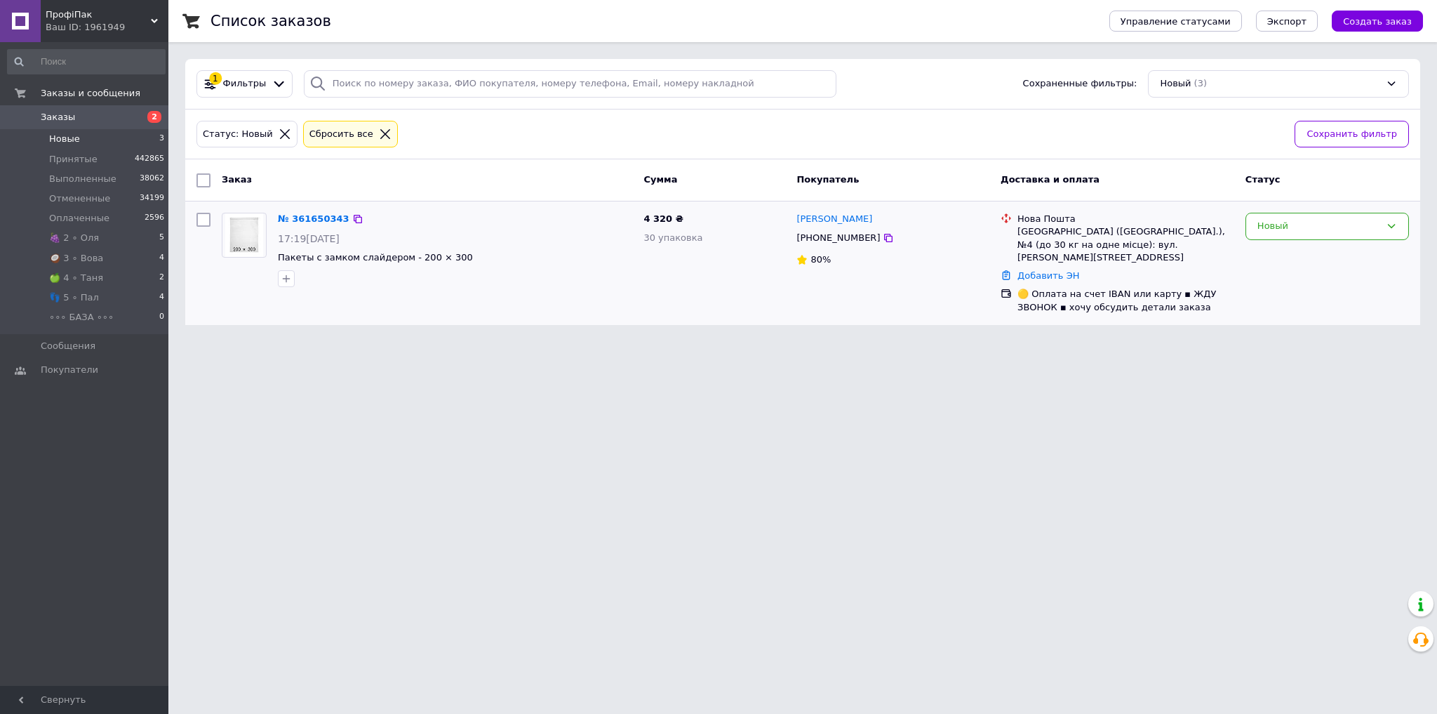
click at [660, 218] on span "4 320 ₴" at bounding box center [663, 218] width 39 height 11
click at [660, 217] on span "4 320 ₴" at bounding box center [663, 218] width 39 height 11
copy span "320"
click at [1344, 230] on div "Новый" at bounding box center [1319, 226] width 123 height 15
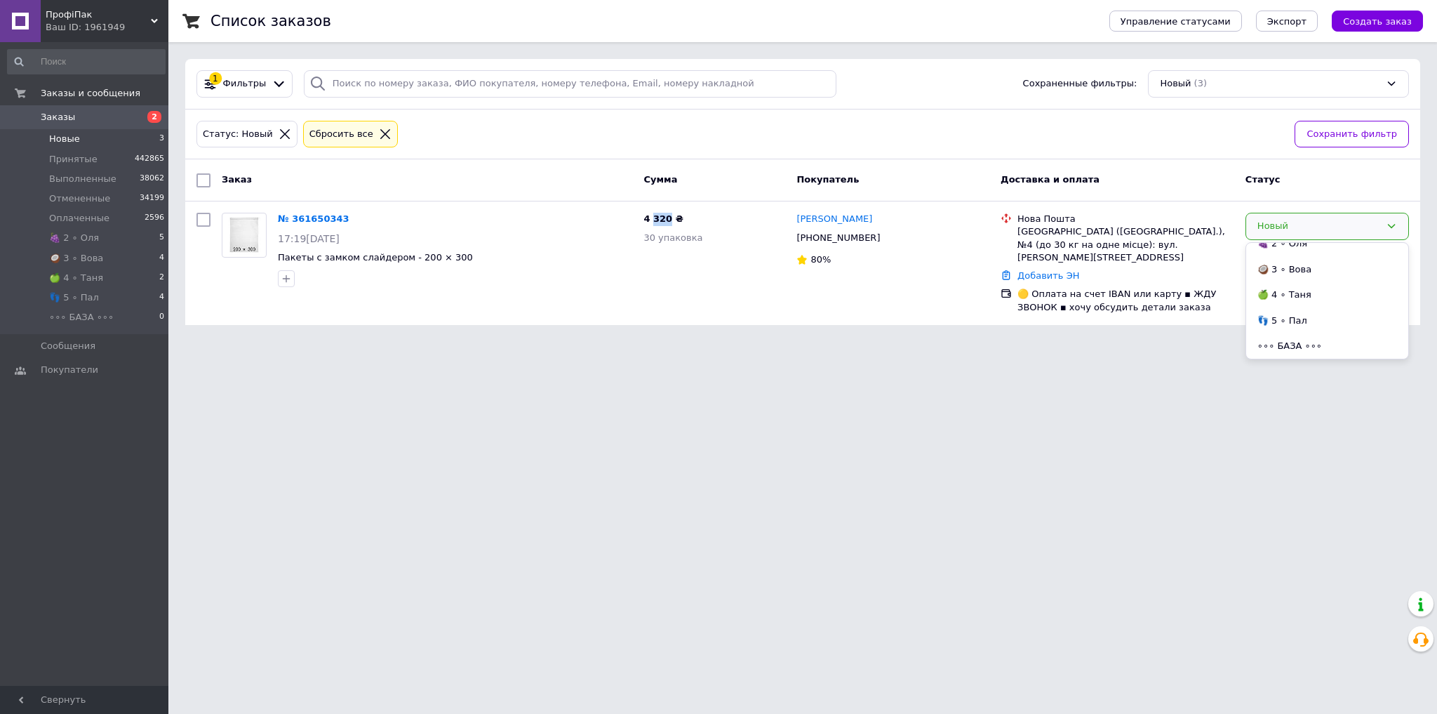
click at [1302, 318] on li "👣 5 ∘ Пал" at bounding box center [1327, 321] width 162 height 26
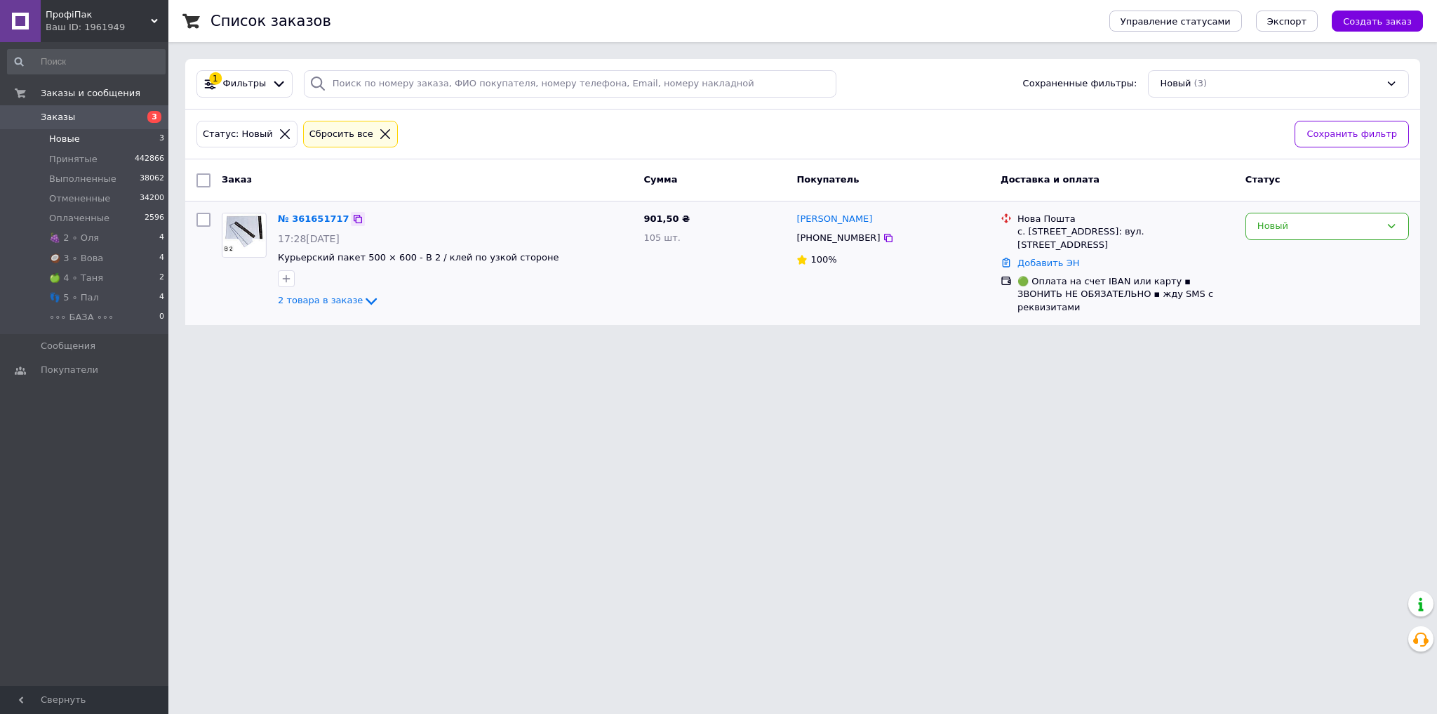
click at [354, 216] on icon at bounding box center [358, 219] width 8 height 8
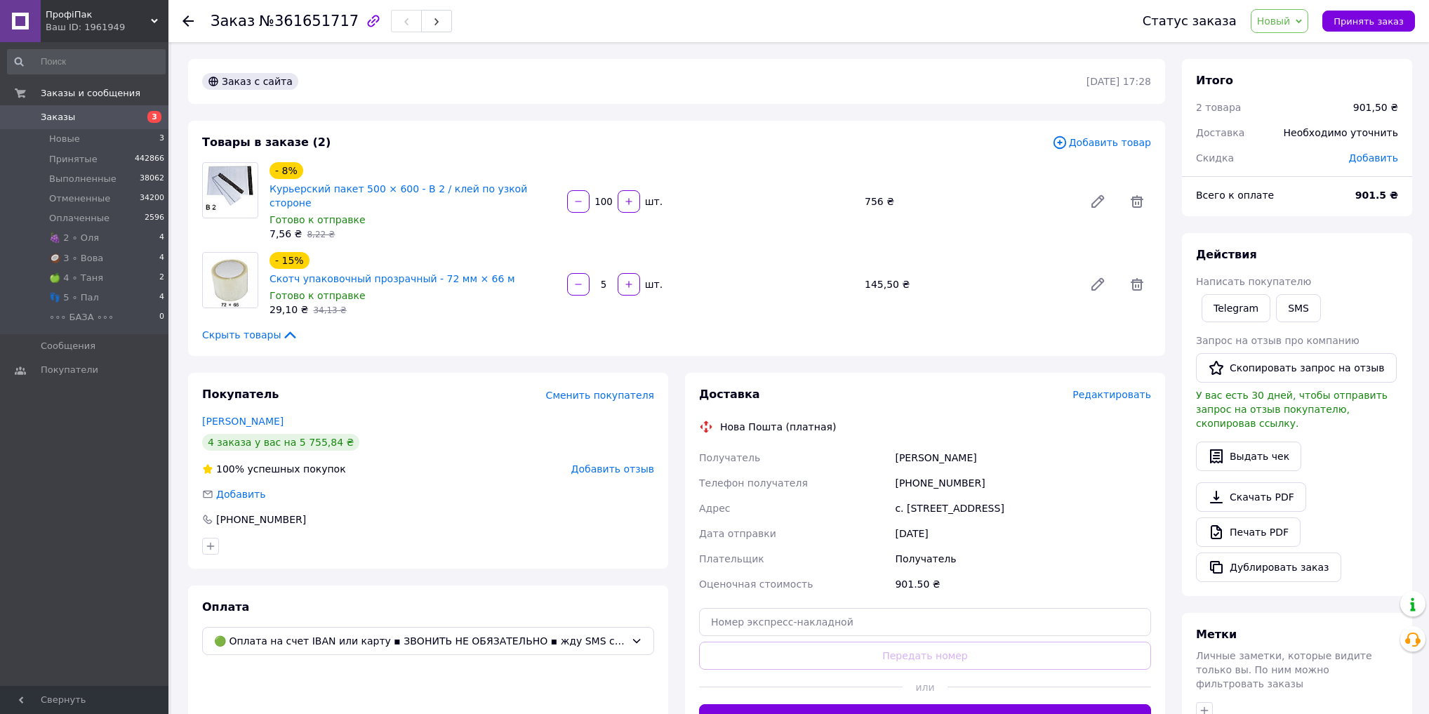
click at [298, 22] on span "№361651717" at bounding box center [309, 21] width 100 height 17
copy span "361651717"
click at [1291, 20] on span "Новый" at bounding box center [1274, 20] width 34 height 11
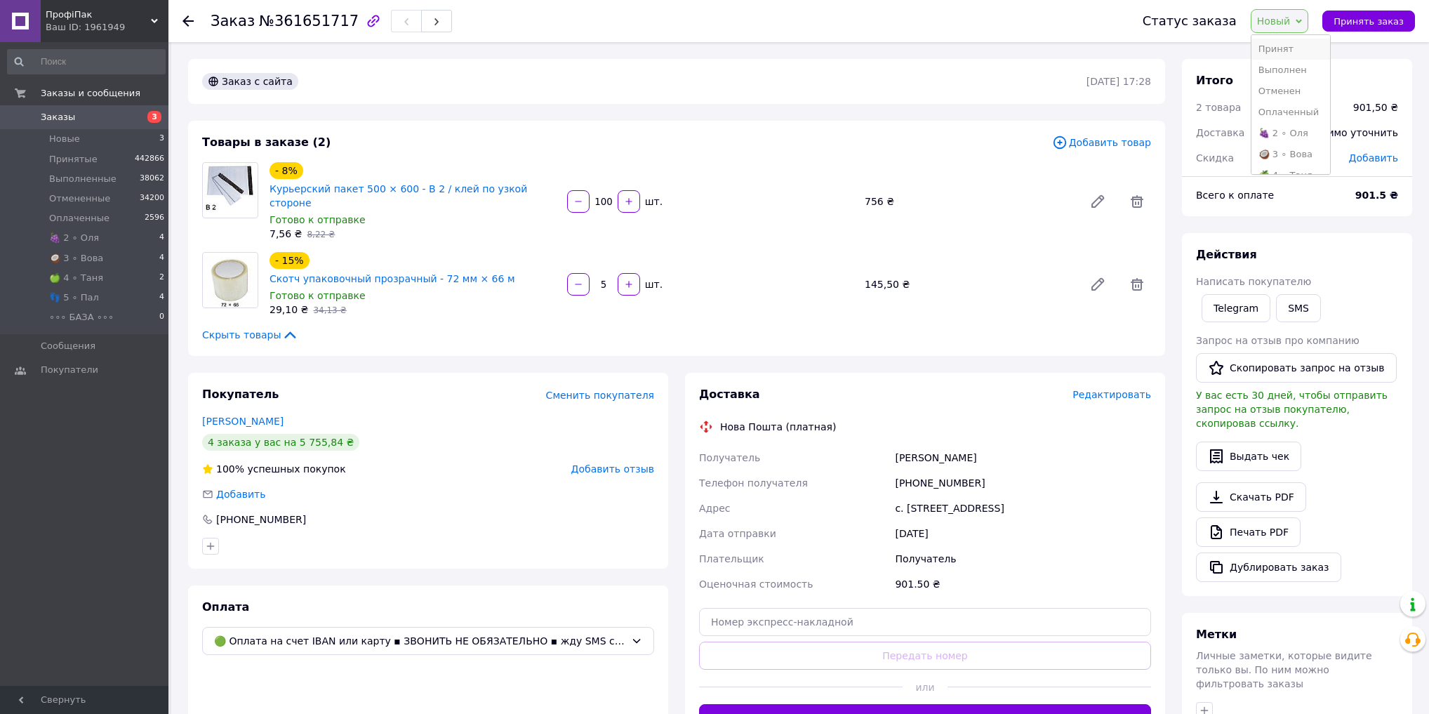
click at [1295, 46] on li "Принят" at bounding box center [1290, 49] width 79 height 21
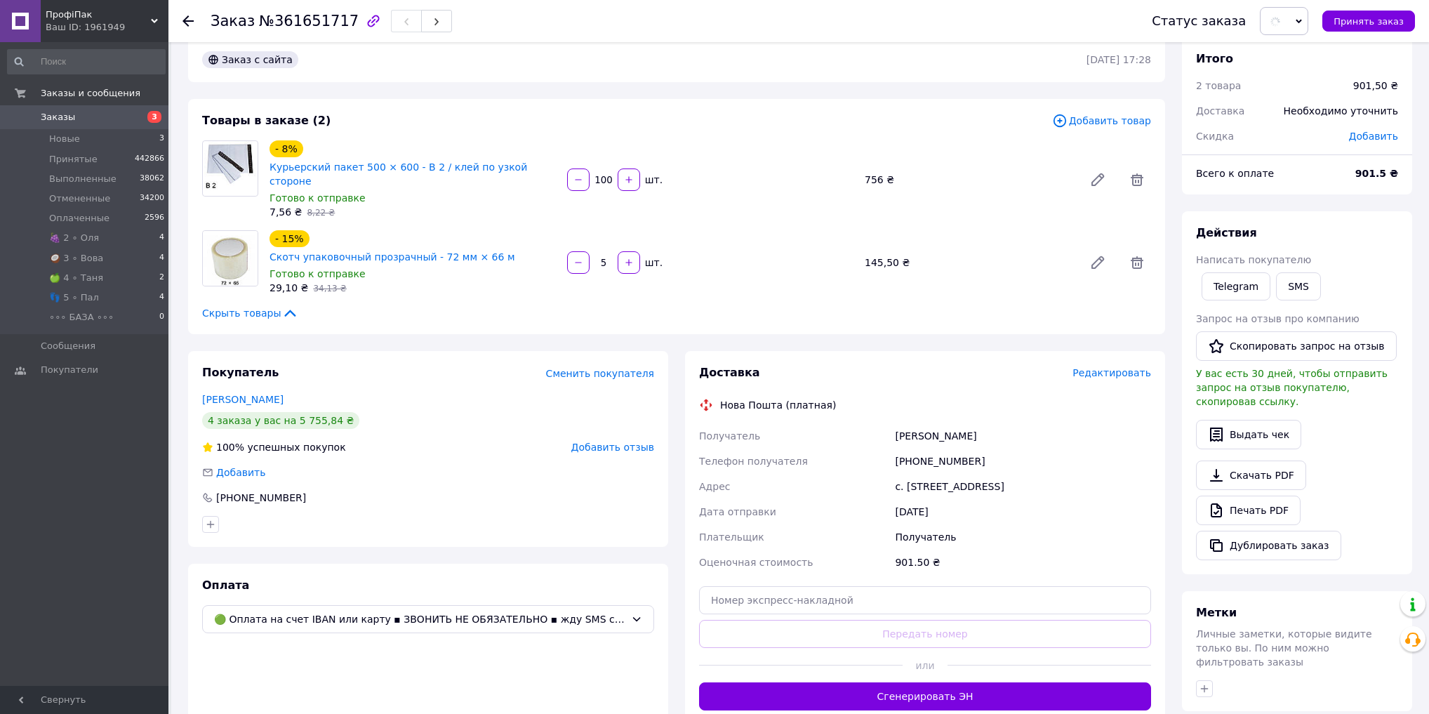
scroll to position [112, 0]
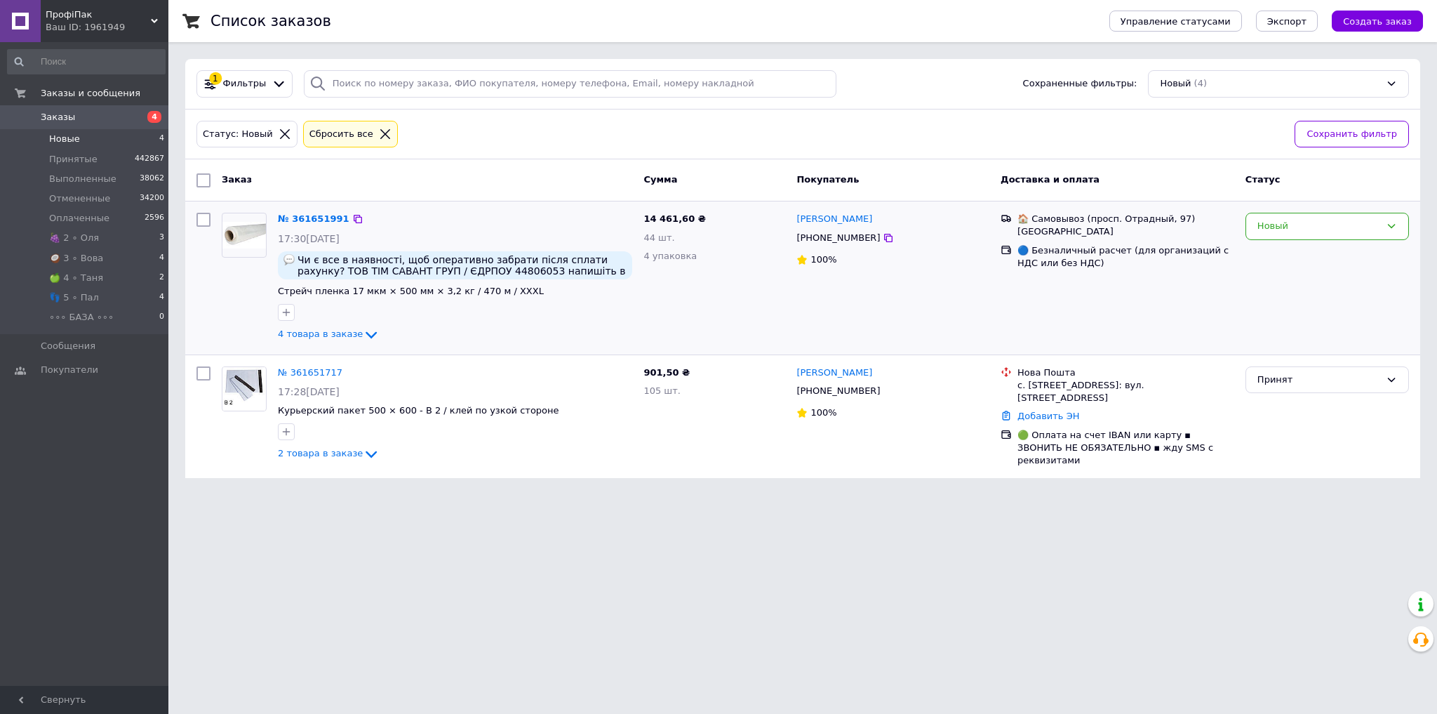
click at [671, 207] on div "14 461,60 ₴ 44 шт. 4 упаковка" at bounding box center [714, 277] width 153 height 141
copy span "461,60"
click at [1330, 216] on div "Новый" at bounding box center [1328, 226] width 164 height 27
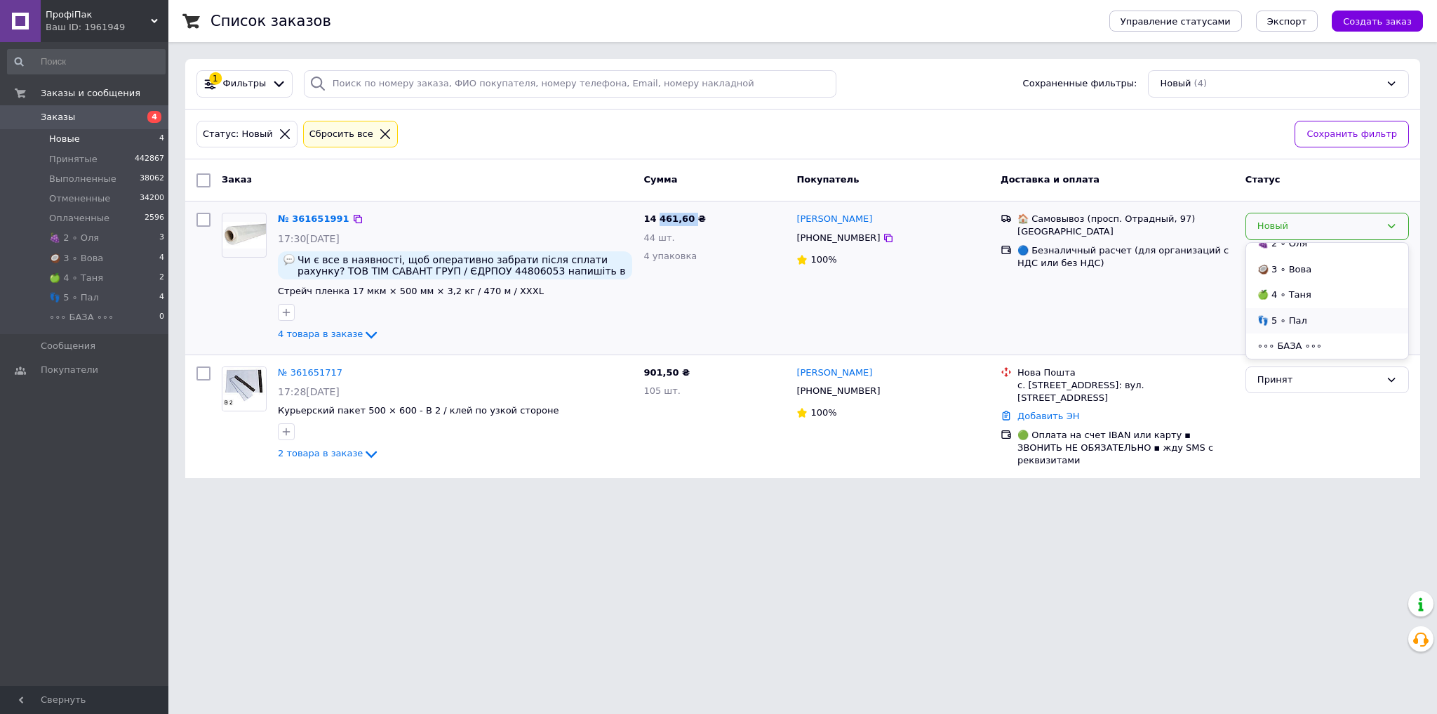
click at [1317, 320] on li "👣 5 ∘ Пал" at bounding box center [1327, 321] width 162 height 26
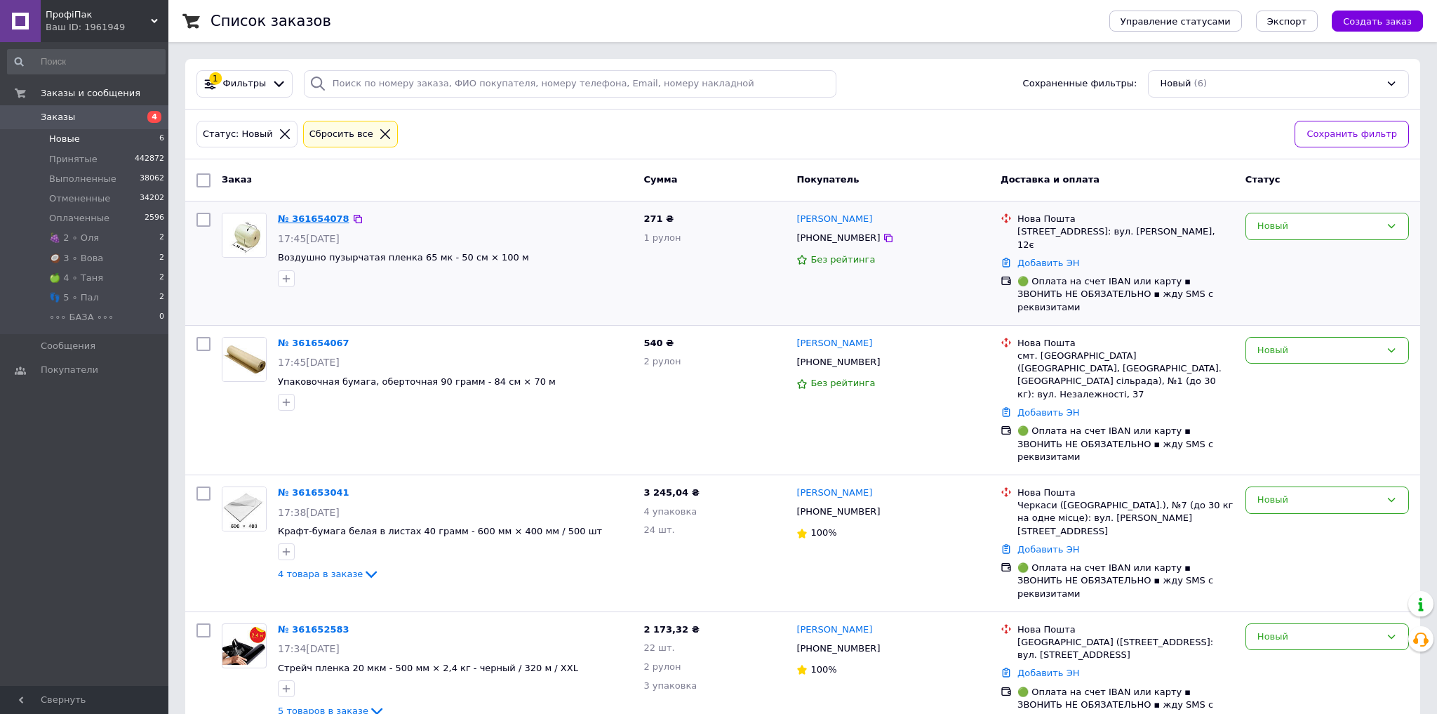
click at [314, 216] on link "№ 361654078" at bounding box center [314, 218] width 72 height 11
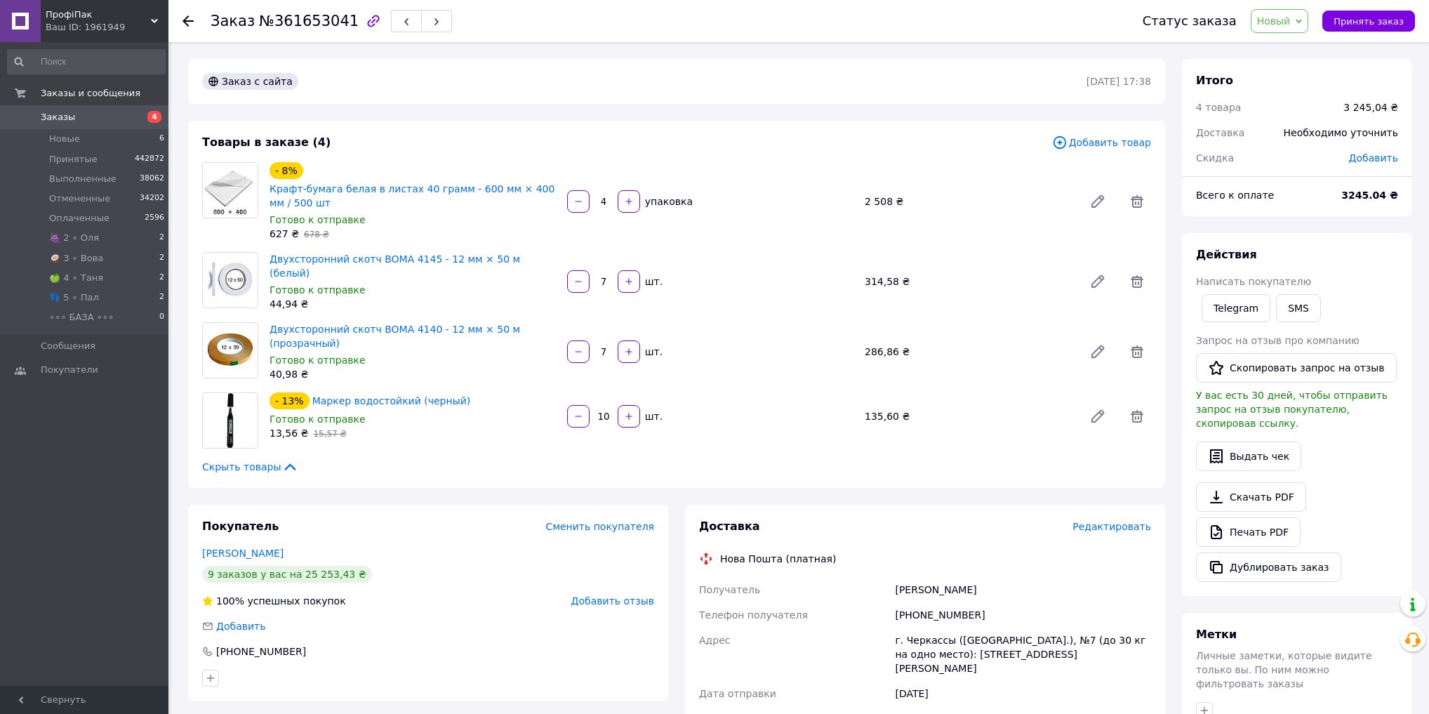
click at [321, 22] on span "№361653041" at bounding box center [309, 21] width 100 height 17
copy span "361653041"
drag, startPoint x: 1291, startPoint y: 13, endPoint x: 1305, endPoint y: 31, distance: 22.5
click at [1291, 16] on span "Новый" at bounding box center [1274, 20] width 34 height 11
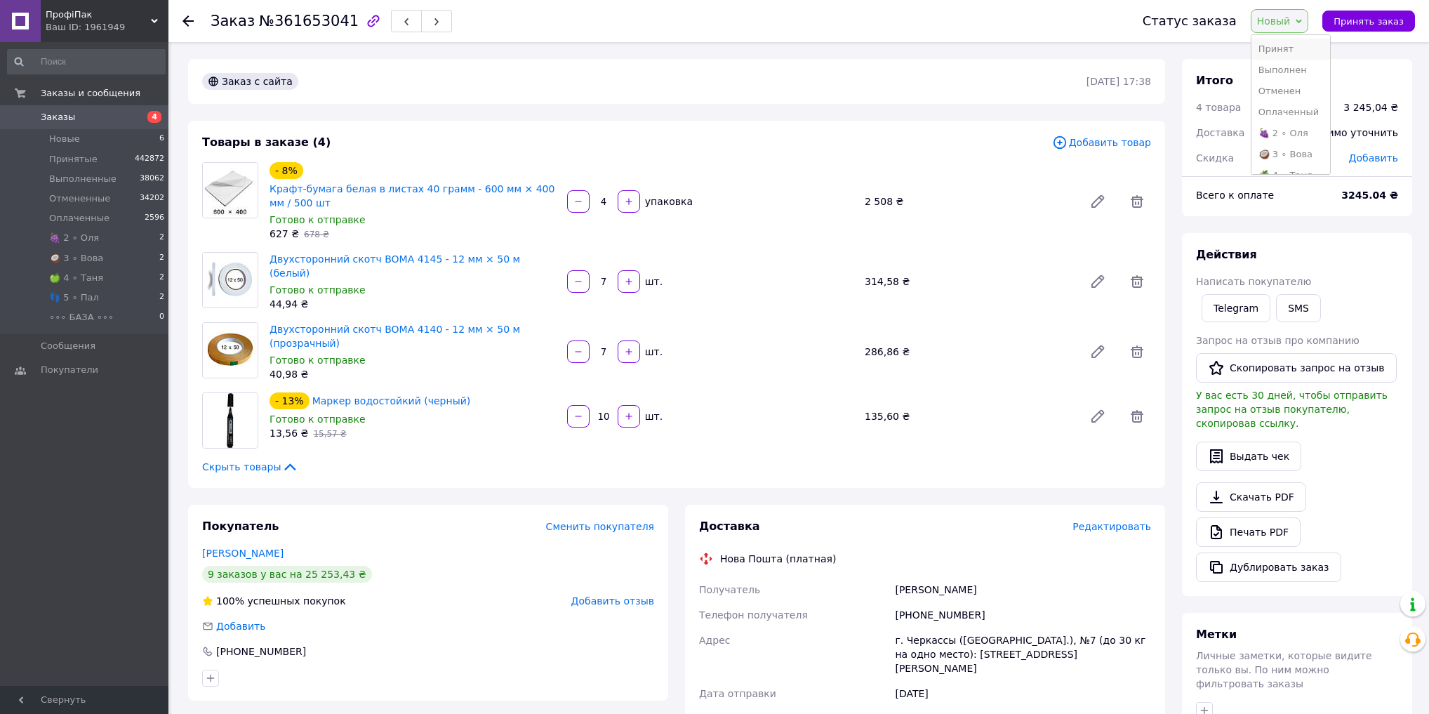
click at [1307, 48] on li "Принят" at bounding box center [1290, 49] width 79 height 21
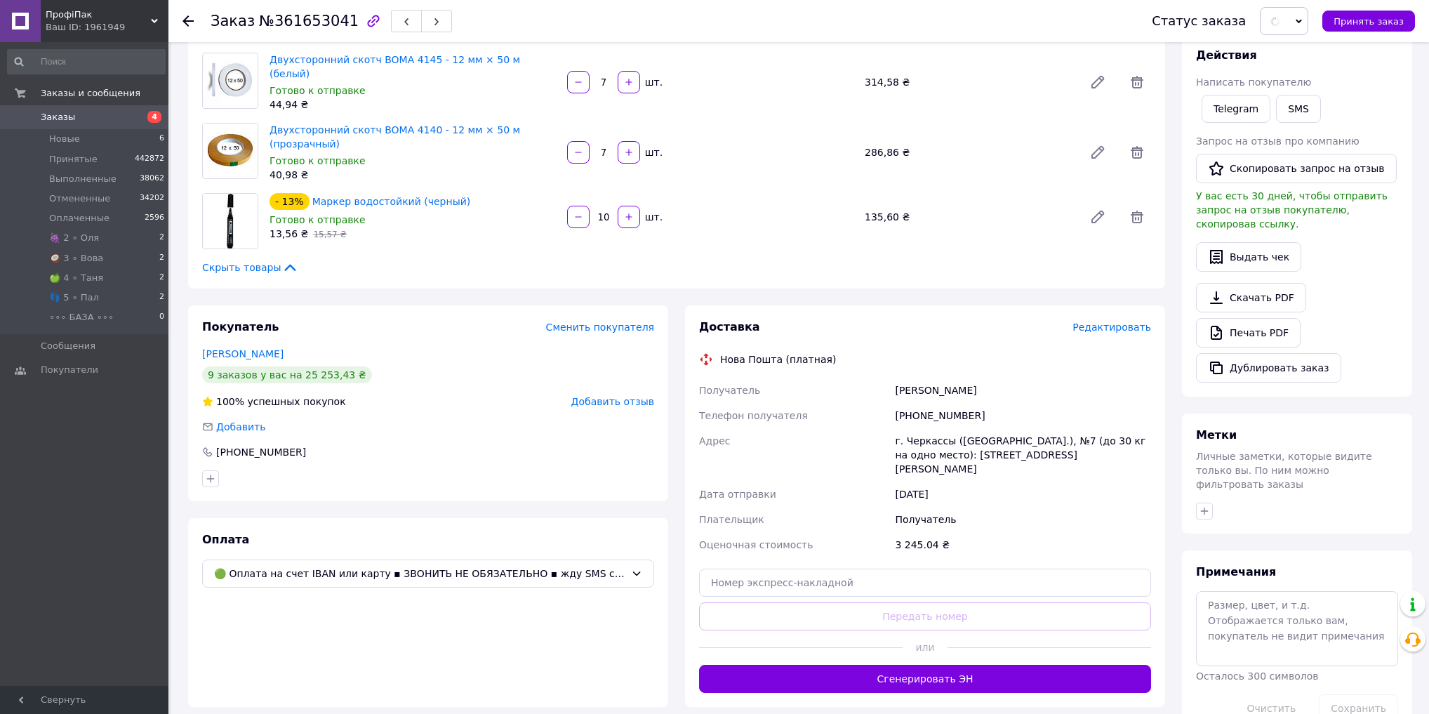
scroll to position [281, 0]
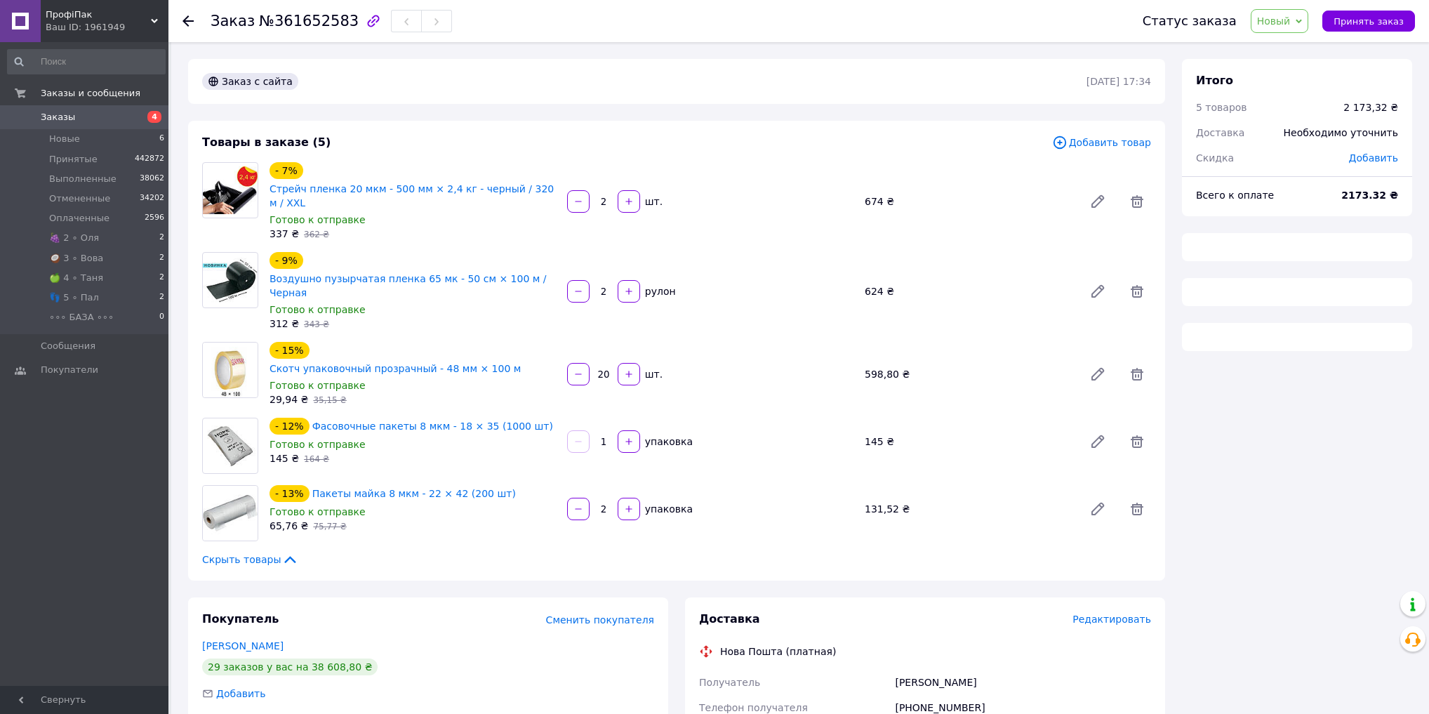
click at [304, 23] on span "№361652583" at bounding box center [309, 21] width 100 height 17
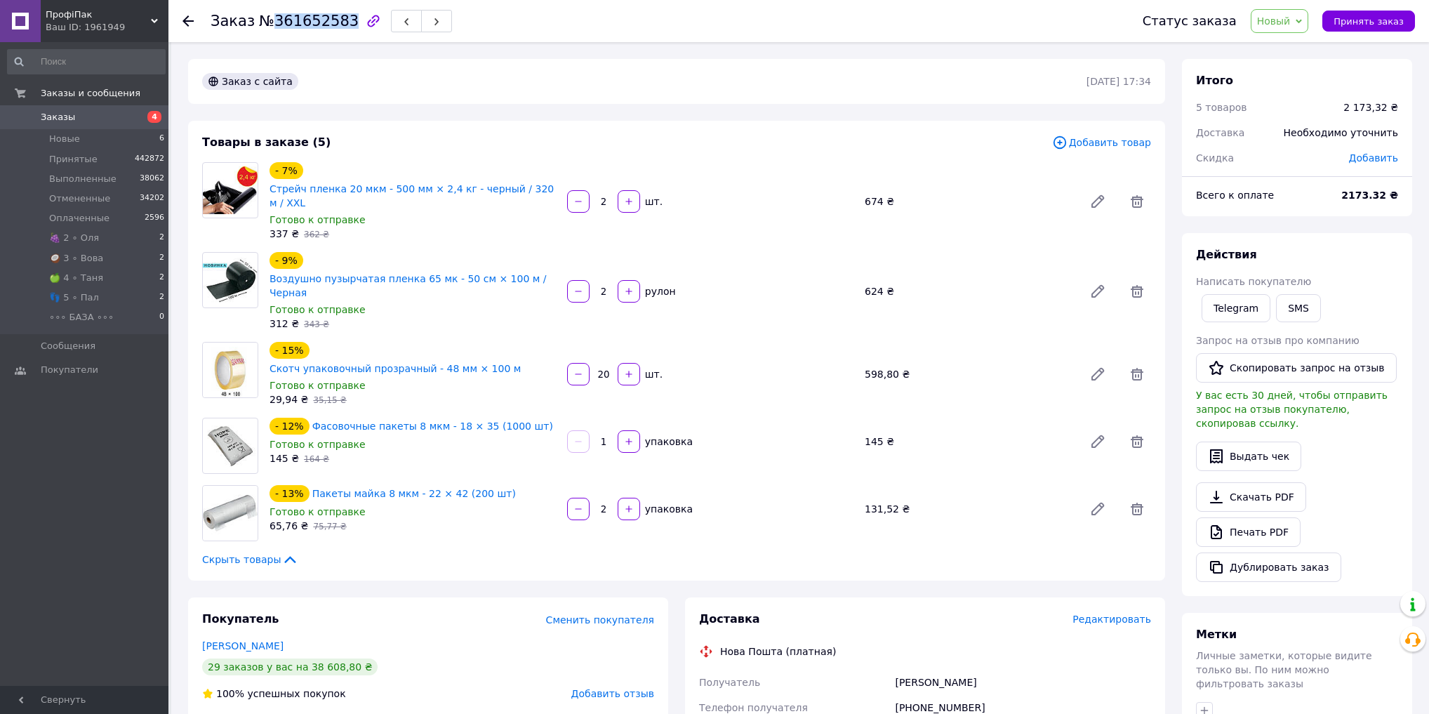
drag, startPoint x: 304, startPoint y: 23, endPoint x: 320, endPoint y: 48, distance: 29.4
click at [304, 24] on span "№361652583" at bounding box center [309, 21] width 100 height 17
copy span "361652583"
click at [1291, 20] on span "Новый" at bounding box center [1274, 20] width 34 height 11
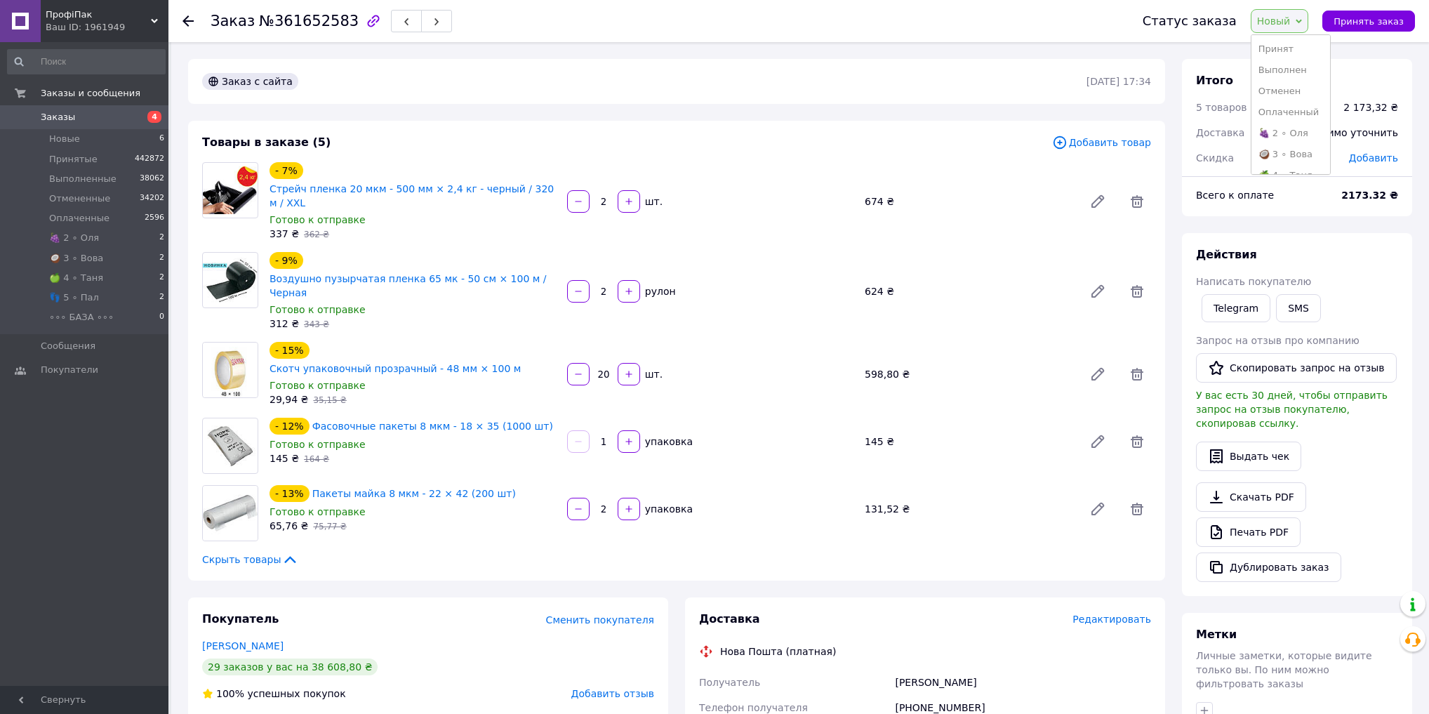
click at [1297, 41] on li "Принят" at bounding box center [1290, 49] width 79 height 21
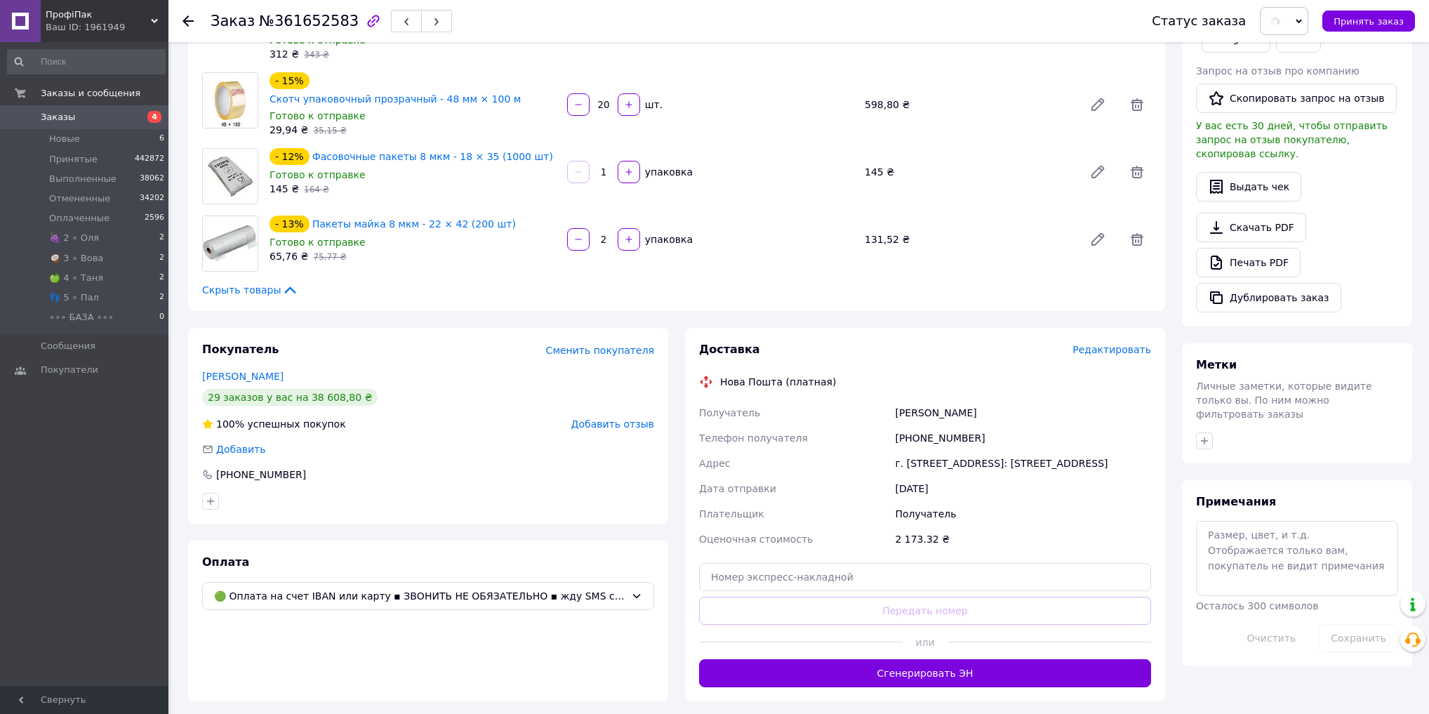
scroll to position [281, 0]
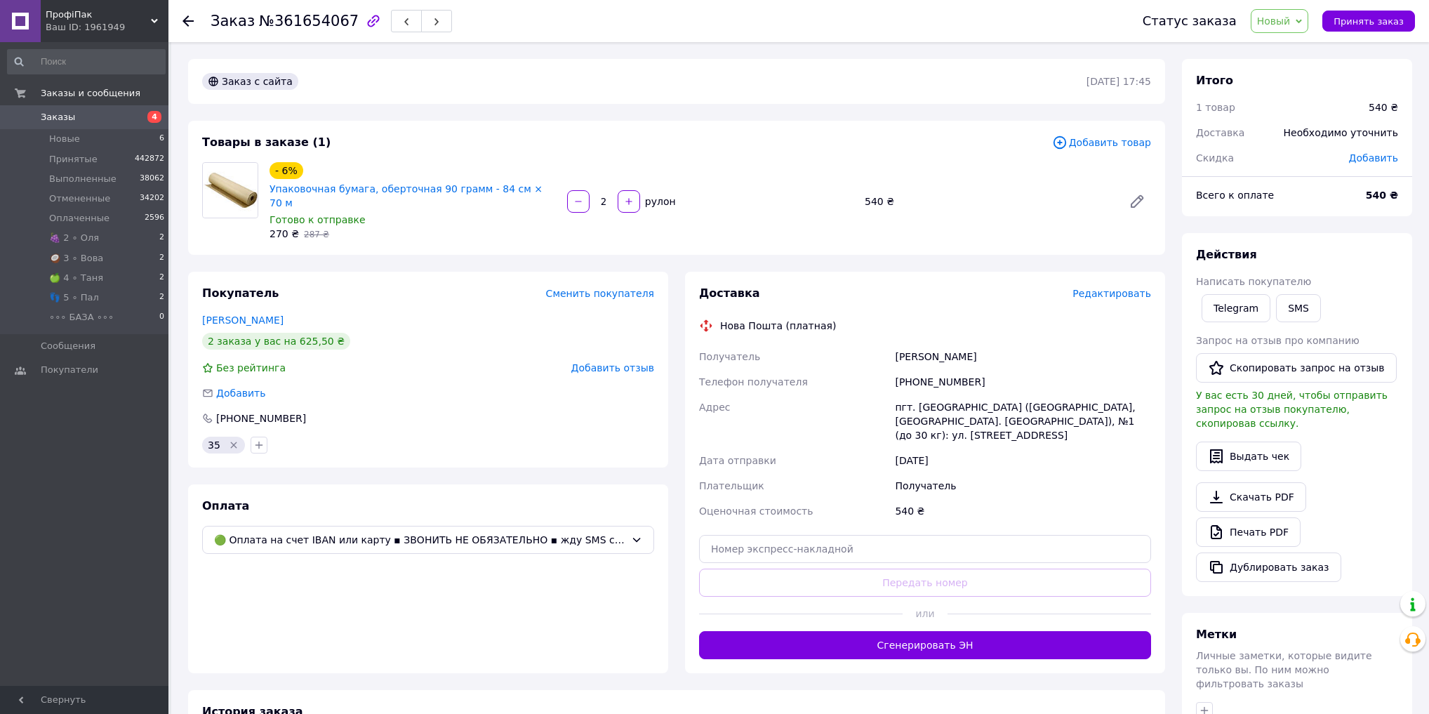
click at [314, 25] on span "№361654067" at bounding box center [309, 21] width 100 height 17
copy span "361654067"
click at [1291, 18] on span "Новый" at bounding box center [1274, 20] width 34 height 11
click at [1288, 46] on li "Принят" at bounding box center [1290, 49] width 79 height 21
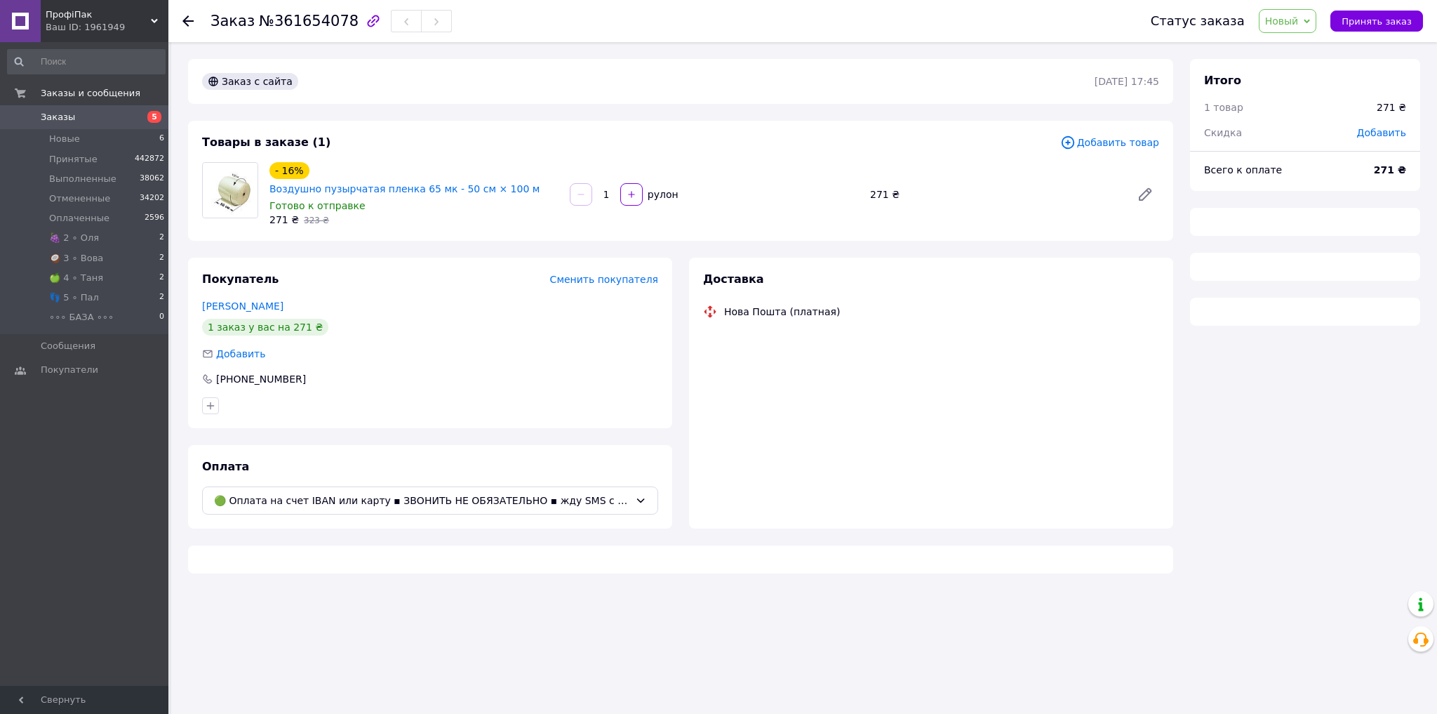
click at [293, 19] on span "№361654078" at bounding box center [309, 21] width 100 height 17
copy span "361654078"
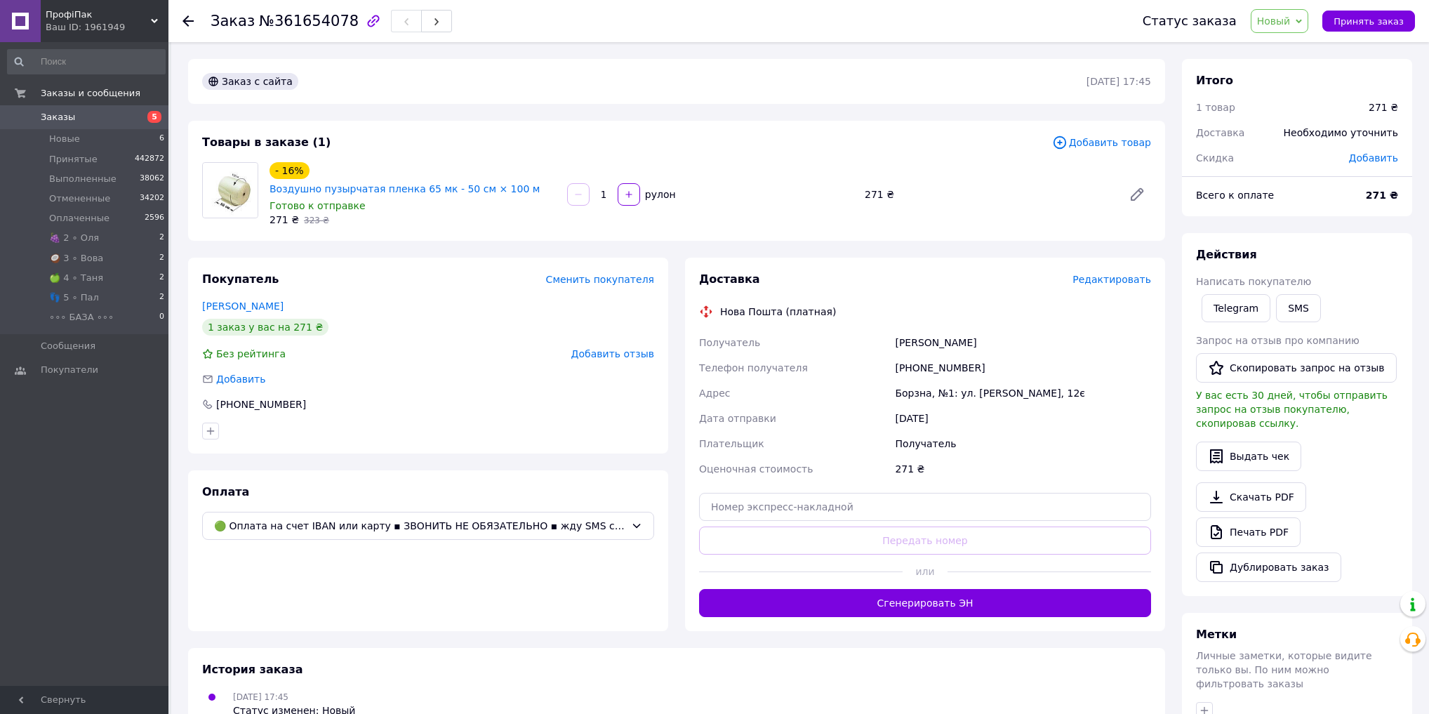
click at [1302, 20] on icon at bounding box center [1298, 21] width 6 height 4
click at [1295, 50] on li "Принят" at bounding box center [1290, 49] width 79 height 21
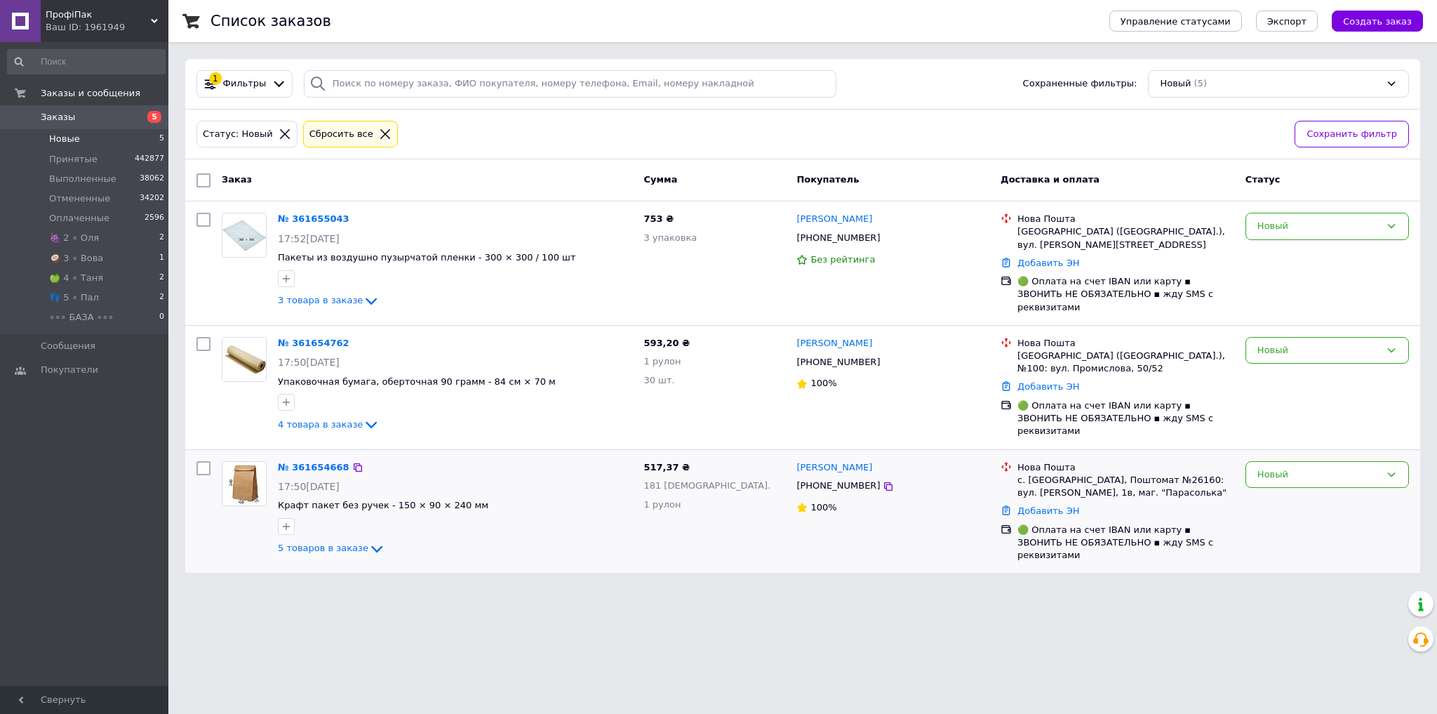
drag, startPoint x: 314, startPoint y: 466, endPoint x: 319, endPoint y: 448, distance: 18.0
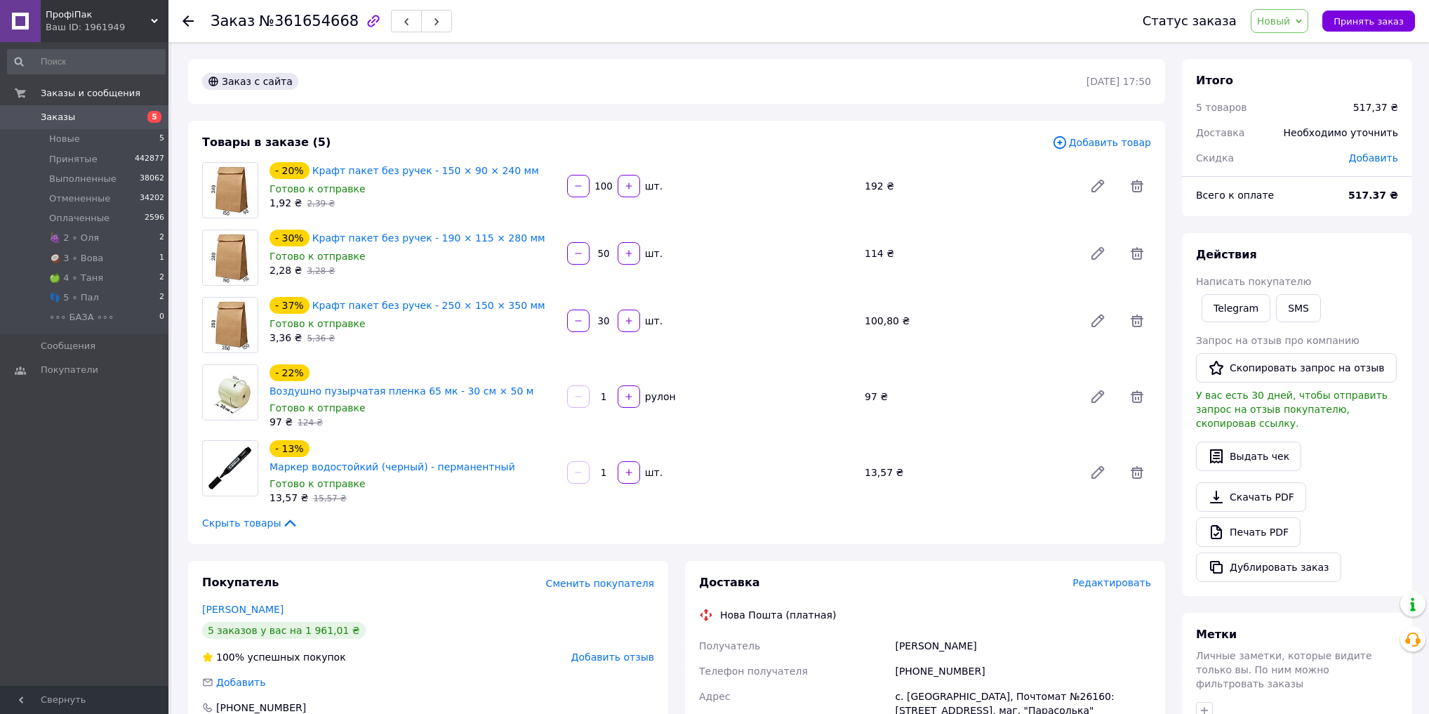
click at [312, 11] on div "Заказ №361654668" at bounding box center [331, 21] width 241 height 24
copy span "361654668"
click at [1291, 22] on span "Новый" at bounding box center [1274, 20] width 34 height 11
click at [1294, 51] on li "Принят" at bounding box center [1290, 49] width 79 height 21
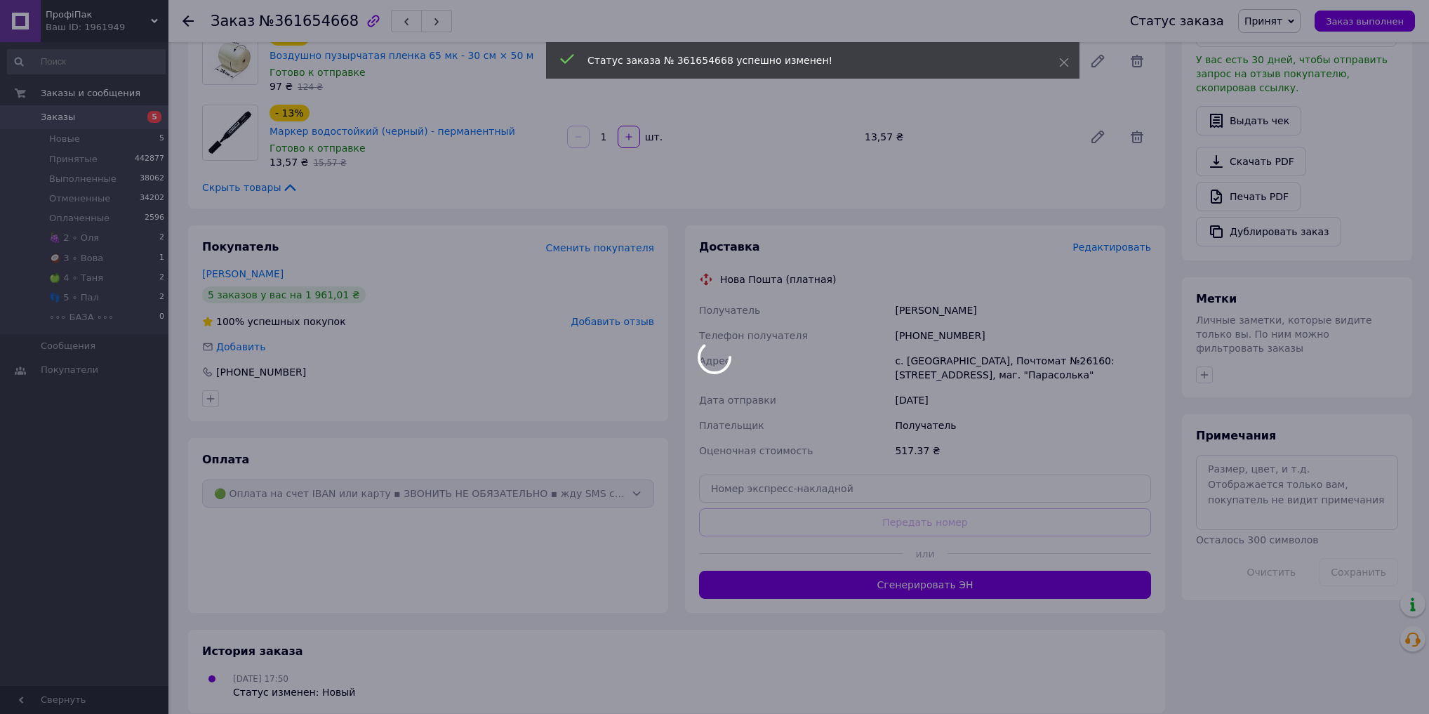
scroll to position [337, 0]
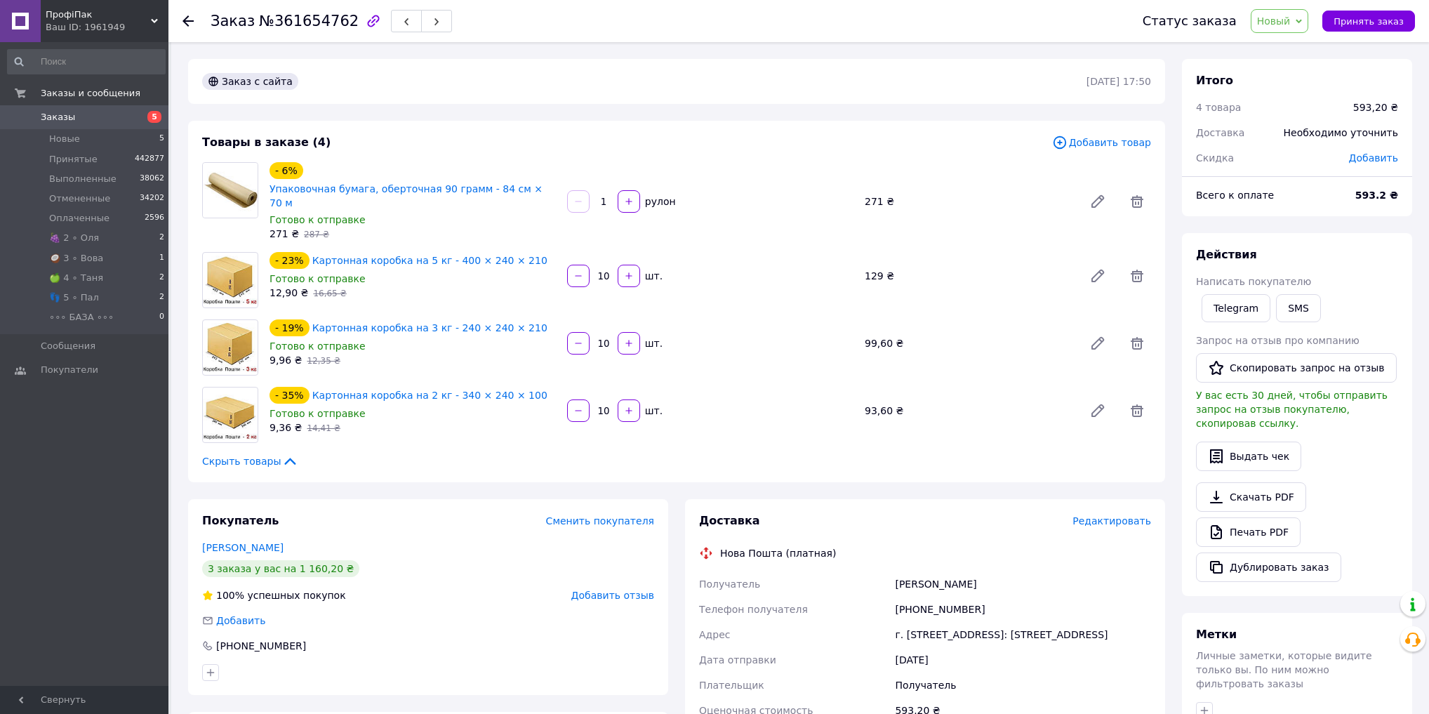
click at [318, 23] on span "№361654762" at bounding box center [309, 21] width 100 height 17
click at [317, 23] on span "№361654762" at bounding box center [309, 21] width 100 height 17
copy span "361654762"
click at [1291, 25] on span "Новый" at bounding box center [1274, 20] width 34 height 11
click at [1290, 50] on li "Принят" at bounding box center [1290, 49] width 79 height 21
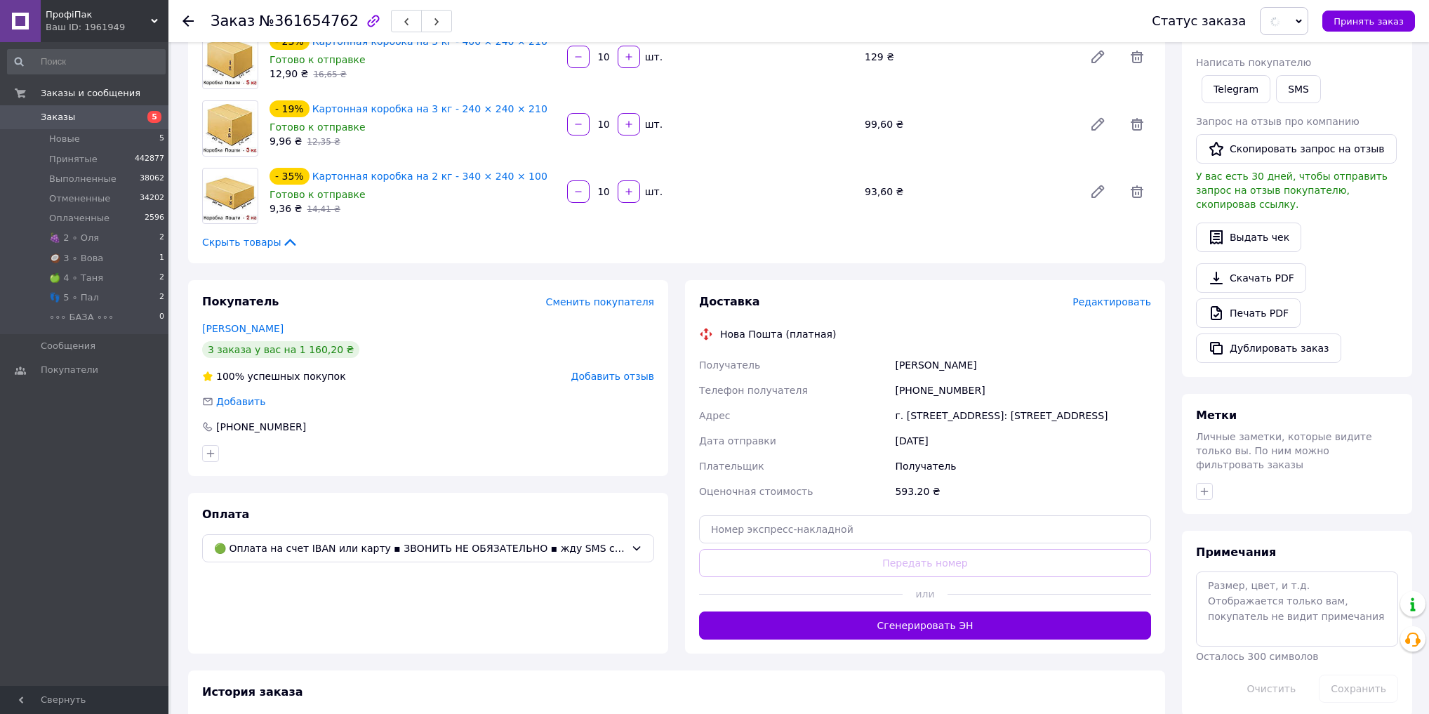
scroll to position [225, 0]
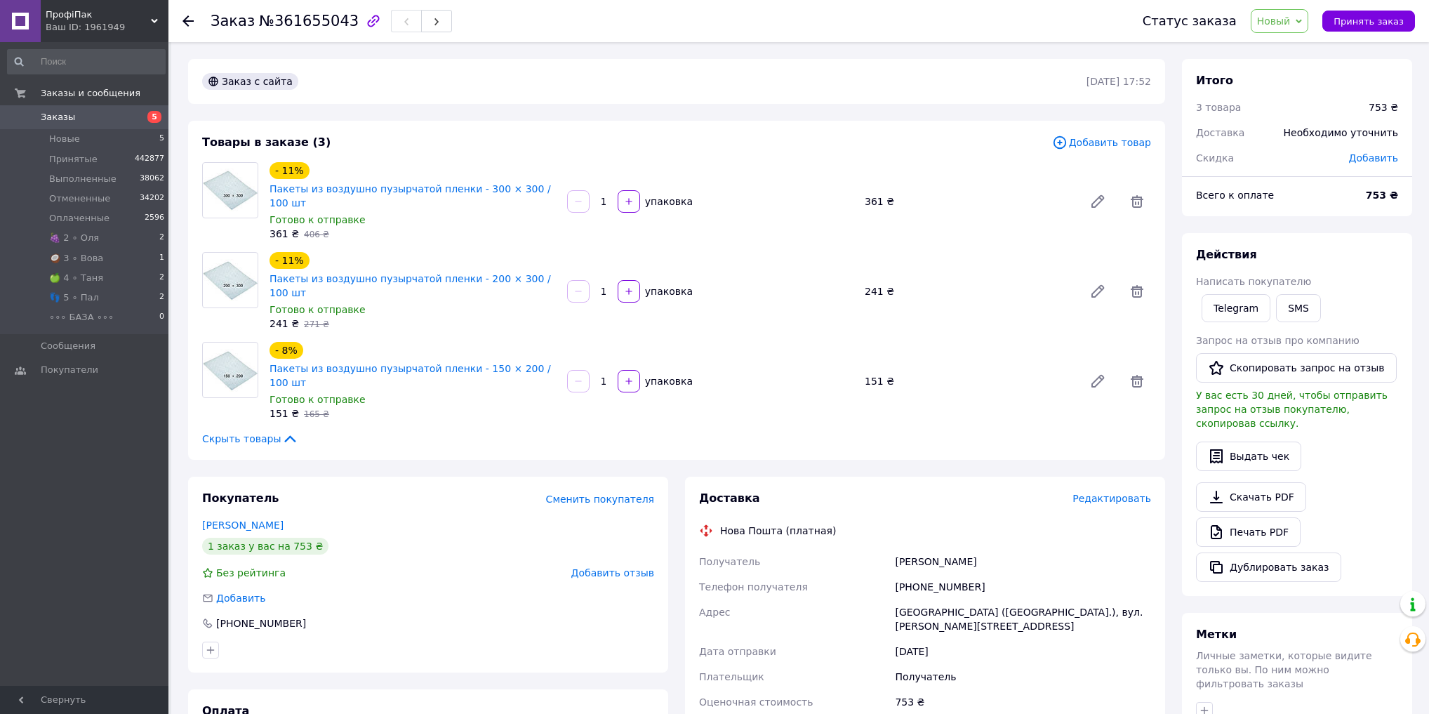
click at [304, 18] on span "№361655043" at bounding box center [309, 21] width 100 height 17
copy span "361655043"
click at [304, 18] on span "№361655043" at bounding box center [309, 21] width 100 height 17
click at [1283, 18] on span "Новый" at bounding box center [1274, 20] width 34 height 11
click at [1291, 47] on li "Принят" at bounding box center [1290, 49] width 79 height 21
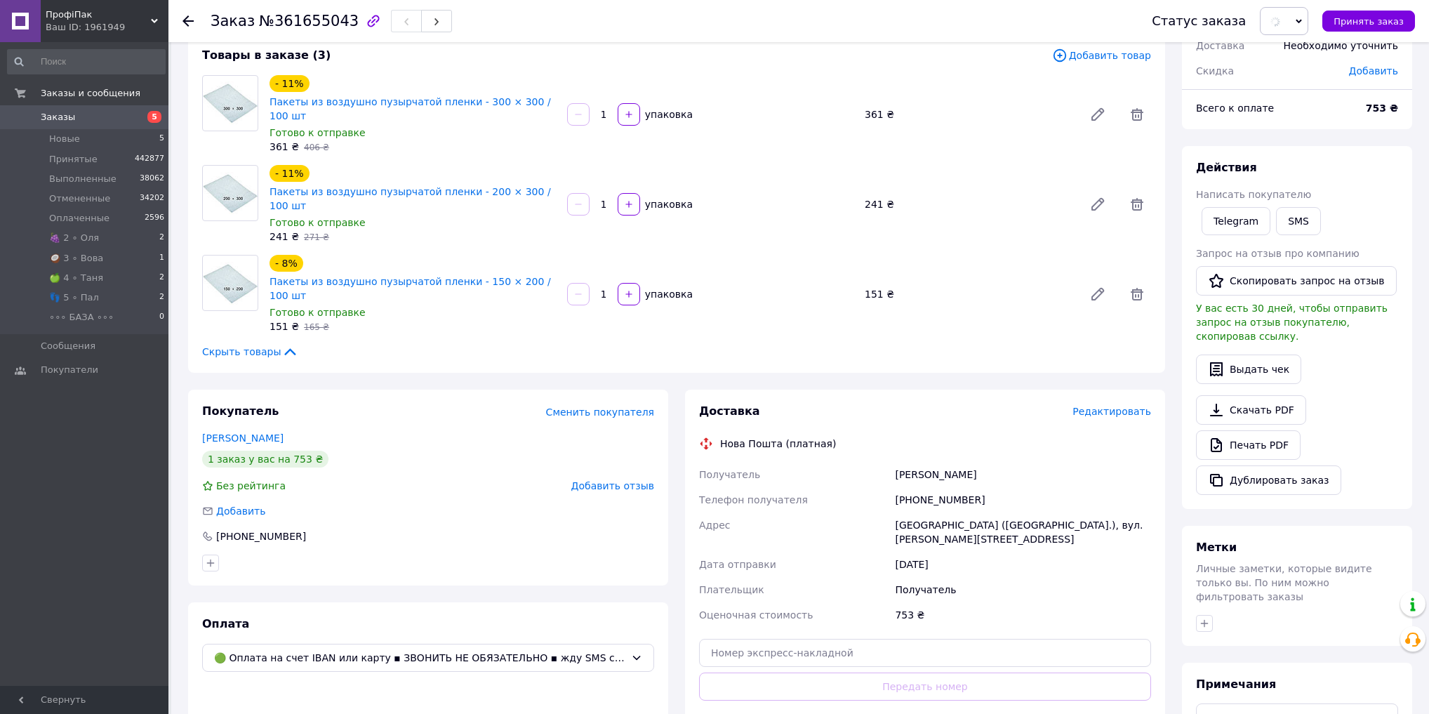
scroll to position [112, 0]
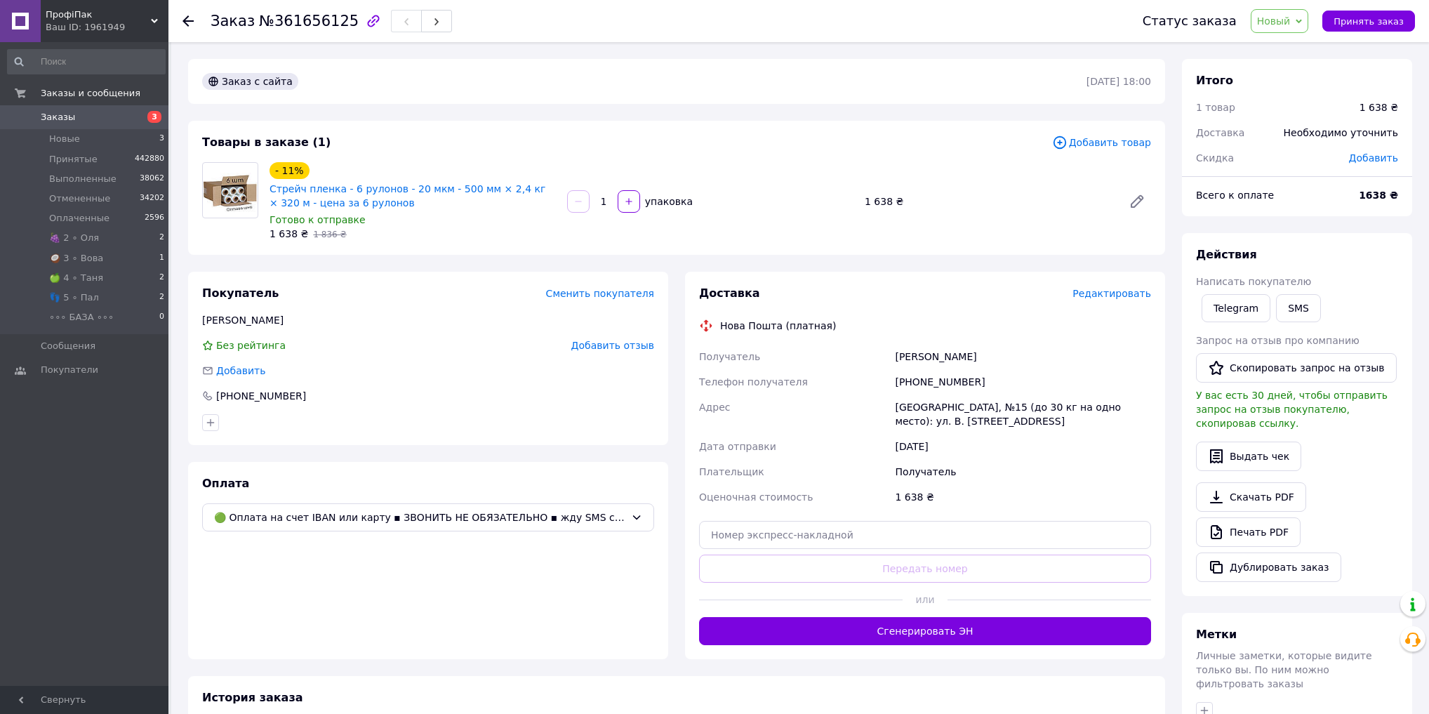
click at [298, 19] on span "№361656125" at bounding box center [309, 21] width 100 height 17
copy span "361656125"
click at [1284, 15] on span "Новый" at bounding box center [1274, 20] width 34 height 11
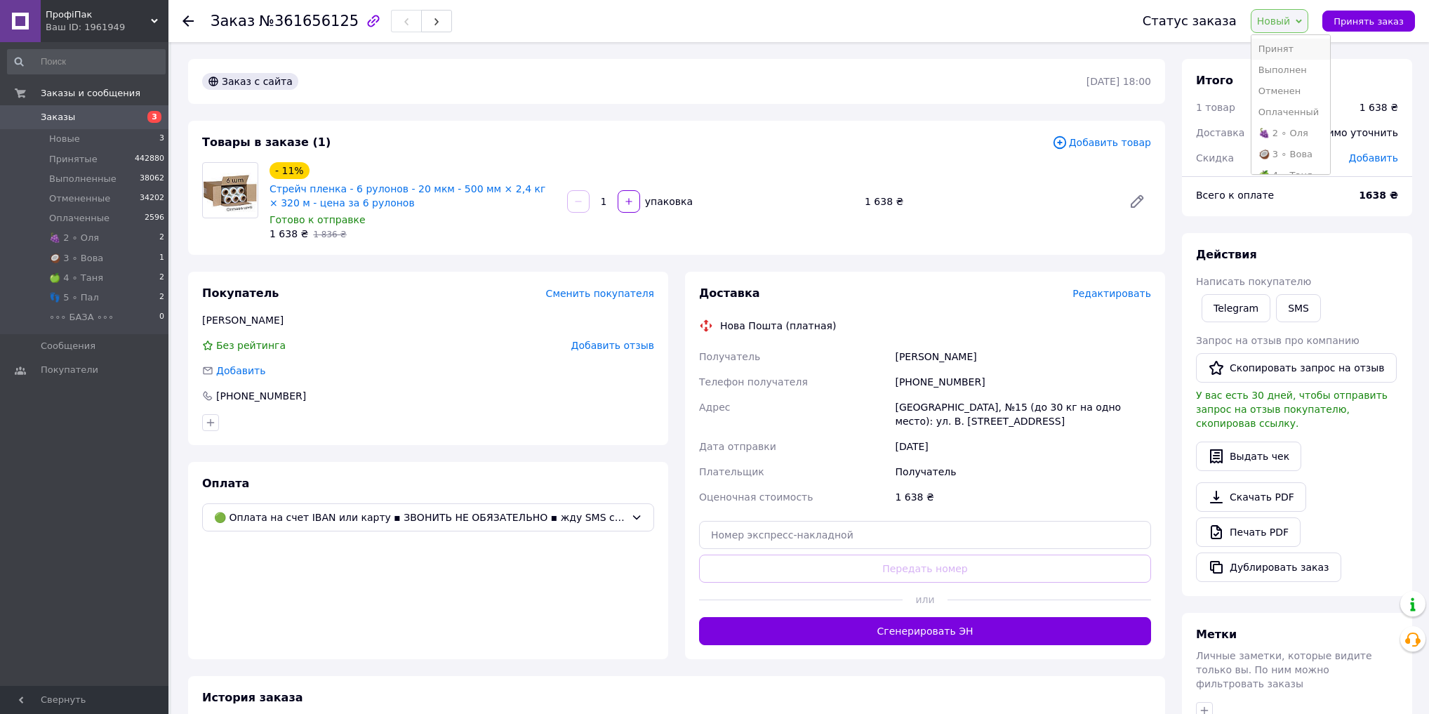
click at [1291, 53] on li "Принят" at bounding box center [1290, 49] width 79 height 21
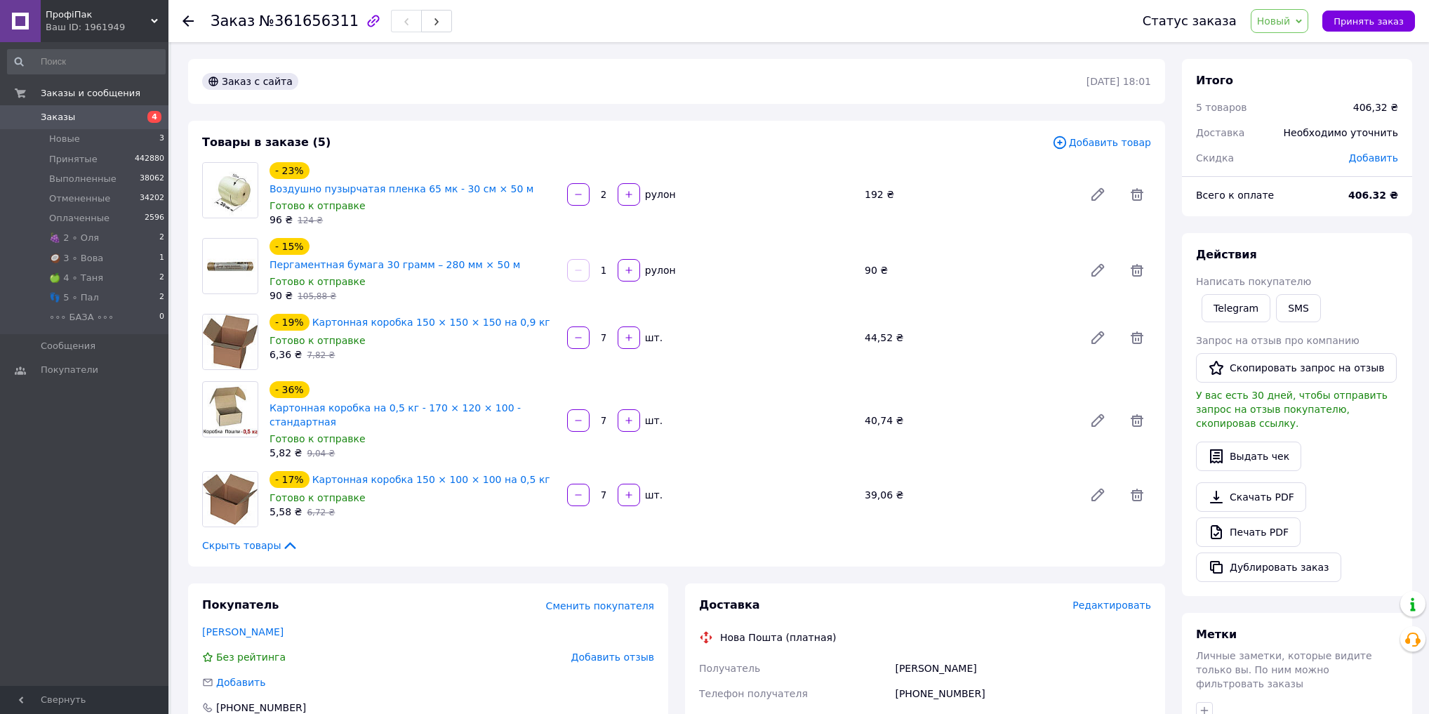
click at [305, 15] on span "№361656311" at bounding box center [309, 21] width 100 height 17
copy span "361656311"
click at [1305, 13] on span "Новый" at bounding box center [1280, 21] width 58 height 24
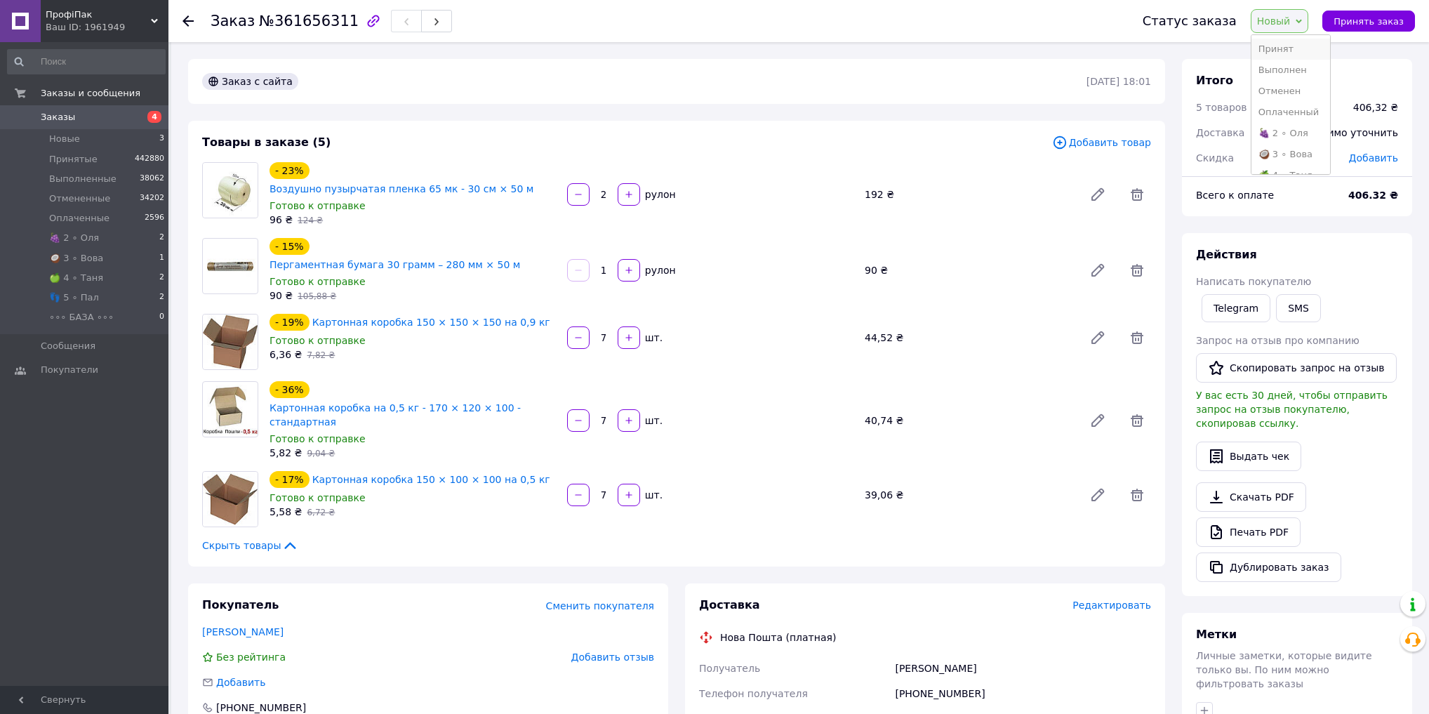
click at [1297, 47] on li "Принят" at bounding box center [1290, 49] width 79 height 21
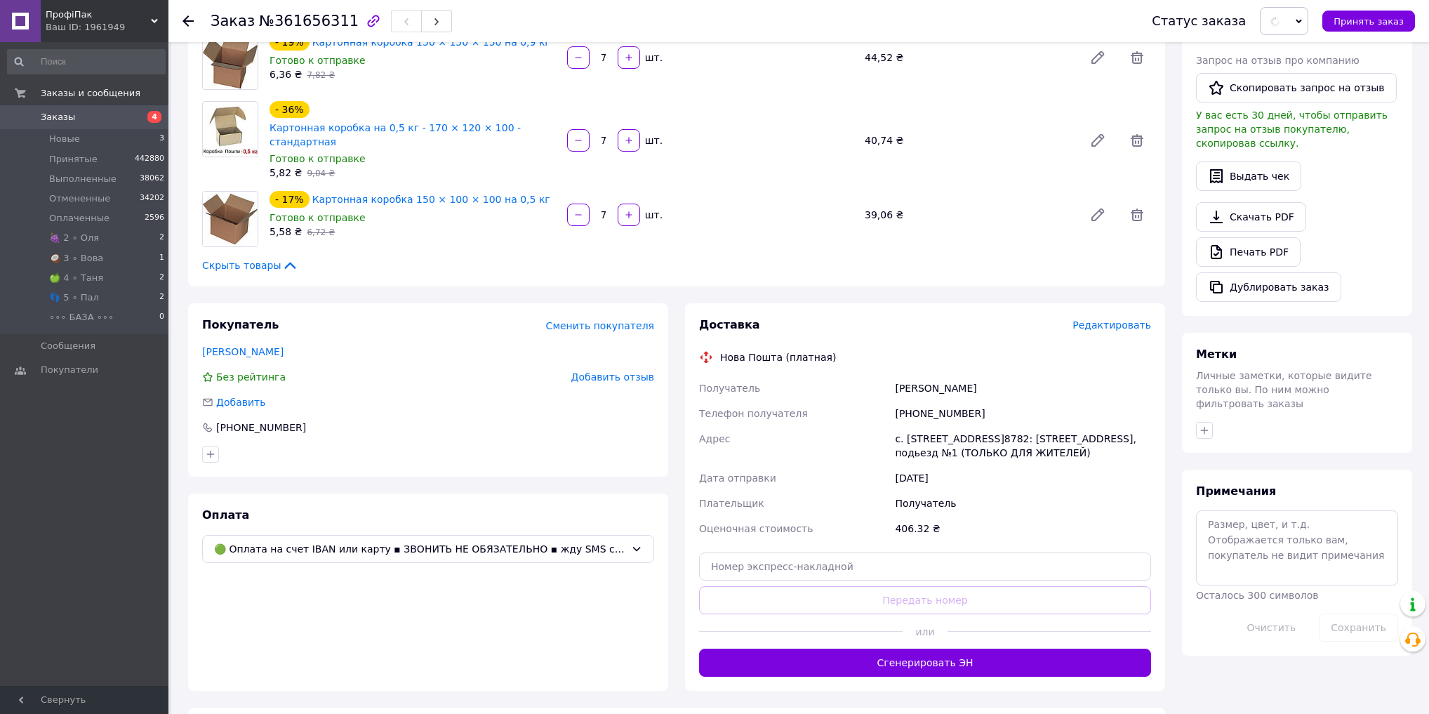
scroll to position [281, 0]
